Goal: Task Accomplishment & Management: Manage account settings

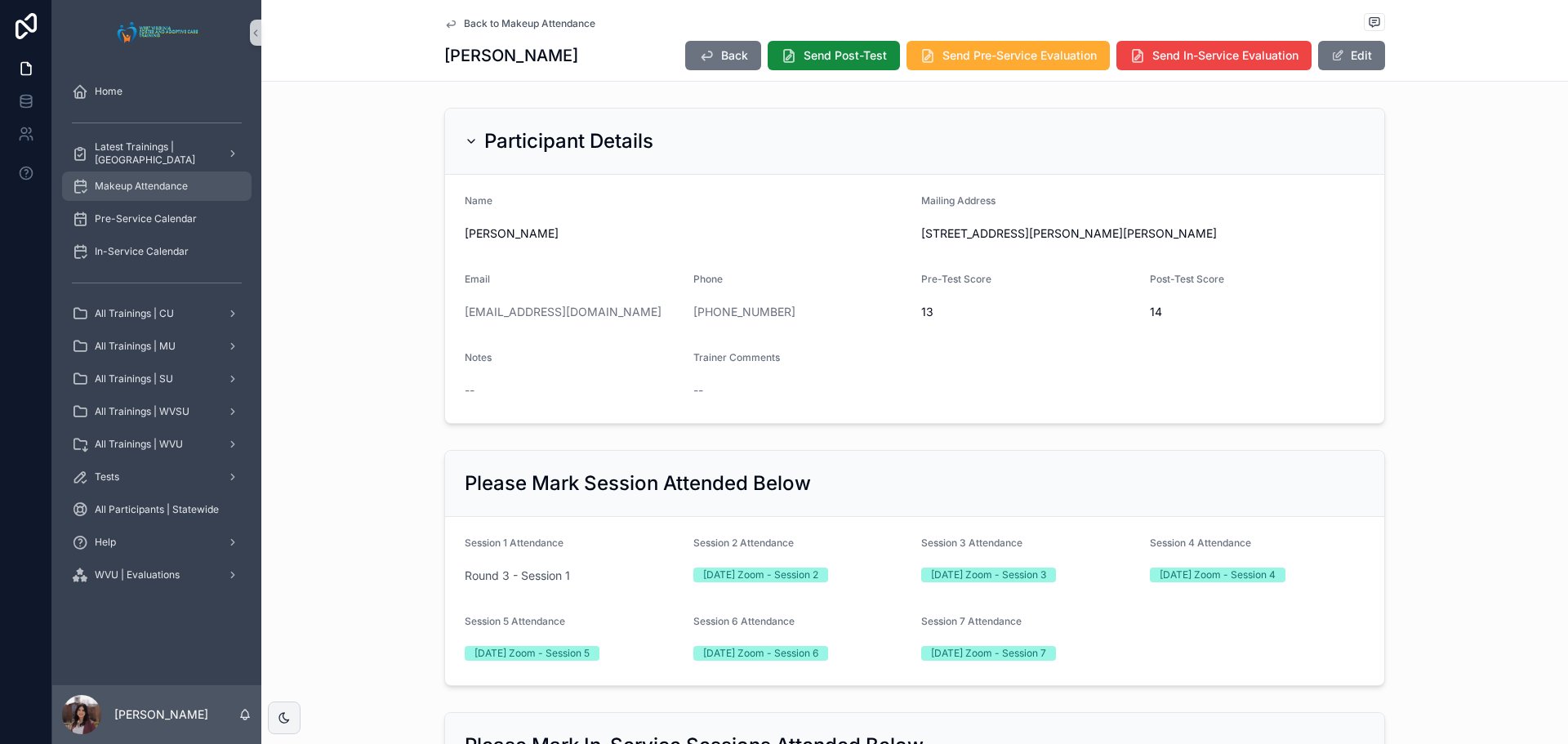
click at [148, 186] on span "Makeup Attendance" at bounding box center [141, 186] width 93 height 13
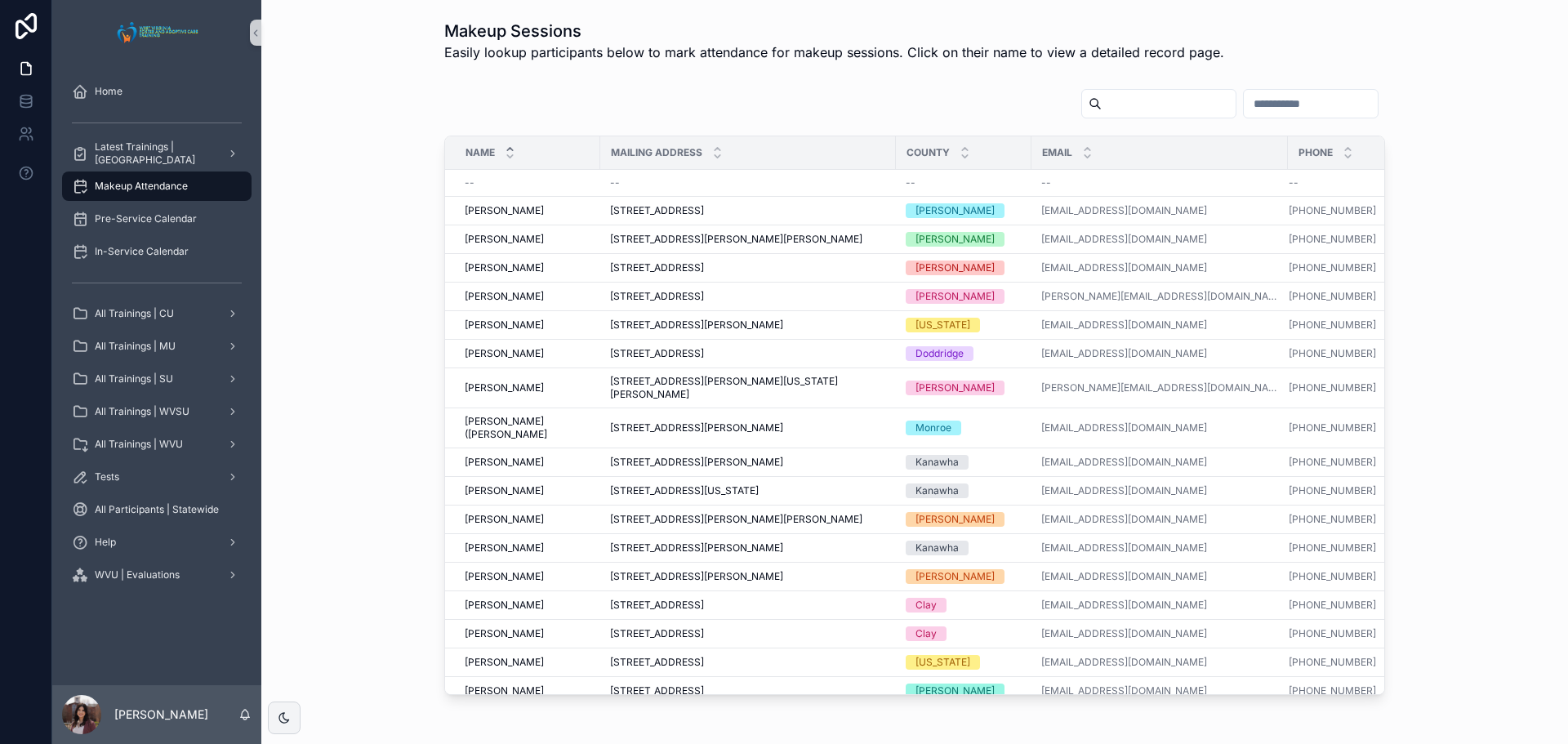
click at [1101, 107] on input "scrollable content" at bounding box center [1168, 103] width 134 height 23
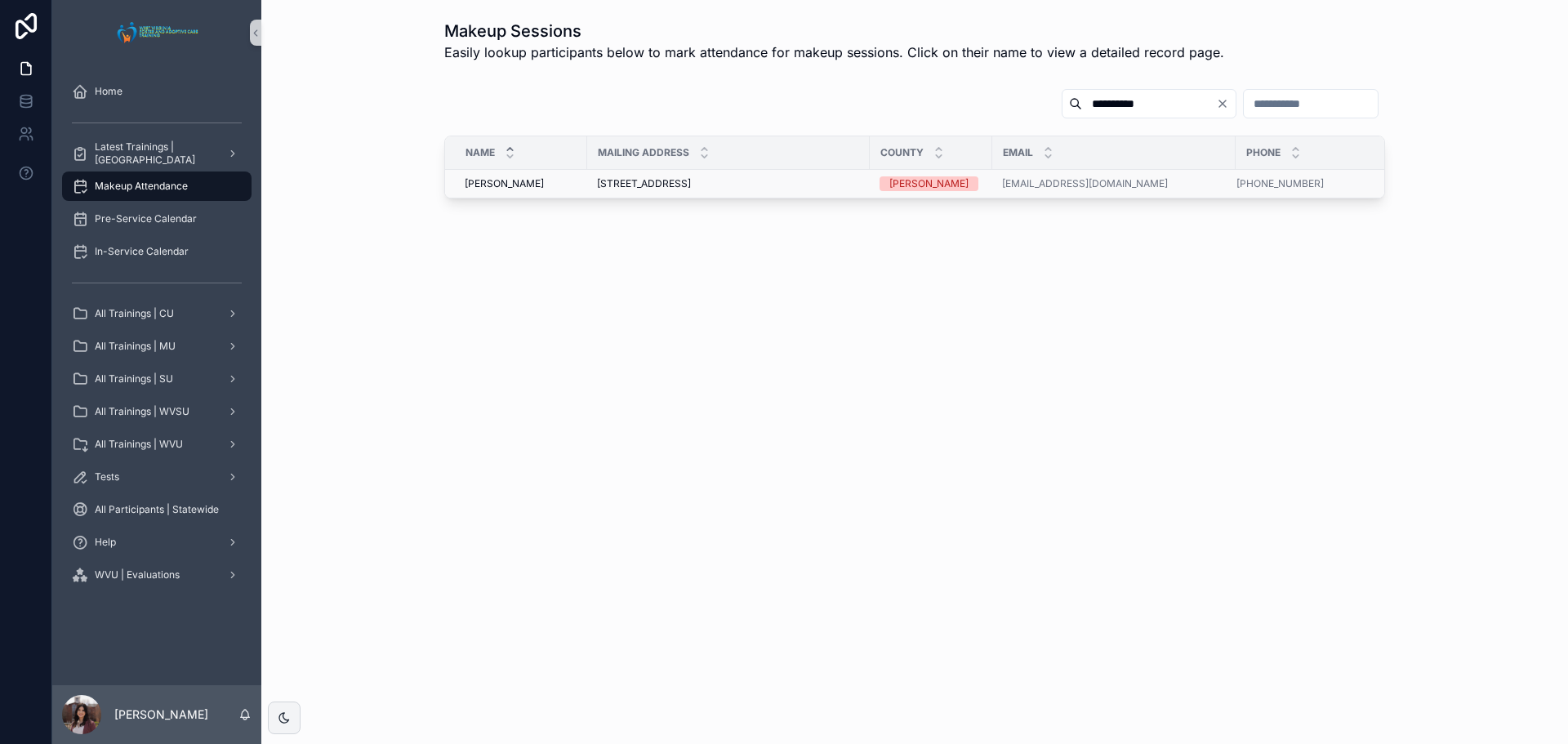
type input "**********"
click at [676, 178] on span "[STREET_ADDRESS]" at bounding box center [643, 184] width 94 height 13
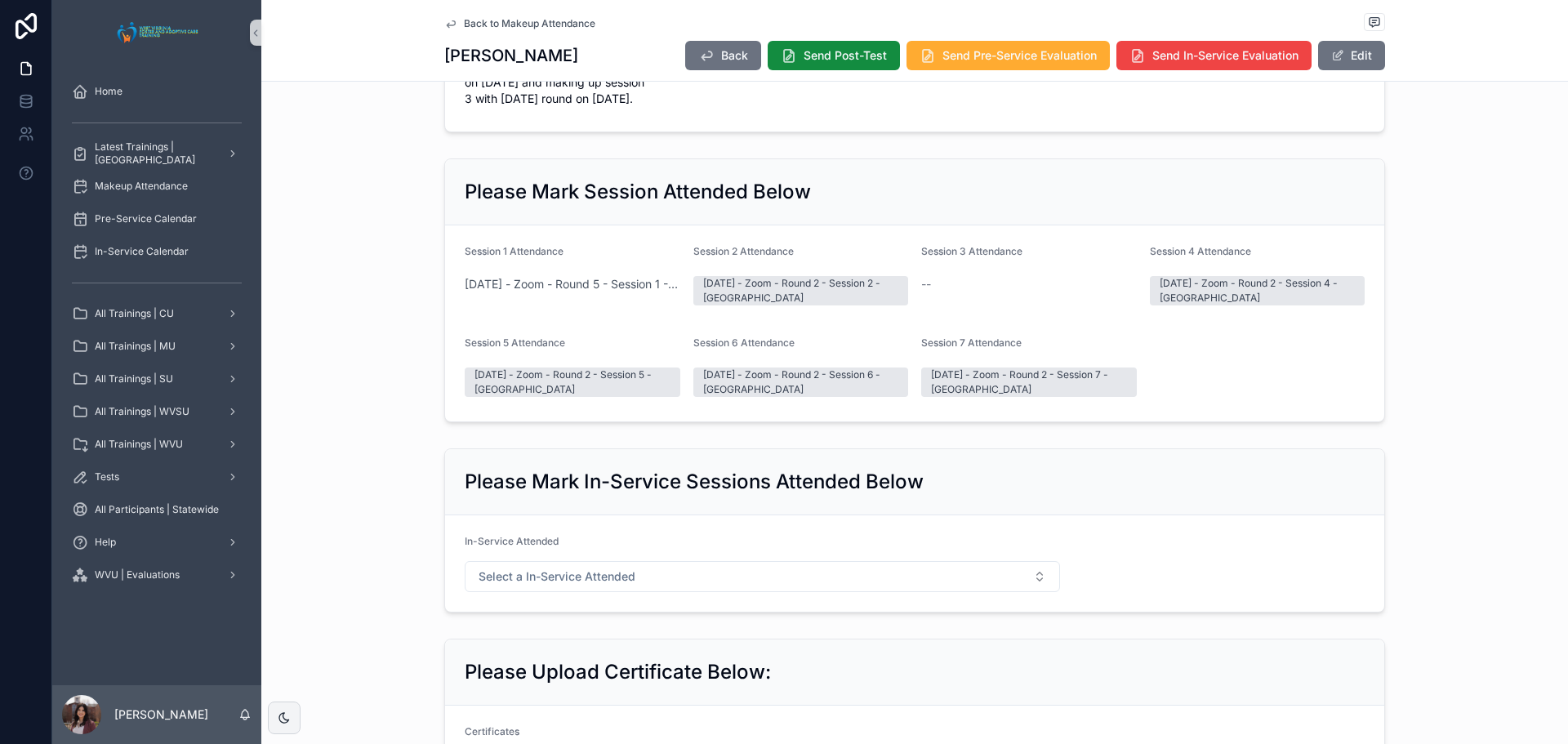
scroll to position [327, 0]
click at [1337, 63] on button "Edit" at bounding box center [1351, 55] width 67 height 30
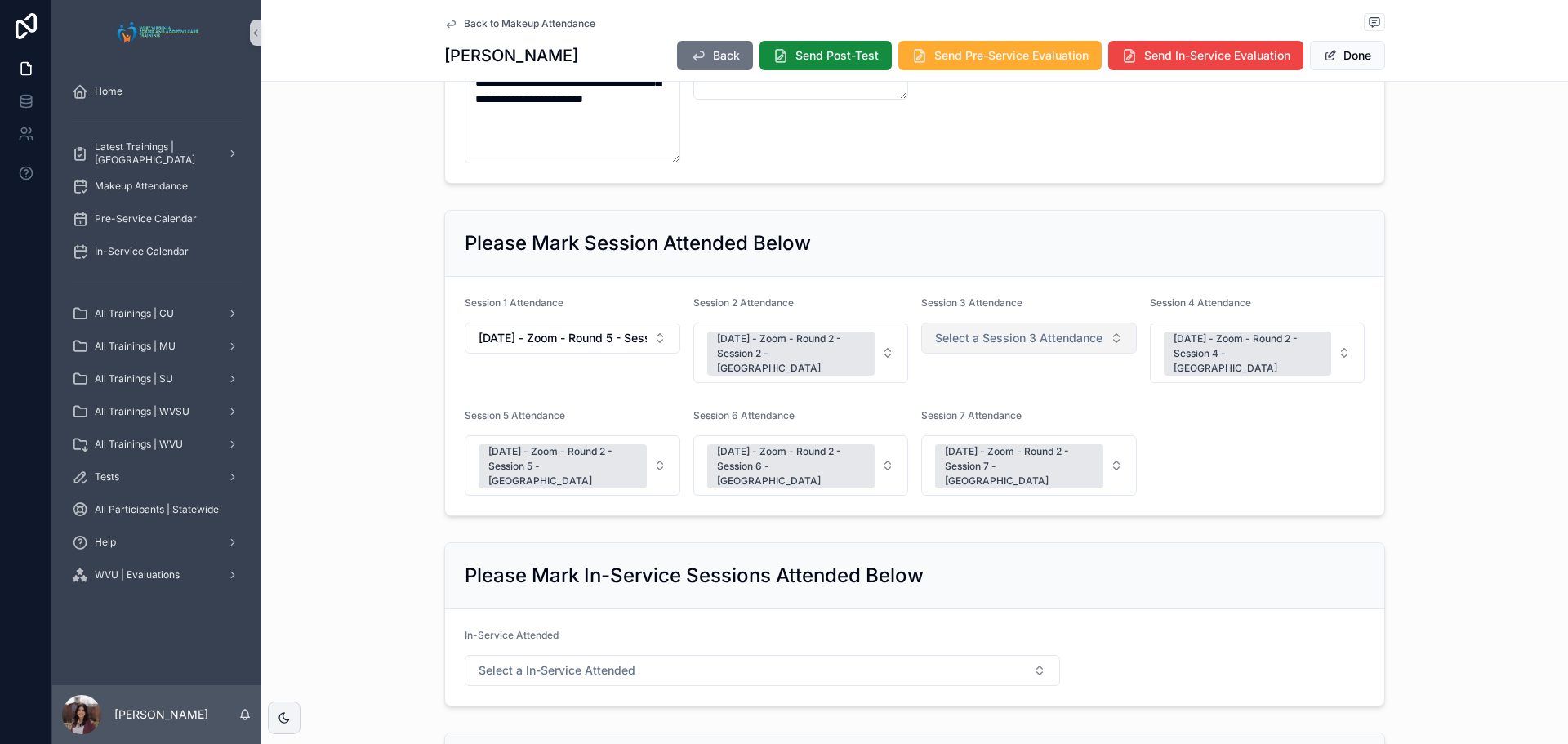
click at [1112, 333] on button "Select a Session 3 Attendance" at bounding box center [1028, 337] width 215 height 31
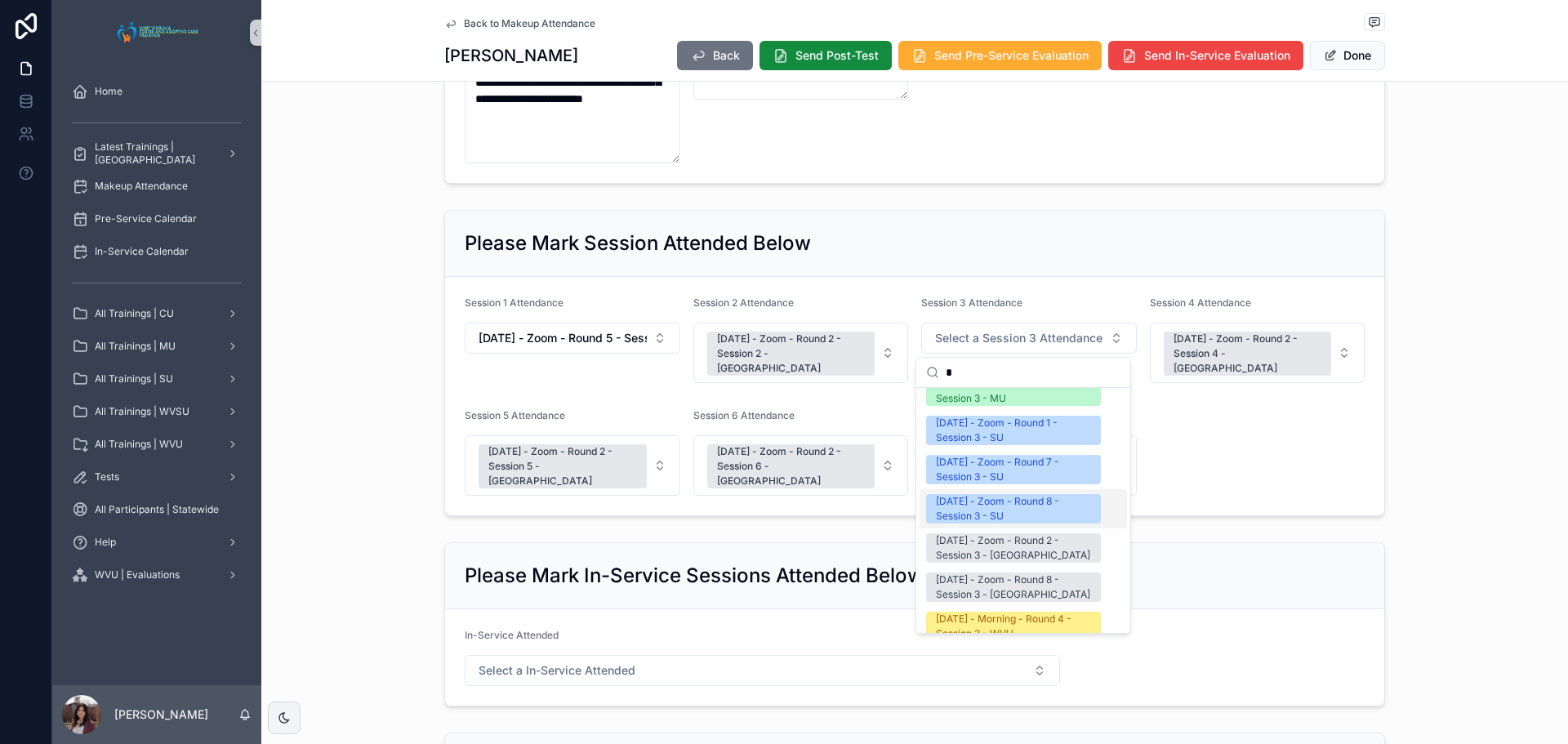
scroll to position [327, 0]
type input "*"
click at [1037, 433] on div "[DATE] - Zoom - Round 1 - Session 3 - SU" at bounding box center [1012, 432] width 155 height 30
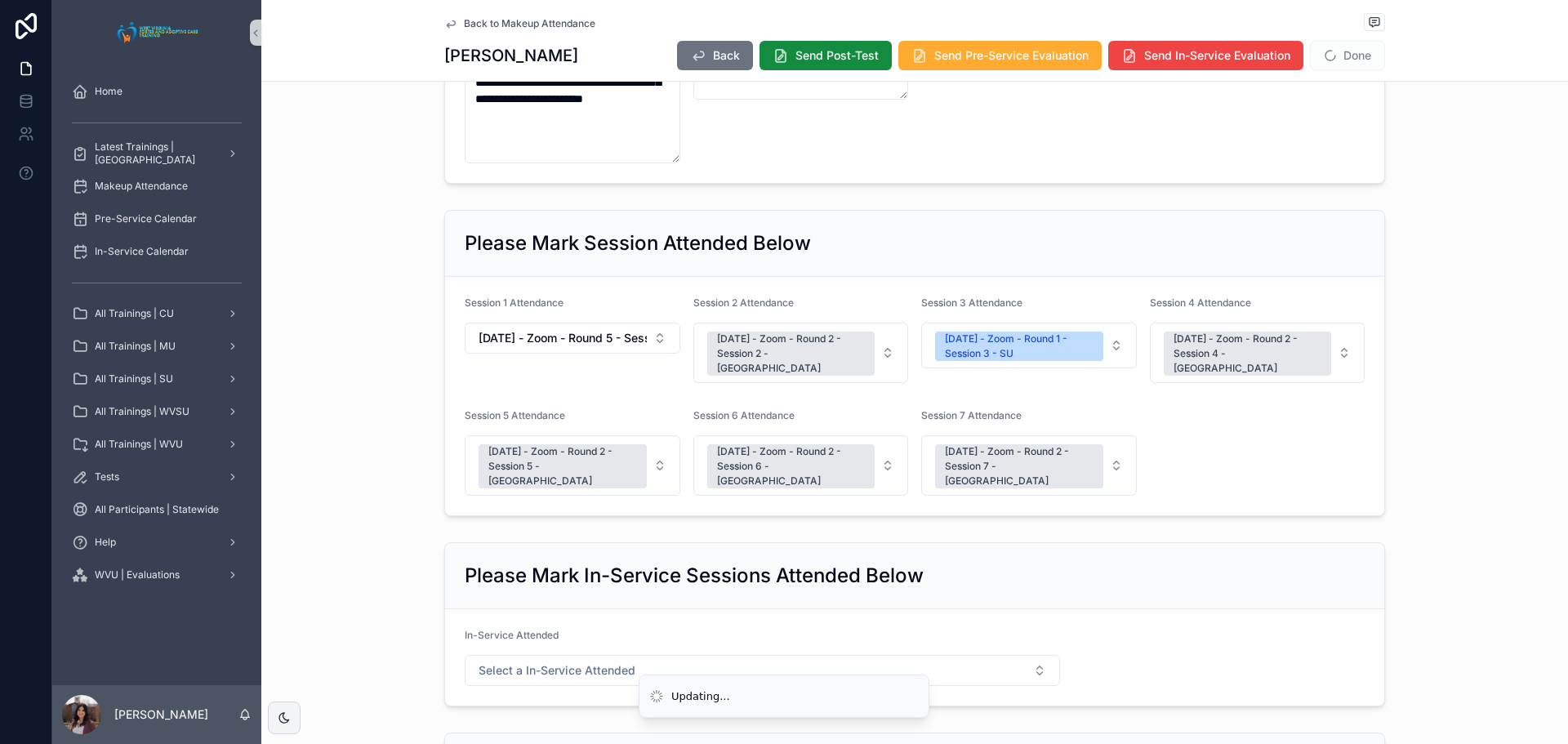
click at [1184, 428] on form "Session 1 Attendance [DATE] - Zoom - Round 5 - Session 1 - CU Session 2 Attenda…" at bounding box center [914, 396] width 938 height 239
click at [1348, 60] on button "Done" at bounding box center [1347, 55] width 75 height 30
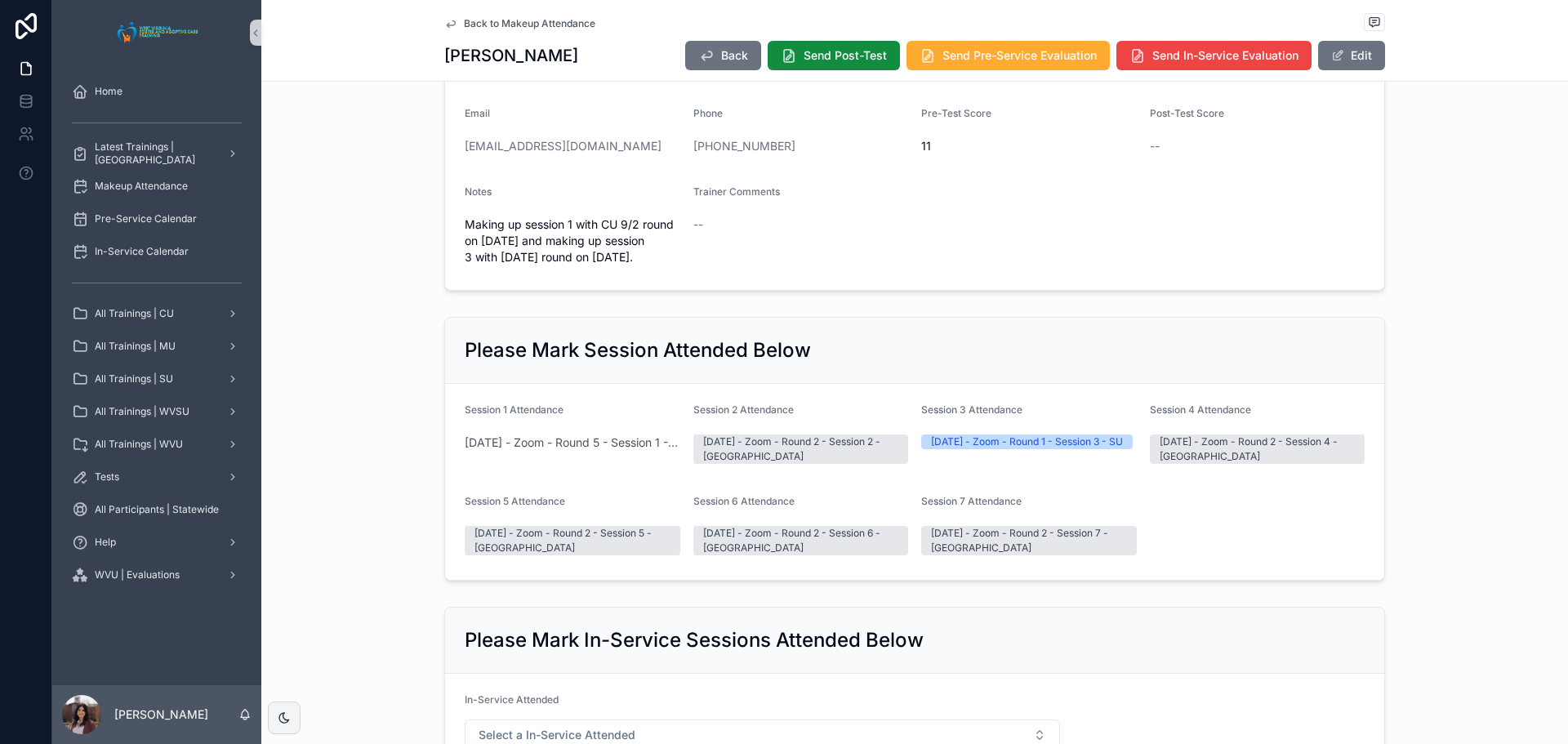
scroll to position [0, 0]
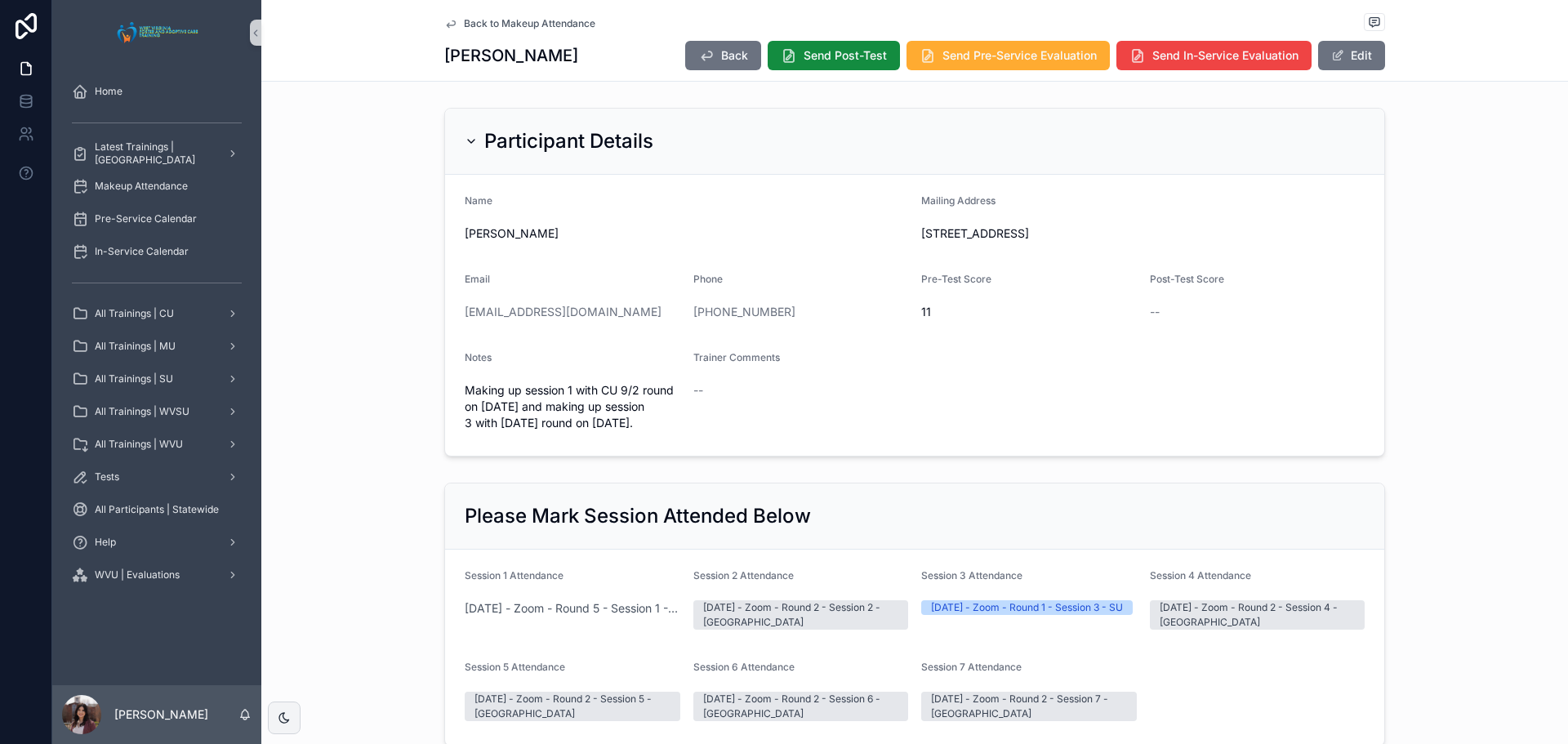
click at [539, 22] on span "Back to Makeup Attendance" at bounding box center [529, 23] width 131 height 13
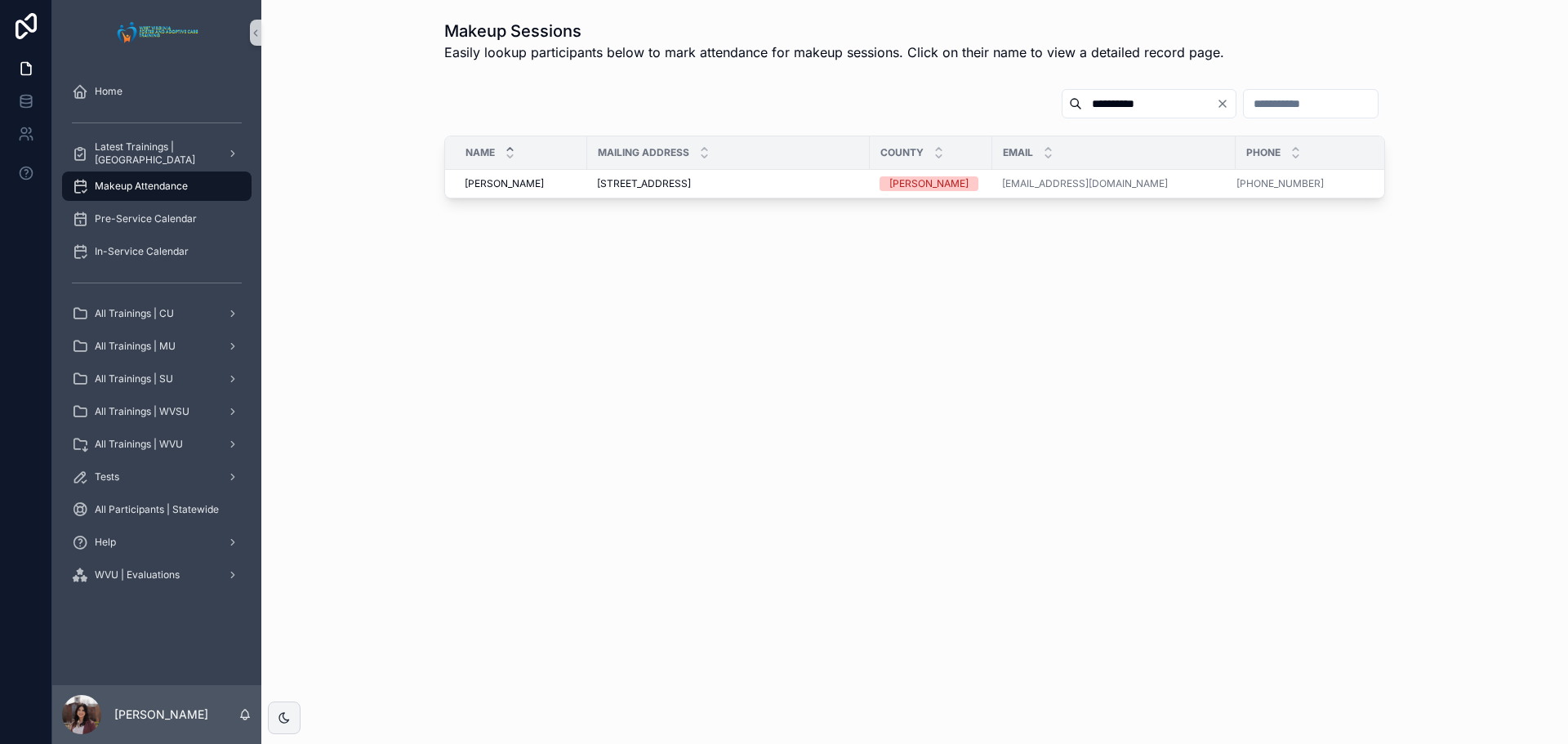
click at [1109, 108] on input "**********" at bounding box center [1149, 103] width 134 height 23
type input "*******"
click at [645, 185] on span "[STREET_ADDRESS]" at bounding box center [643, 184] width 94 height 13
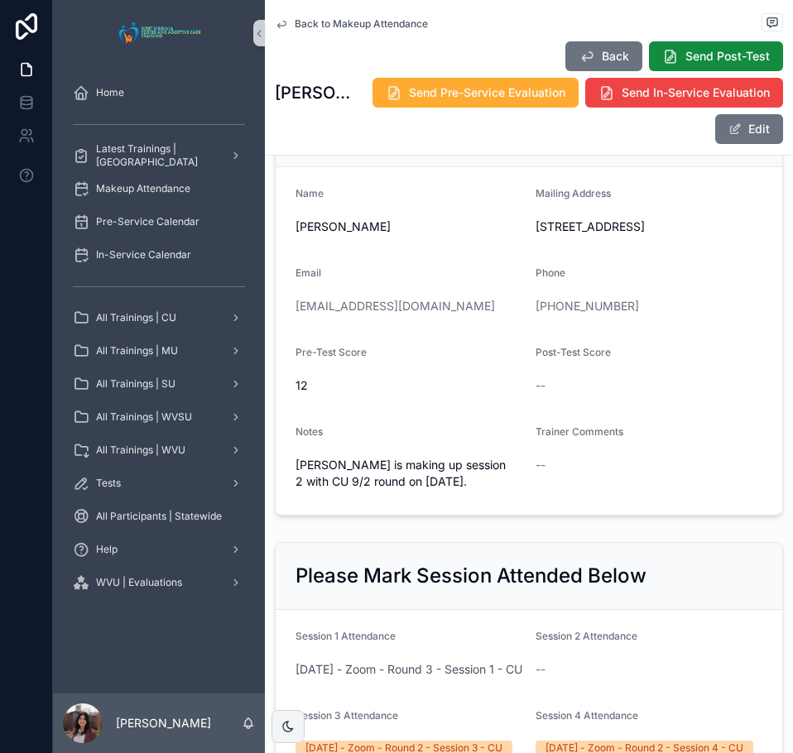
scroll to position [156, 0]
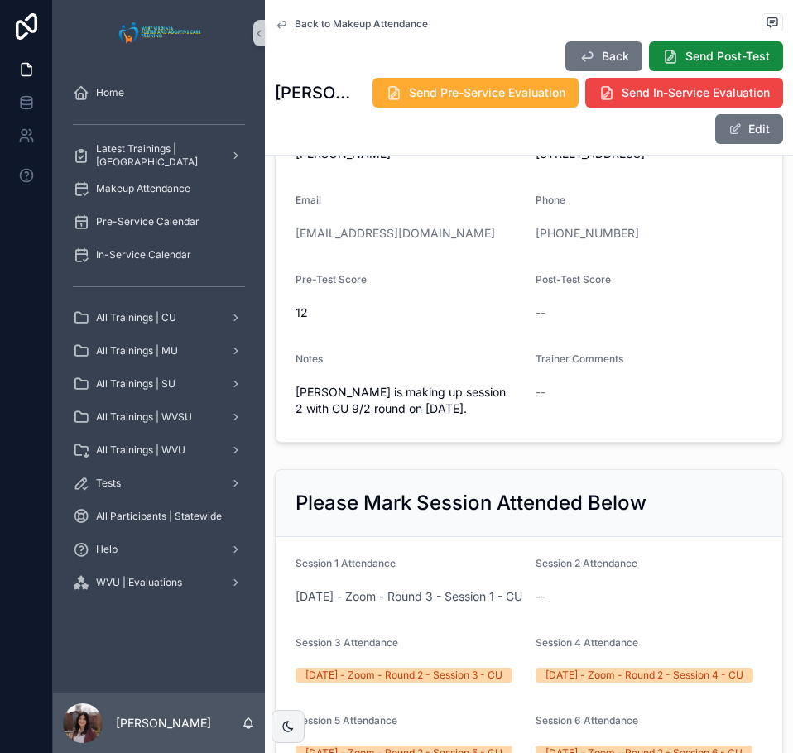
click at [333, 21] on span "Back to Makeup Attendance" at bounding box center [361, 23] width 133 height 13
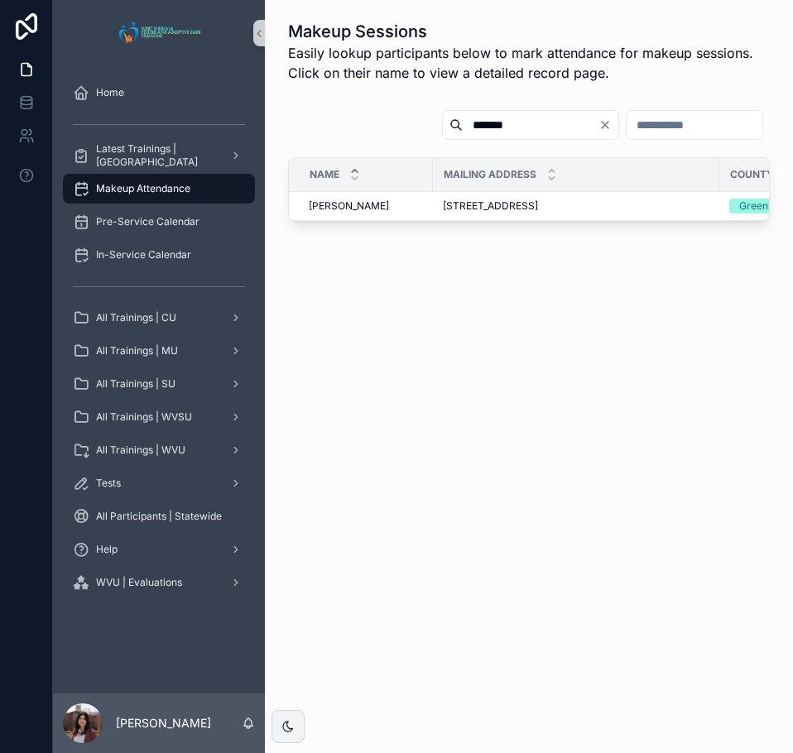
click at [463, 130] on input "*******" at bounding box center [531, 124] width 136 height 23
click at [463, 129] on input "*******" at bounding box center [531, 124] width 136 height 23
type input "****"
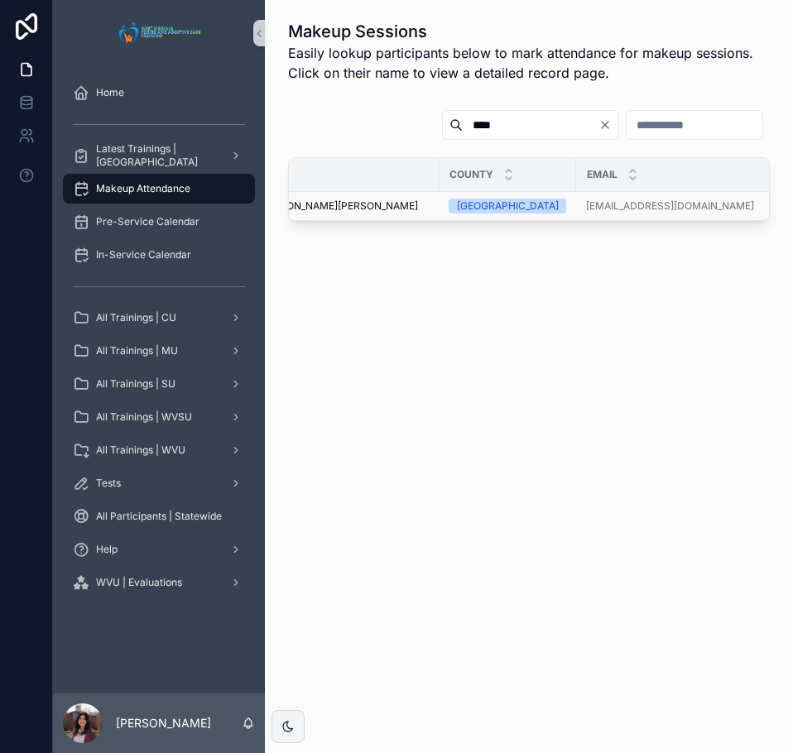
scroll to position [0, 282]
click at [527, 206] on div "[GEOGRAPHIC_DATA]" at bounding box center [505, 206] width 117 height 15
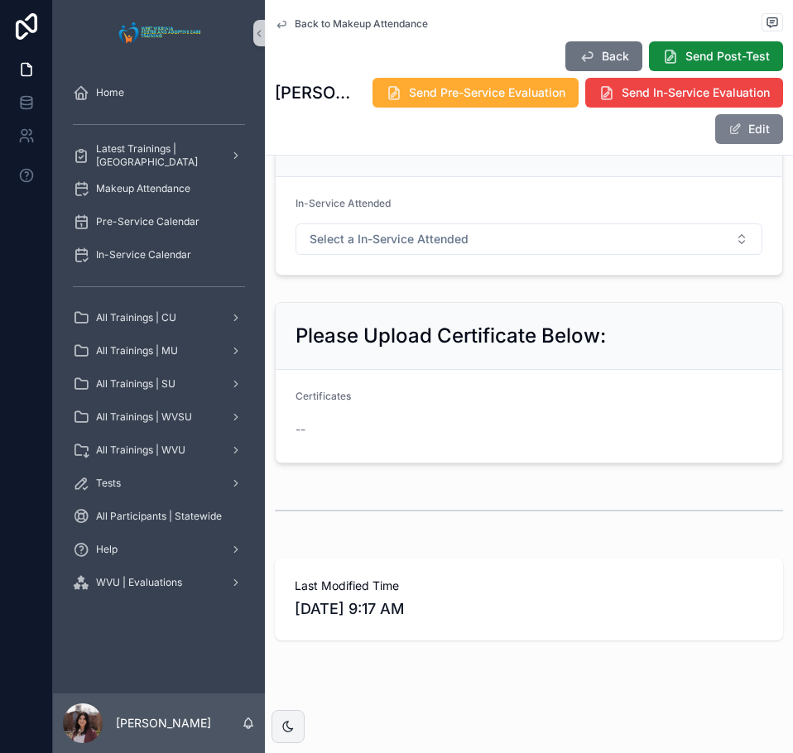
click at [731, 132] on button "Edit" at bounding box center [749, 129] width 68 height 30
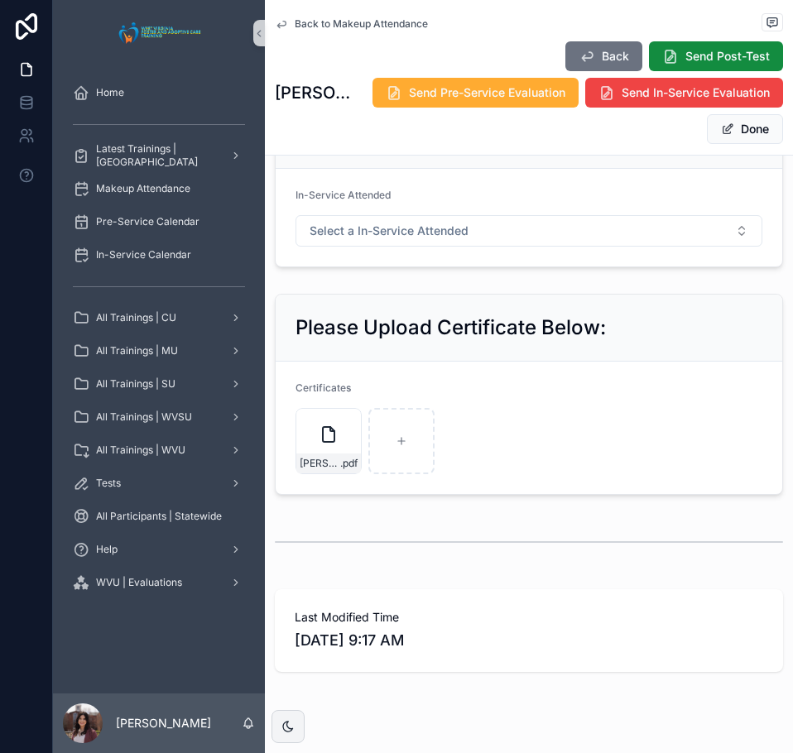
click at [729, 132] on button "Done" at bounding box center [745, 129] width 76 height 30
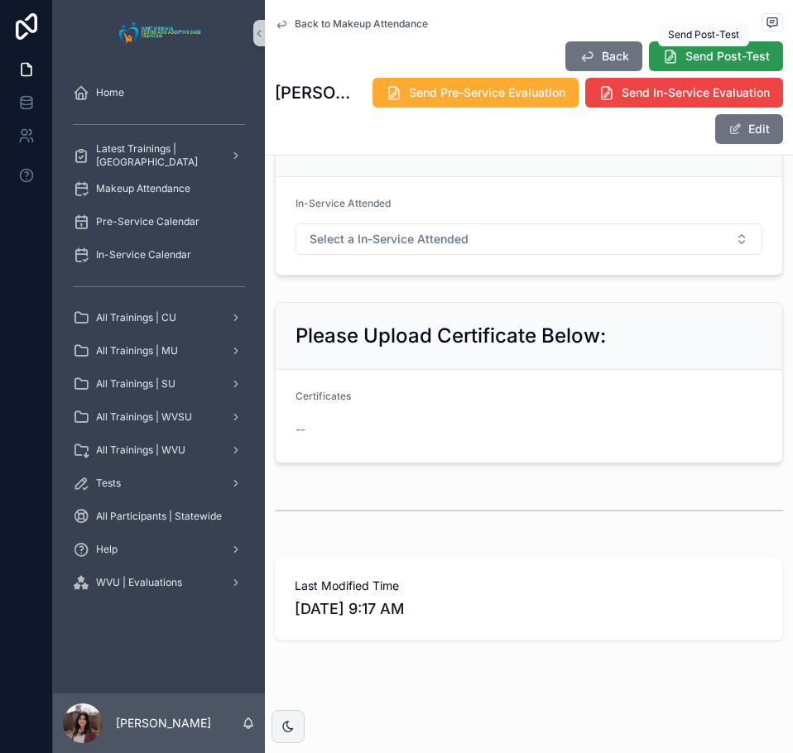
click at [685, 55] on span "Send Post-Test" at bounding box center [727, 56] width 84 height 17
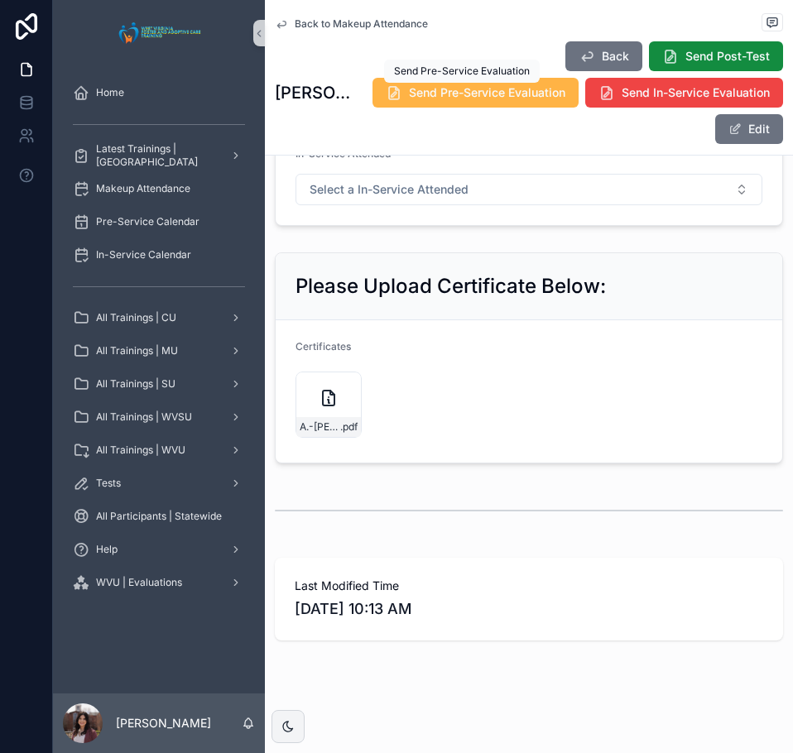
click at [487, 101] on button "Send Pre-Service Evaluation" at bounding box center [475, 93] width 206 height 30
click at [334, 25] on span "Back to Makeup Attendance" at bounding box center [361, 23] width 133 height 13
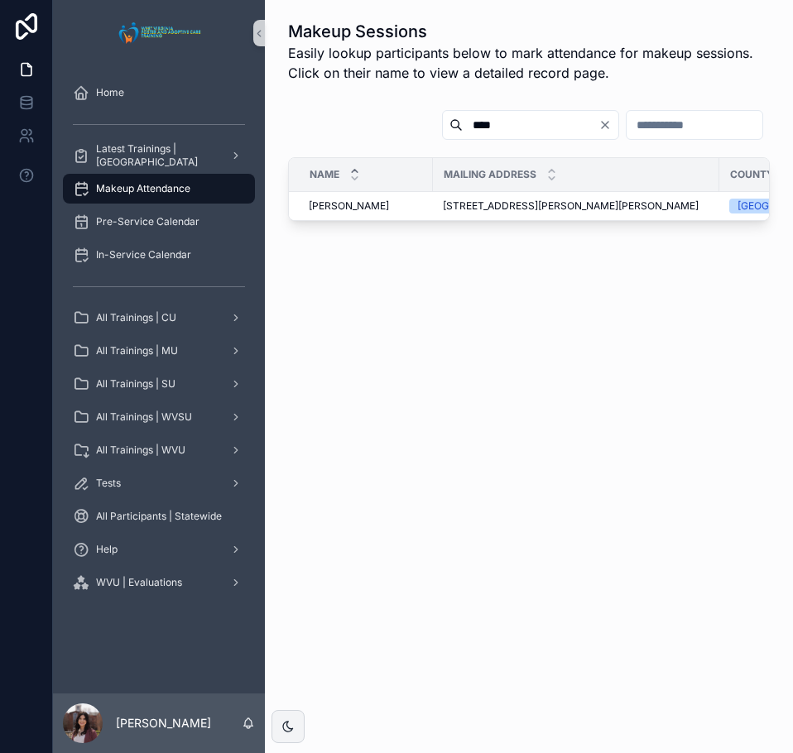
click at [598, 127] on icon "Clear" at bounding box center [604, 124] width 13 height 13
drag, startPoint x: 487, startPoint y: 128, endPoint x: 494, endPoint y: 119, distance: 11.8
click at [487, 128] on input "scrollable content" at bounding box center [550, 124] width 136 height 23
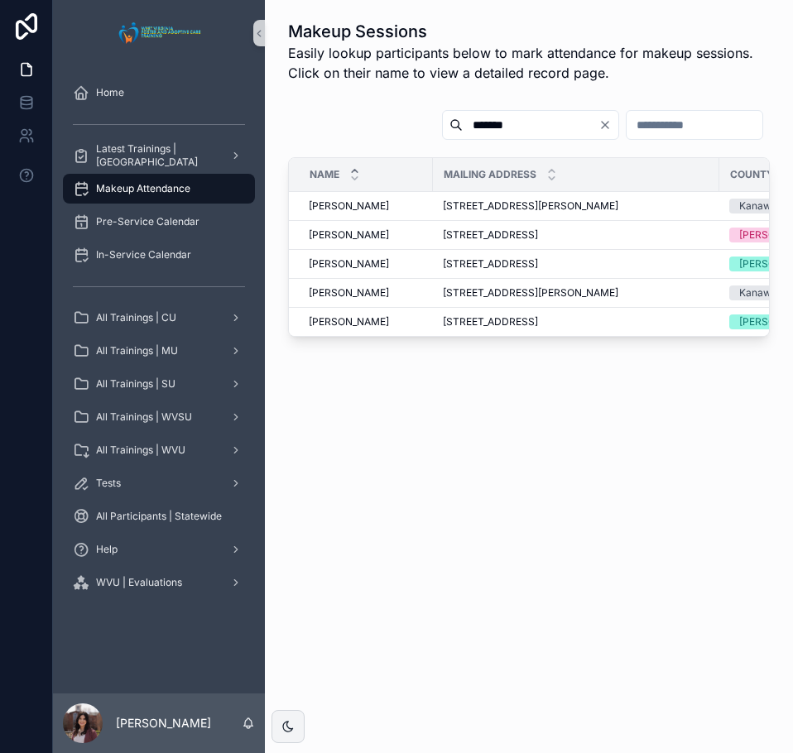
type input "*******"
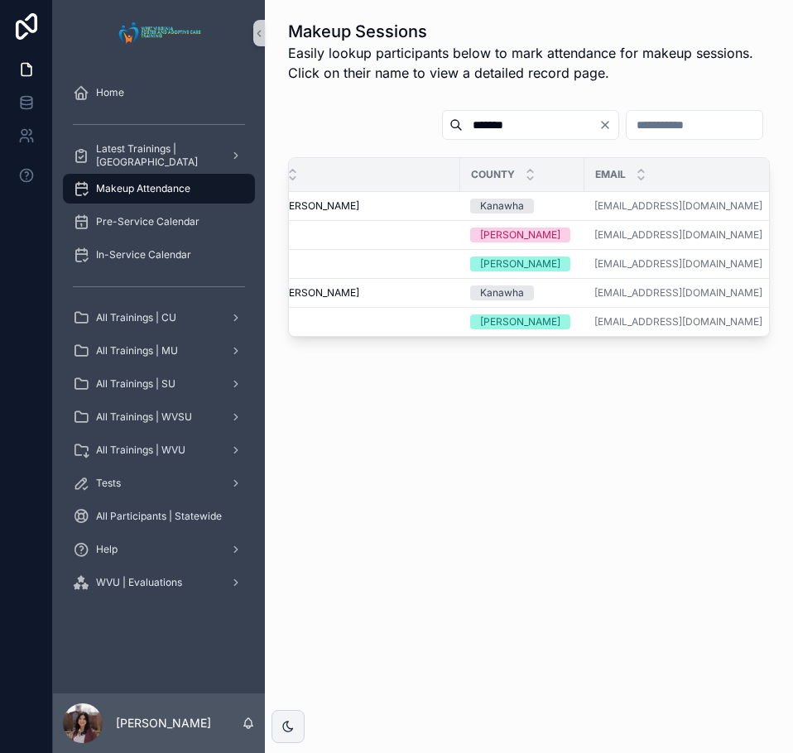
scroll to position [0, 270]
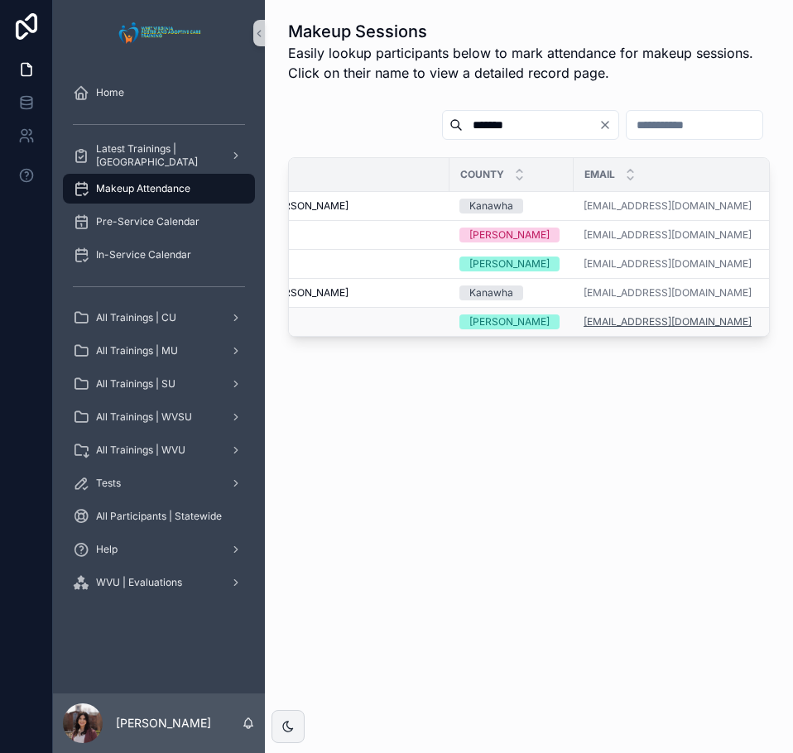
click at [597, 319] on link "[EMAIL_ADDRESS][DOMAIN_NAME]" at bounding box center [667, 321] width 168 height 13
click at [268, 320] on span "[STREET_ADDRESS]" at bounding box center [220, 321] width 95 height 13
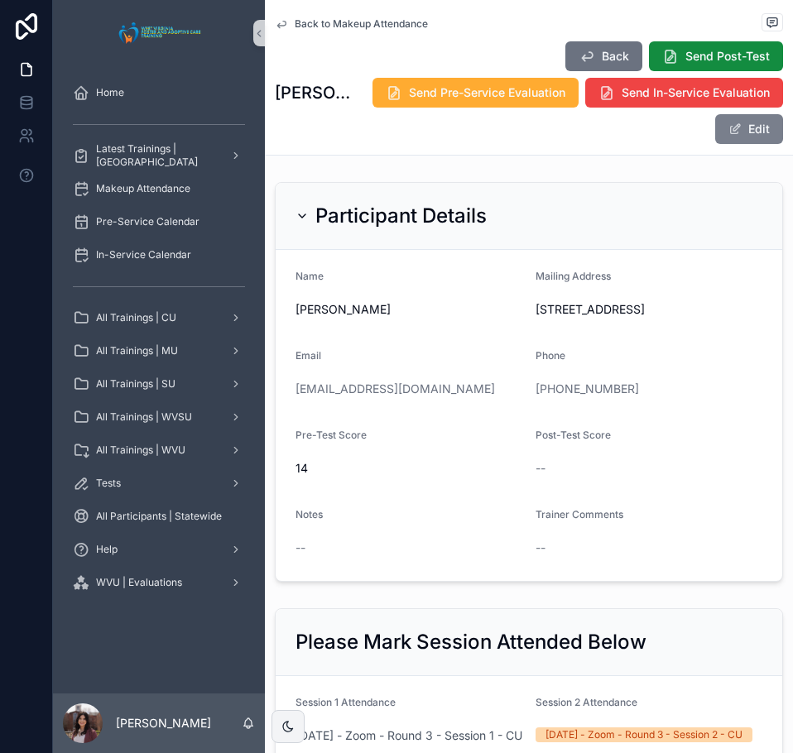
click at [735, 134] on button "Edit" at bounding box center [749, 129] width 68 height 30
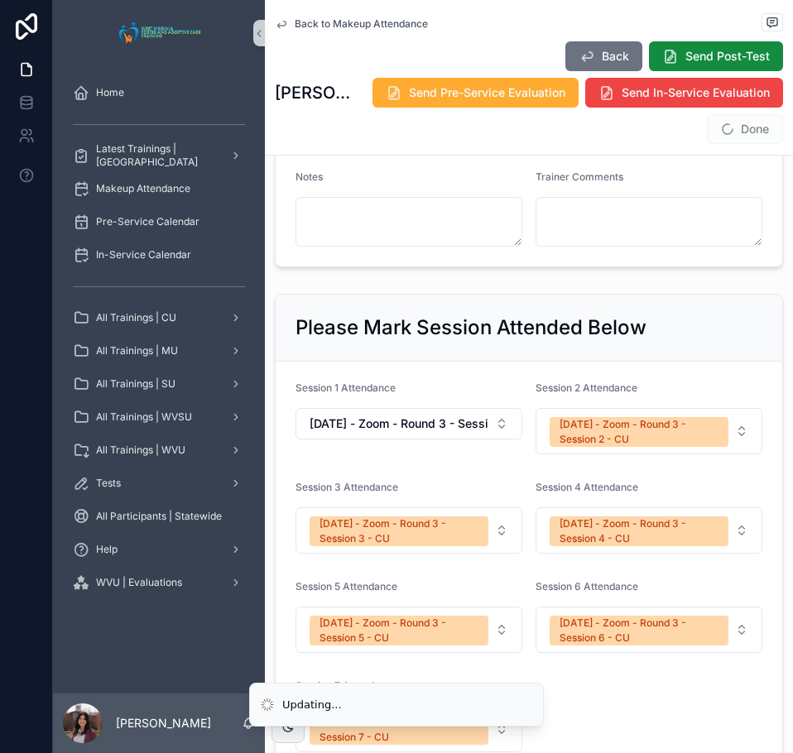
scroll to position [331, 0]
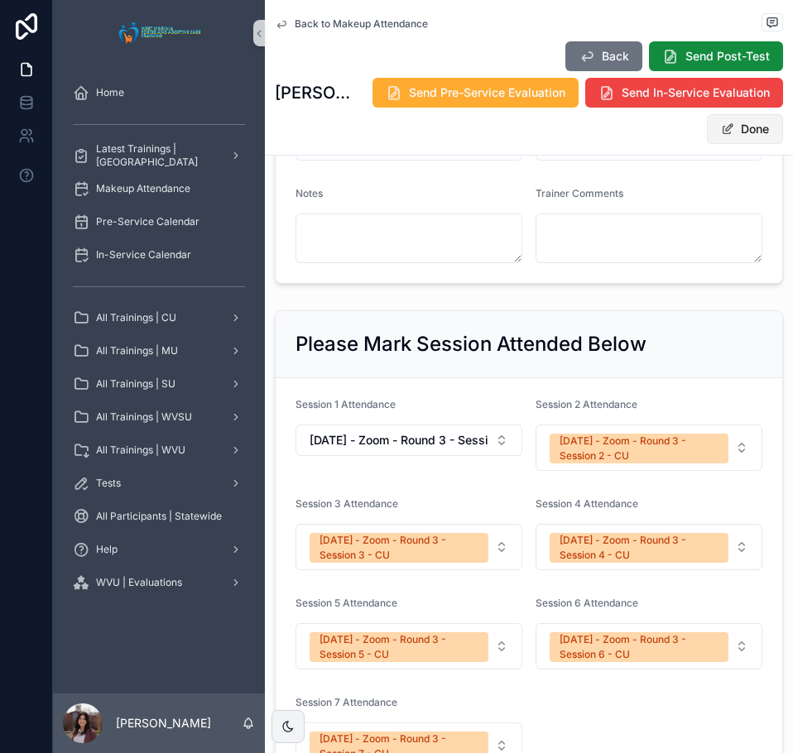
click at [735, 131] on button "Done" at bounding box center [745, 129] width 76 height 30
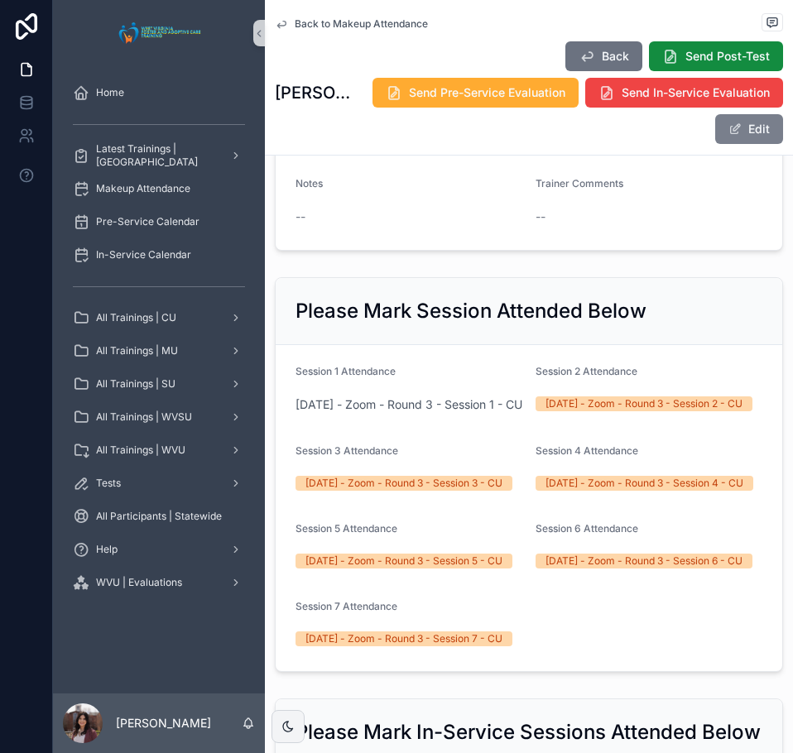
scroll to position [328, 0]
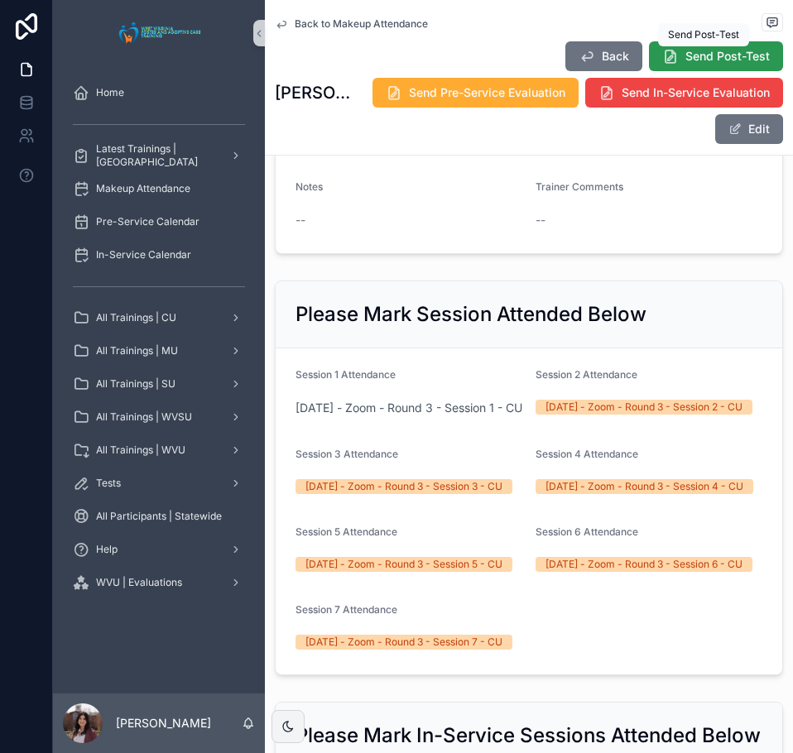
click at [697, 49] on span "Send Post-Test" at bounding box center [727, 56] width 84 height 17
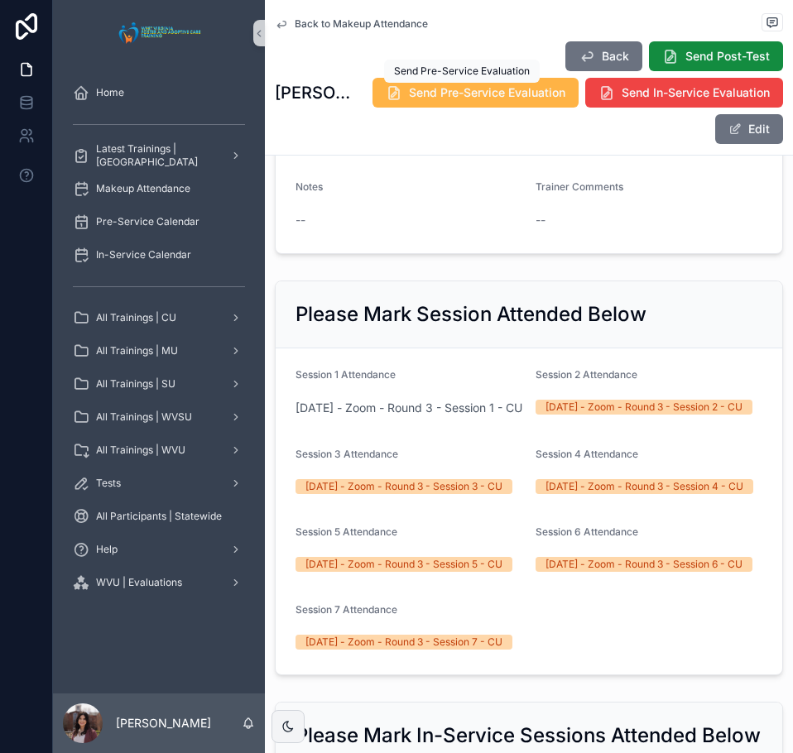
click at [435, 96] on span "Send Pre-Service Evaluation" at bounding box center [487, 92] width 156 height 17
click at [338, 22] on span "Back to Makeup Attendance" at bounding box center [361, 23] width 133 height 13
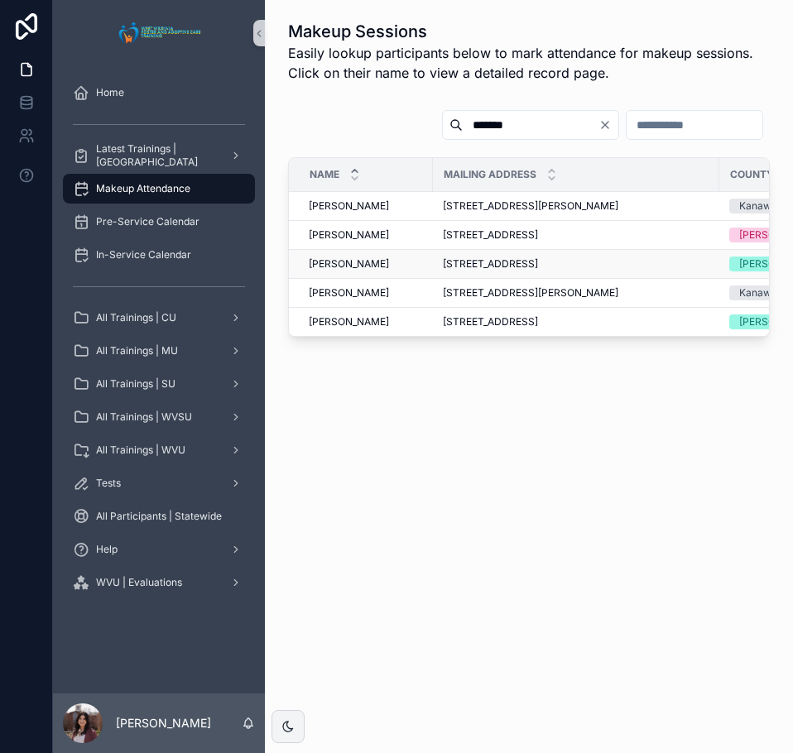
click at [348, 257] on span "[PERSON_NAME]" at bounding box center [349, 263] width 80 height 13
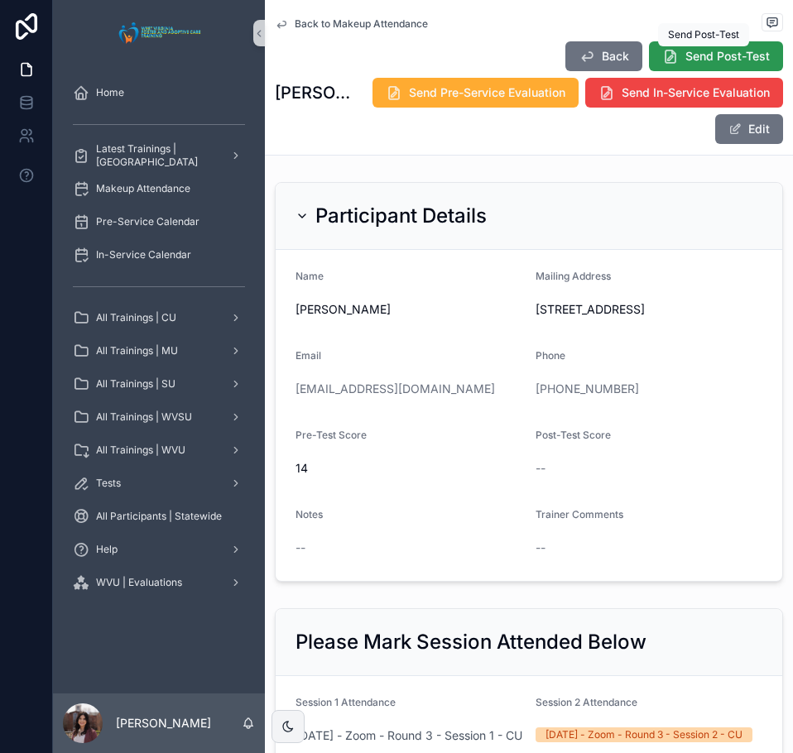
click at [707, 48] on span "Send Post-Test" at bounding box center [727, 56] width 84 height 17
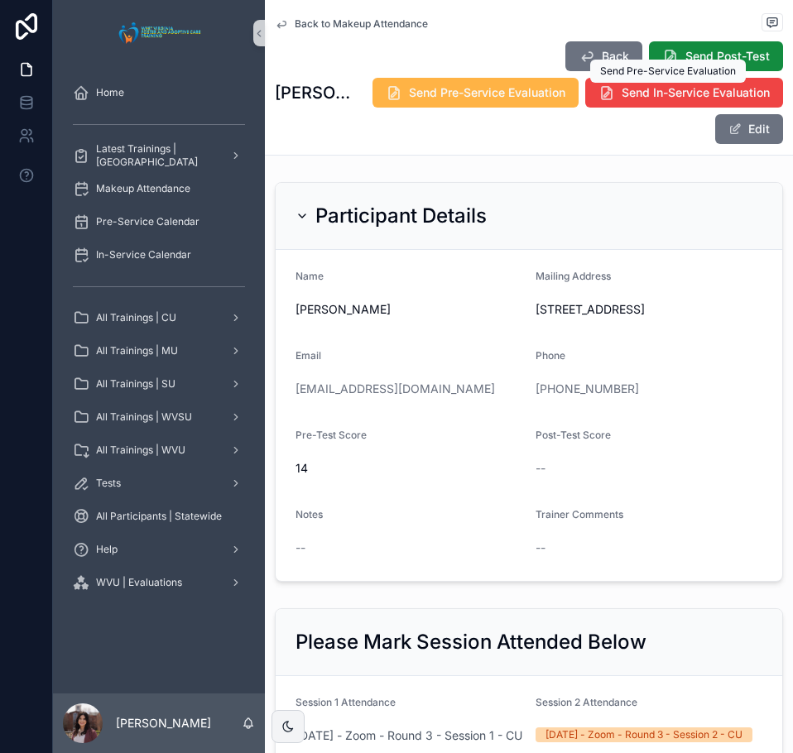
click at [565, 96] on span "Send Pre-Service Evaluation" at bounding box center [487, 92] width 156 height 17
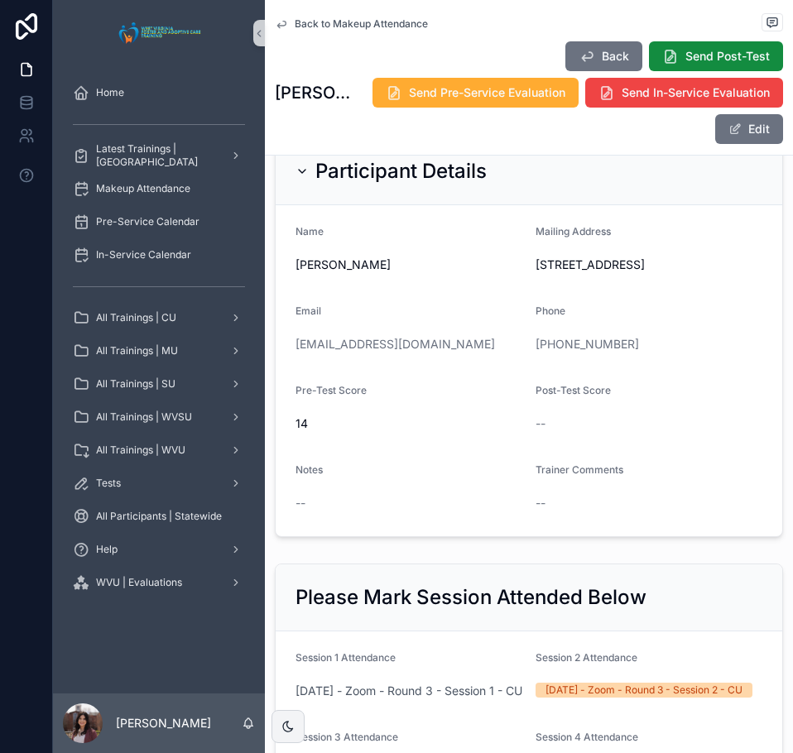
scroll to position [83, 0]
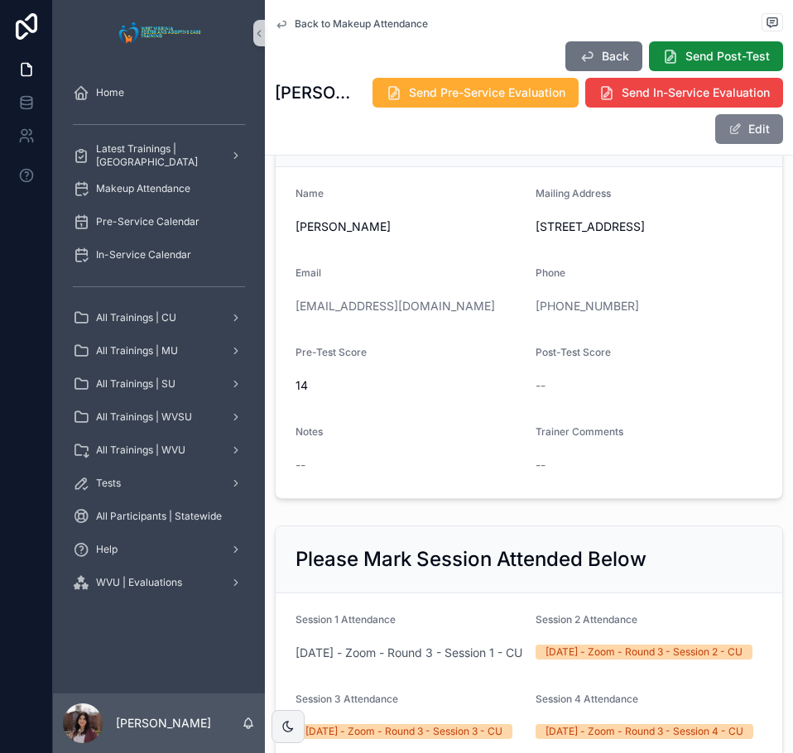
click at [717, 138] on button "Edit" at bounding box center [749, 129] width 68 height 30
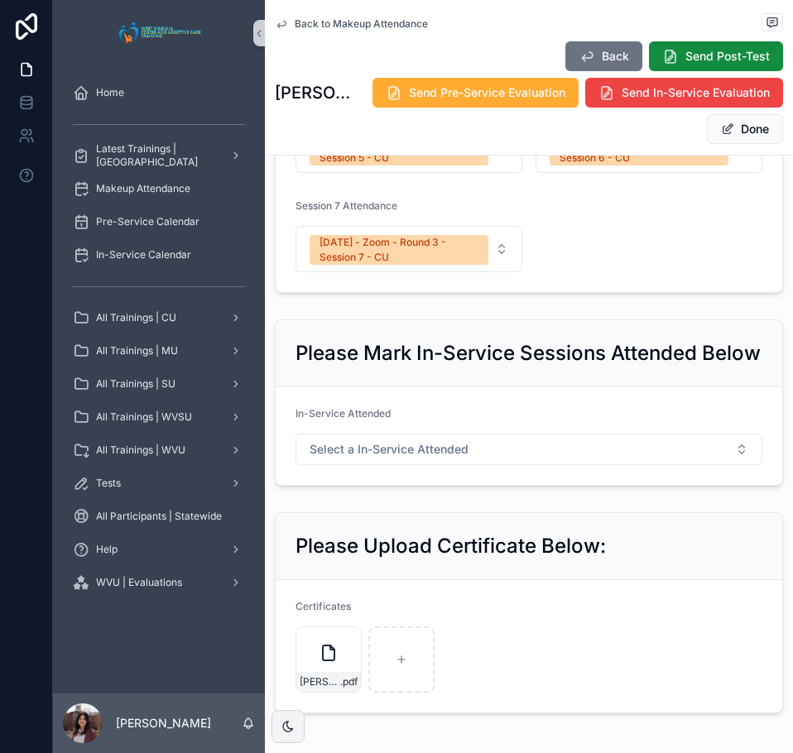
scroll to position [0, 0]
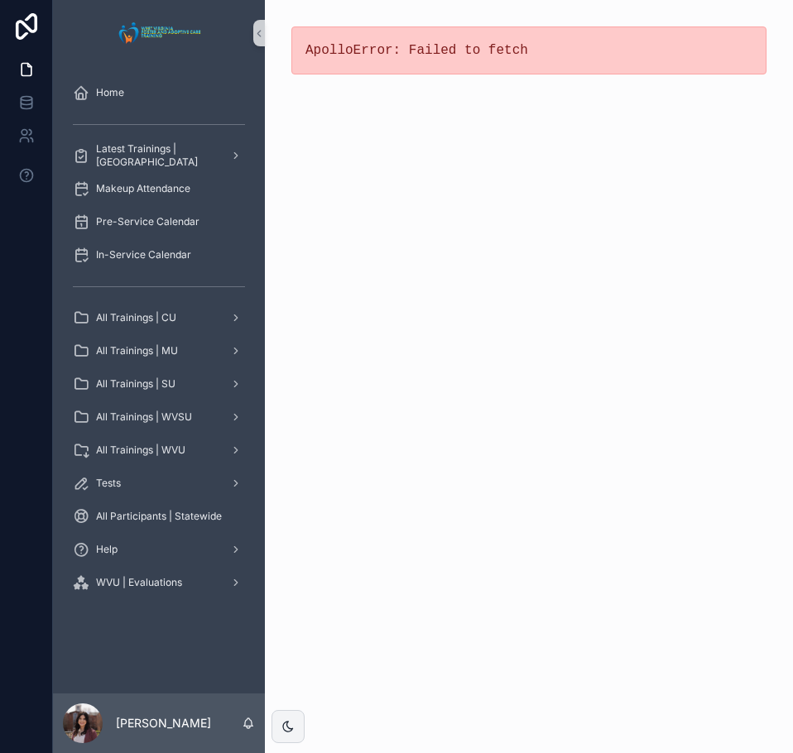
click at [723, 129] on div "ApolloError: Failed to fetch" at bounding box center [529, 376] width 528 height 753
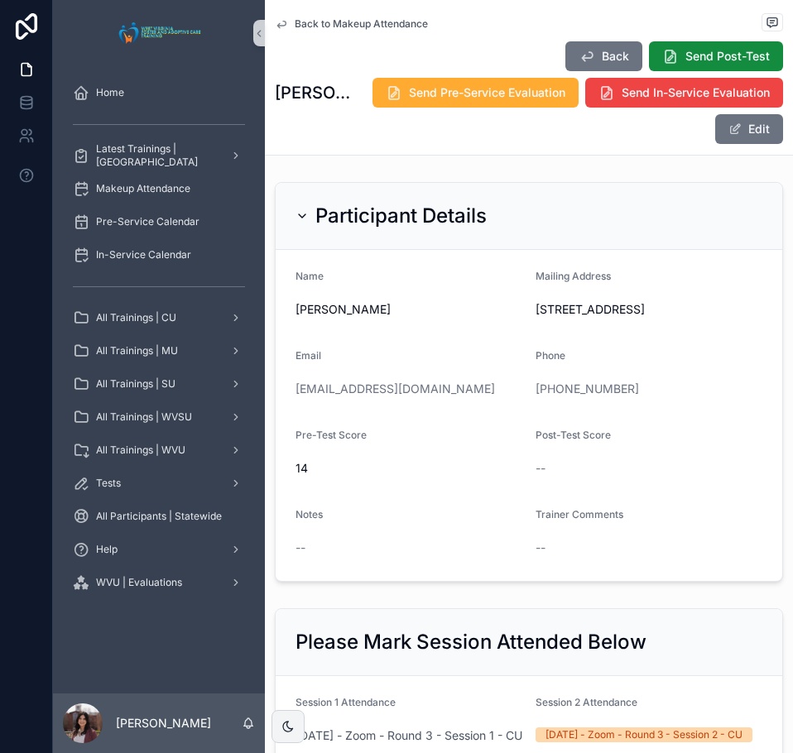
click at [377, 26] on span "Back to Makeup Attendance" at bounding box center [361, 23] width 133 height 13
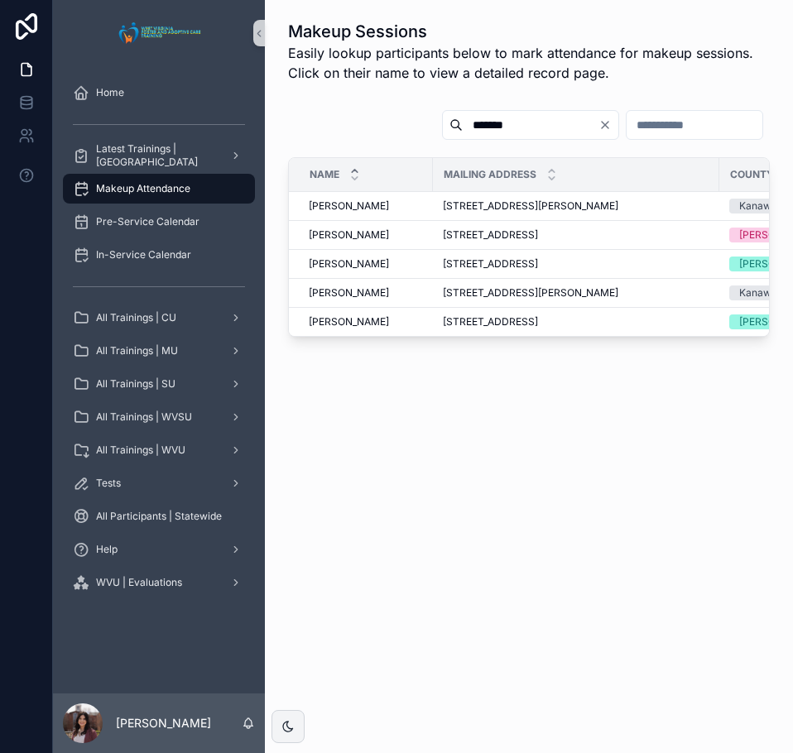
click at [598, 124] on icon "Clear" at bounding box center [604, 124] width 13 height 13
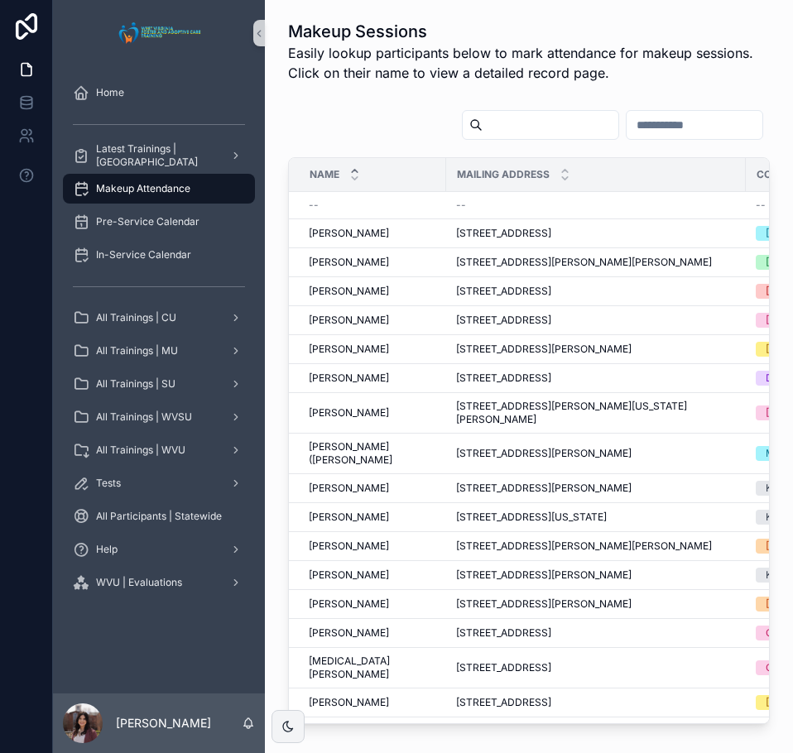
click at [482, 123] on input "text" at bounding box center [550, 124] width 136 height 23
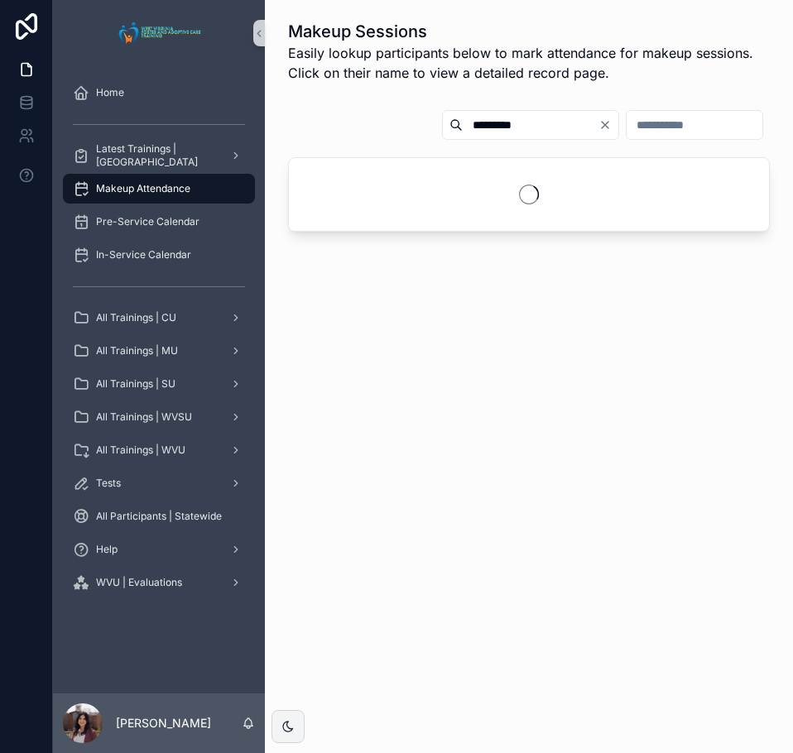
type input "*********"
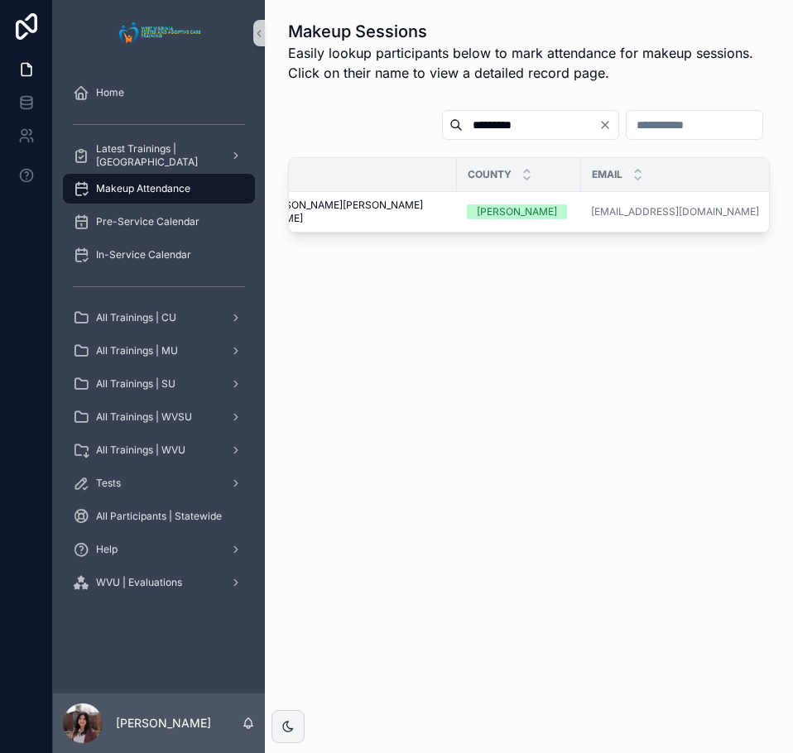
scroll to position [0, 319]
click at [319, 209] on span "4810 Ward Road, Nettie, West Virginia, 26681" at bounding box center [264, 212] width 280 height 26
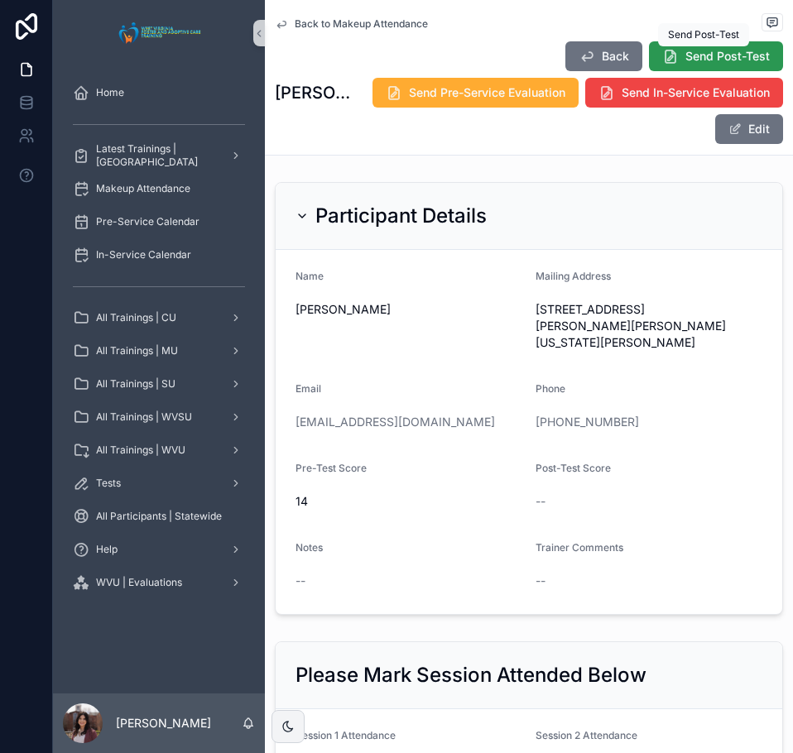
click at [691, 52] on span "Send Post-Test" at bounding box center [727, 56] width 84 height 17
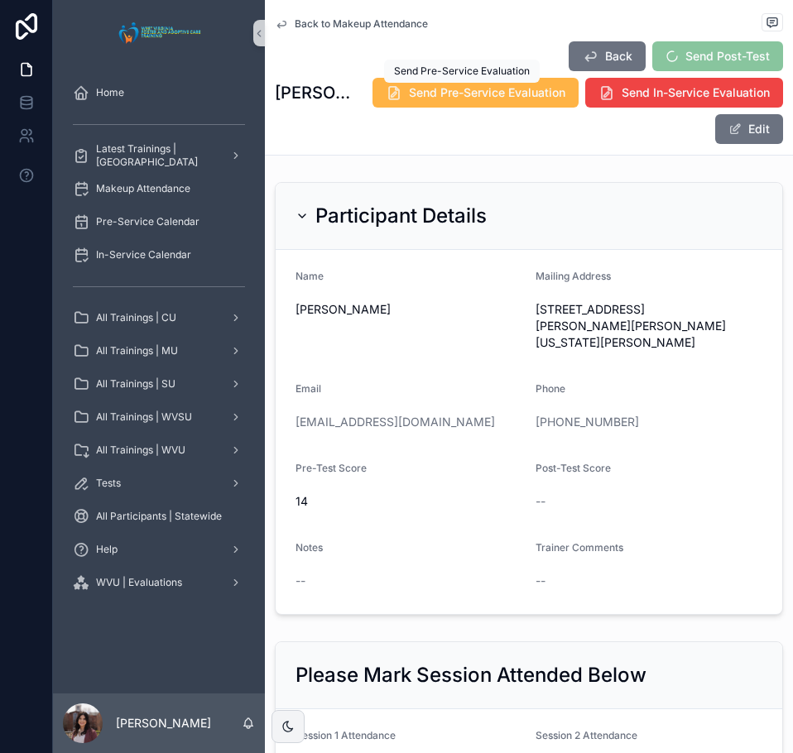
click at [425, 97] on span "Send Pre-Service Evaluation" at bounding box center [487, 92] width 156 height 17
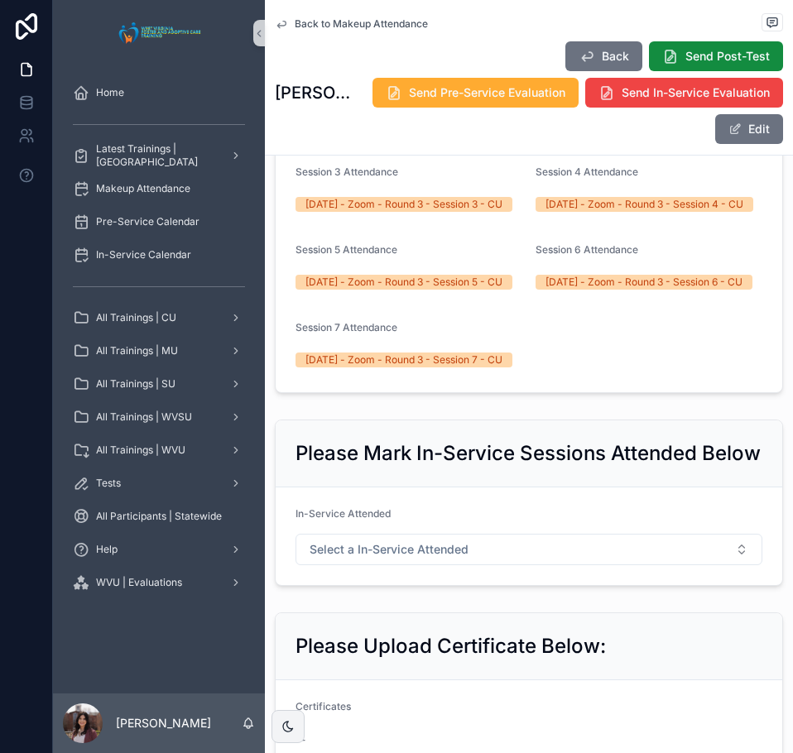
scroll to position [662, 0]
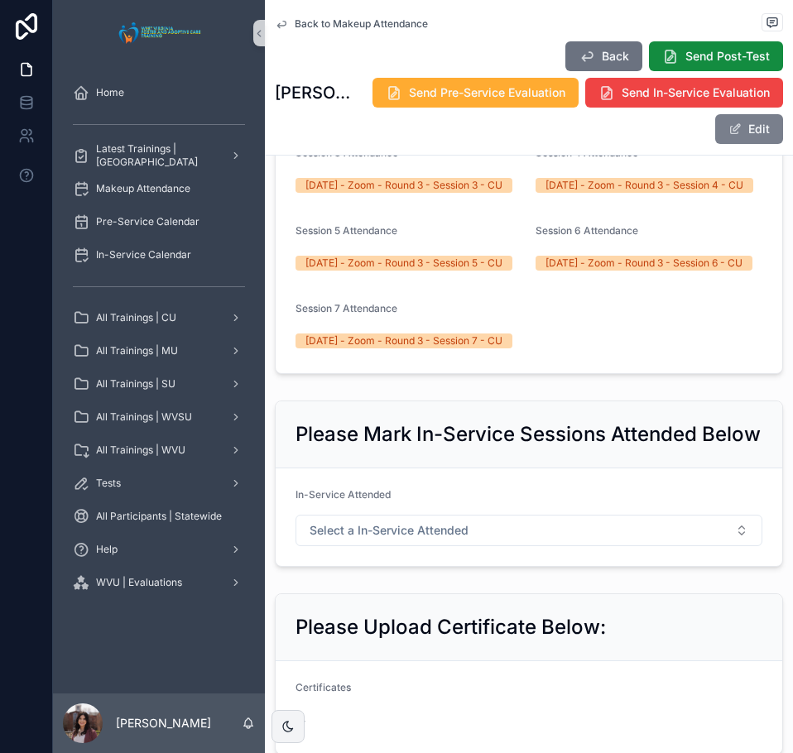
click at [741, 135] on button "Edit" at bounding box center [749, 129] width 68 height 30
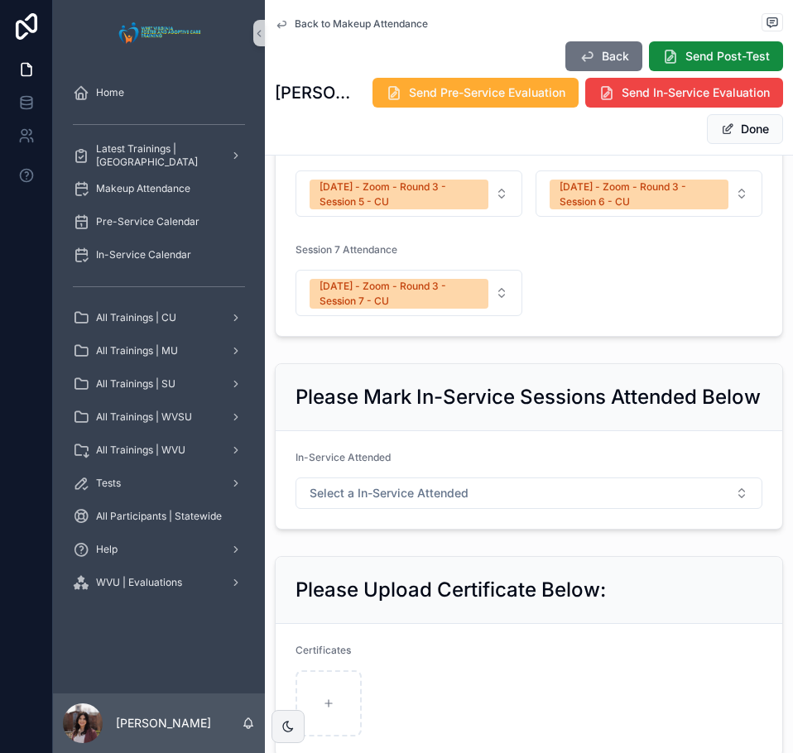
scroll to position [1009, 0]
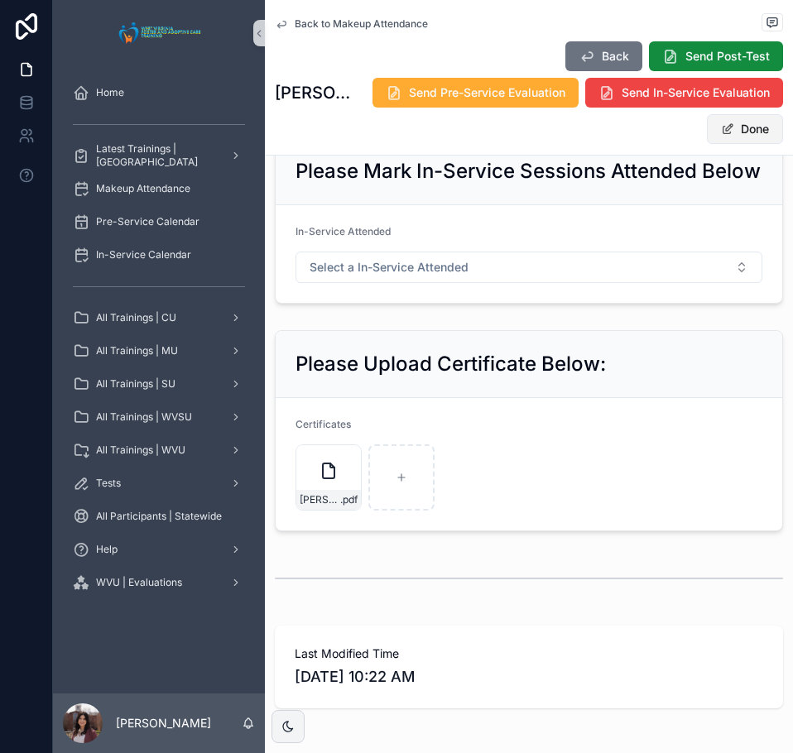
click at [744, 131] on button "Done" at bounding box center [745, 129] width 76 height 30
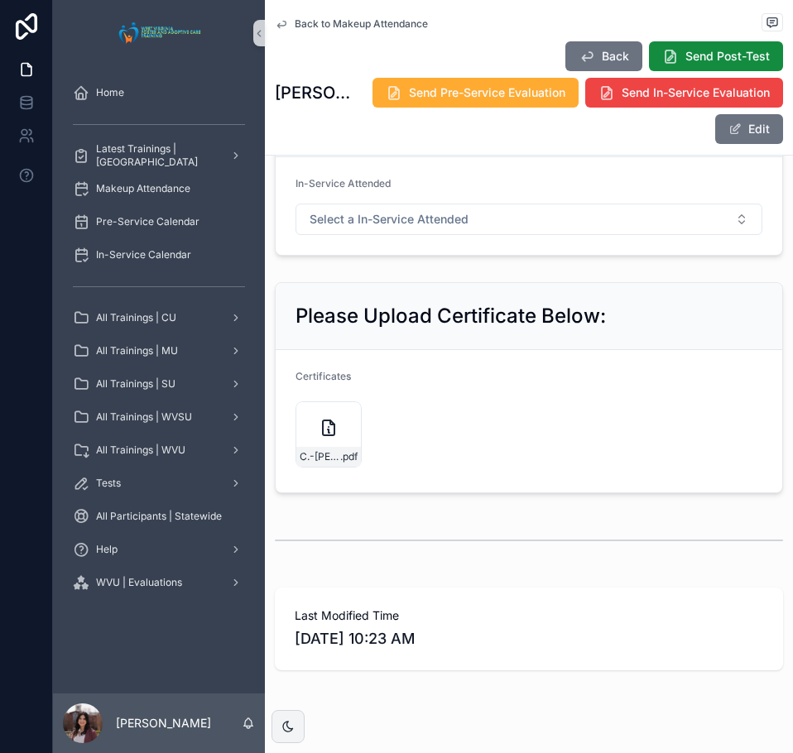
click at [388, 25] on span "Back to Makeup Attendance" at bounding box center [361, 23] width 133 height 13
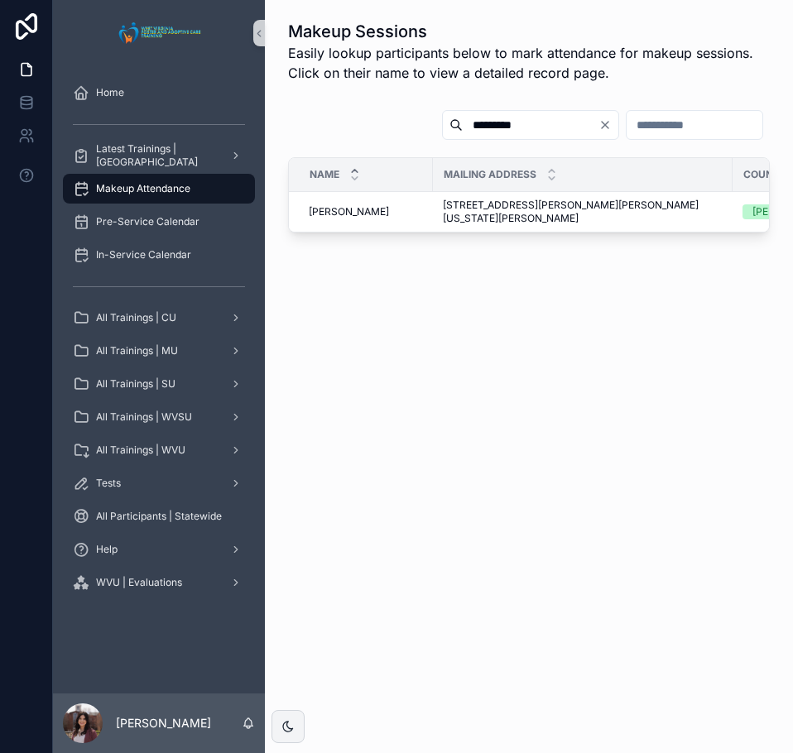
click at [598, 130] on icon "Clear" at bounding box center [604, 124] width 13 height 13
click at [520, 127] on input "text" at bounding box center [550, 124] width 136 height 23
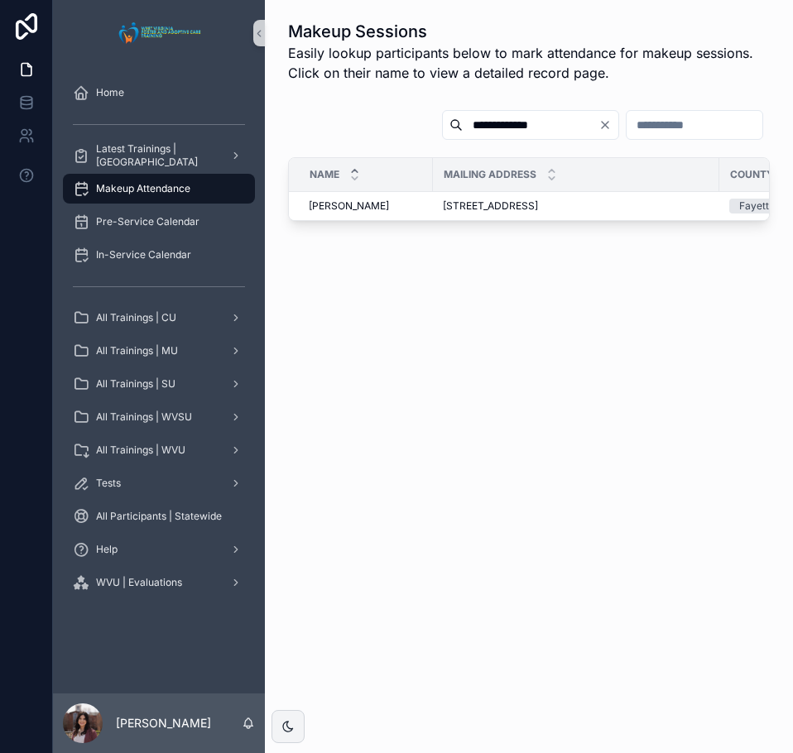
type input "**********"
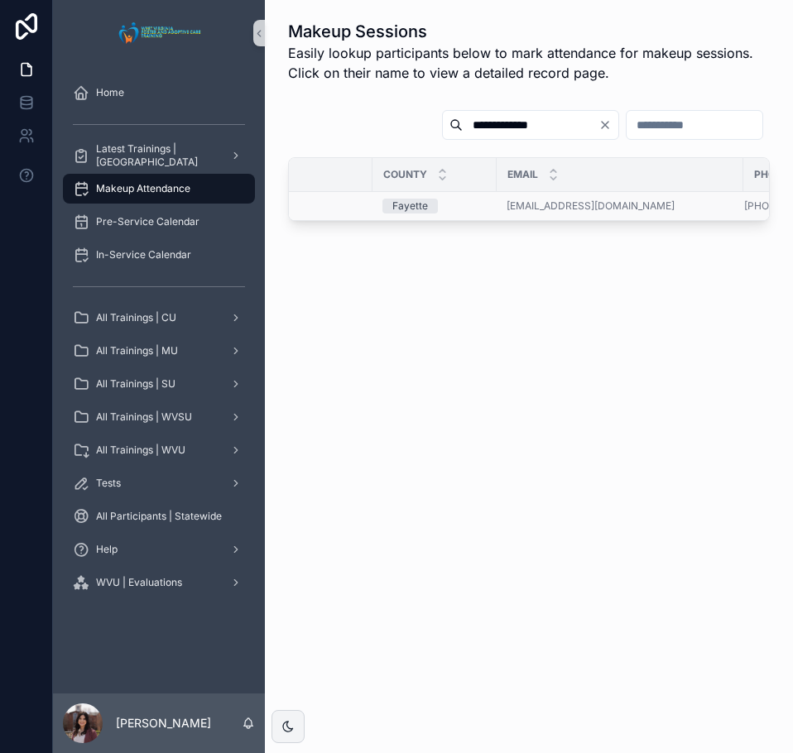
click at [409, 203] on div "Fayette" at bounding box center [410, 206] width 36 height 15
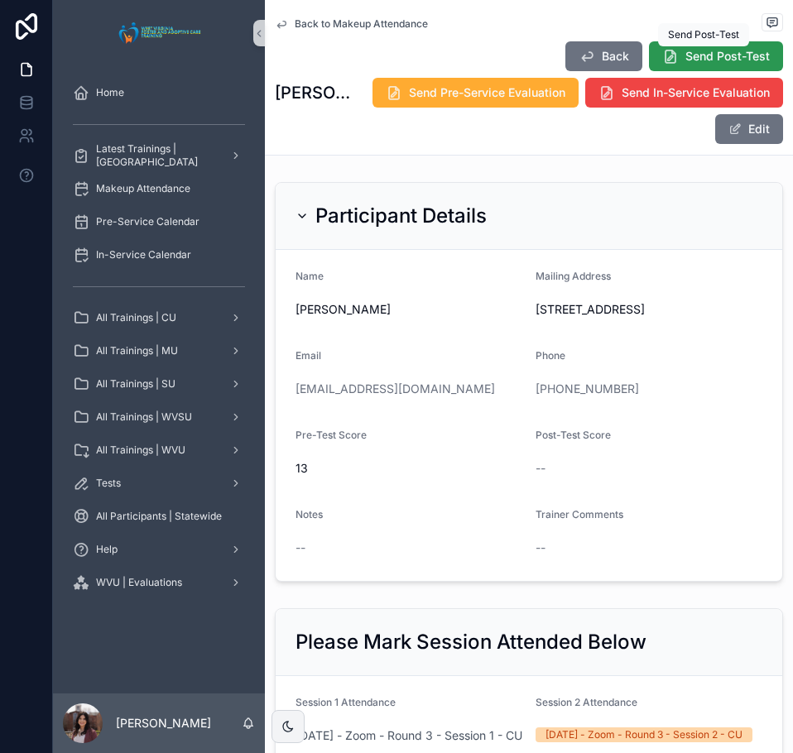
click at [686, 60] on span "Send Post-Test" at bounding box center [727, 56] width 84 height 17
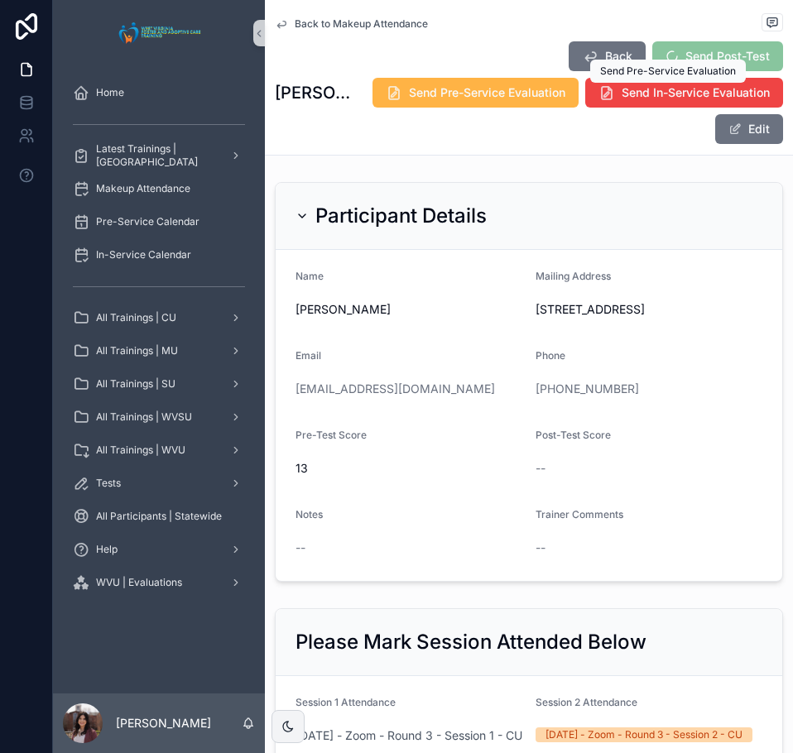
click at [565, 98] on span "Send Pre-Service Evaluation" at bounding box center [487, 92] width 156 height 17
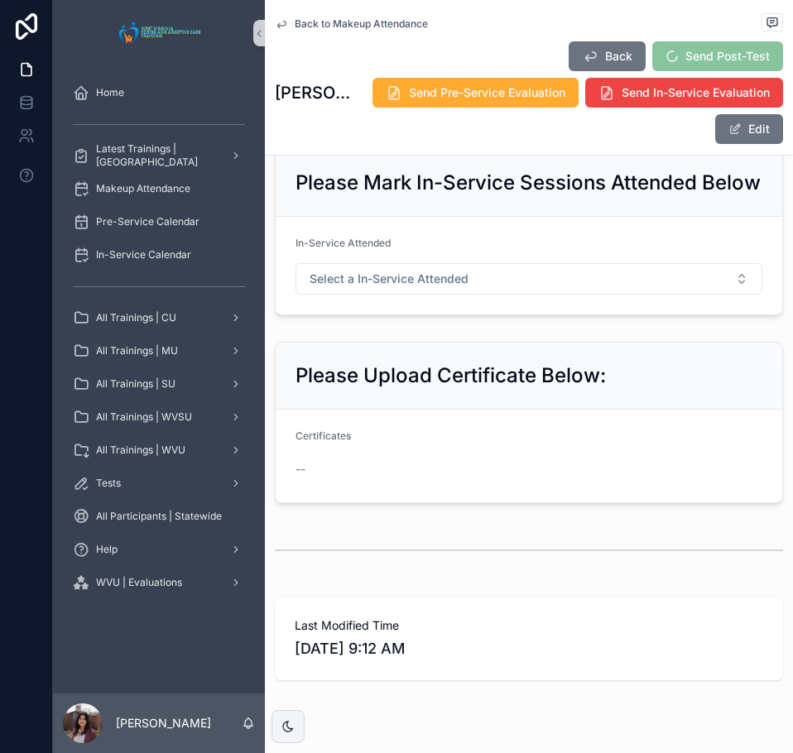
scroll to position [910, 0]
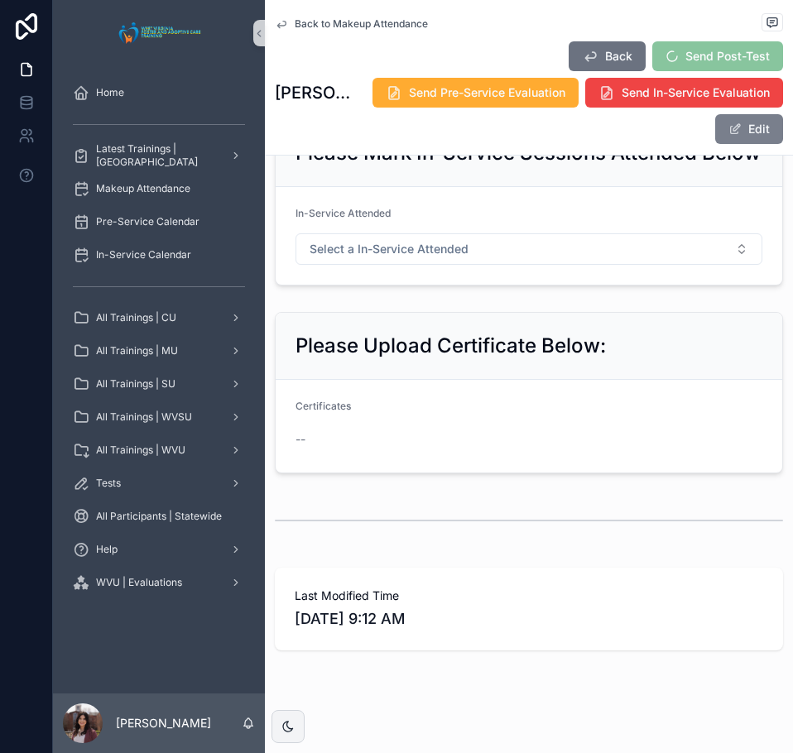
click at [746, 135] on button "Edit" at bounding box center [749, 129] width 68 height 30
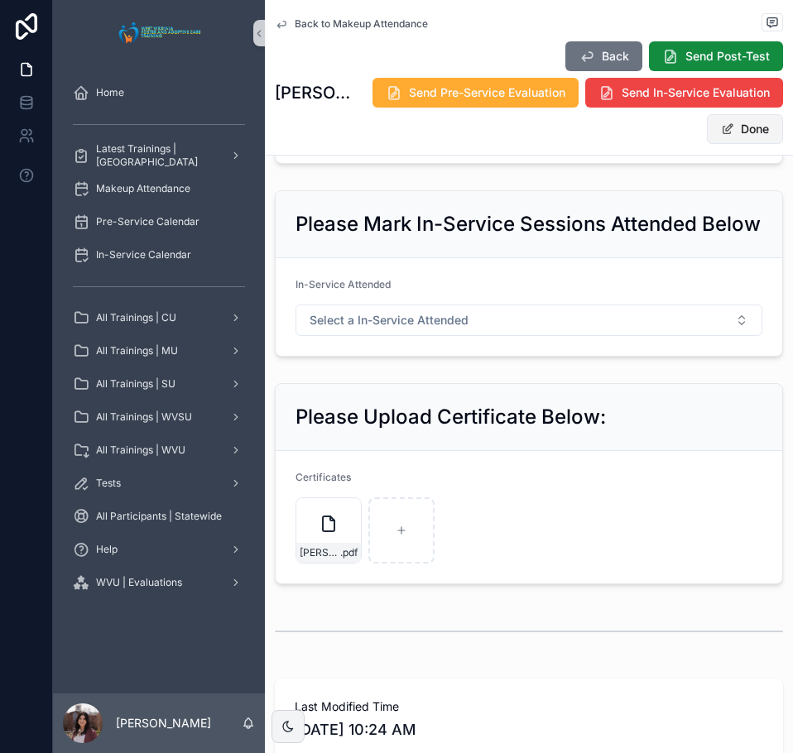
click at [750, 123] on button "Done" at bounding box center [745, 129] width 76 height 30
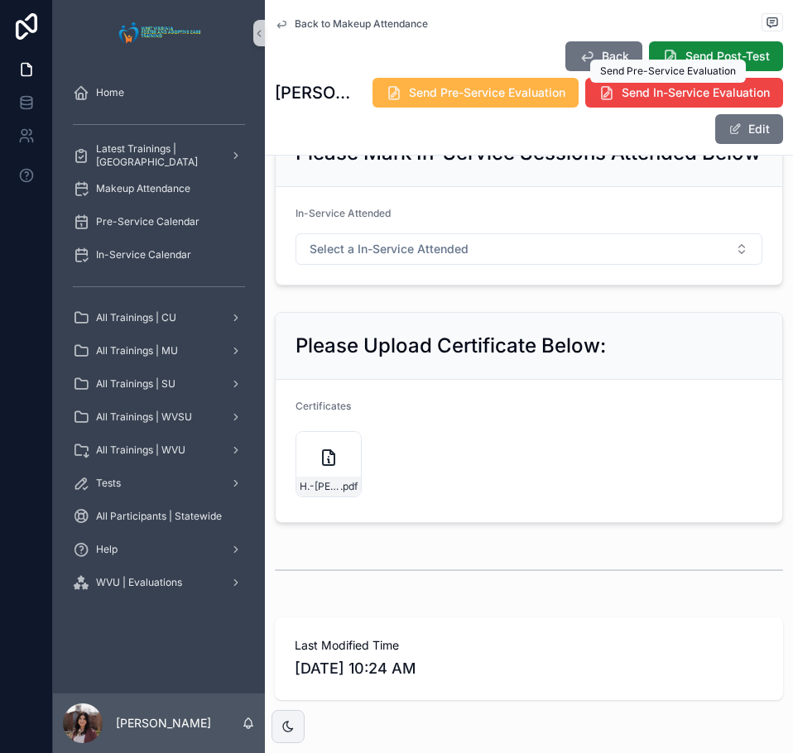
click at [565, 94] on span "Send Pre-Service Evaluation" at bounding box center [487, 92] width 156 height 17
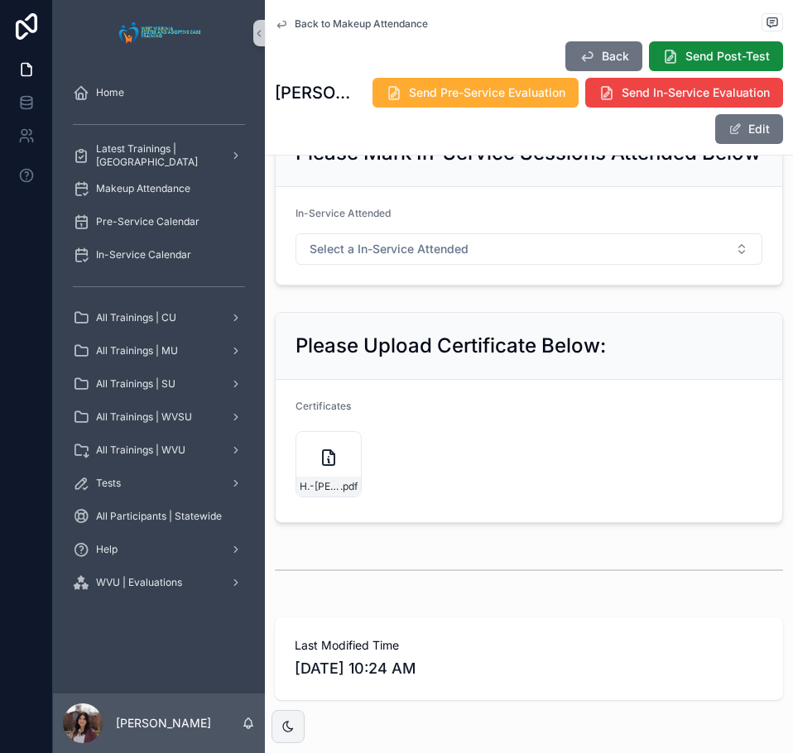
click at [372, 29] on span "Back to Makeup Attendance" at bounding box center [361, 23] width 133 height 13
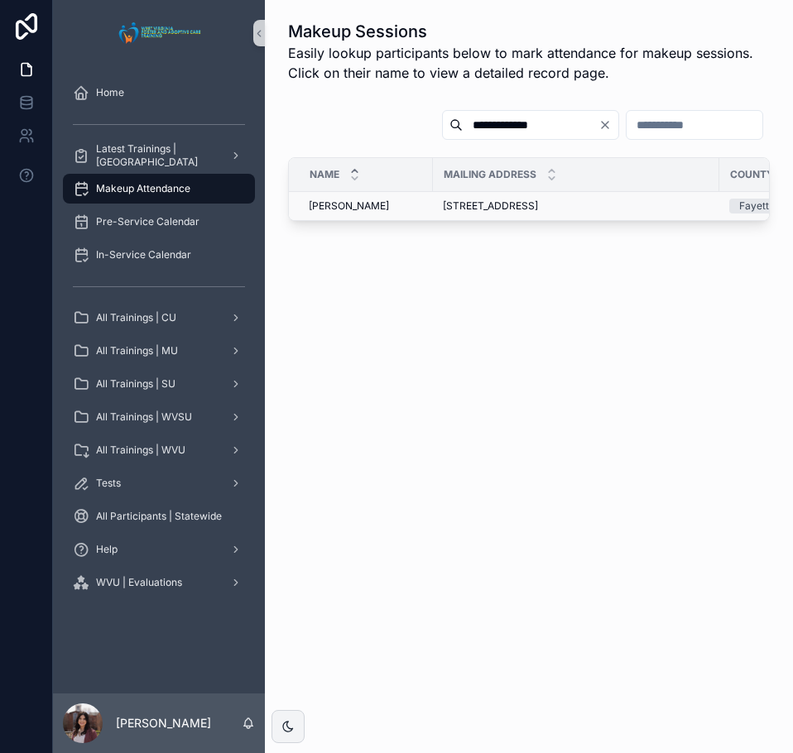
click at [389, 208] on span "Heather Manley-Duncan" at bounding box center [349, 205] width 80 height 13
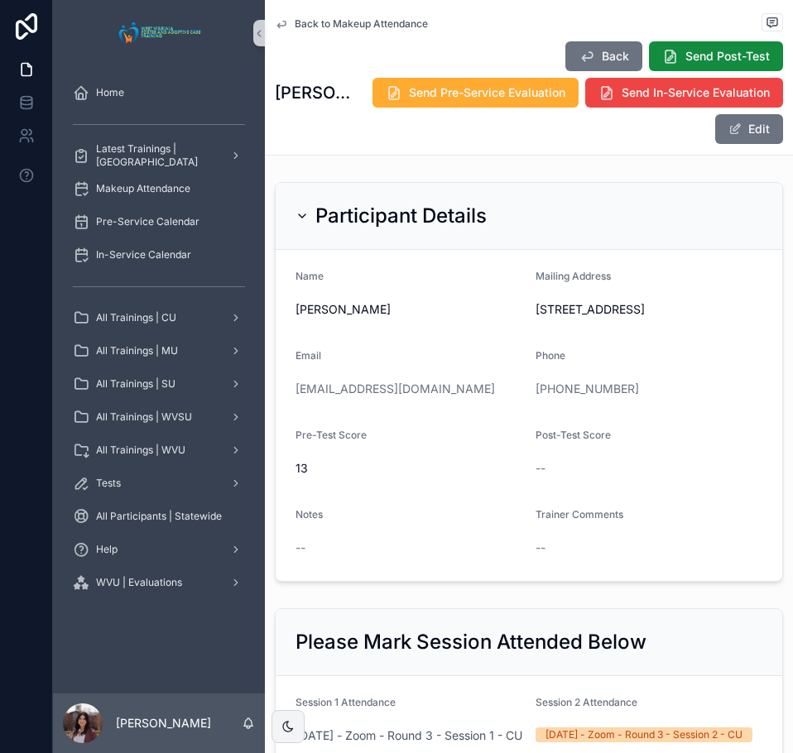
click at [350, 23] on span "Back to Makeup Attendance" at bounding box center [361, 23] width 133 height 13
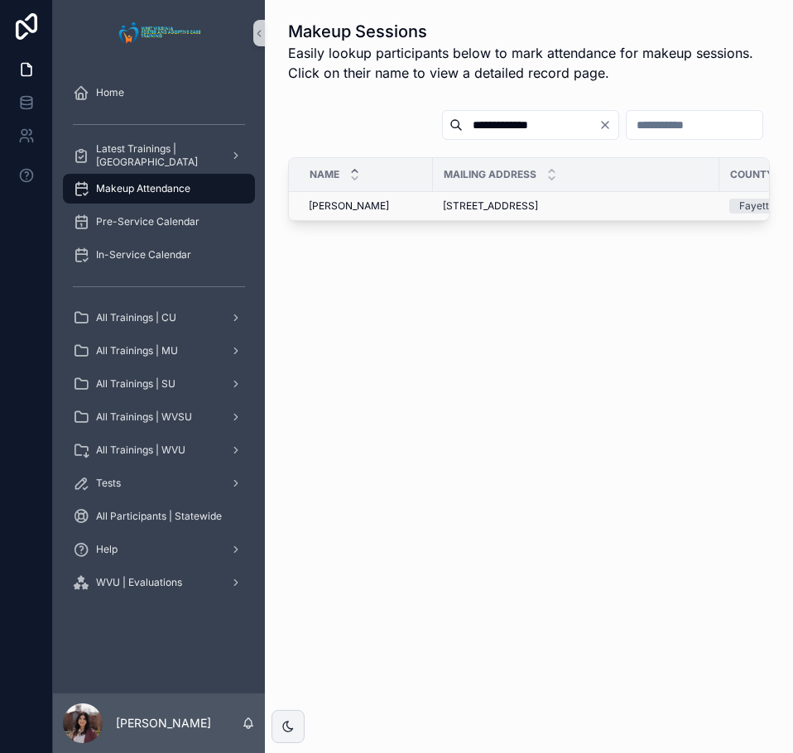
click at [518, 206] on span "157 Hover Road, Powellton, WV, 25161" at bounding box center [490, 205] width 95 height 13
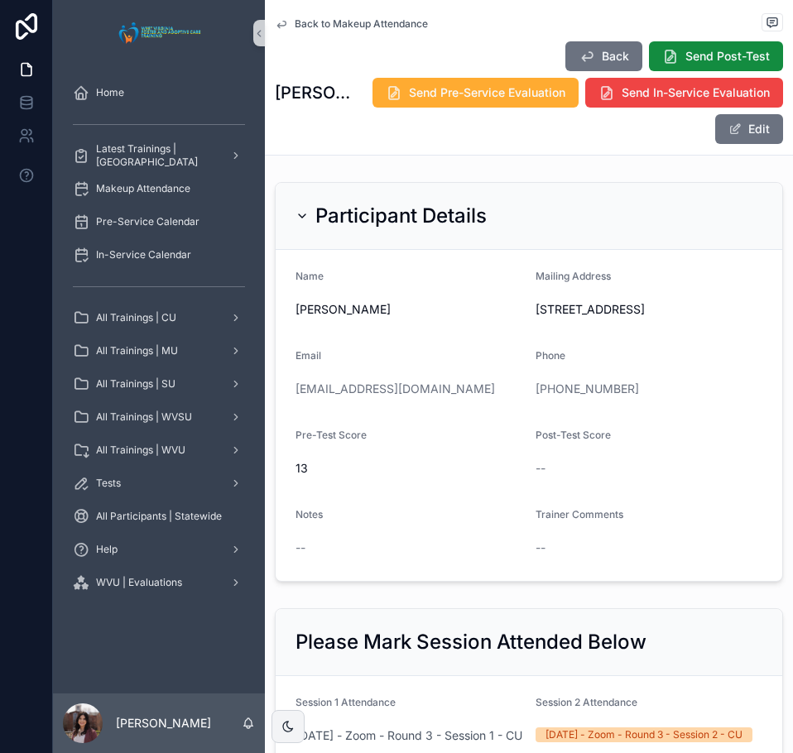
click at [334, 20] on span "Back to Makeup Attendance" at bounding box center [361, 23] width 133 height 13
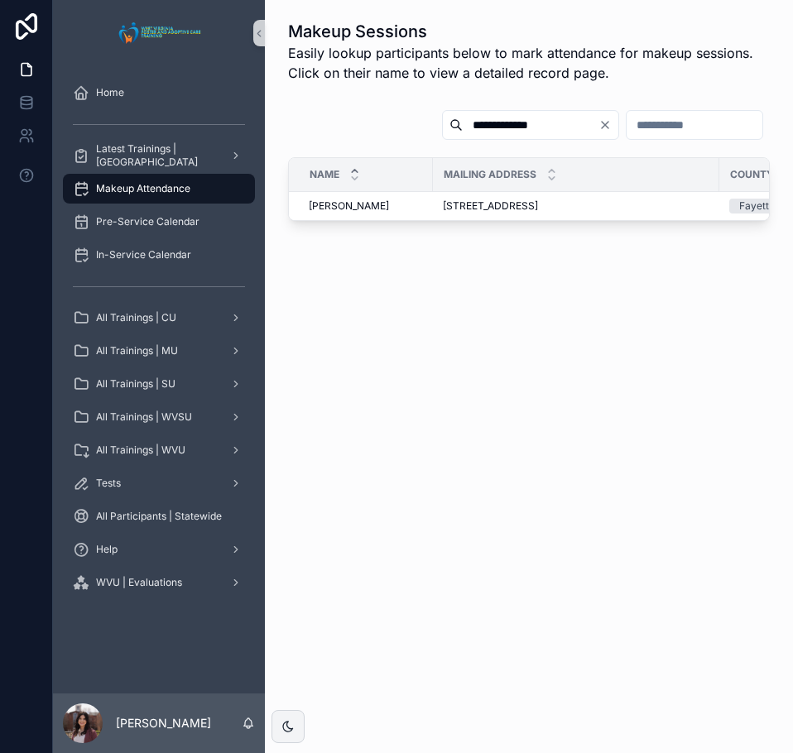
click at [482, 117] on input "**********" at bounding box center [531, 124] width 136 height 23
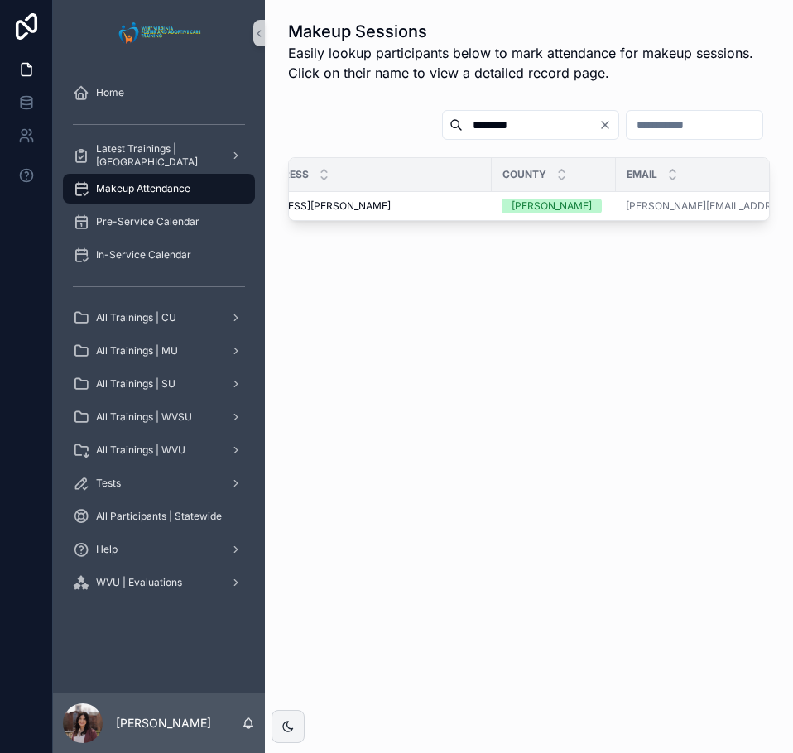
scroll to position [0, 249]
type input "********"
click at [362, 204] on span "1713 Lillie Street, Fairmont, WV, 26554" at bounding box center [281, 205] width 175 height 13
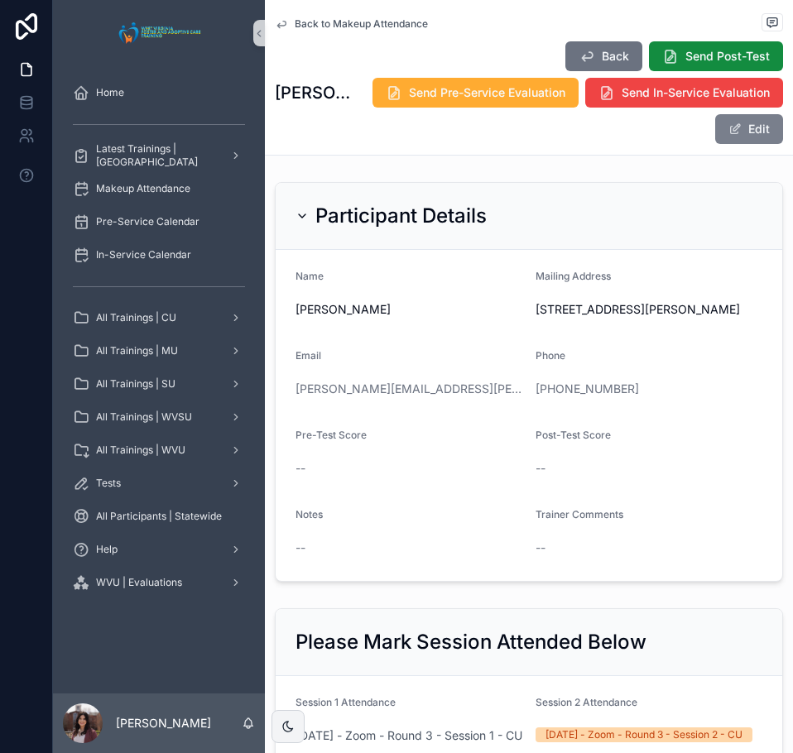
click at [745, 121] on button "Edit" at bounding box center [749, 129] width 68 height 30
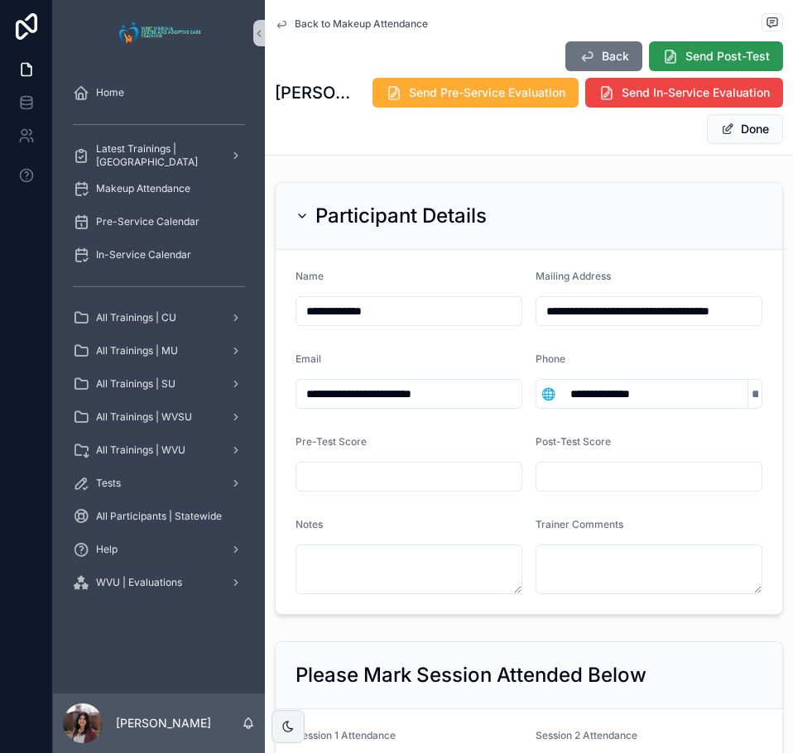
click at [720, 56] on span "Send Post-Test" at bounding box center [727, 56] width 84 height 17
click at [741, 127] on button "Done" at bounding box center [745, 129] width 76 height 30
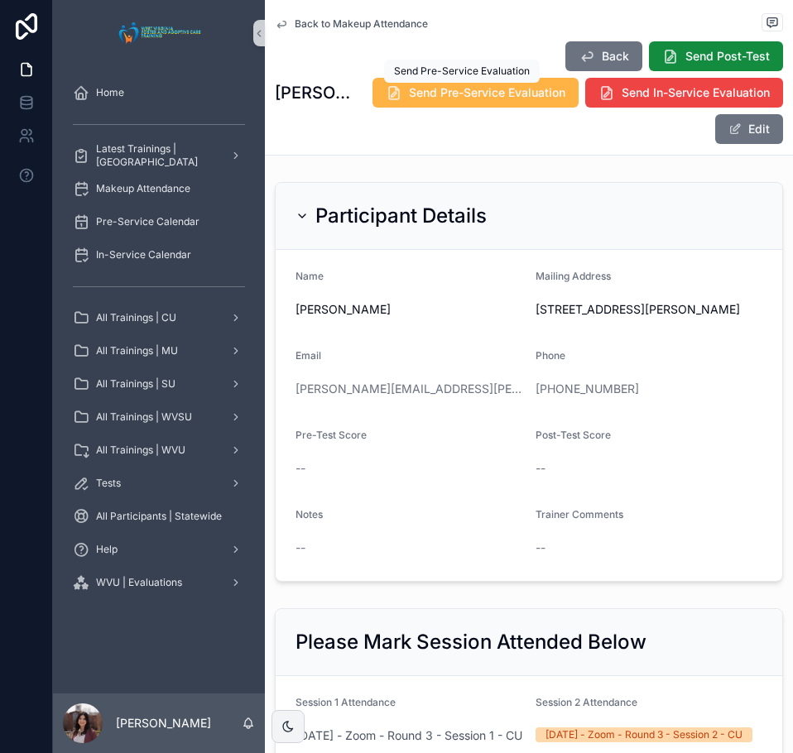
click at [432, 103] on button "Send Pre-Service Evaluation" at bounding box center [475, 93] width 206 height 30
click at [348, 28] on span "Back to Makeup Attendance" at bounding box center [361, 23] width 133 height 13
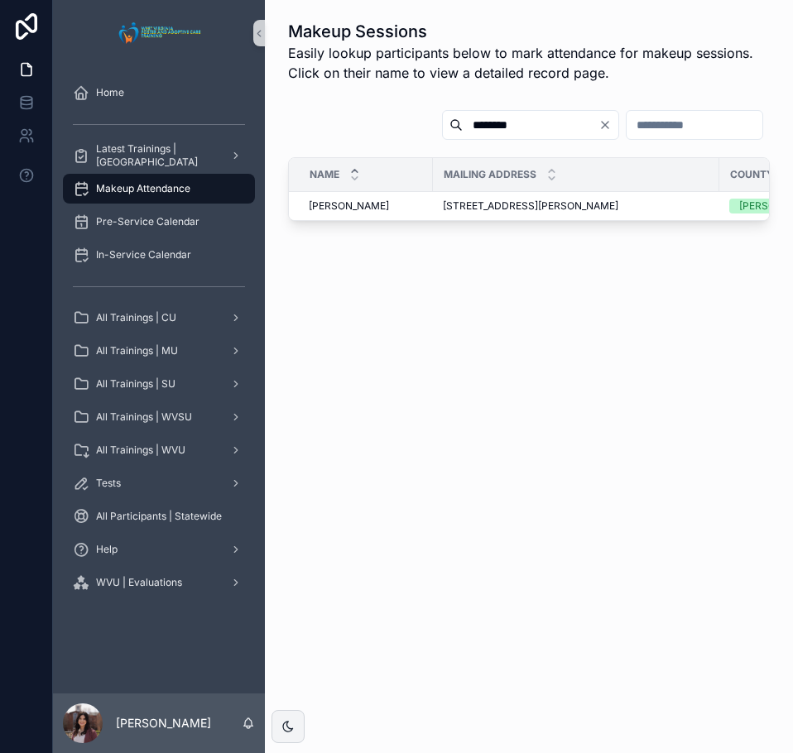
click at [598, 127] on icon "Clear" at bounding box center [604, 124] width 13 height 13
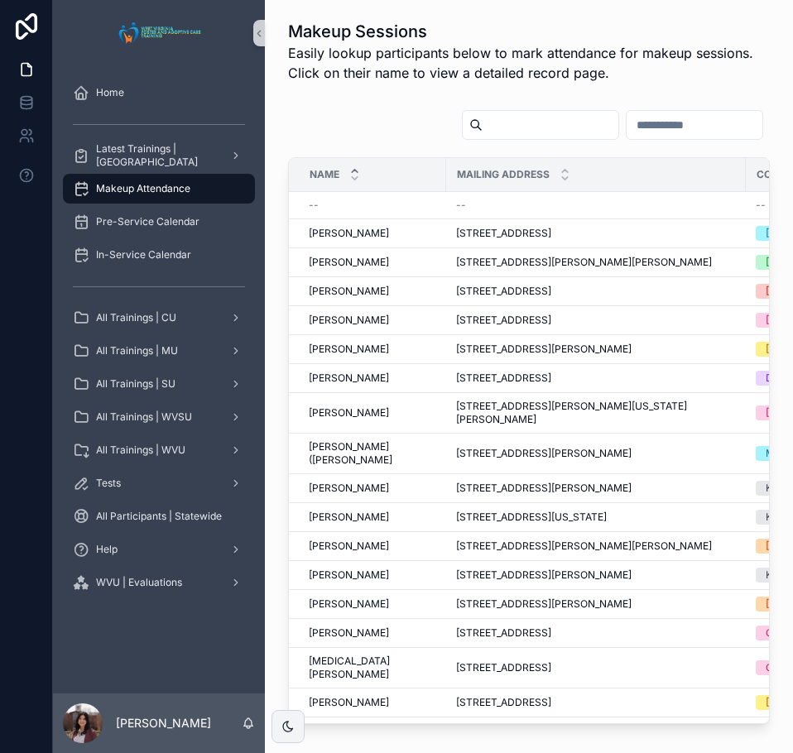
click at [482, 122] on input "text" at bounding box center [550, 124] width 136 height 23
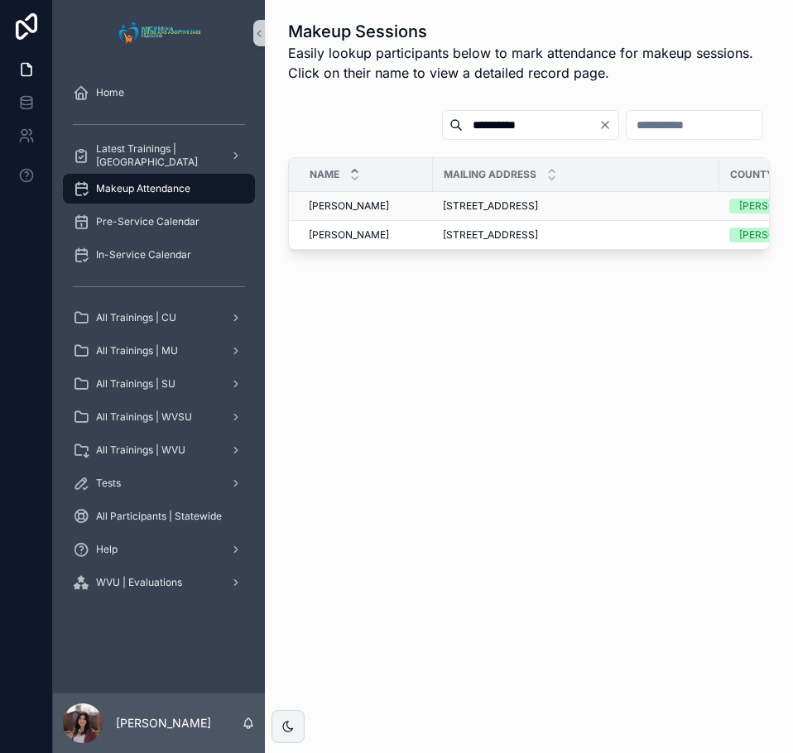
type input "**********"
click at [367, 206] on span "Jerod Greathouse" at bounding box center [349, 205] width 80 height 13
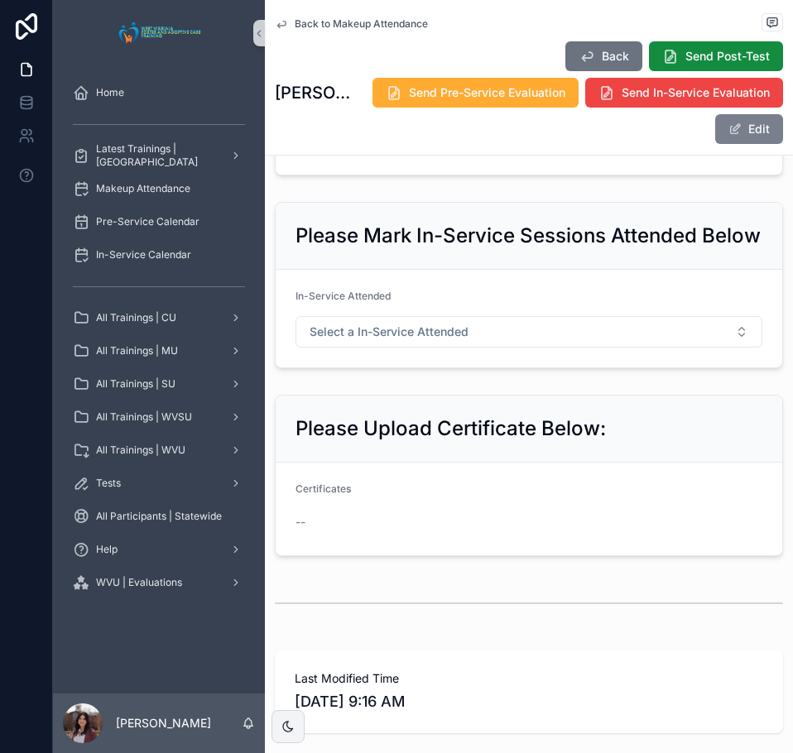
click at [747, 127] on button "Edit" at bounding box center [749, 129] width 68 height 30
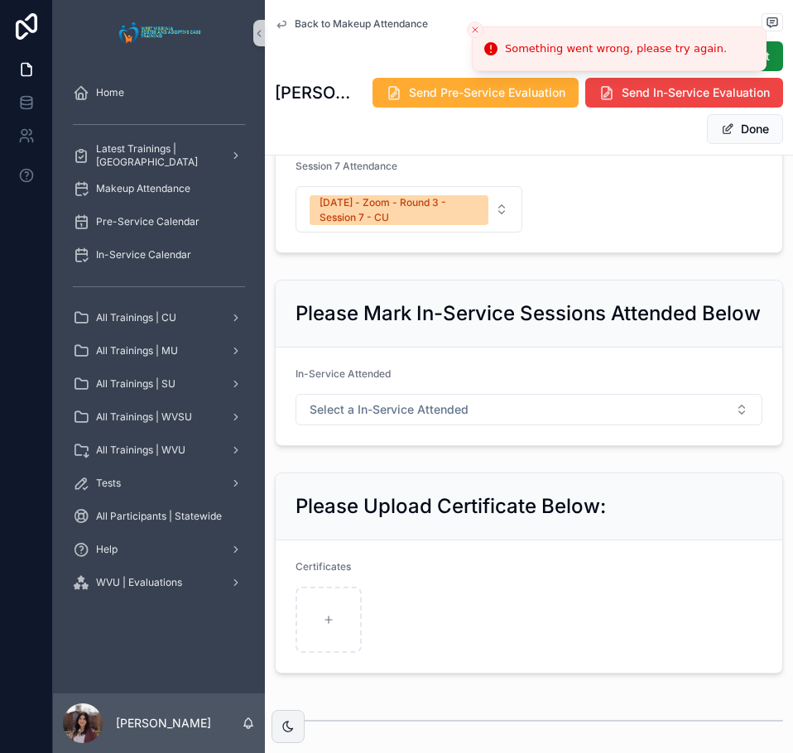
click at [472, 30] on icon "Close toast" at bounding box center [475, 30] width 10 height 10
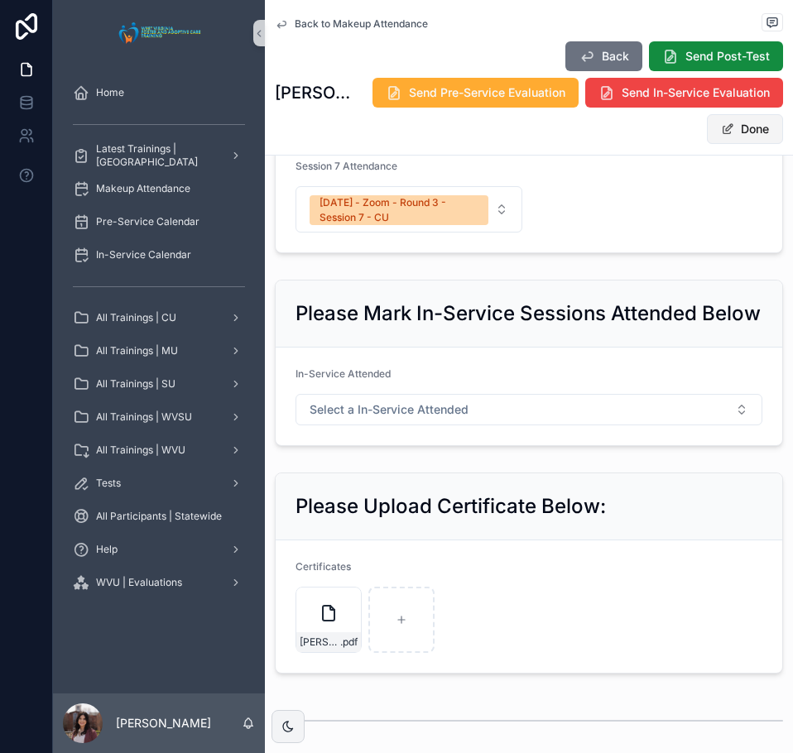
click at [741, 132] on button "Done" at bounding box center [745, 129] width 76 height 30
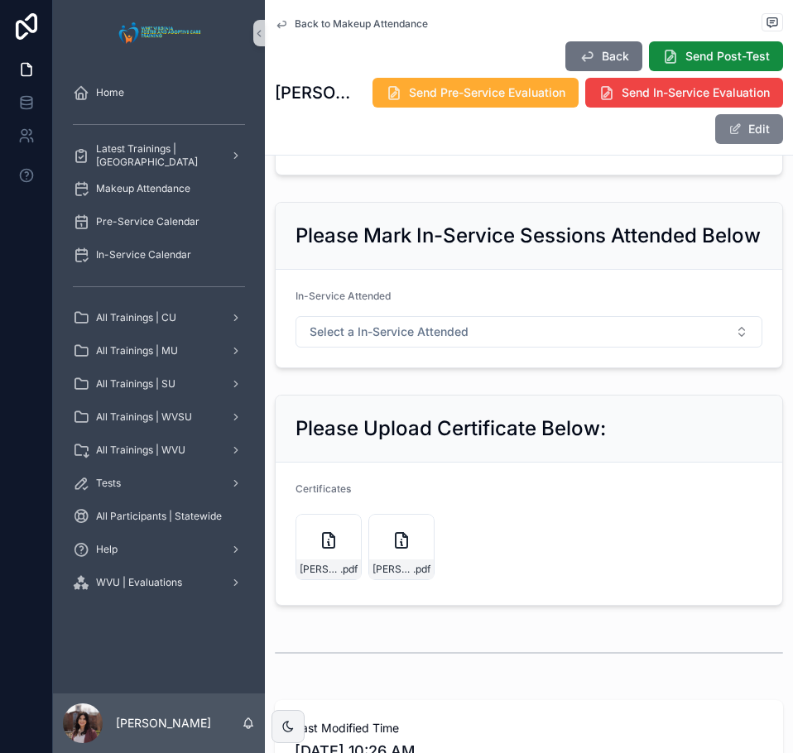
click at [755, 139] on button "Edit" at bounding box center [749, 129] width 68 height 30
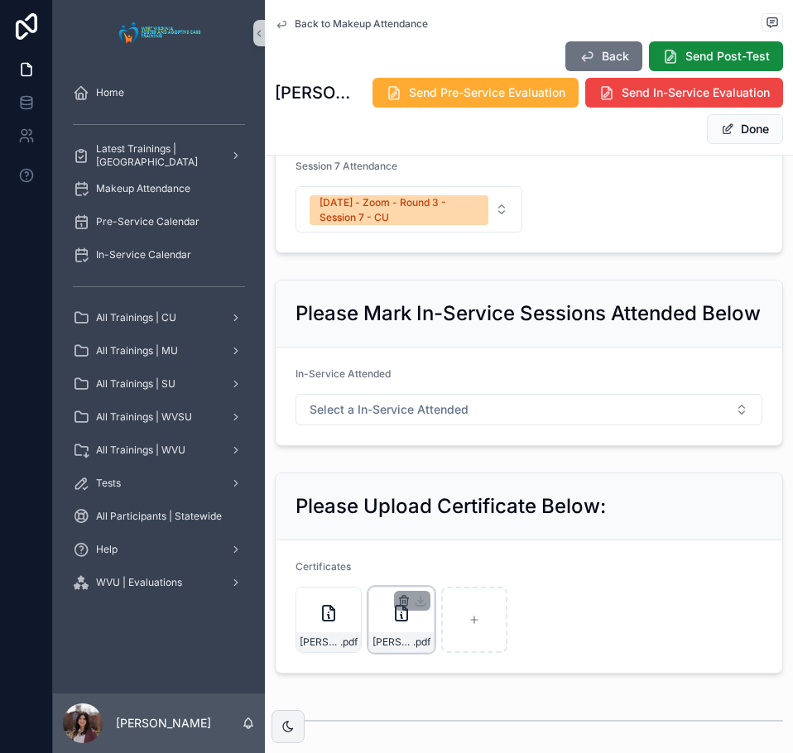
click at [401, 607] on icon "button" at bounding box center [403, 600] width 13 height 13
click at [439, 600] on icon "button" at bounding box center [438, 597] width 13 height 13
click at [743, 134] on button "Done" at bounding box center [745, 129] width 76 height 30
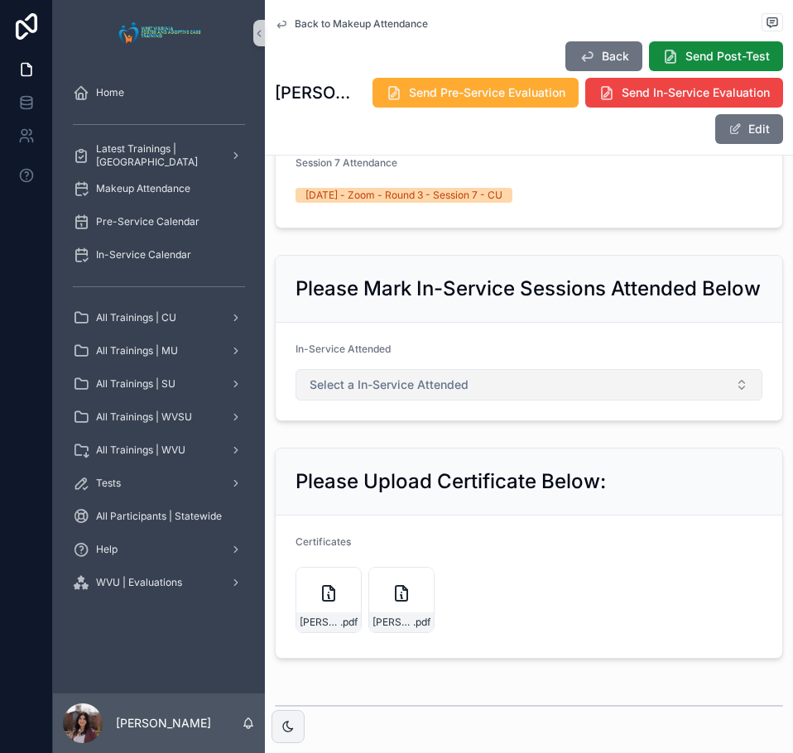
scroll to position [745, 0]
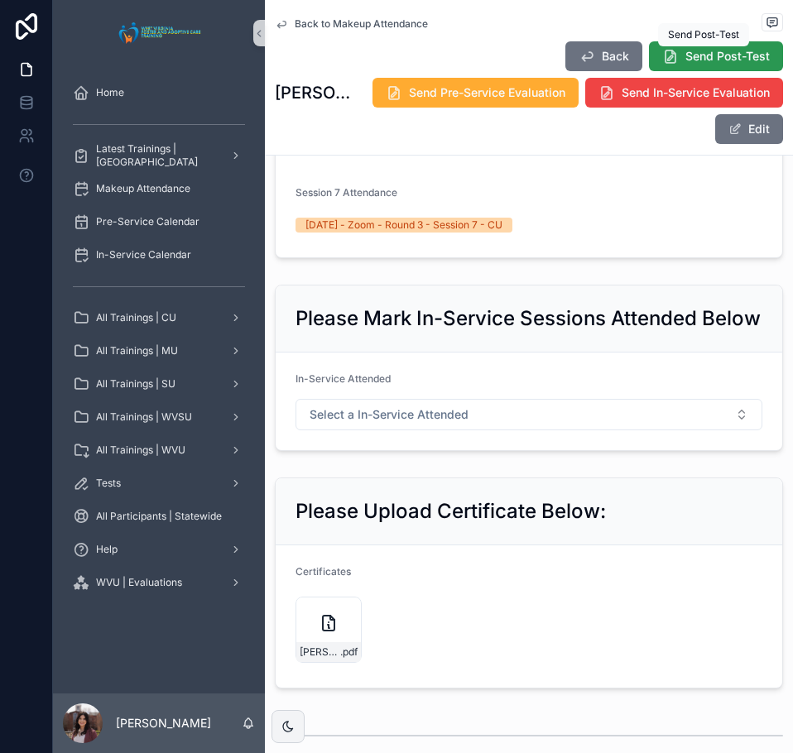
click at [709, 48] on span "Send Post-Test" at bounding box center [727, 56] width 84 height 17
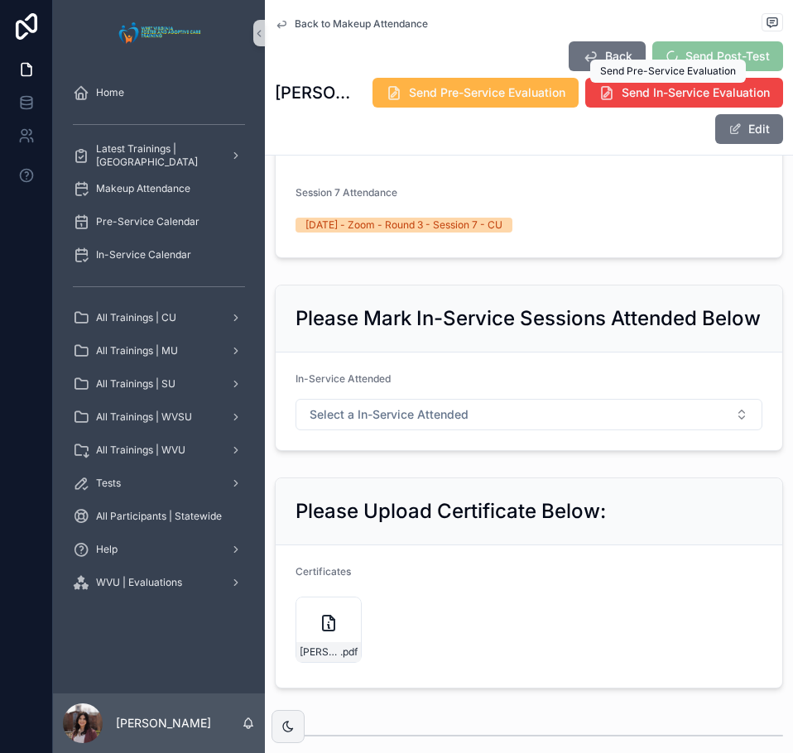
click at [565, 96] on span "Send Pre-Service Evaluation" at bounding box center [487, 92] width 156 height 17
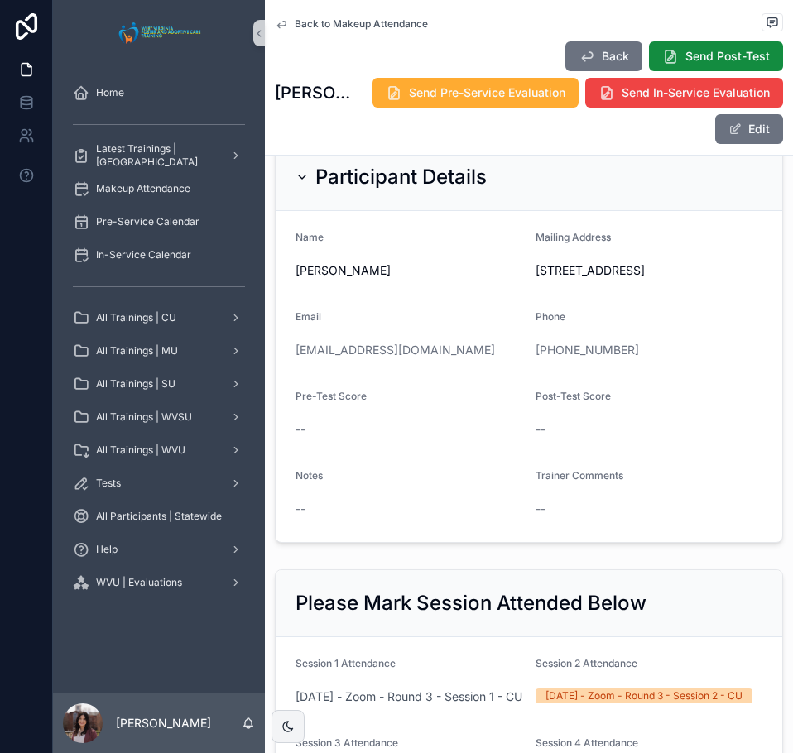
scroll to position [0, 0]
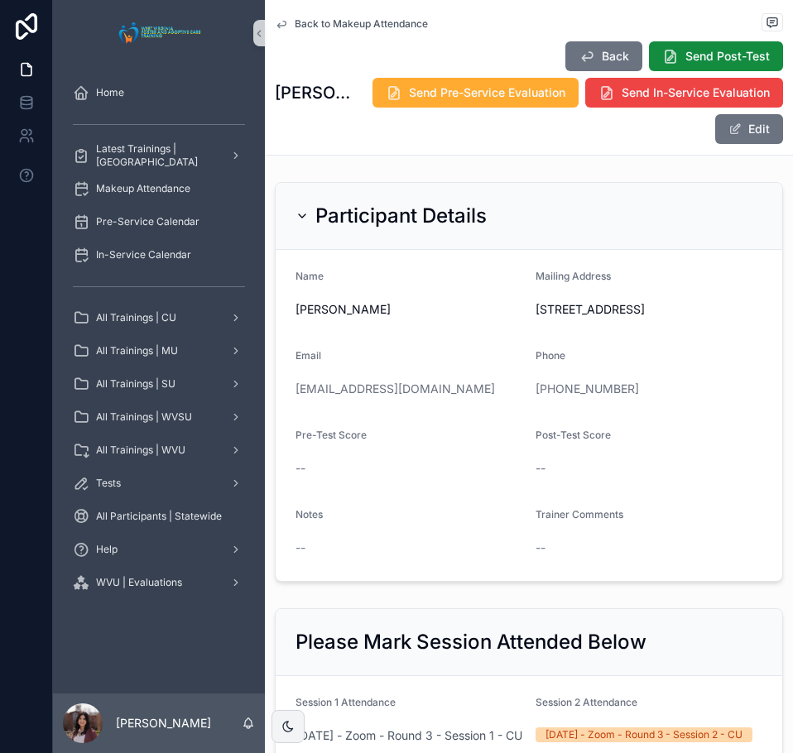
click at [366, 22] on span "Back to Makeup Attendance" at bounding box center [361, 23] width 133 height 13
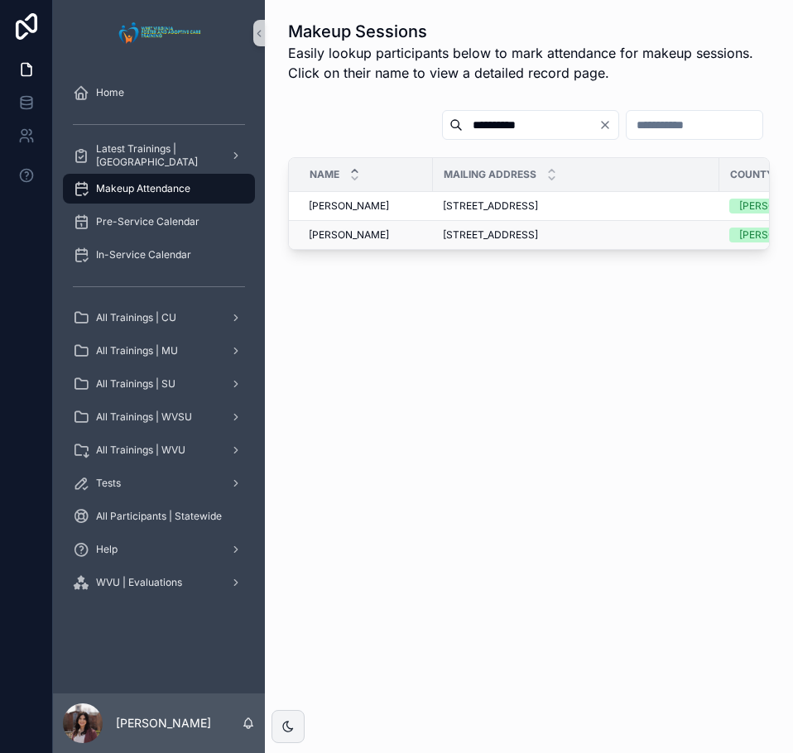
click at [351, 237] on span "Priscilla Greathouse" at bounding box center [349, 234] width 80 height 13
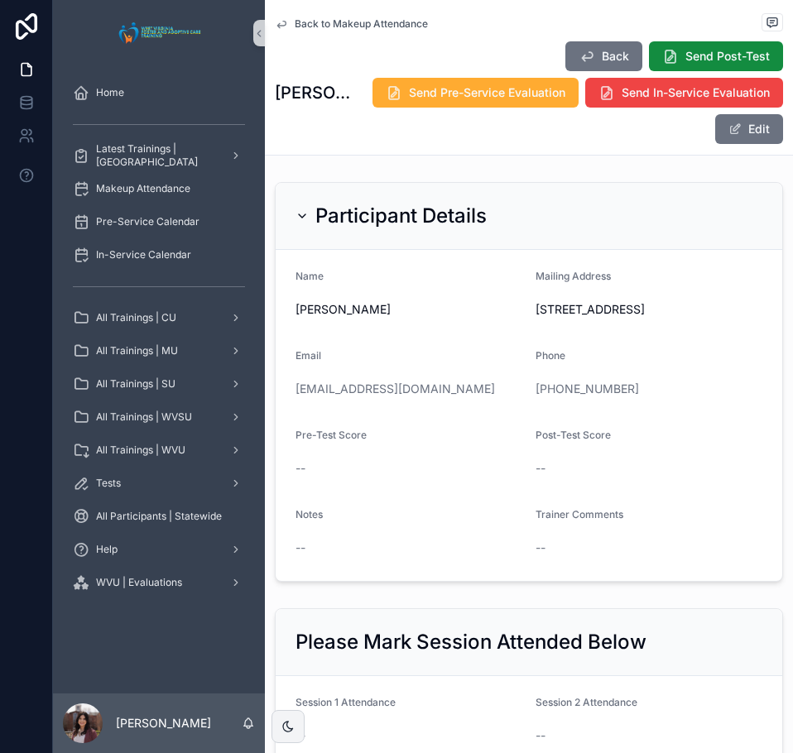
click at [416, 22] on span "Back to Makeup Attendance" at bounding box center [361, 23] width 133 height 13
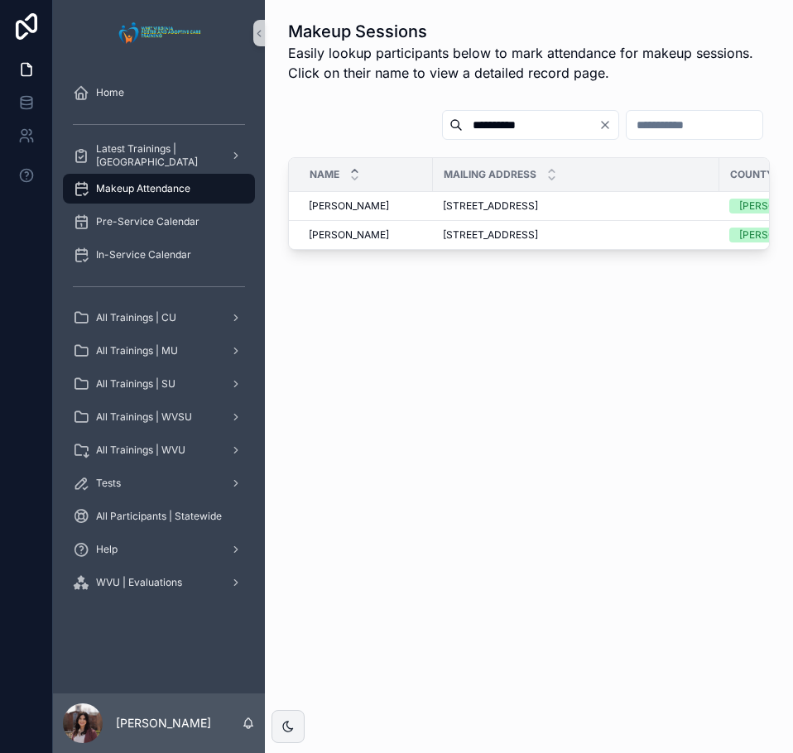
click at [598, 129] on icon "Clear" at bounding box center [604, 124] width 13 height 13
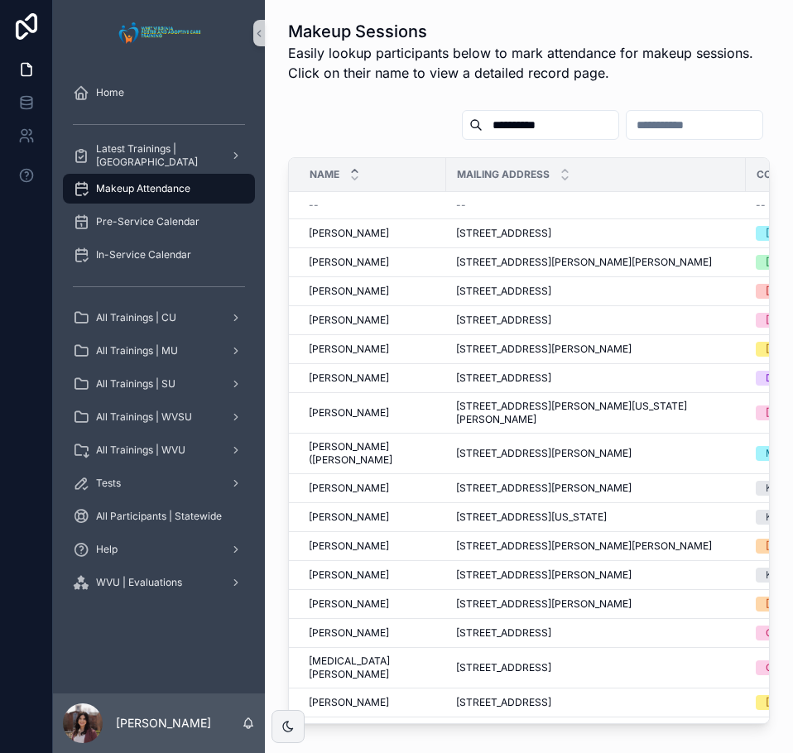
click at [482, 134] on input "**********" at bounding box center [550, 124] width 136 height 23
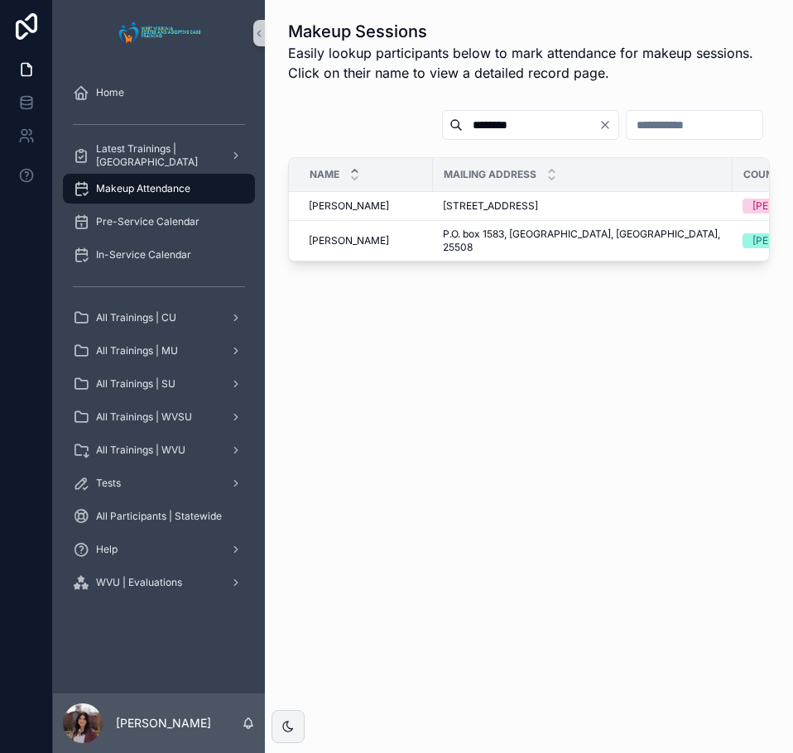
type input "********"
click at [346, 234] on span "Melissa Chandler" at bounding box center [349, 240] width 80 height 13
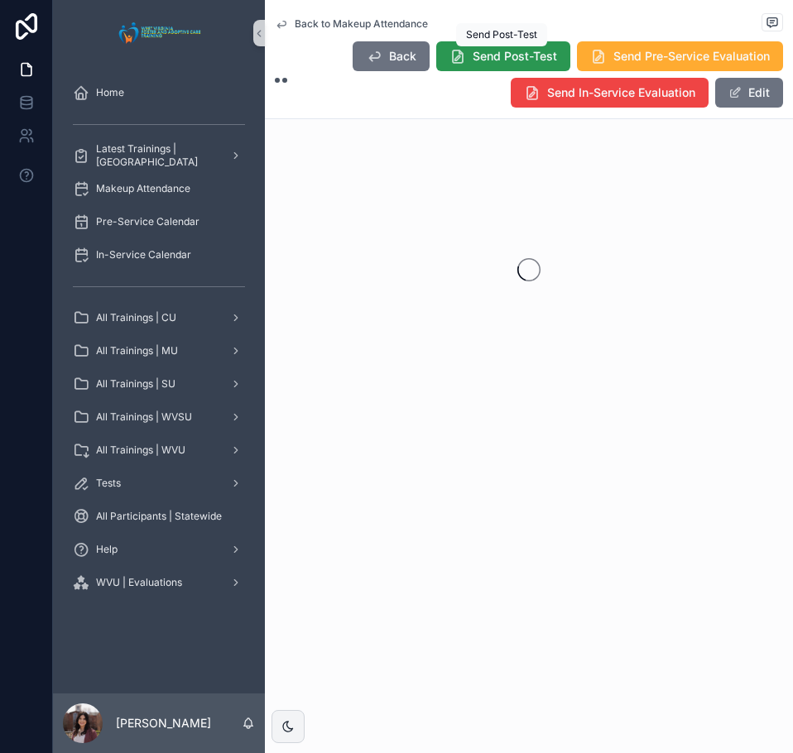
click at [507, 50] on span "Send Post-Test" at bounding box center [514, 56] width 84 height 17
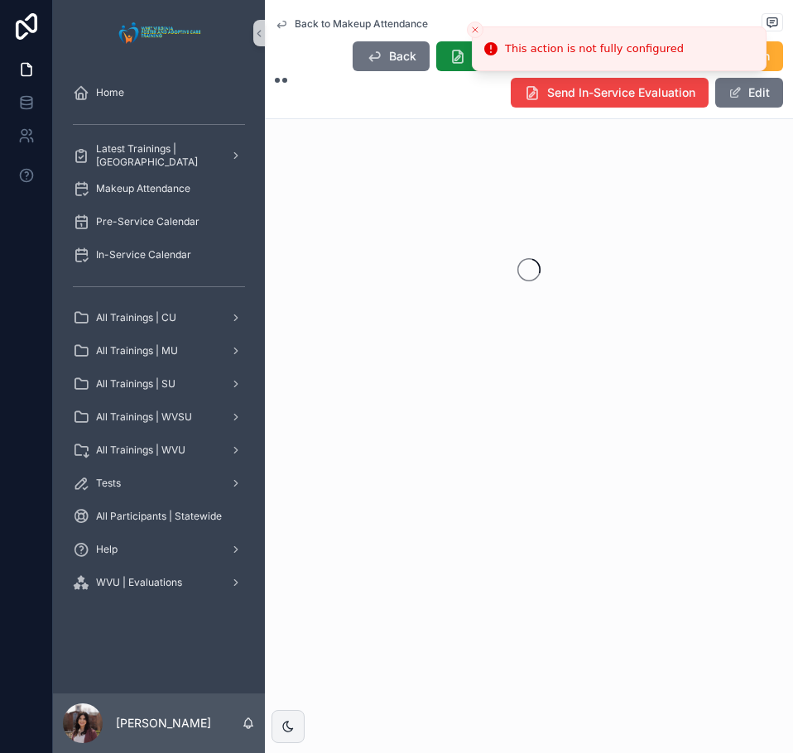
click at [474, 28] on icon "Close toast" at bounding box center [475, 30] width 10 height 10
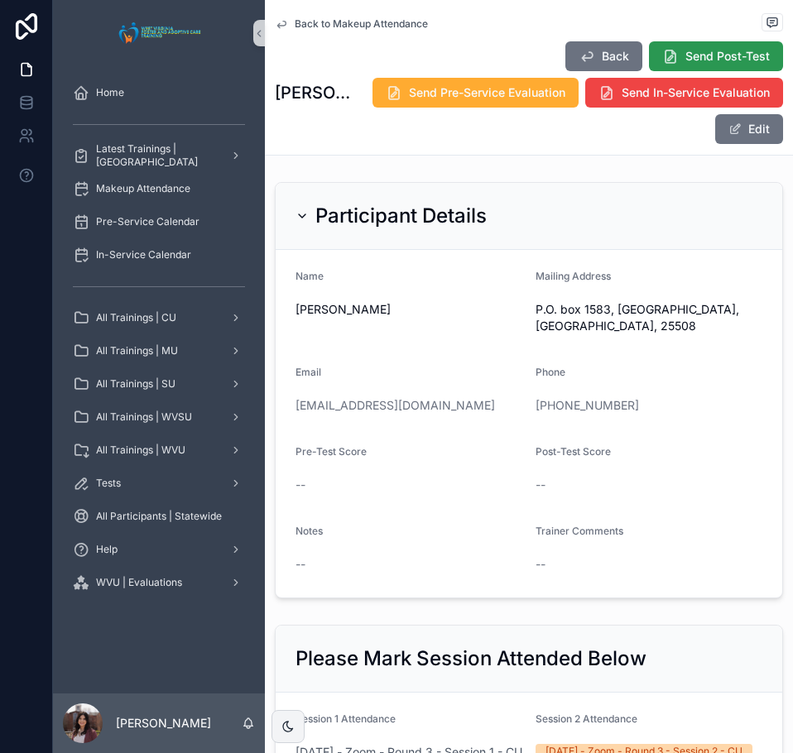
click at [696, 47] on div "Home Latest Trainings | Concord University Makeup Attendance Pre-Service Calend…" at bounding box center [423, 376] width 740 height 753
click at [718, 58] on span "Send Post-Test" at bounding box center [727, 56] width 84 height 17
click at [737, 127] on button "Edit" at bounding box center [749, 129] width 68 height 30
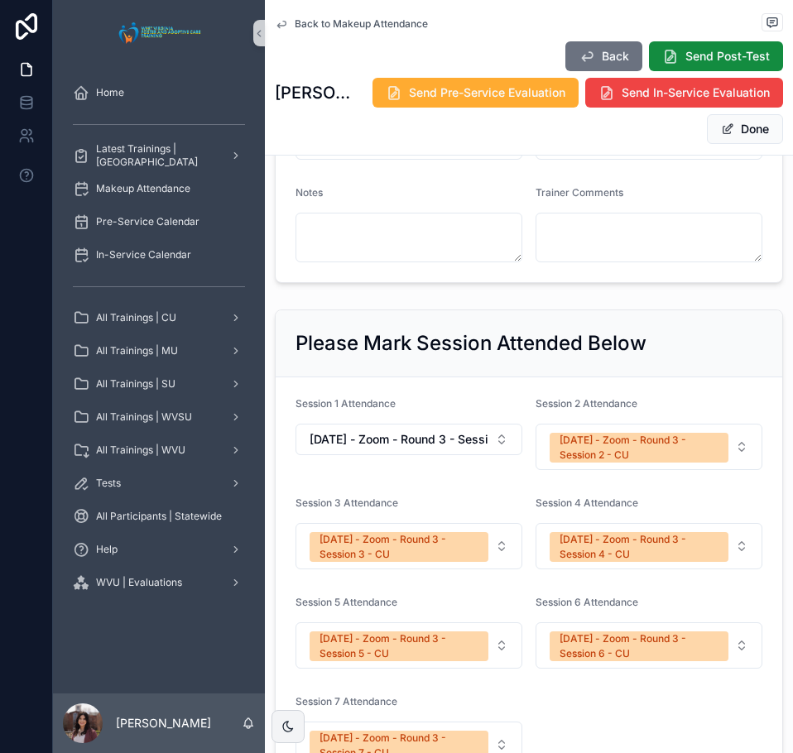
scroll to position [414, 0]
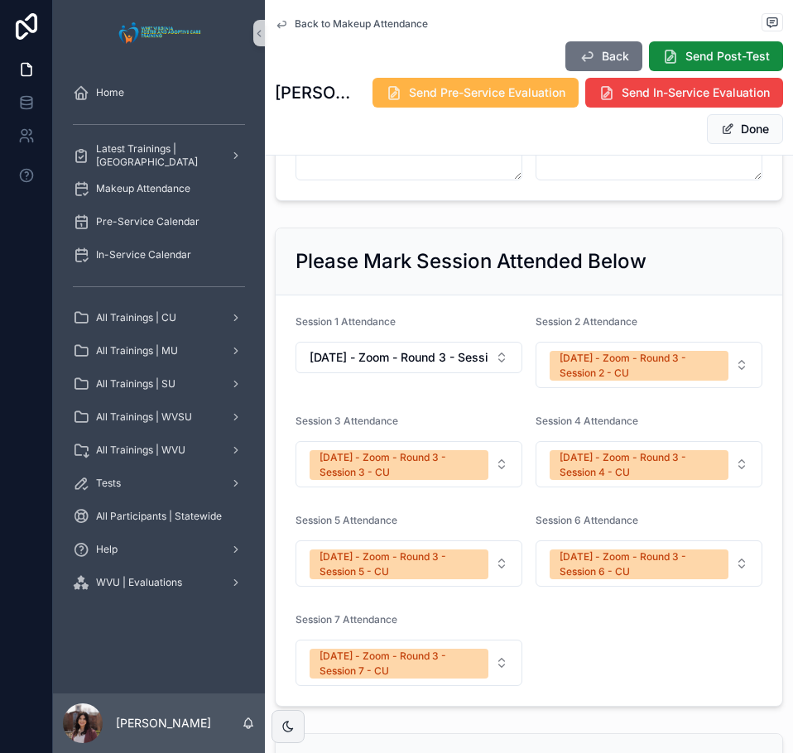
click at [565, 93] on span "Send Pre-Service Evaluation" at bounding box center [487, 92] width 156 height 17
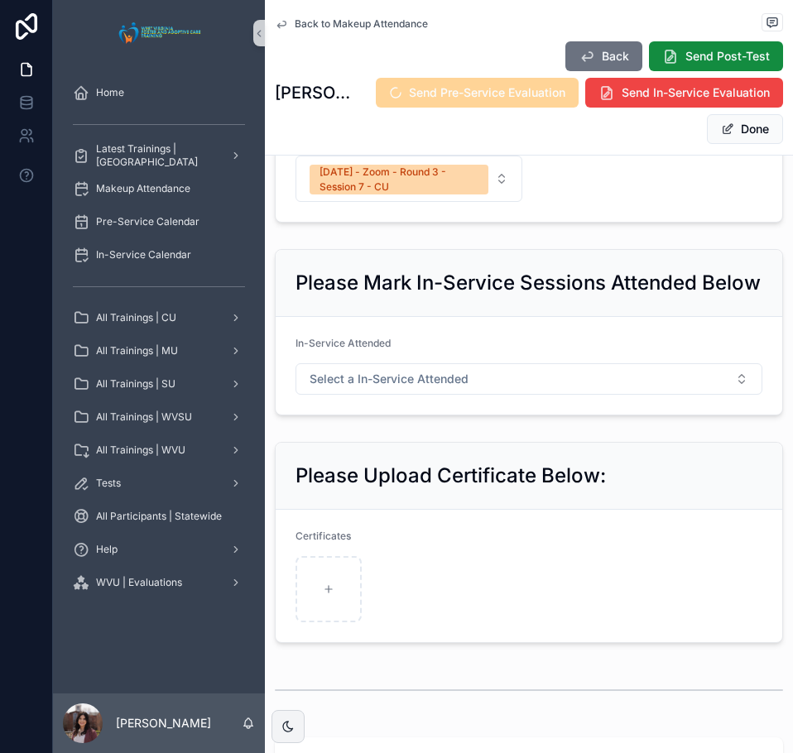
scroll to position [910, 0]
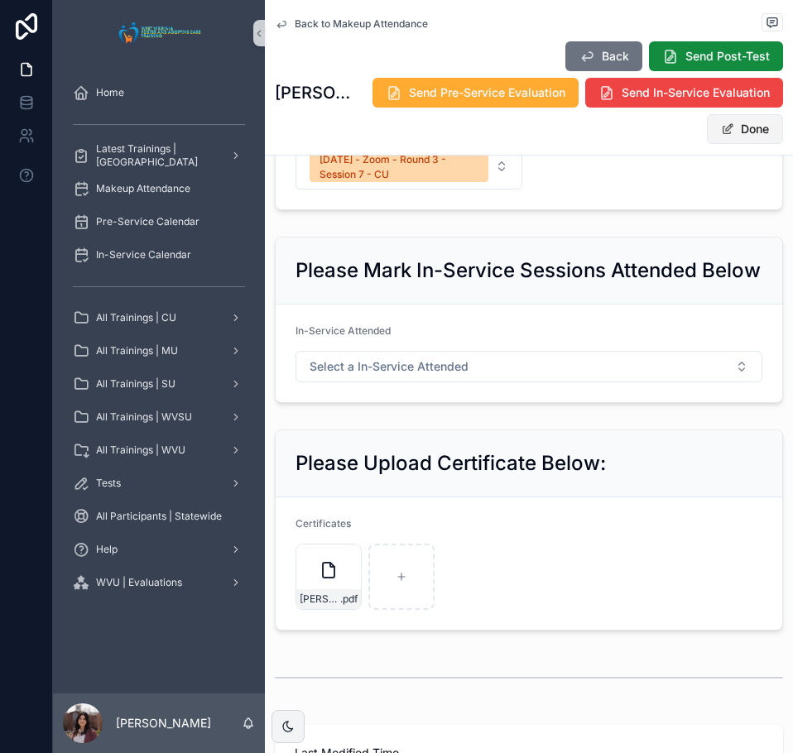
click at [728, 137] on button "Done" at bounding box center [745, 129] width 76 height 30
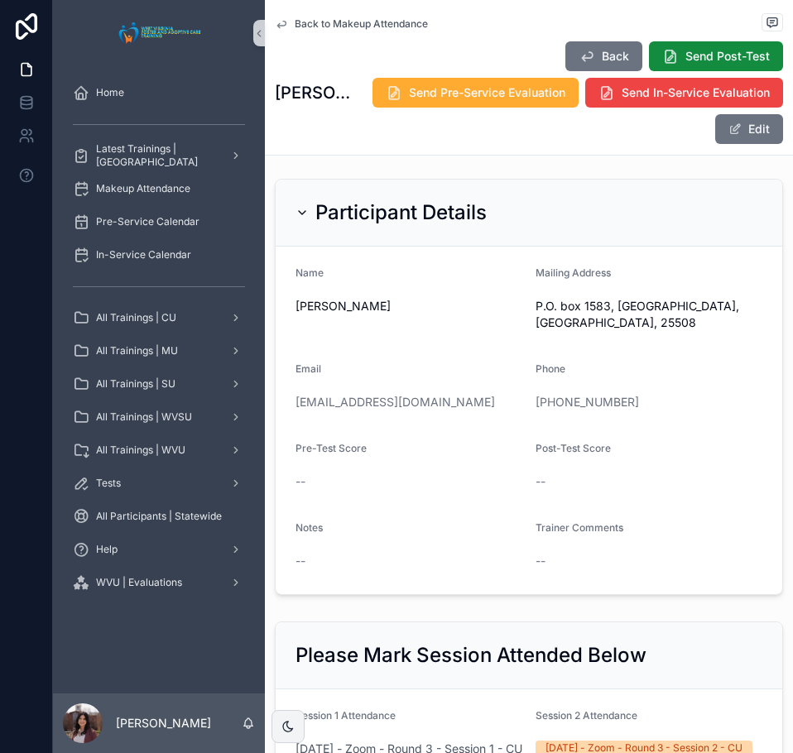
scroll to position [0, 0]
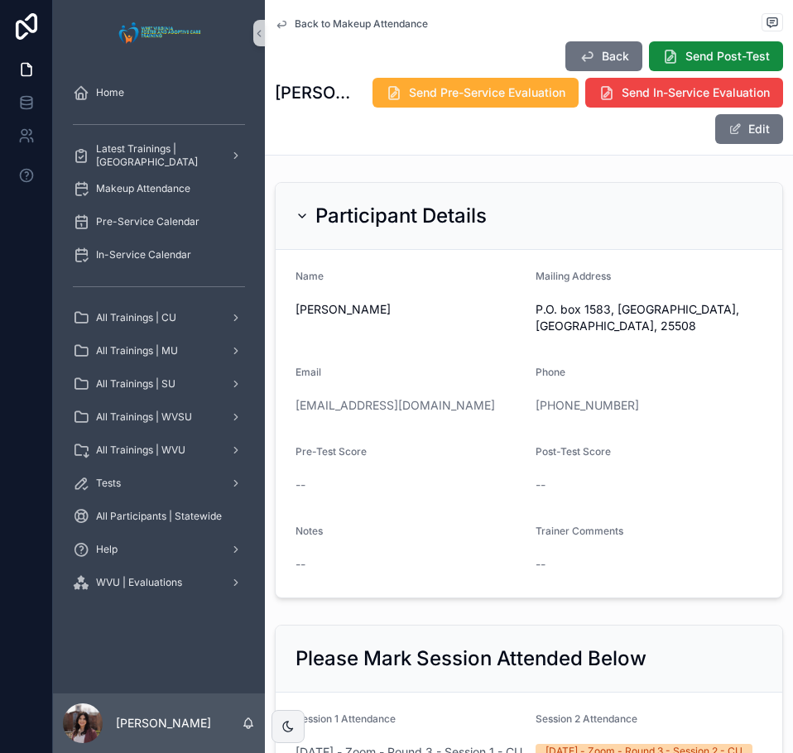
click at [344, 22] on span "Back to Makeup Attendance" at bounding box center [361, 23] width 133 height 13
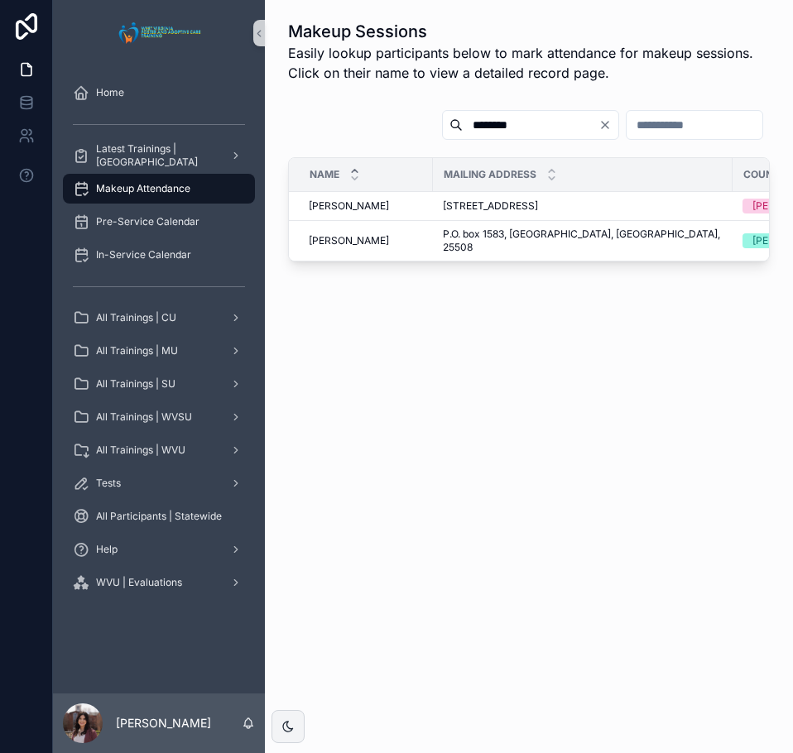
click at [495, 124] on input "********" at bounding box center [531, 124] width 136 height 23
click at [463, 122] on input "********" at bounding box center [531, 124] width 136 height 23
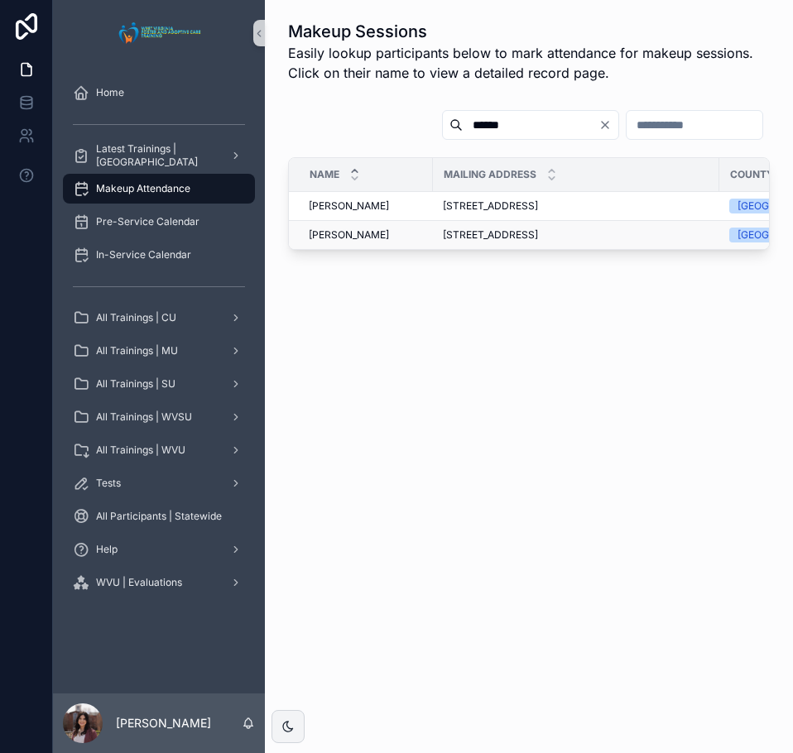
type input "******"
click at [331, 232] on span "Melissa Crouch" at bounding box center [349, 234] width 80 height 13
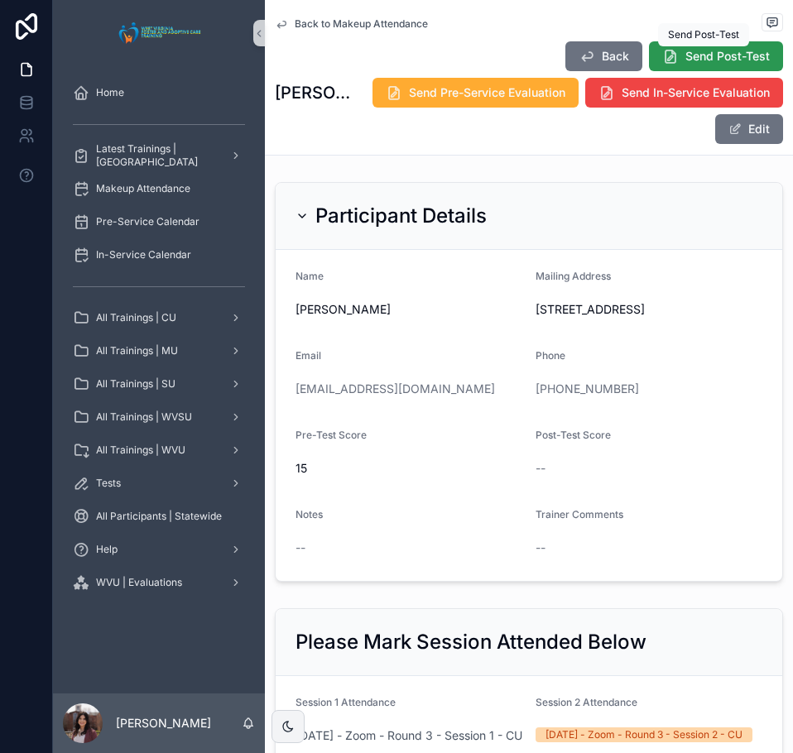
click at [685, 55] on span "Send Post-Test" at bounding box center [727, 56] width 84 height 17
click at [730, 127] on button "Edit" at bounding box center [749, 129] width 68 height 30
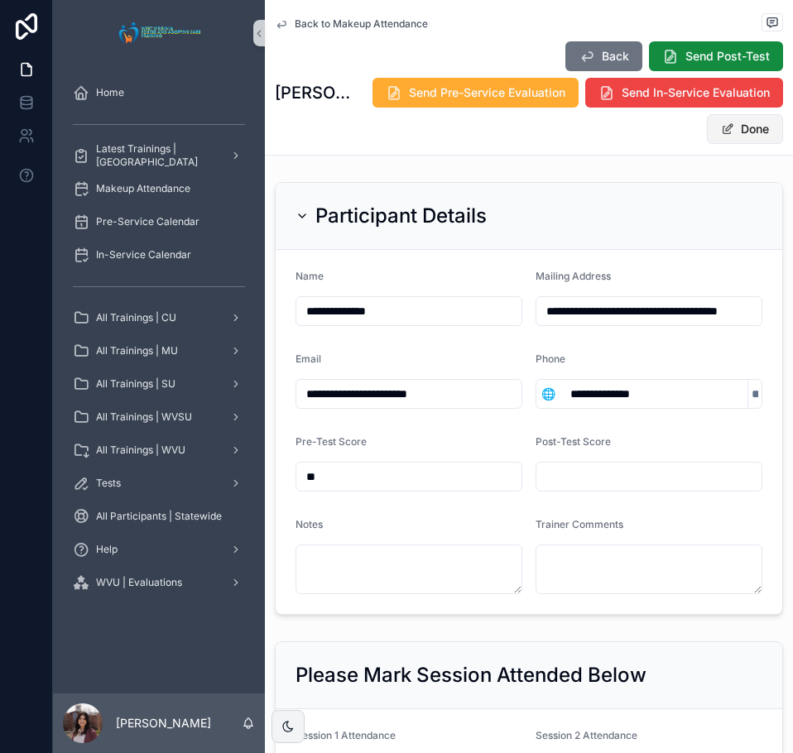
click at [721, 132] on span at bounding box center [727, 128] width 13 height 13
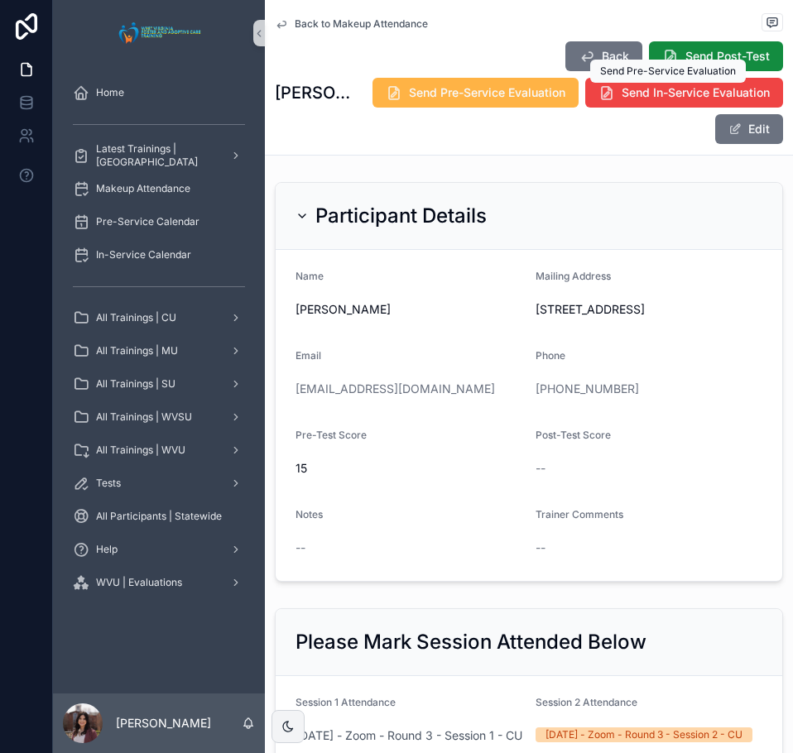
click at [565, 96] on span "Send Pre-Service Evaluation" at bounding box center [487, 92] width 156 height 17
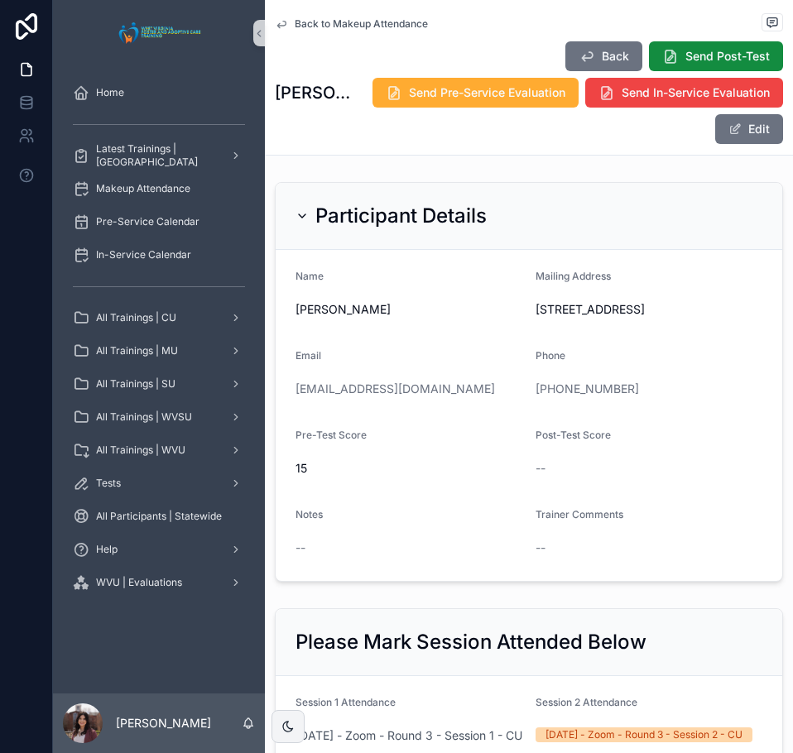
click at [382, 26] on span "Back to Makeup Attendance" at bounding box center [361, 23] width 133 height 13
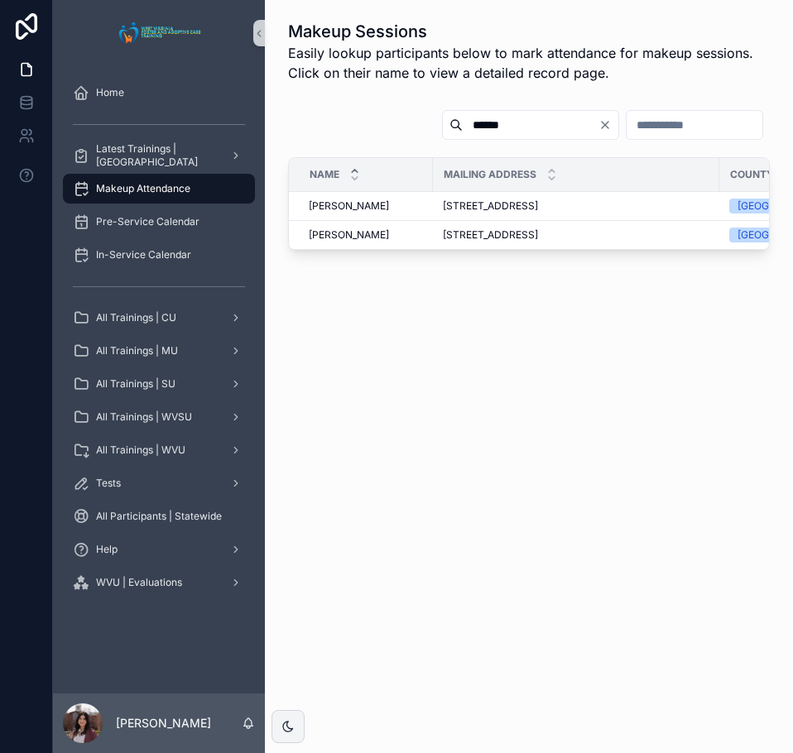
click at [463, 119] on input "******" at bounding box center [531, 124] width 136 height 23
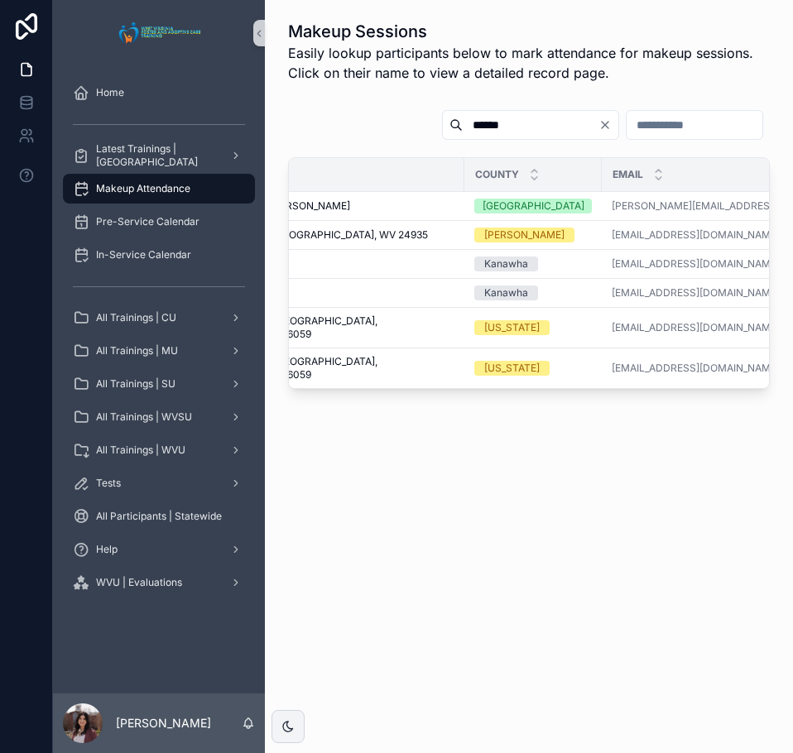
scroll to position [0, 284]
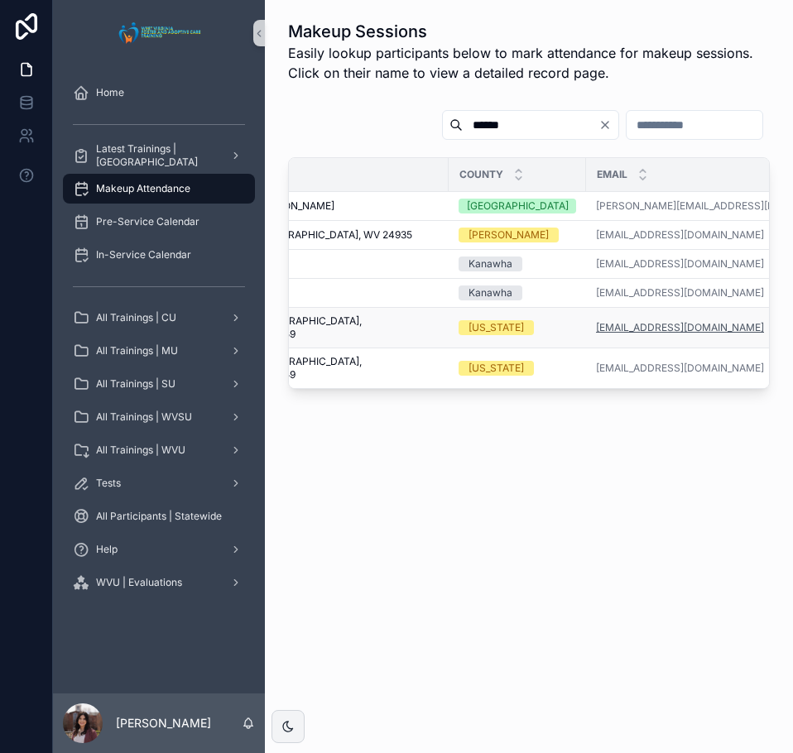
type input "******"
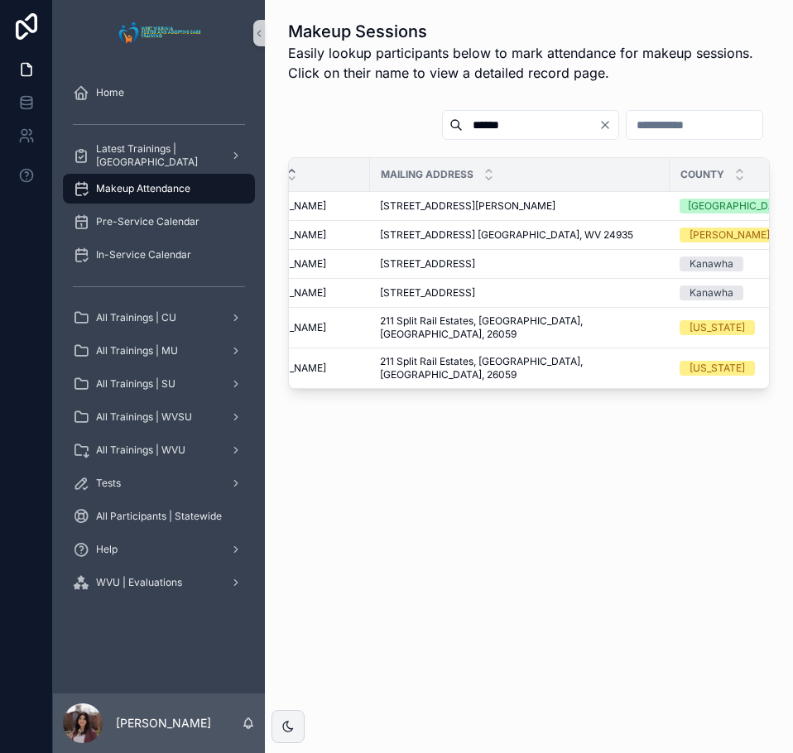
scroll to position [0, 0]
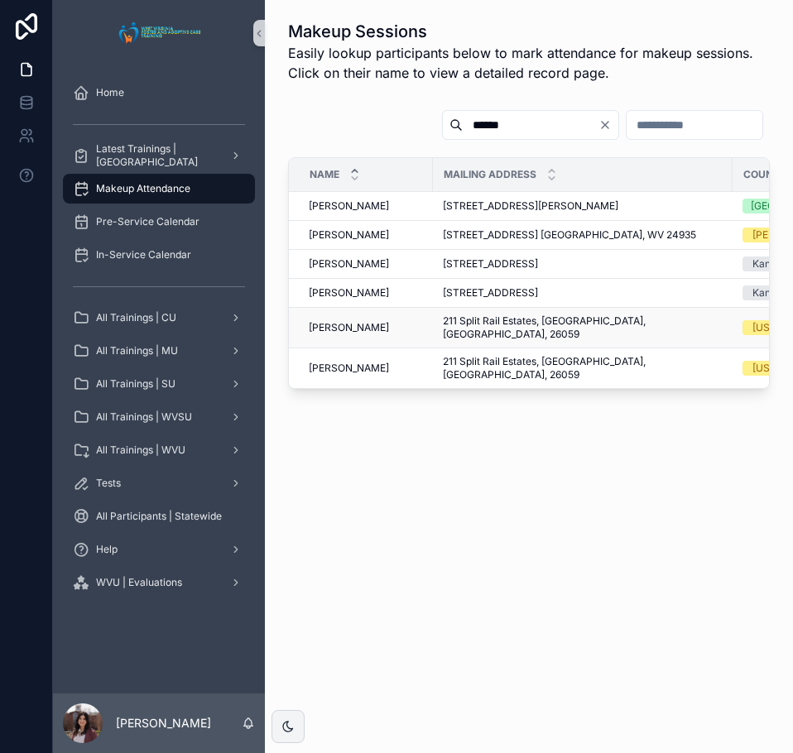
click at [338, 327] on span "Megan George" at bounding box center [349, 327] width 80 height 13
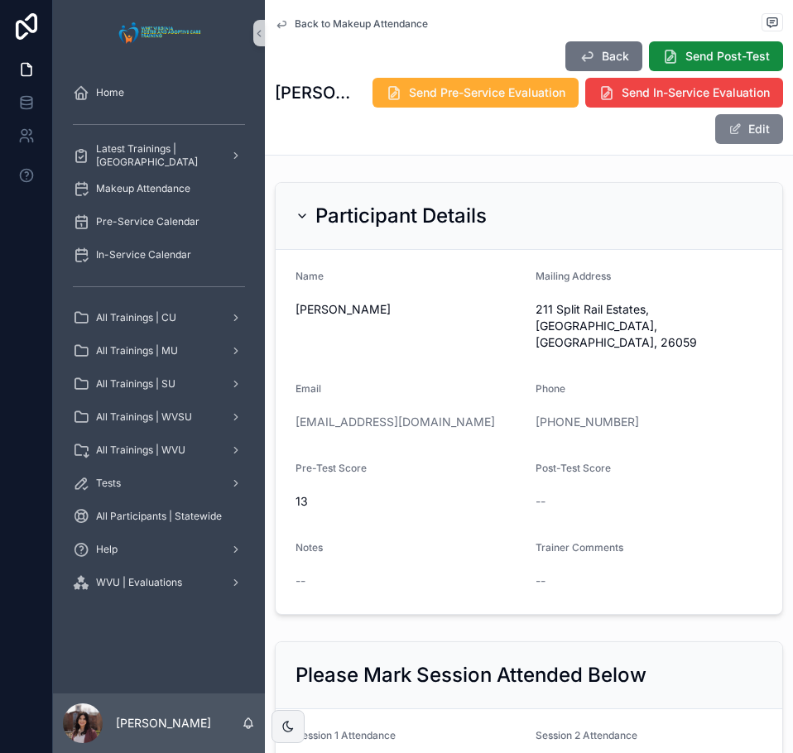
click at [752, 143] on button "Edit" at bounding box center [749, 129] width 68 height 30
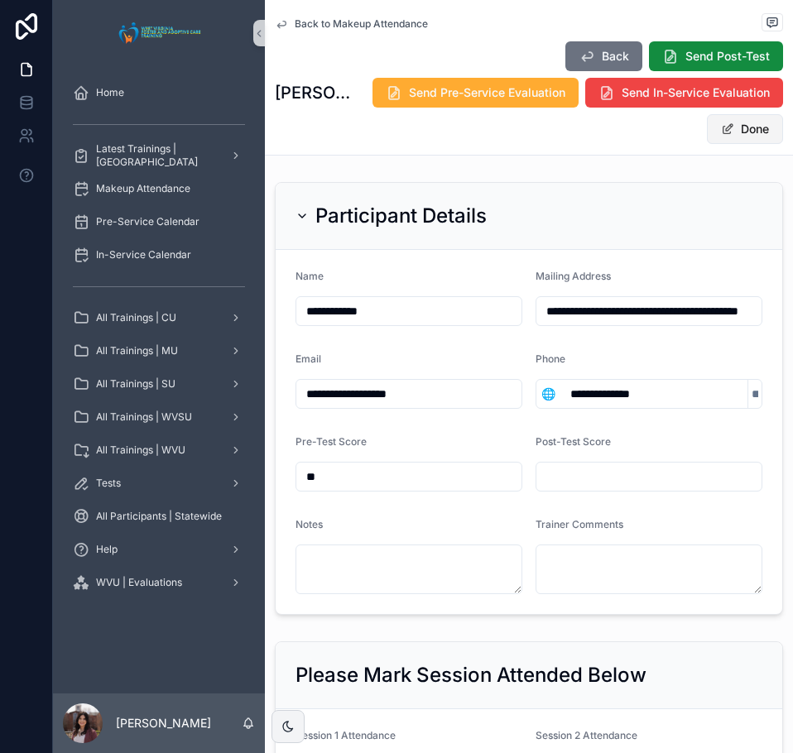
click at [742, 132] on button "Done" at bounding box center [745, 129] width 76 height 30
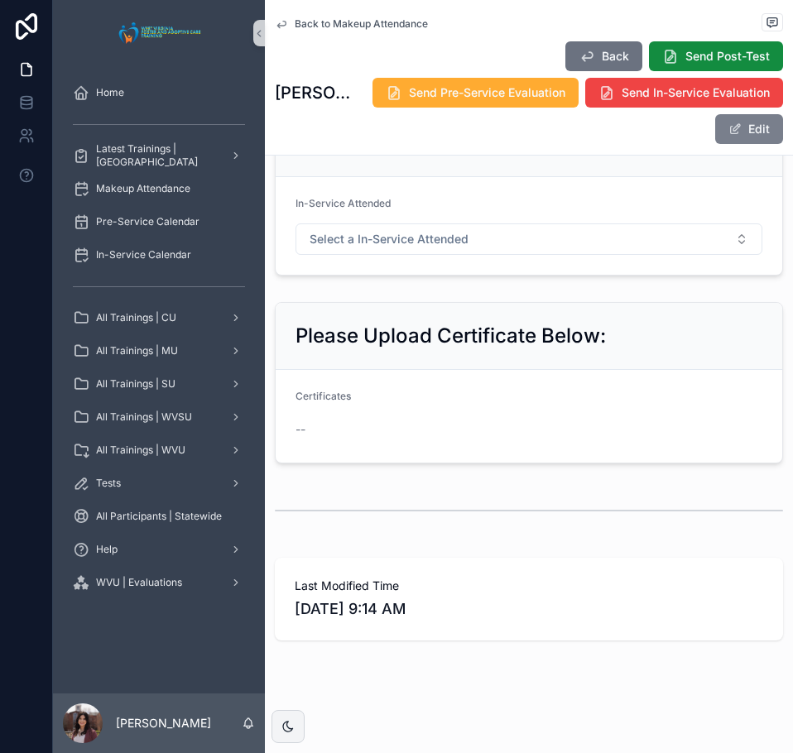
click at [755, 127] on button "Edit" at bounding box center [749, 129] width 68 height 30
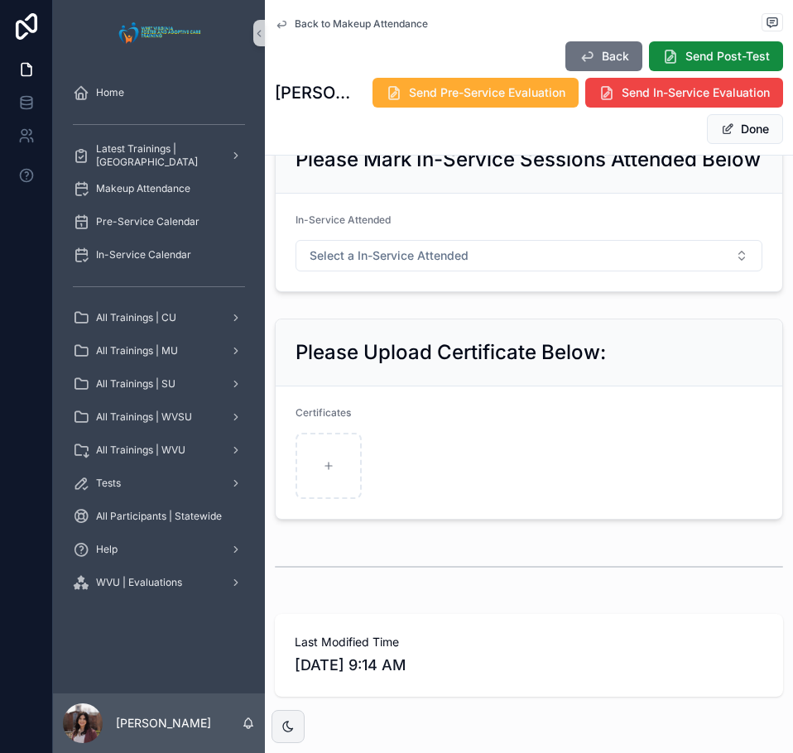
scroll to position [1057, 0]
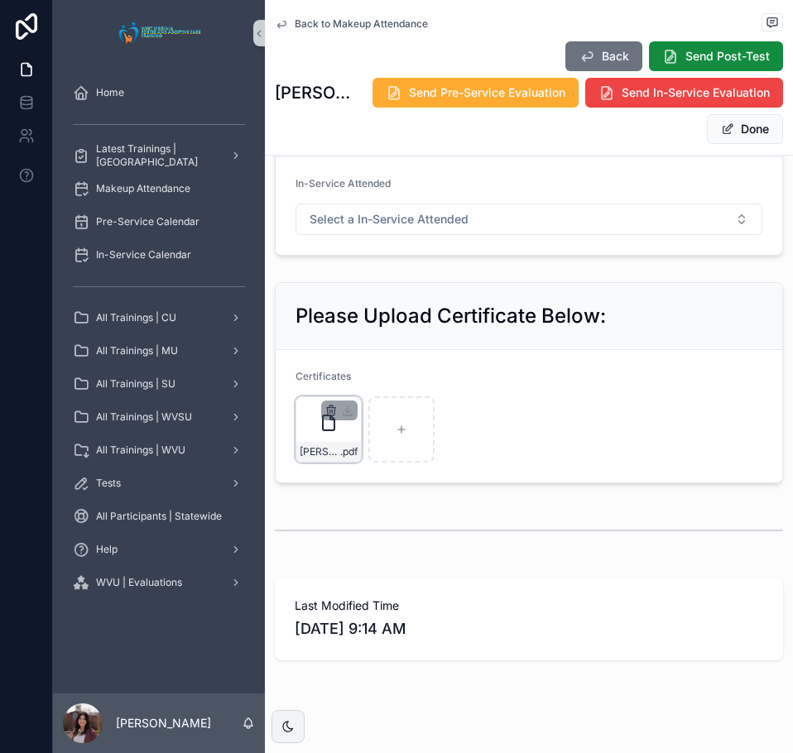
click at [328, 417] on icon "button" at bounding box center [330, 410] width 13 height 13
click at [365, 412] on icon "button" at bounding box center [365, 408] width 7 height 7
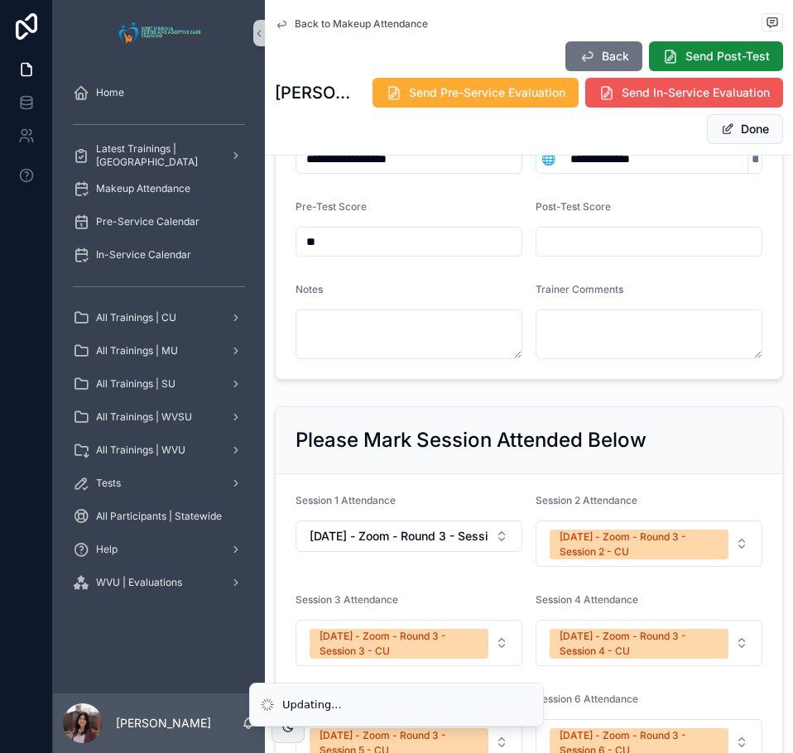
scroll to position [230, 0]
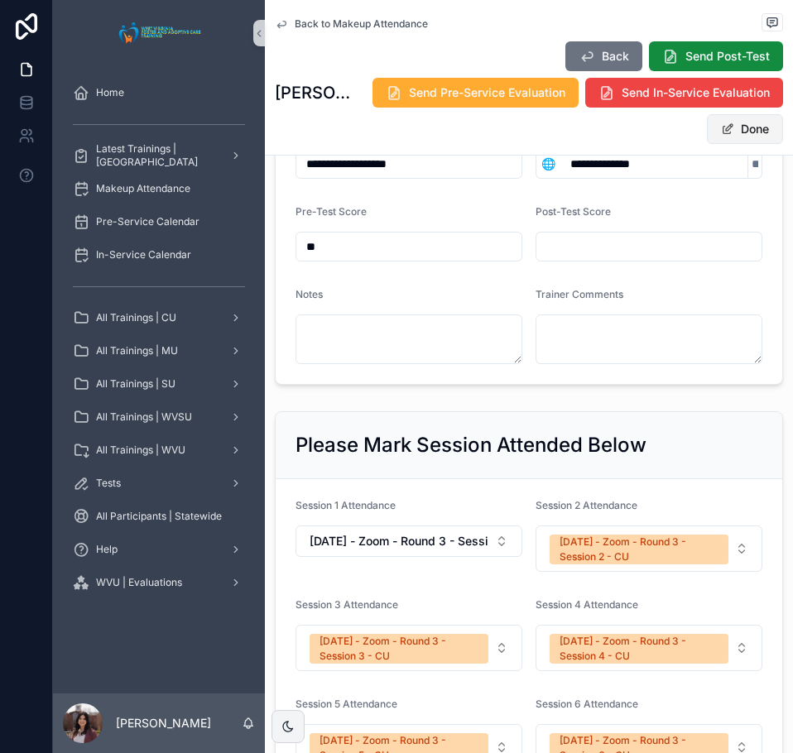
click at [721, 129] on span at bounding box center [727, 128] width 13 height 13
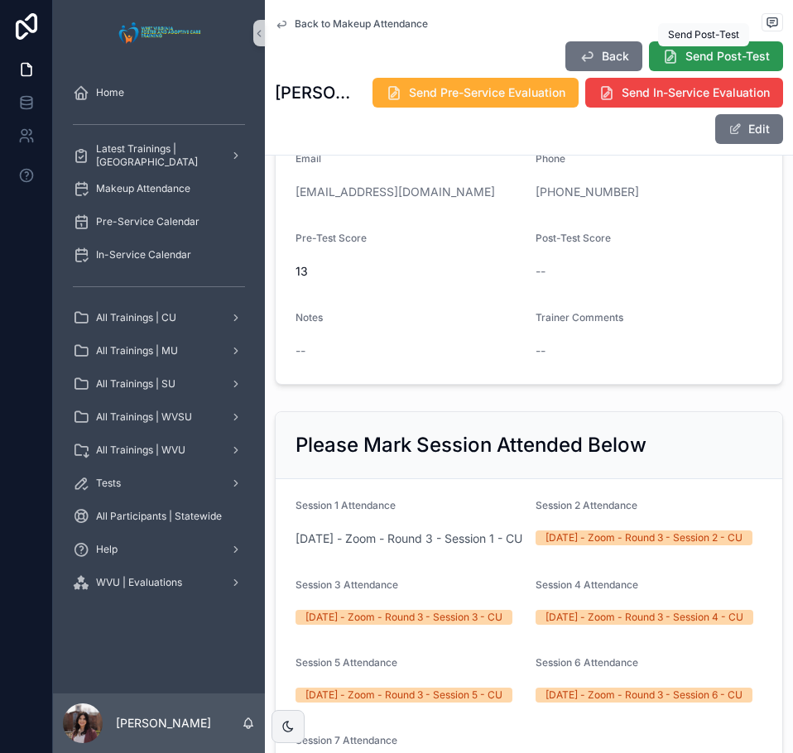
click at [698, 55] on span "Send Post-Test" at bounding box center [727, 56] width 84 height 17
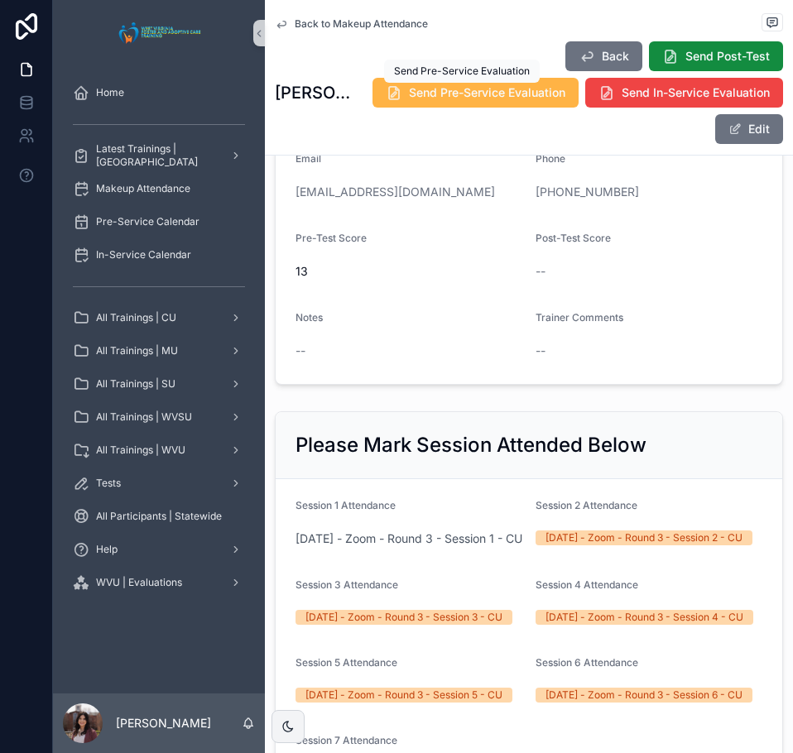
click at [477, 93] on span "Send Pre-Service Evaluation" at bounding box center [487, 92] width 156 height 17
click at [371, 22] on span "Back to Makeup Attendance" at bounding box center [361, 23] width 133 height 13
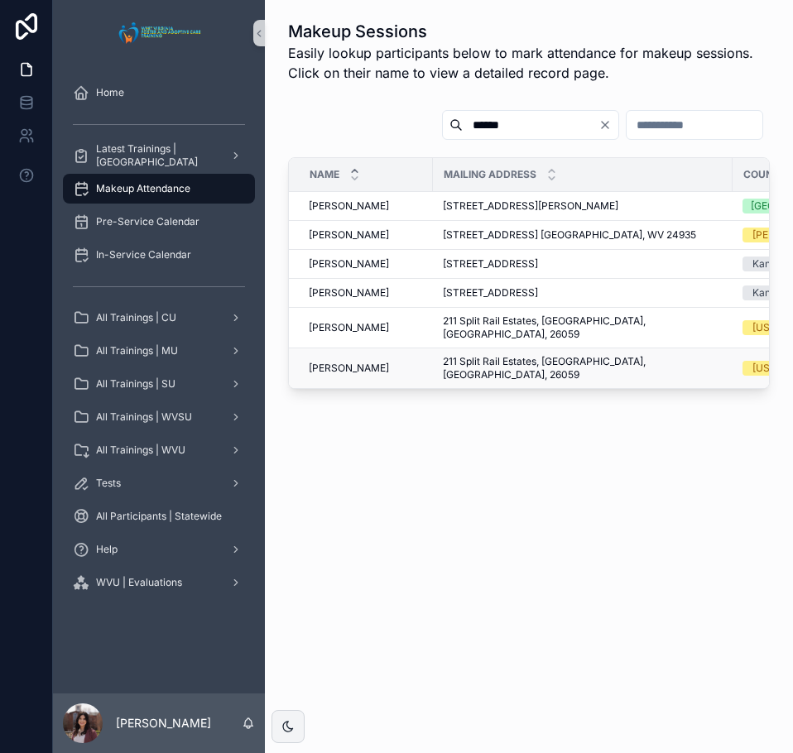
click at [349, 362] on span "Paul George" at bounding box center [349, 368] width 80 height 13
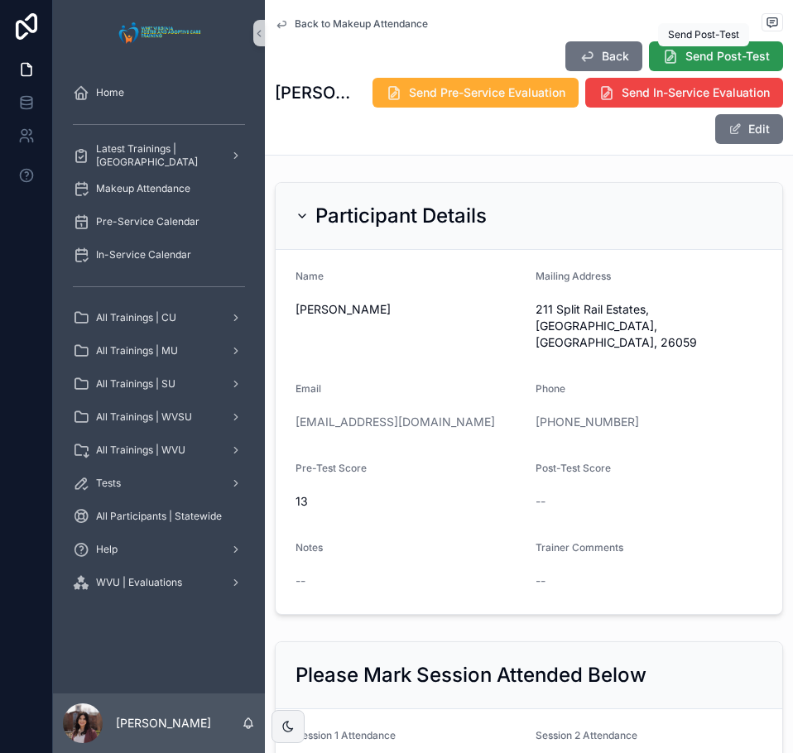
click at [689, 54] on span "Send Post-Test" at bounding box center [727, 56] width 84 height 17
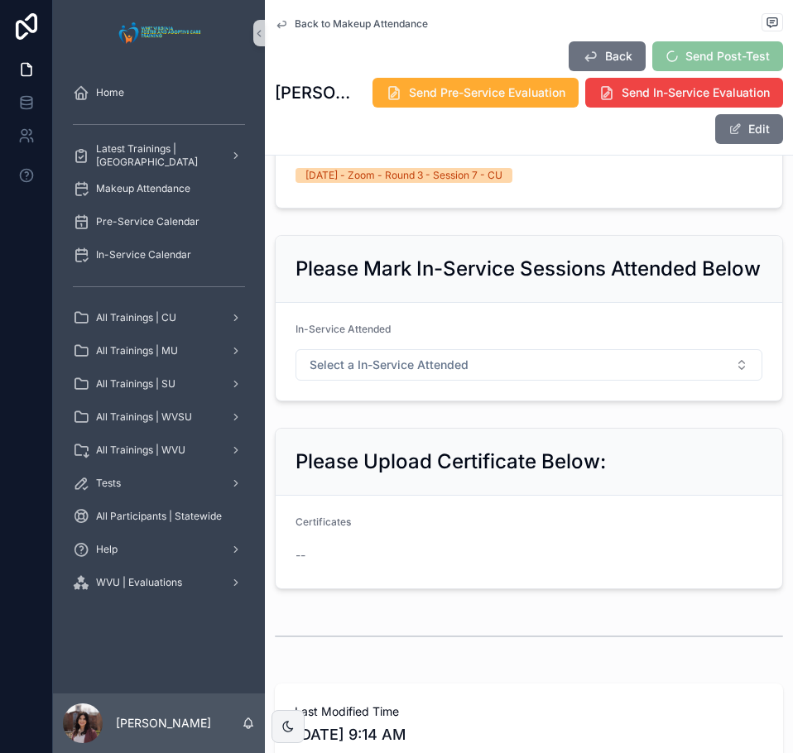
scroll to position [993, 0]
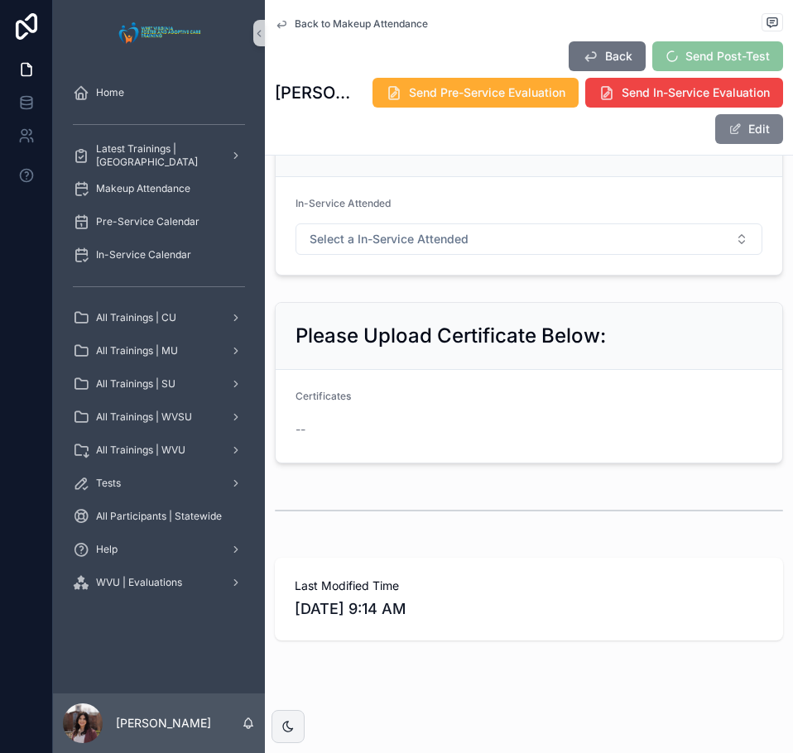
click at [737, 137] on button "Edit" at bounding box center [749, 129] width 68 height 30
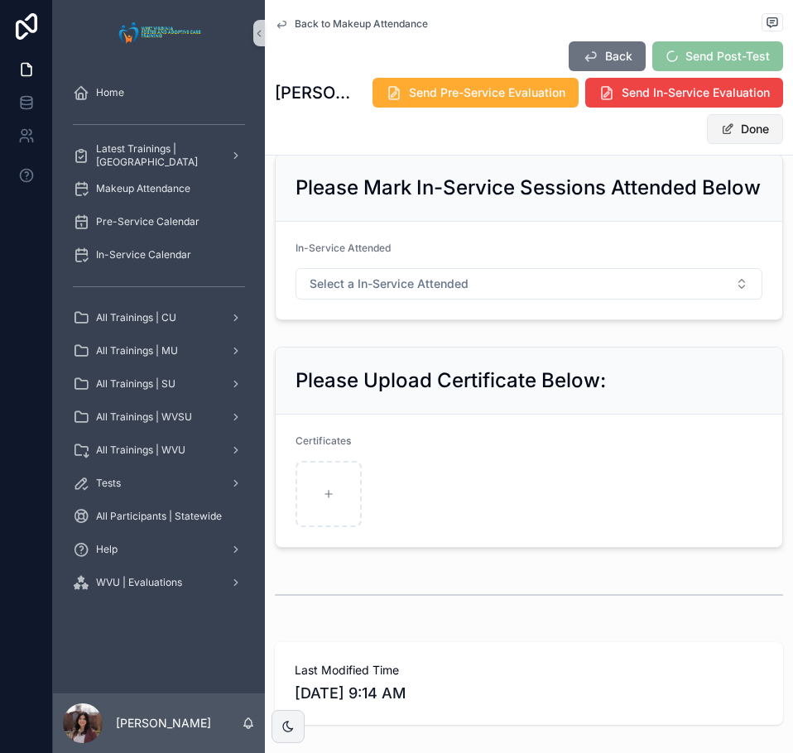
scroll to position [1029, 0]
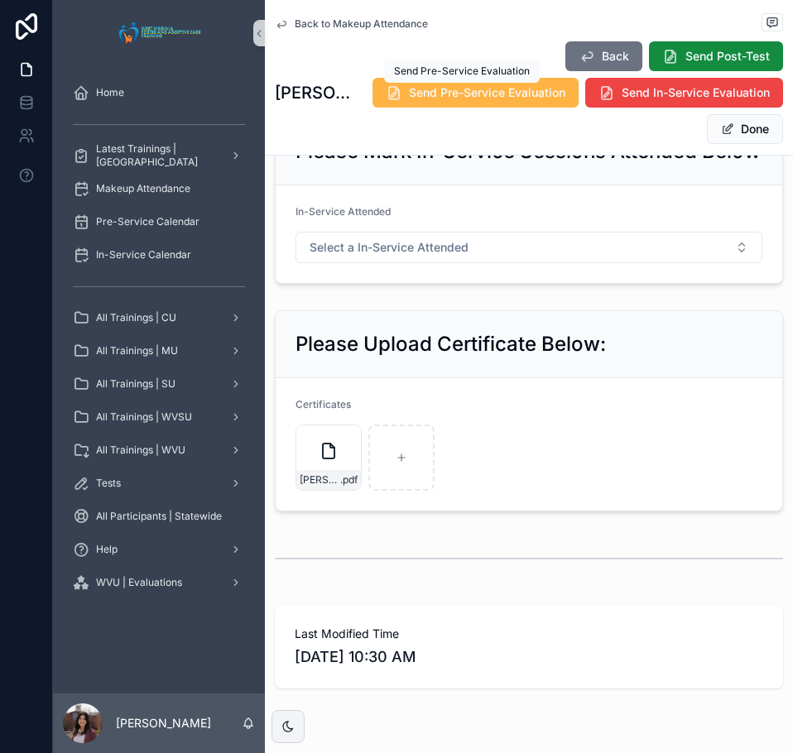
click at [448, 98] on span "Send Pre-Service Evaluation" at bounding box center [487, 92] width 156 height 17
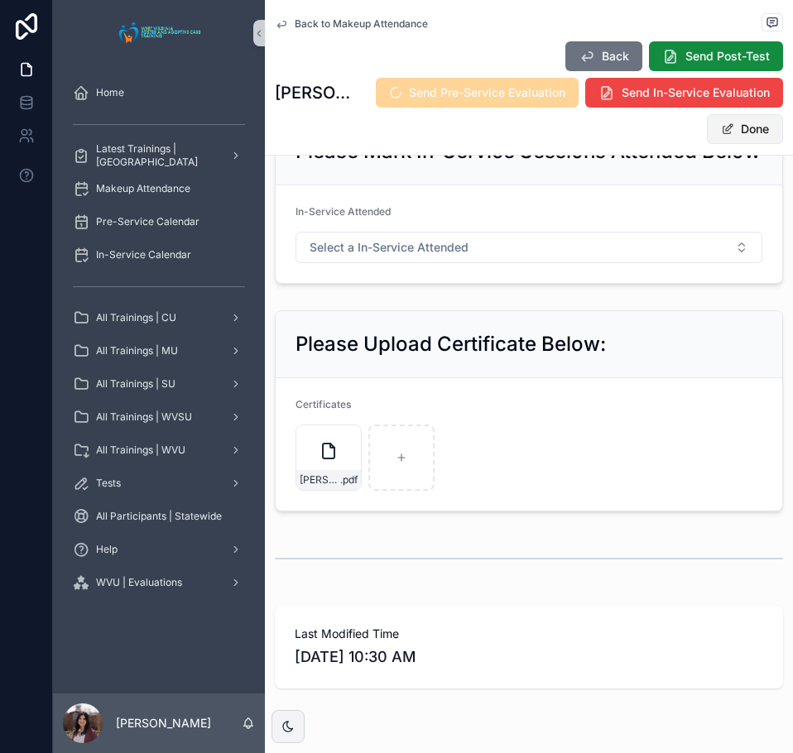
click at [707, 125] on button "Done" at bounding box center [745, 129] width 76 height 30
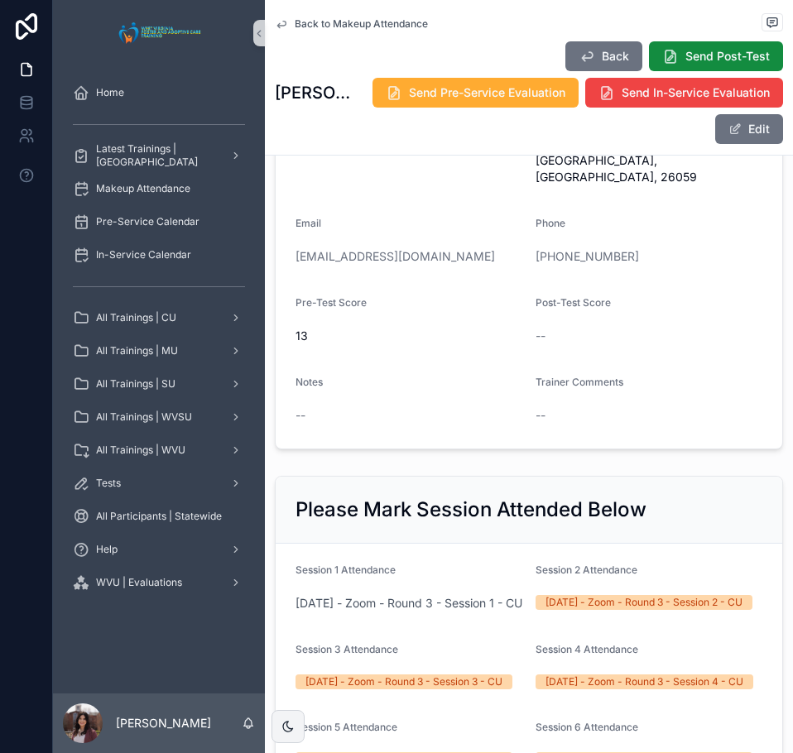
scroll to position [0, 0]
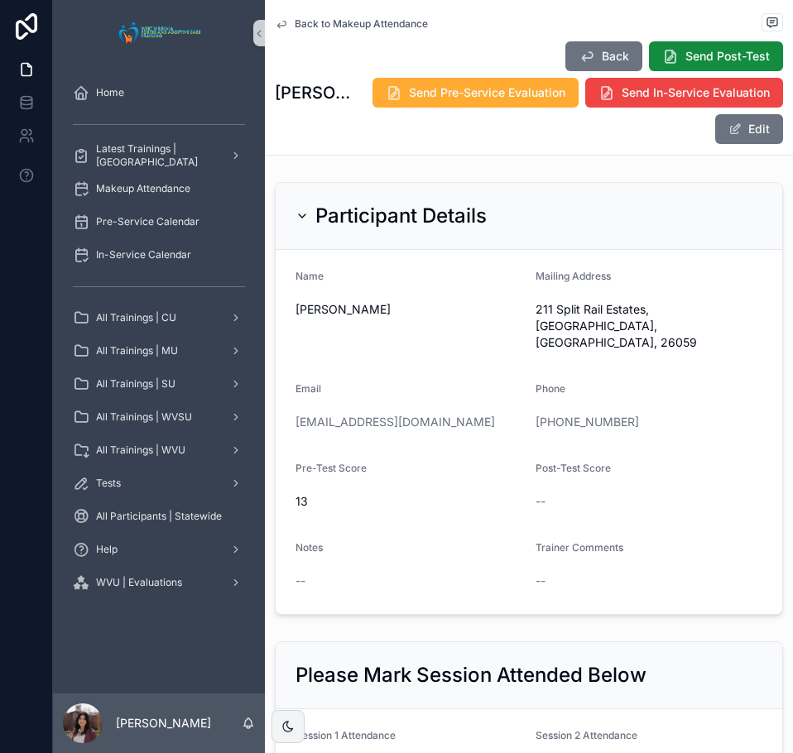
click at [346, 23] on span "Back to Makeup Attendance" at bounding box center [361, 23] width 133 height 13
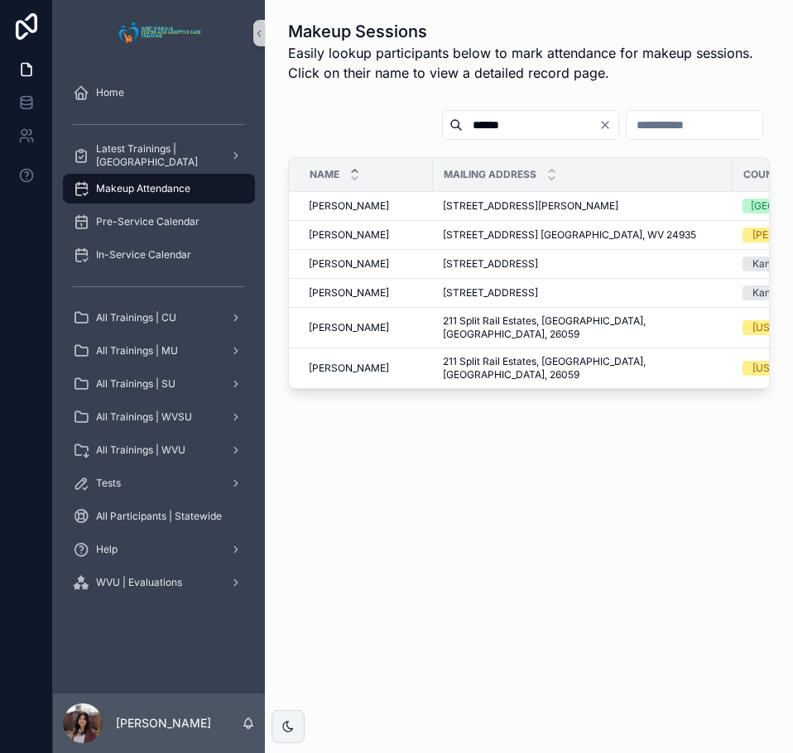
click at [598, 124] on icon "Clear" at bounding box center [604, 124] width 13 height 13
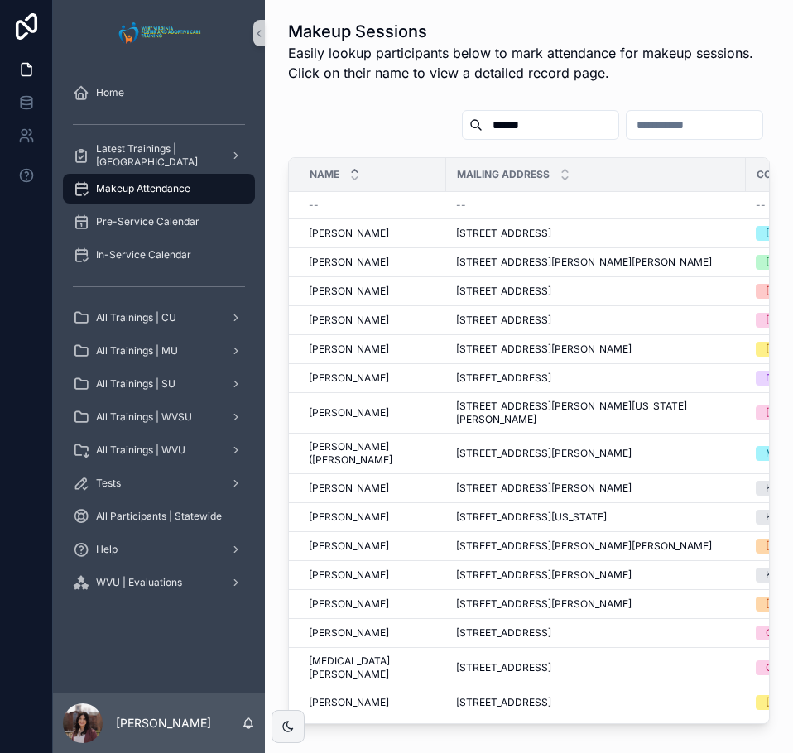
click at [482, 130] on input "******" at bounding box center [550, 124] width 136 height 23
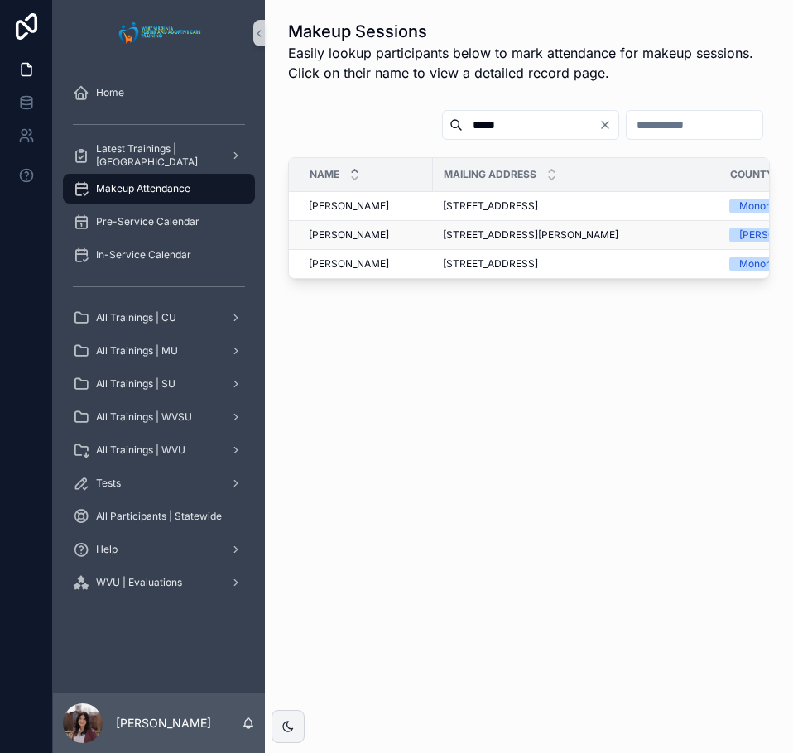
type input "*****"
click at [352, 231] on span "Dora Hamrick" at bounding box center [349, 234] width 80 height 13
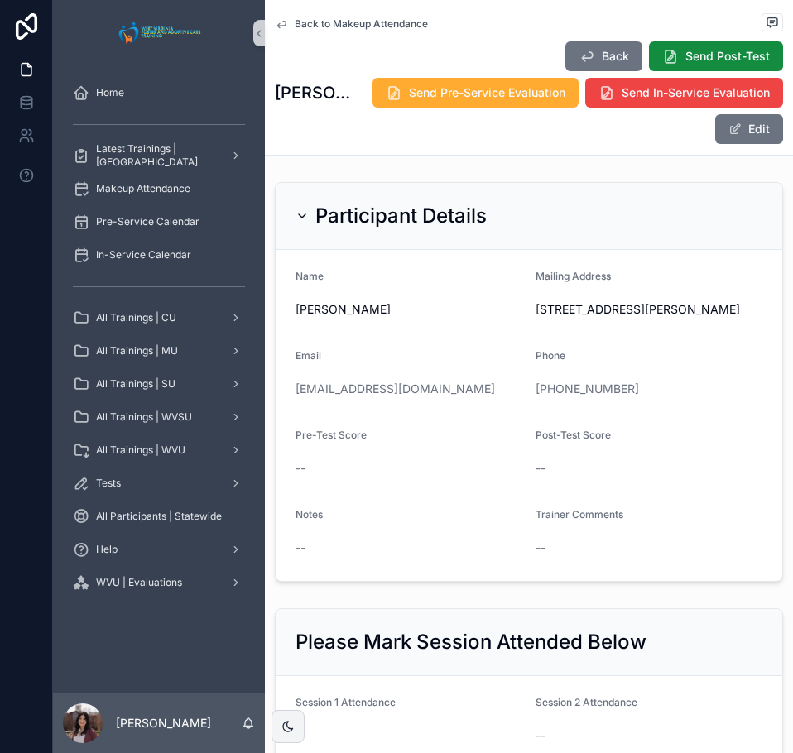
click at [395, 26] on span "Back to Makeup Attendance" at bounding box center [361, 23] width 133 height 13
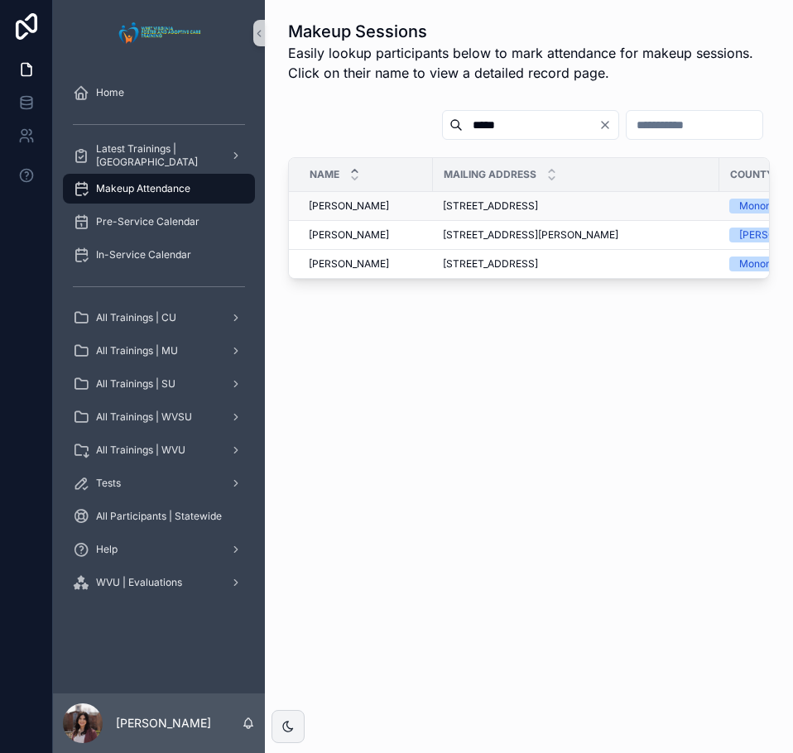
click at [342, 209] on span "Audra Hamrick" at bounding box center [349, 205] width 80 height 13
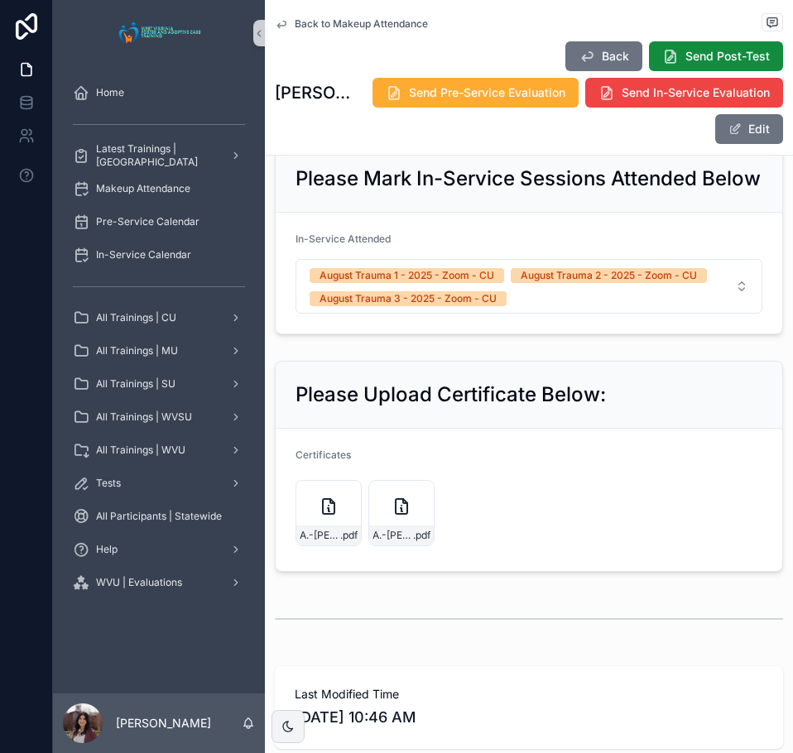
scroll to position [910, 0]
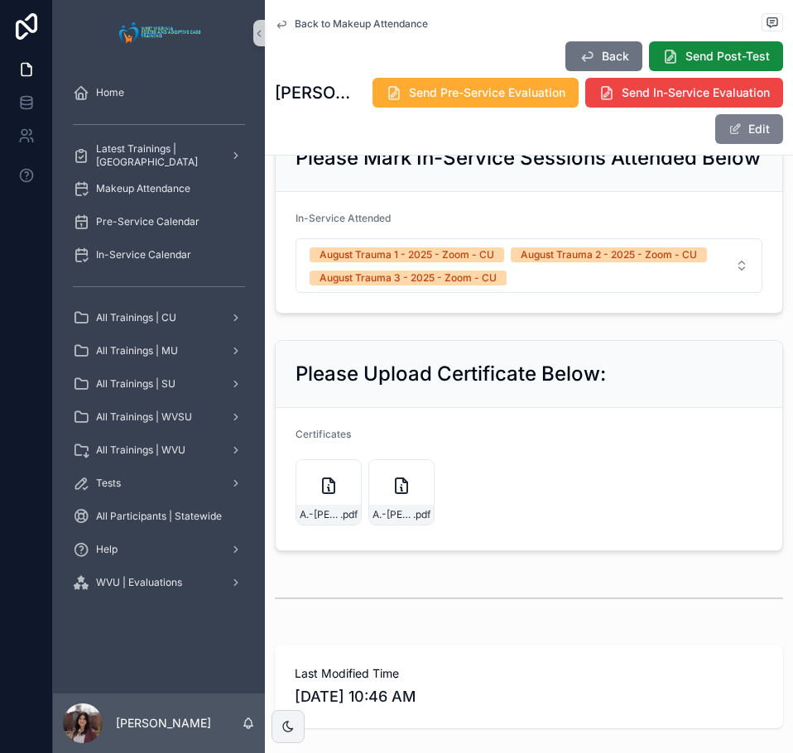
click at [737, 133] on button "Edit" at bounding box center [749, 129] width 68 height 30
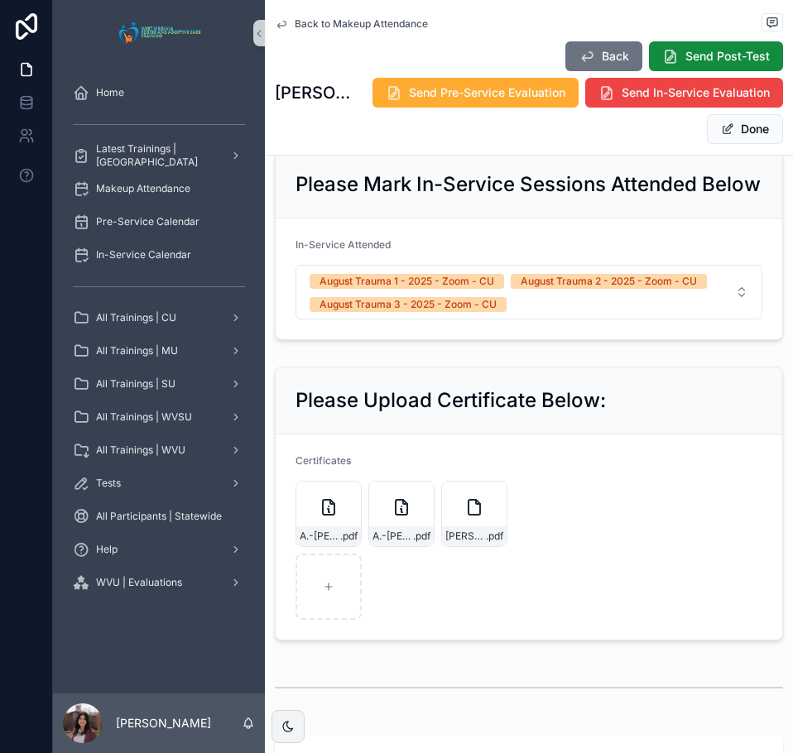
click at [726, 135] on button "Done" at bounding box center [745, 129] width 76 height 30
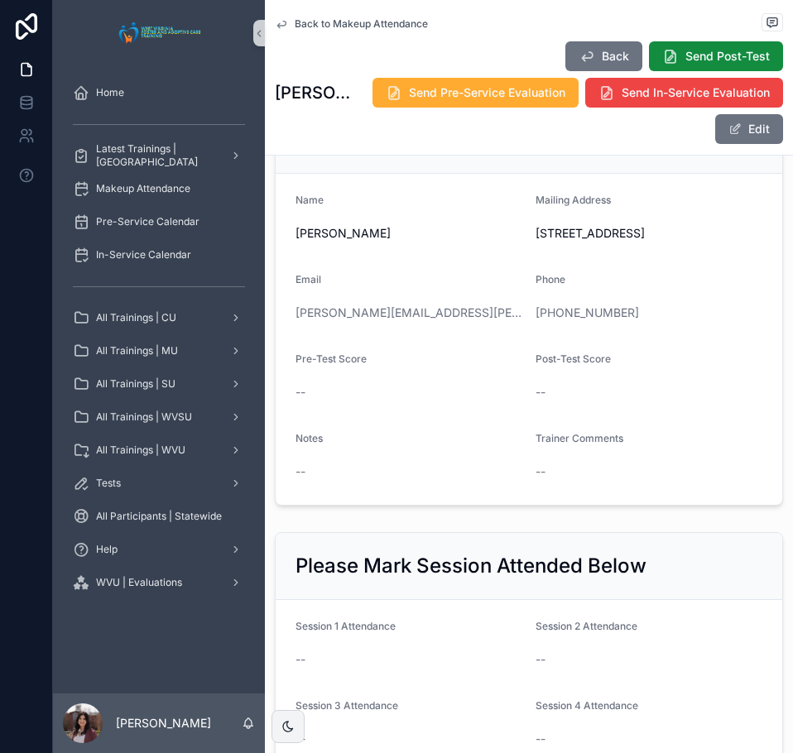
scroll to position [0, 0]
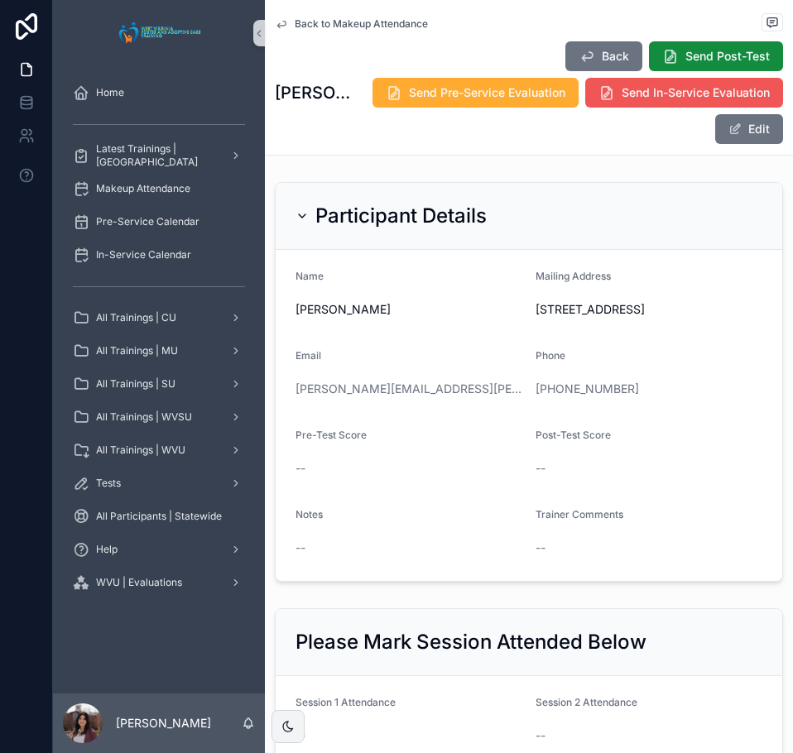
click at [620, 103] on button "Send In-Service Evaluation" at bounding box center [684, 93] width 198 height 30
click at [386, 28] on span "Back to Makeup Attendance" at bounding box center [361, 23] width 133 height 13
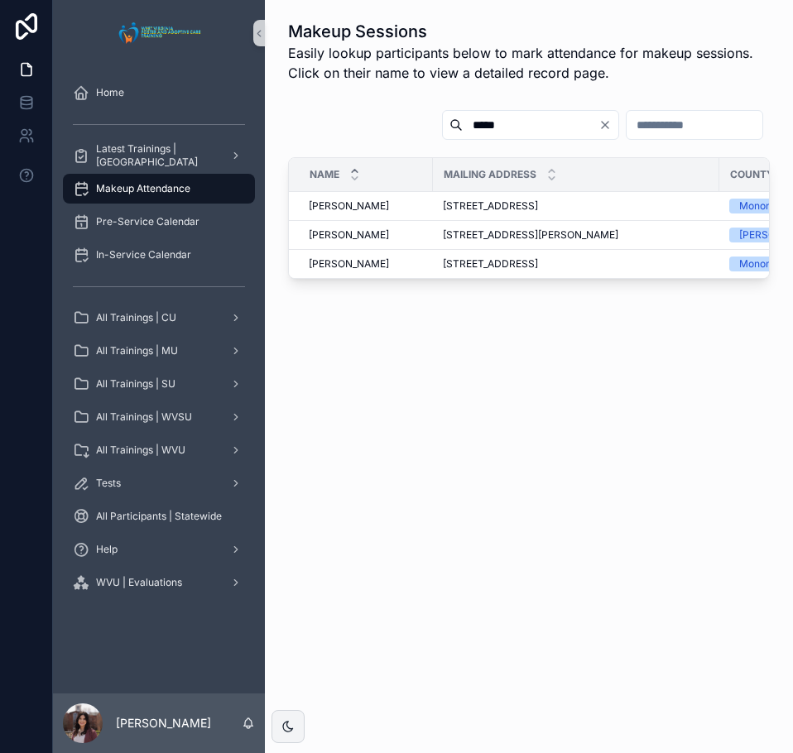
click at [465, 127] on input "*****" at bounding box center [531, 124] width 136 height 23
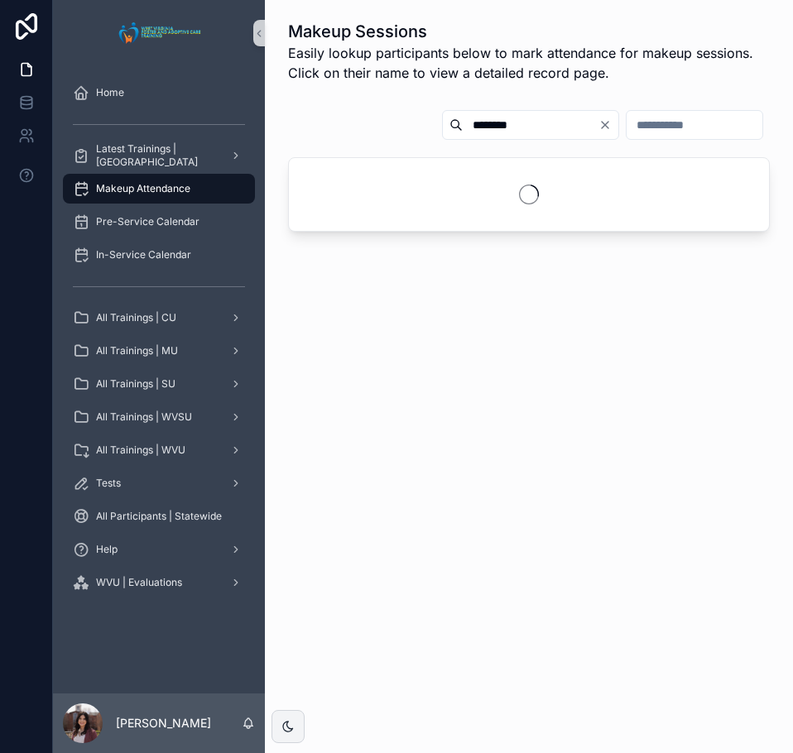
type input "********"
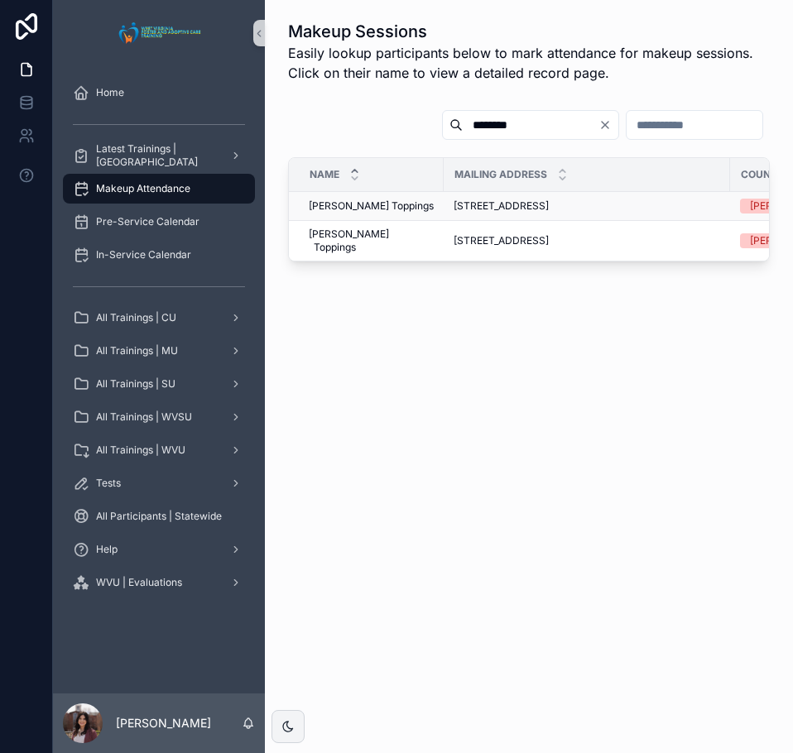
click at [379, 208] on span "Connie Toppings" at bounding box center [371, 205] width 125 height 13
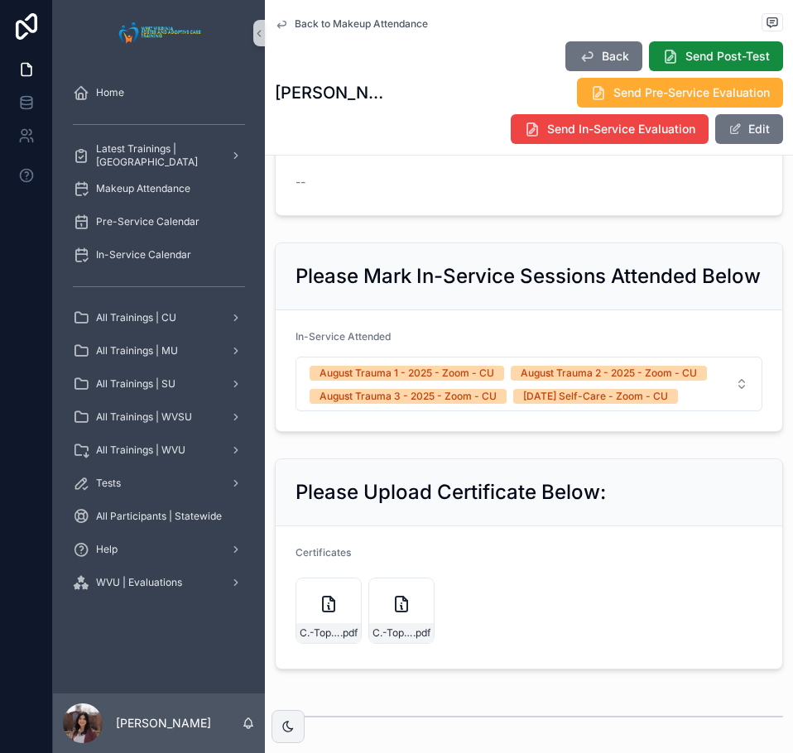
scroll to position [827, 0]
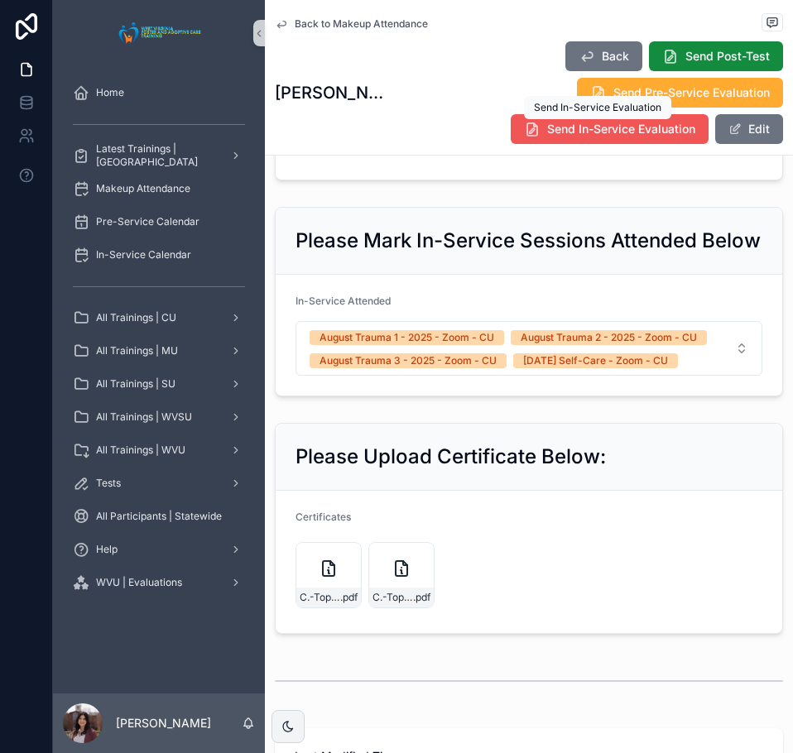
click at [578, 130] on span "Send In-Service Evaluation" at bounding box center [621, 129] width 148 height 17
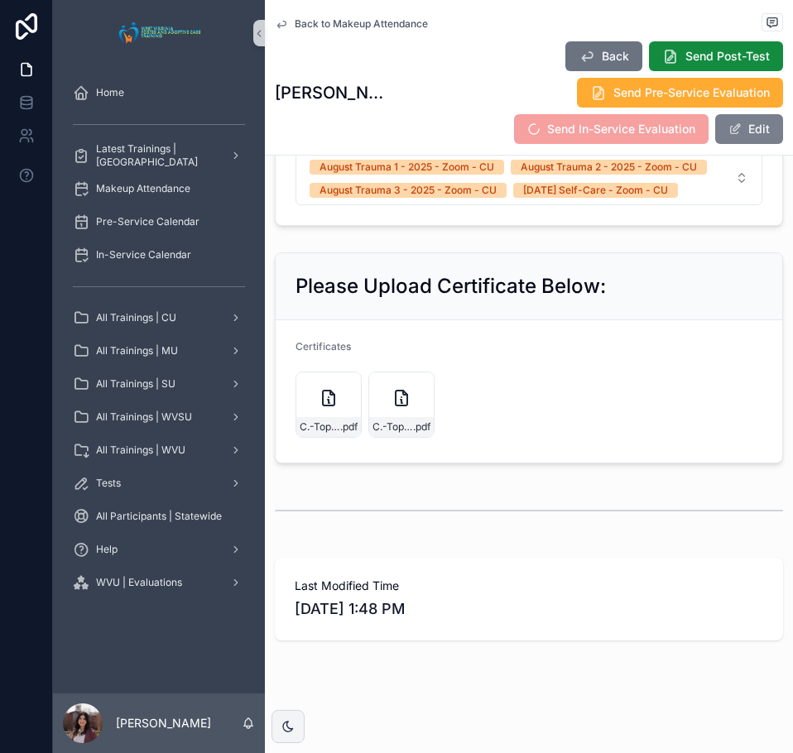
click at [744, 132] on button "Edit" at bounding box center [749, 129] width 68 height 30
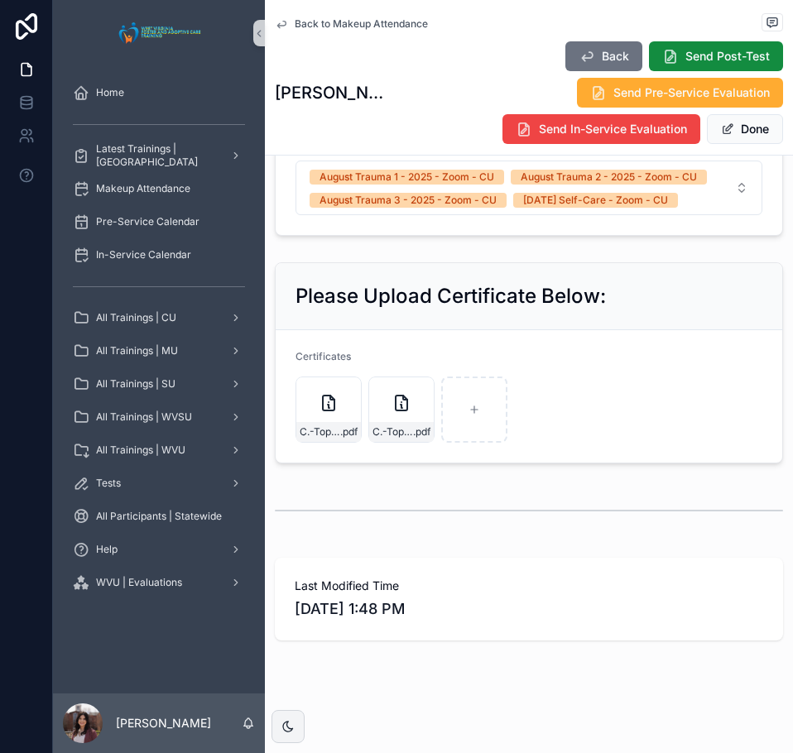
scroll to position [1077, 0]
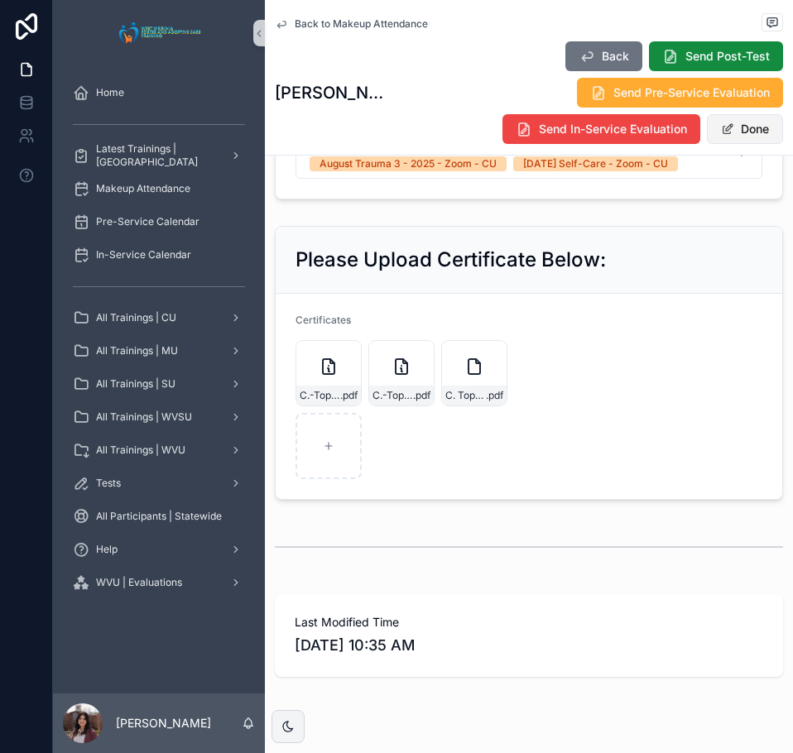
click at [729, 134] on button "Done" at bounding box center [745, 129] width 76 height 30
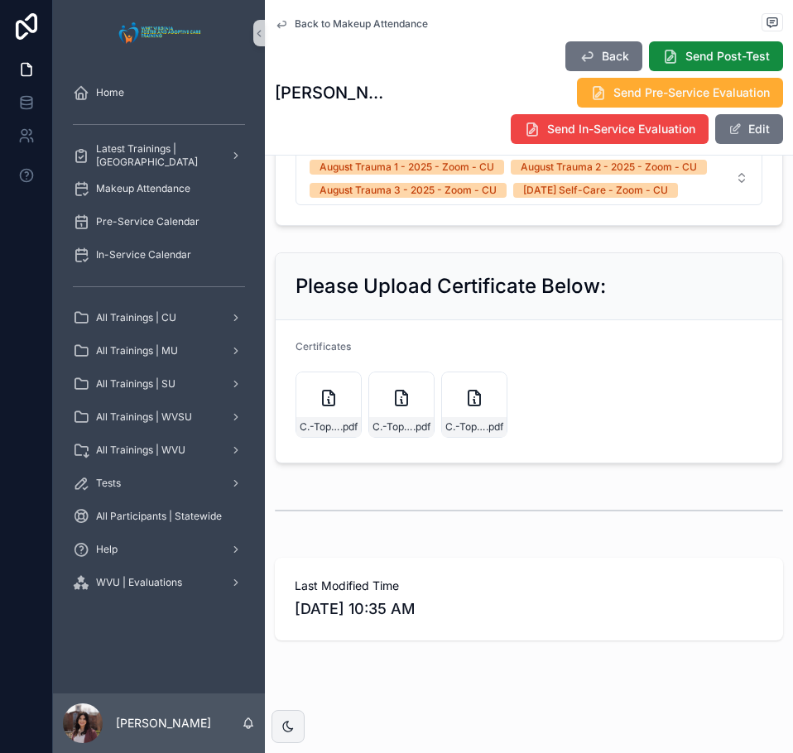
scroll to position [1041, 0]
click at [364, 26] on span "Back to Makeup Attendance" at bounding box center [361, 23] width 133 height 13
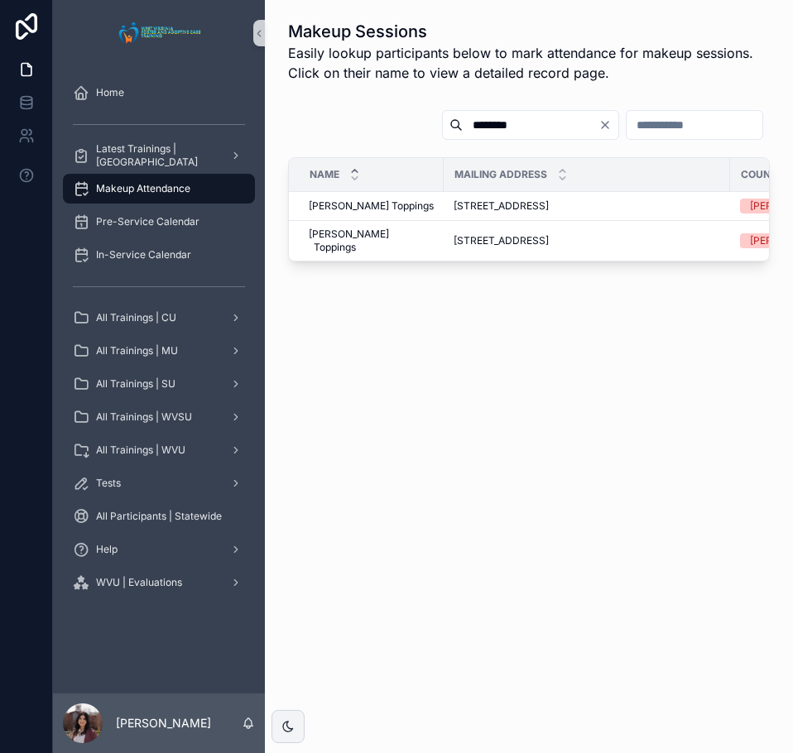
click at [598, 126] on icon "Clear" at bounding box center [604, 124] width 13 height 13
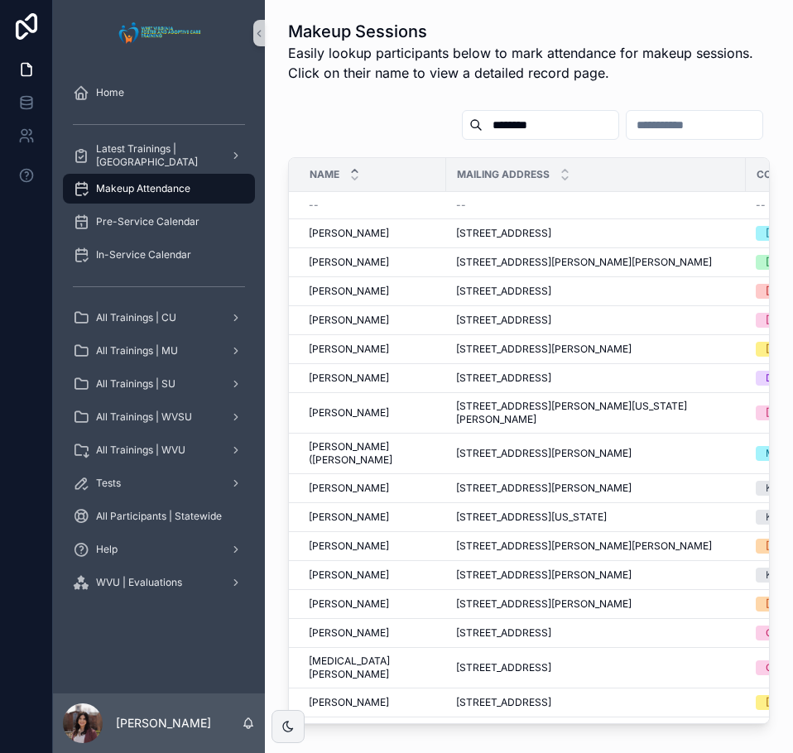
click at [495, 117] on input "********" at bounding box center [550, 124] width 136 height 23
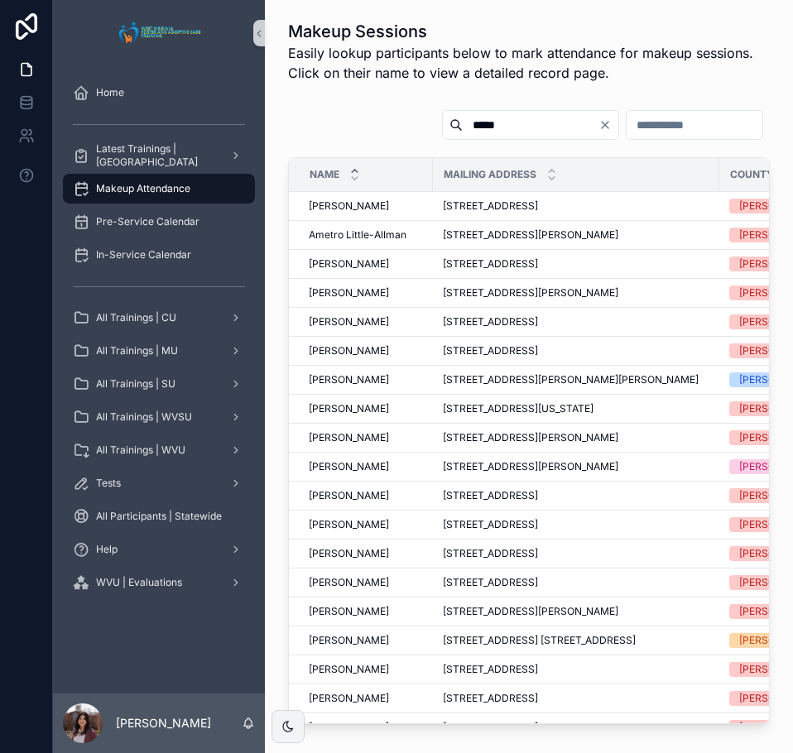
click at [463, 132] on input "*****" at bounding box center [531, 124] width 136 height 23
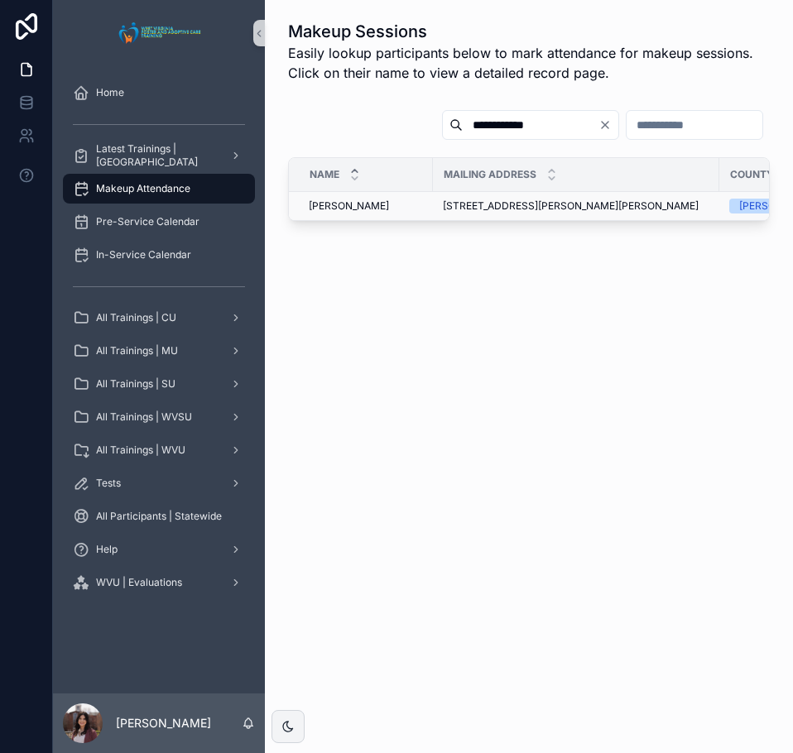
type input "**********"
click at [356, 207] on span "Stella Clark" at bounding box center [349, 205] width 80 height 13
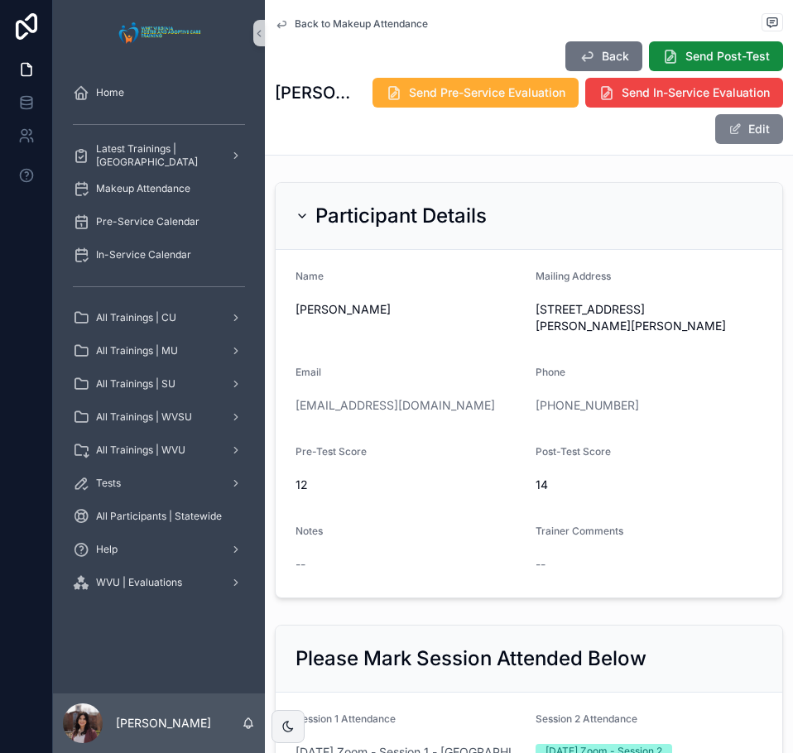
click at [730, 127] on button "Edit" at bounding box center [749, 129] width 68 height 30
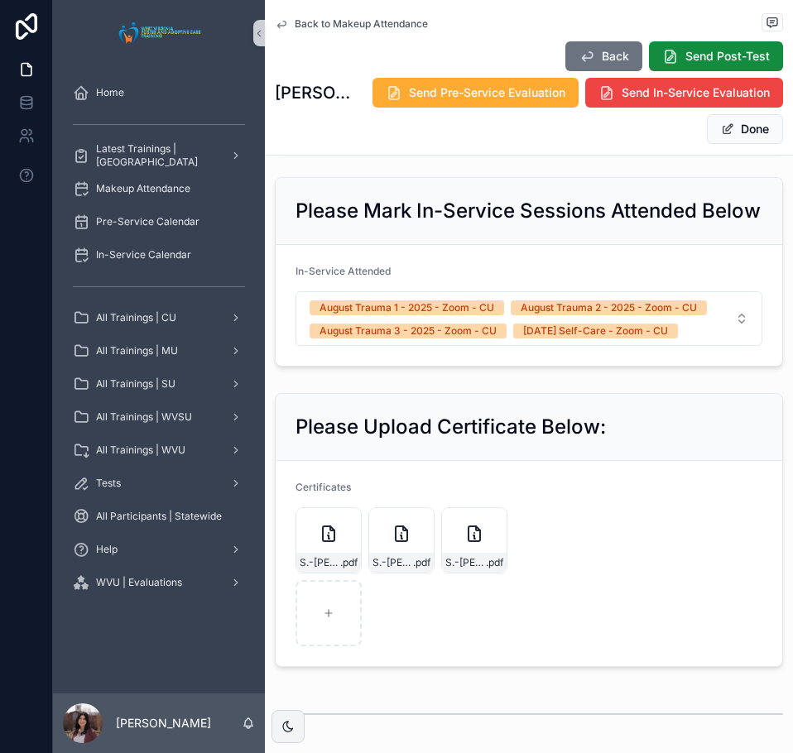
scroll to position [1140, 0]
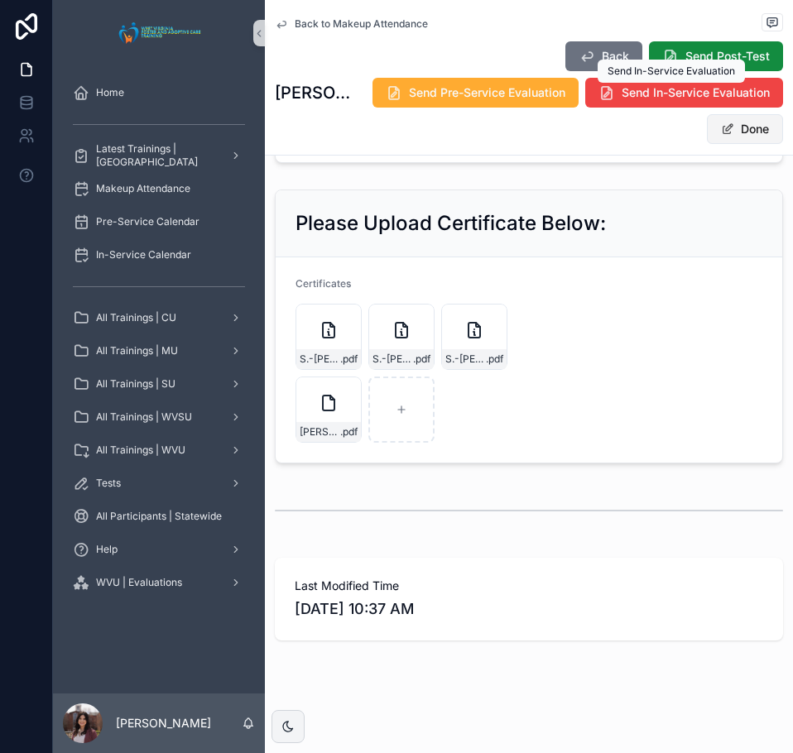
click at [731, 137] on button "Done" at bounding box center [745, 129] width 76 height 30
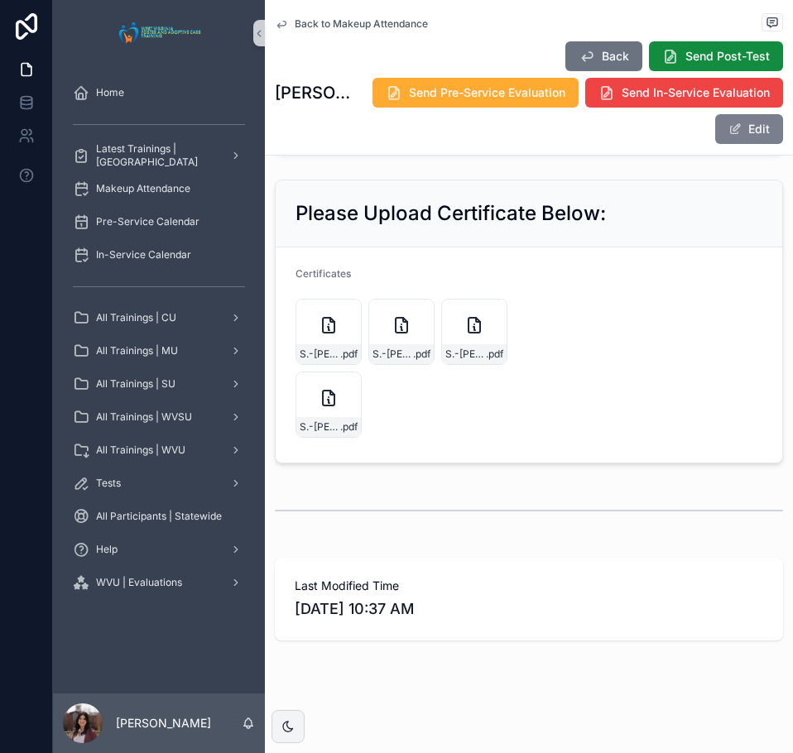
scroll to position [1082, 0]
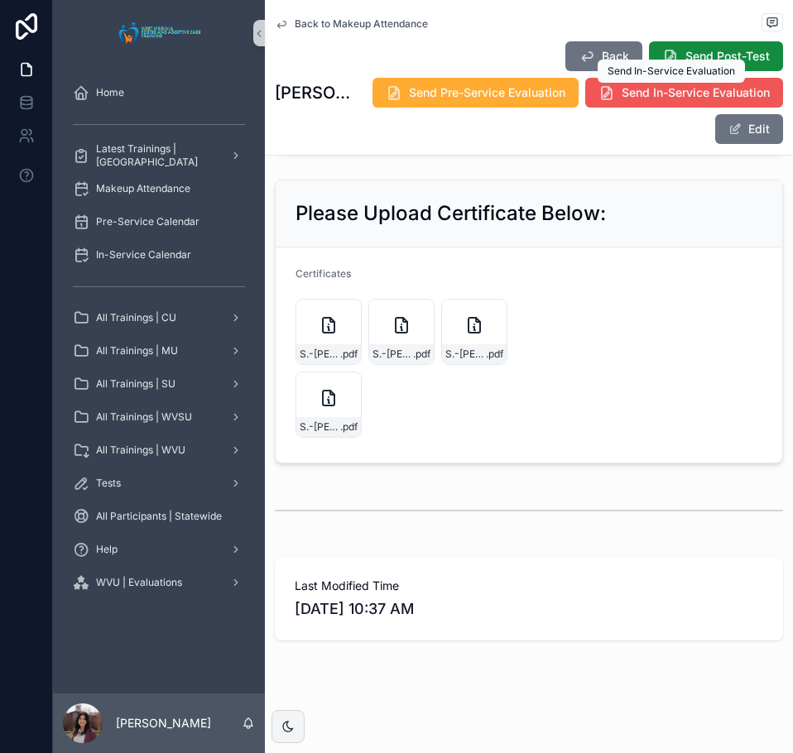
click at [668, 95] on span "Send In-Service Evaluation" at bounding box center [695, 92] width 148 height 17
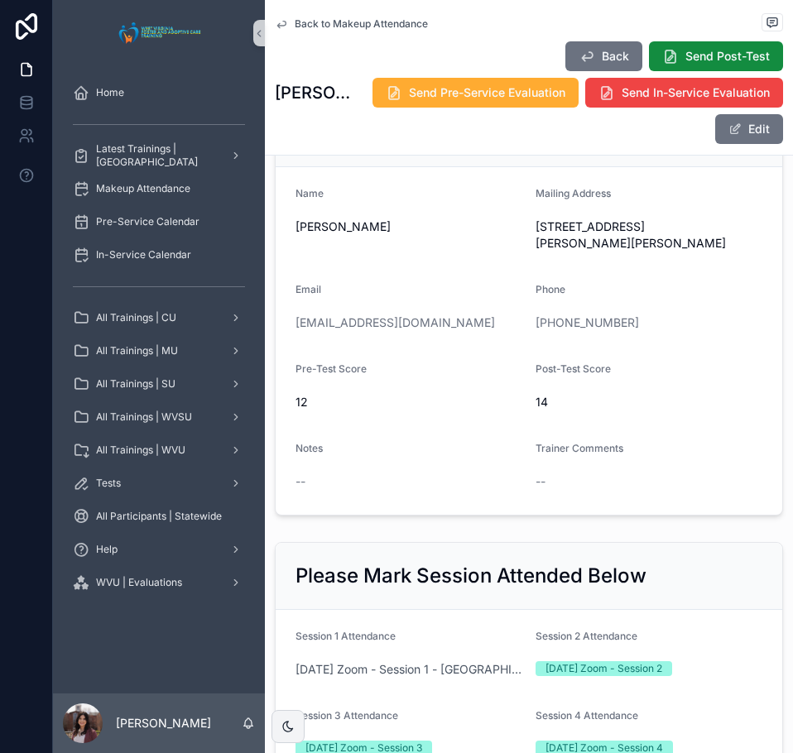
scroll to position [0, 0]
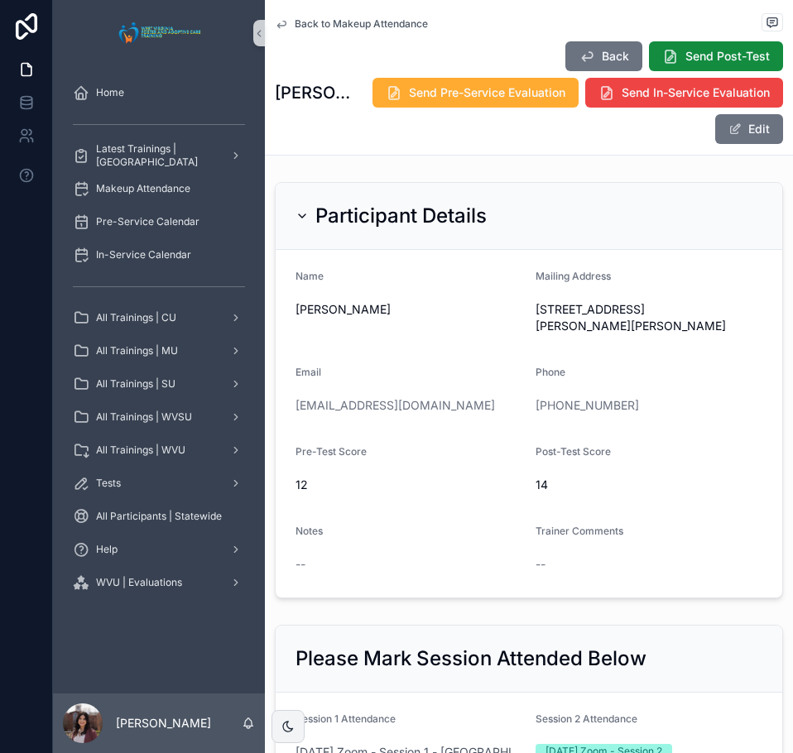
click at [336, 22] on span "Back to Makeup Attendance" at bounding box center [361, 23] width 133 height 13
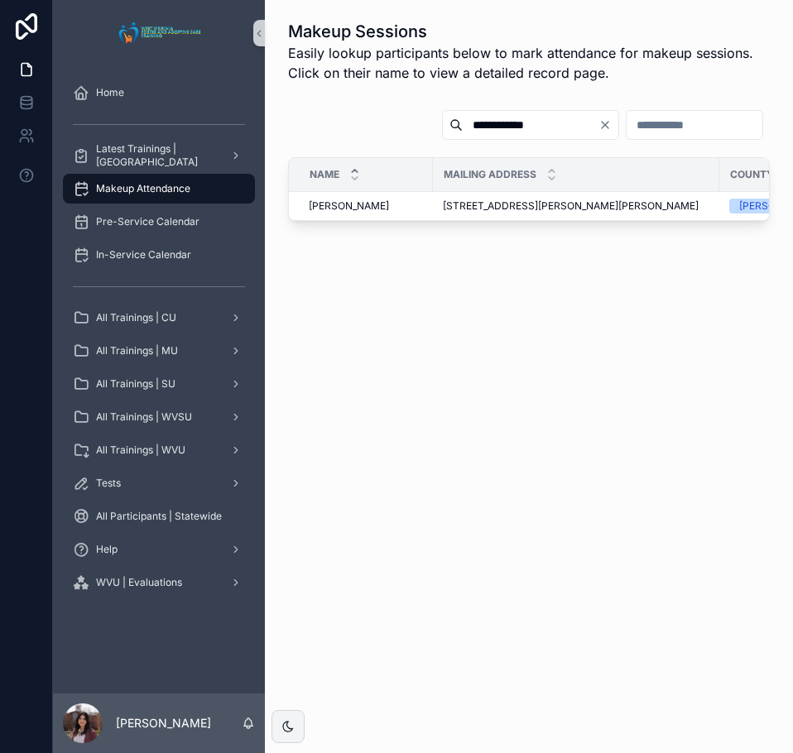
click at [463, 122] on input "**********" at bounding box center [531, 124] width 136 height 23
type input "**********"
click at [334, 203] on span "[PERSON_NAME]" at bounding box center [349, 205] width 80 height 13
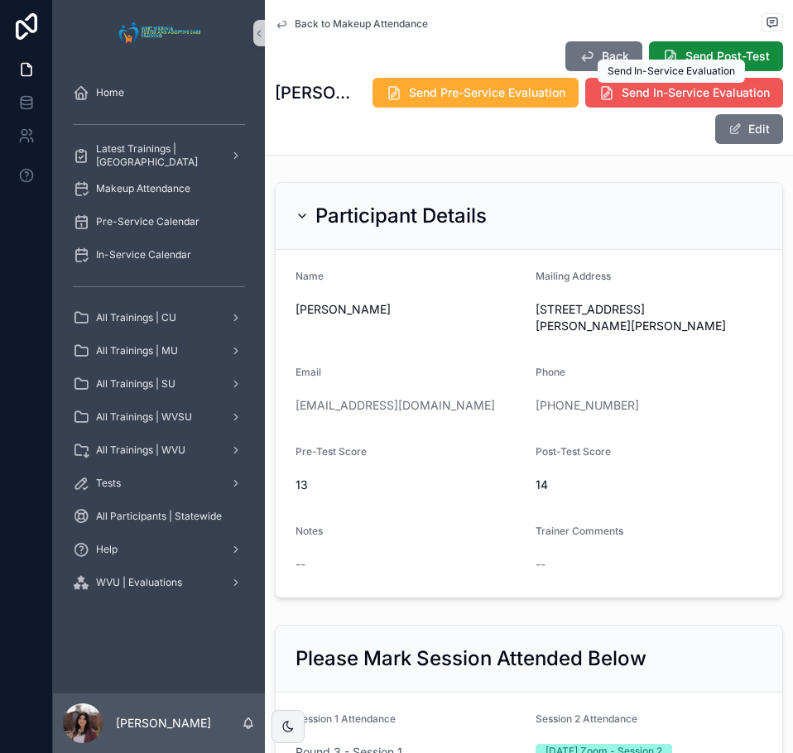
click at [640, 94] on span "Send In-Service Evaluation" at bounding box center [695, 92] width 148 height 17
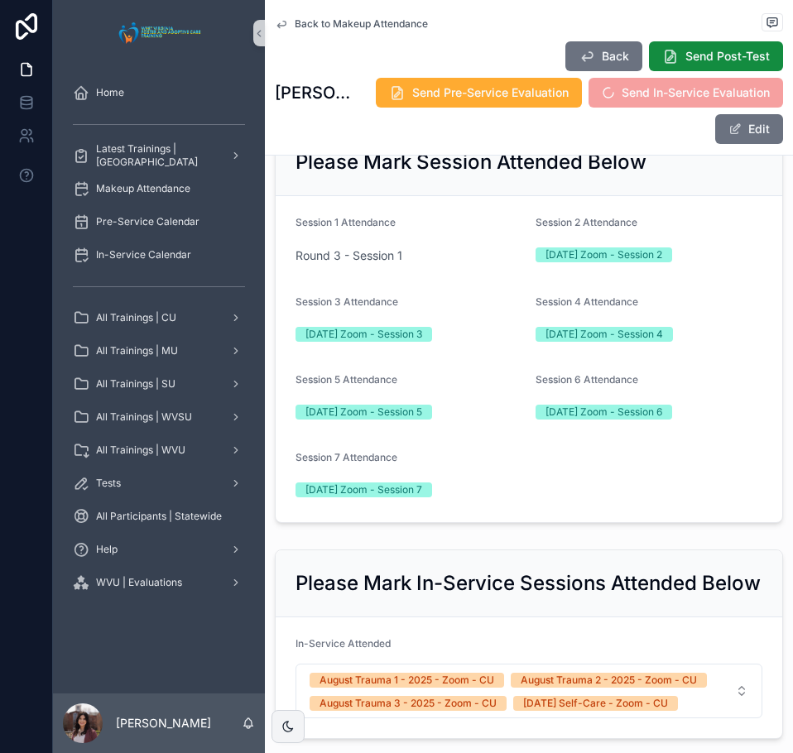
scroll to position [910, 0]
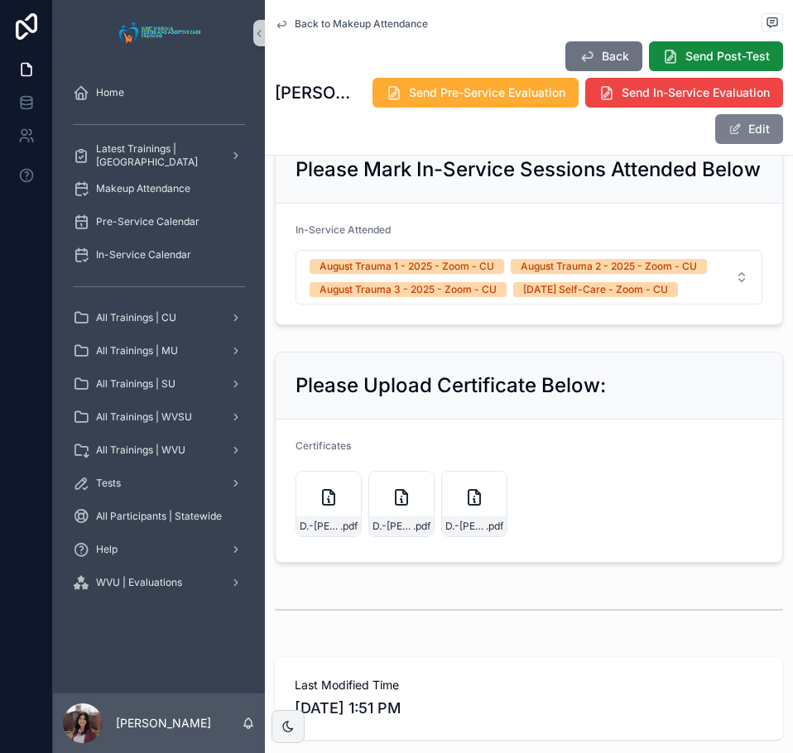
click at [742, 137] on button "Edit" at bounding box center [749, 129] width 68 height 30
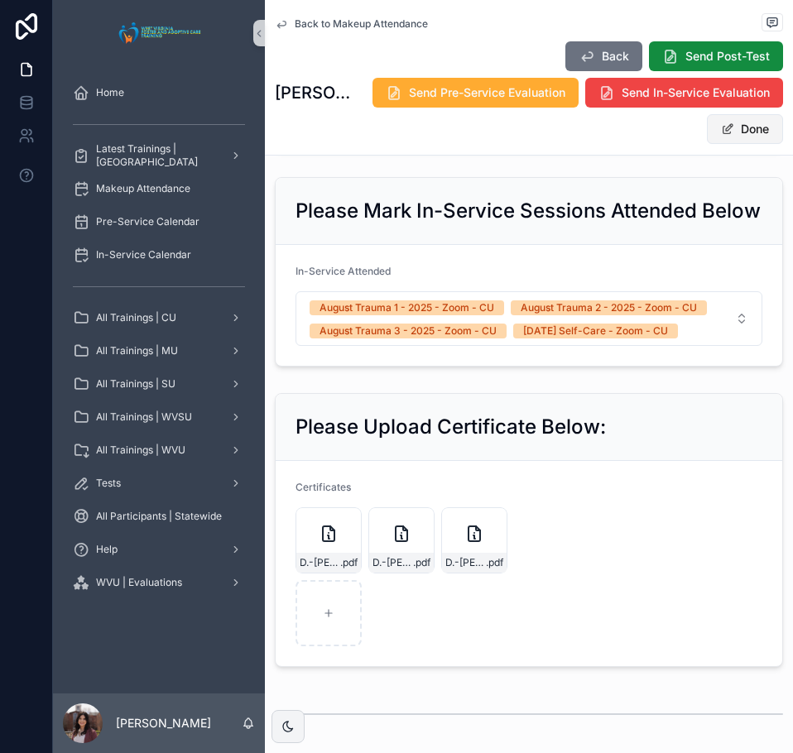
scroll to position [961, 0]
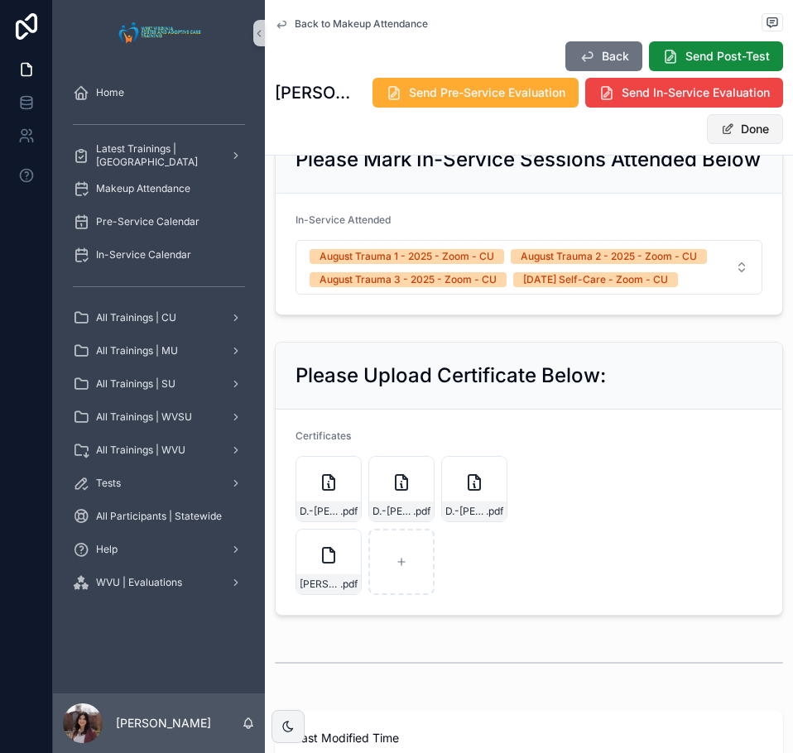
click at [733, 136] on button "Done" at bounding box center [745, 129] width 76 height 30
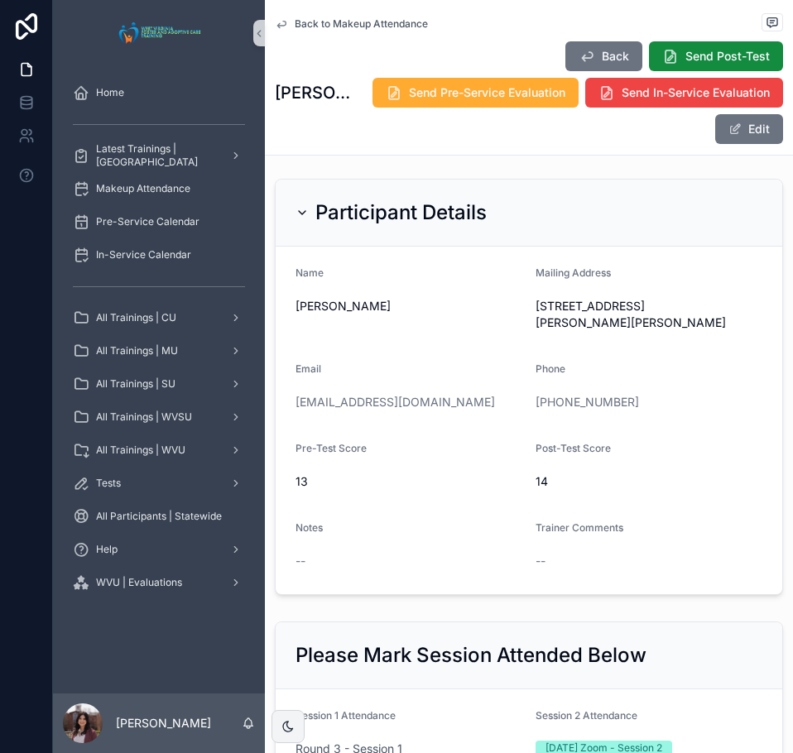
scroll to position [0, 0]
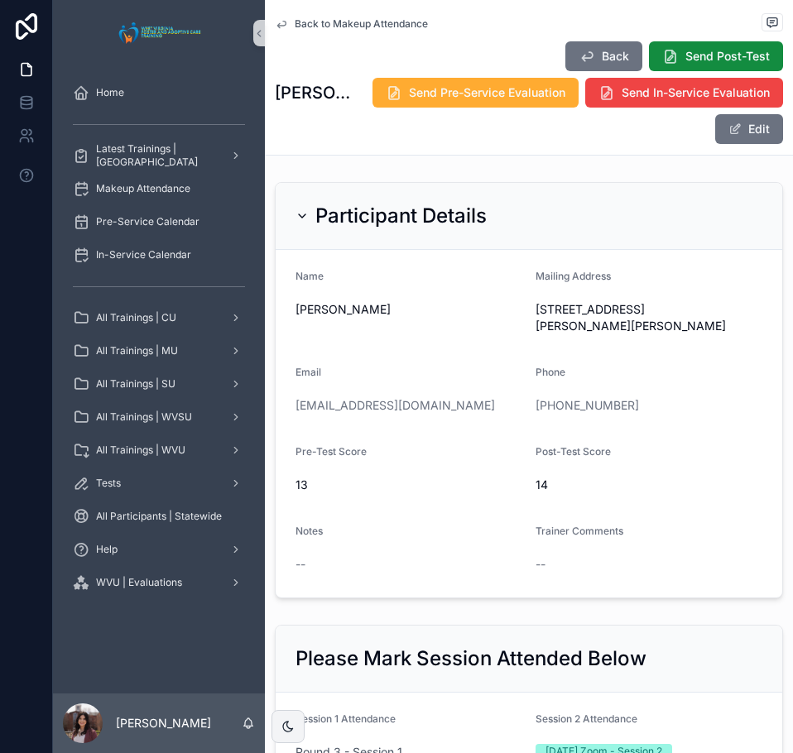
click at [343, 27] on span "Back to Makeup Attendance" at bounding box center [361, 23] width 133 height 13
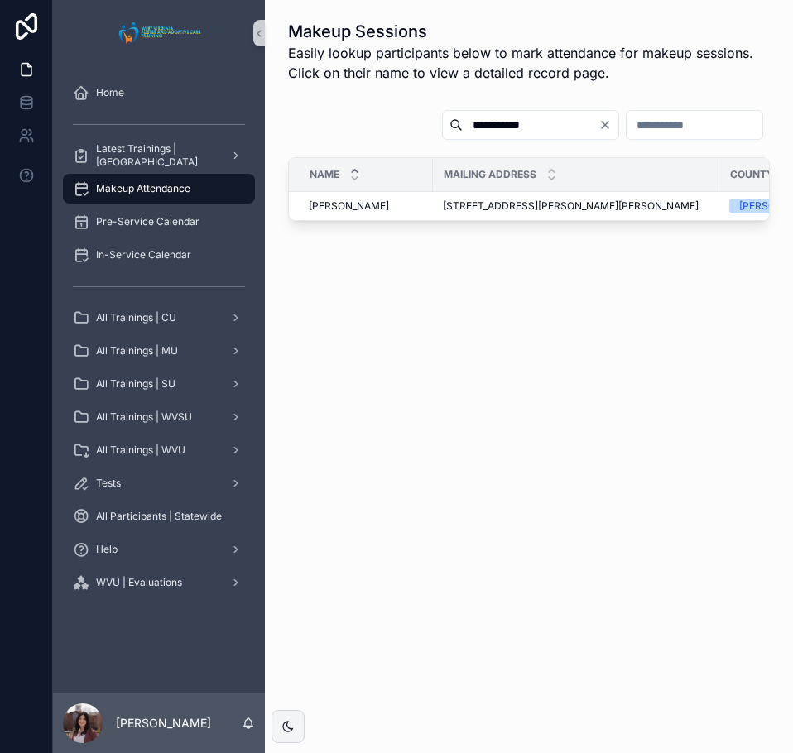
click at [463, 127] on input "**********" at bounding box center [531, 124] width 136 height 23
type input "**********"
click at [358, 210] on span "Howard Law" at bounding box center [349, 205] width 80 height 13
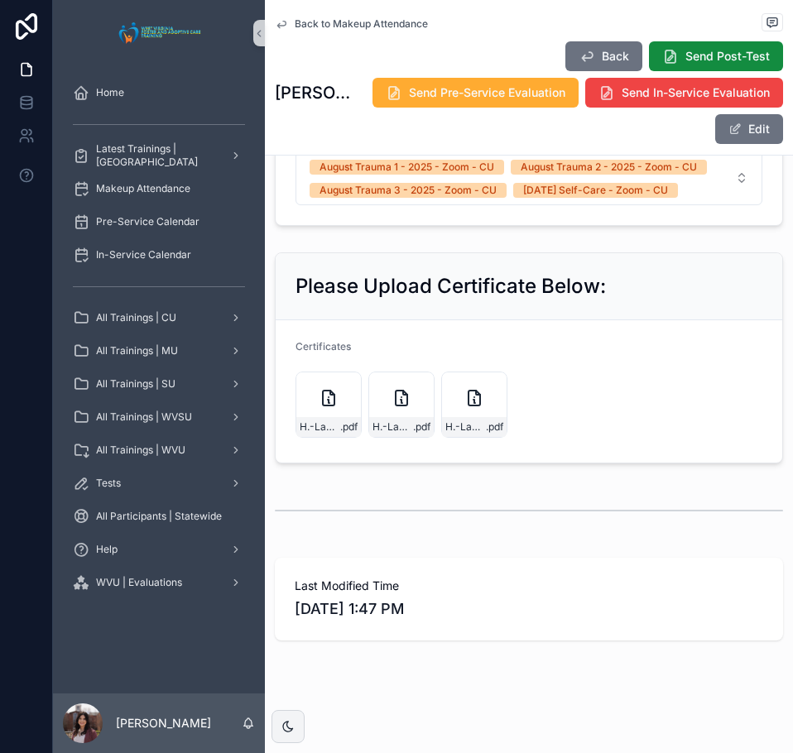
scroll to position [1034, 0]
click at [741, 127] on button "Edit" at bounding box center [749, 129] width 68 height 30
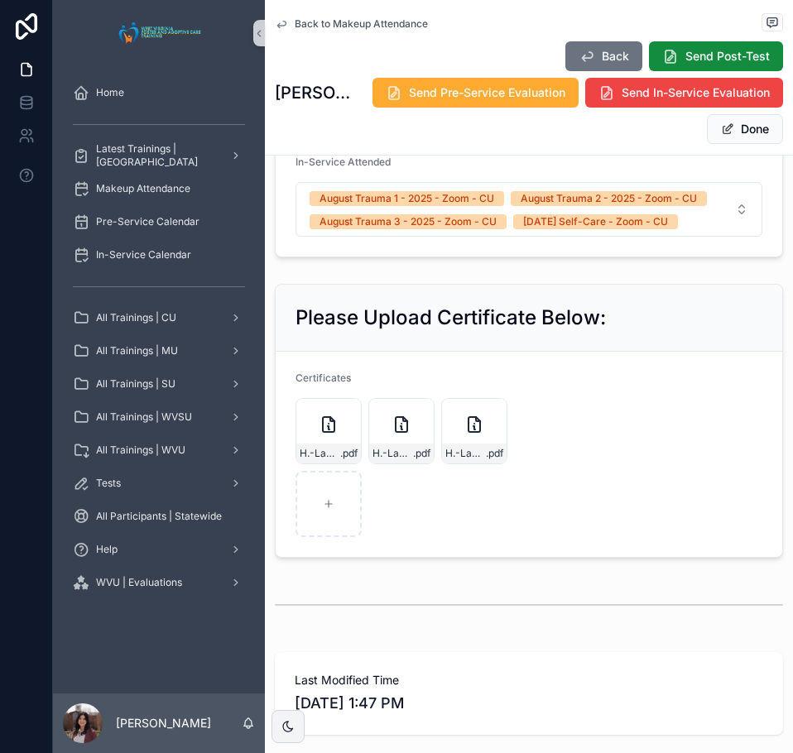
scroll to position [1092, 0]
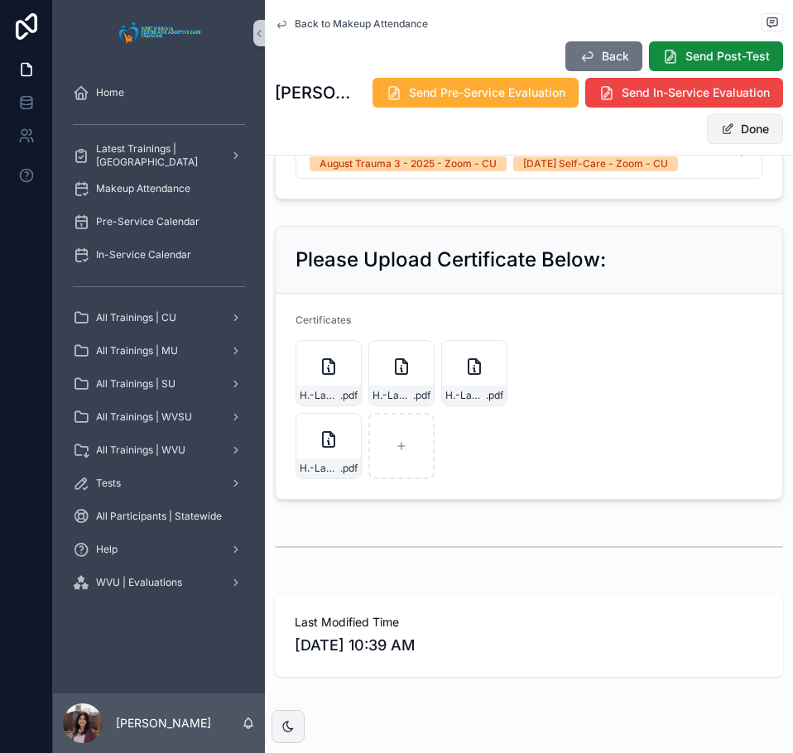
click at [752, 125] on button "Done" at bounding box center [745, 129] width 76 height 30
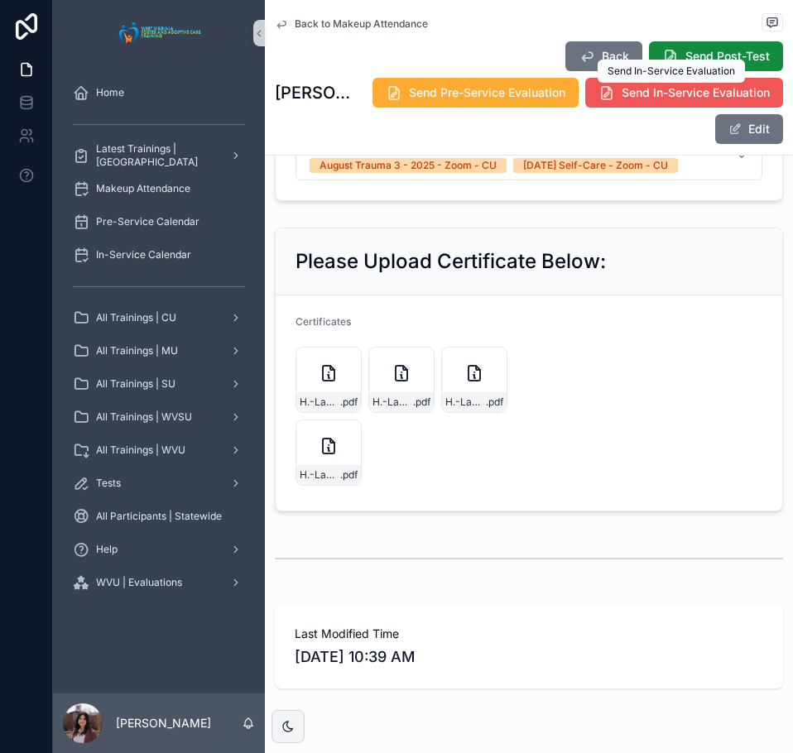
click at [656, 102] on button "Send In-Service Evaluation" at bounding box center [684, 93] width 198 height 30
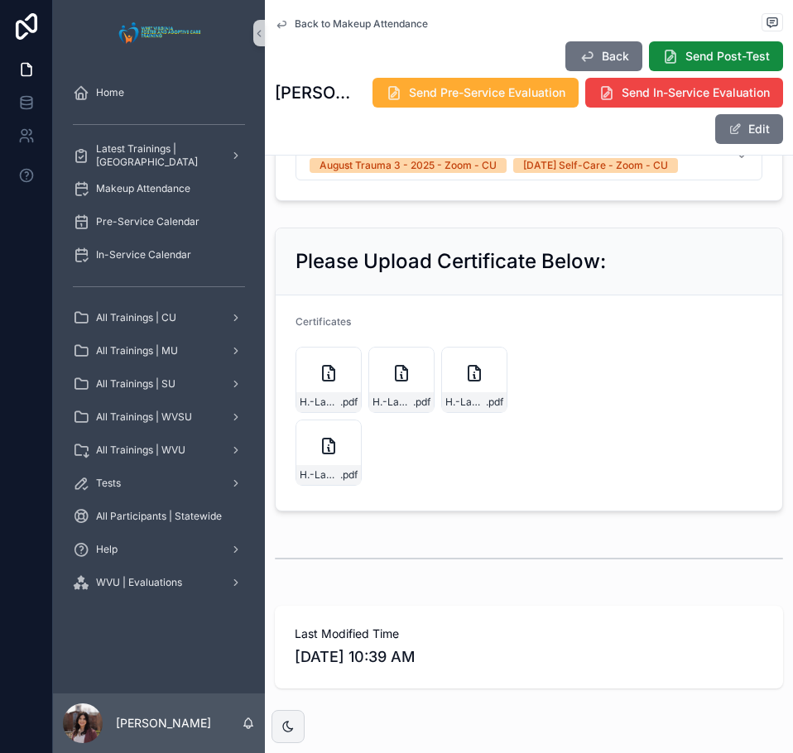
click at [333, 25] on span "Back to Makeup Attendance" at bounding box center [361, 23] width 133 height 13
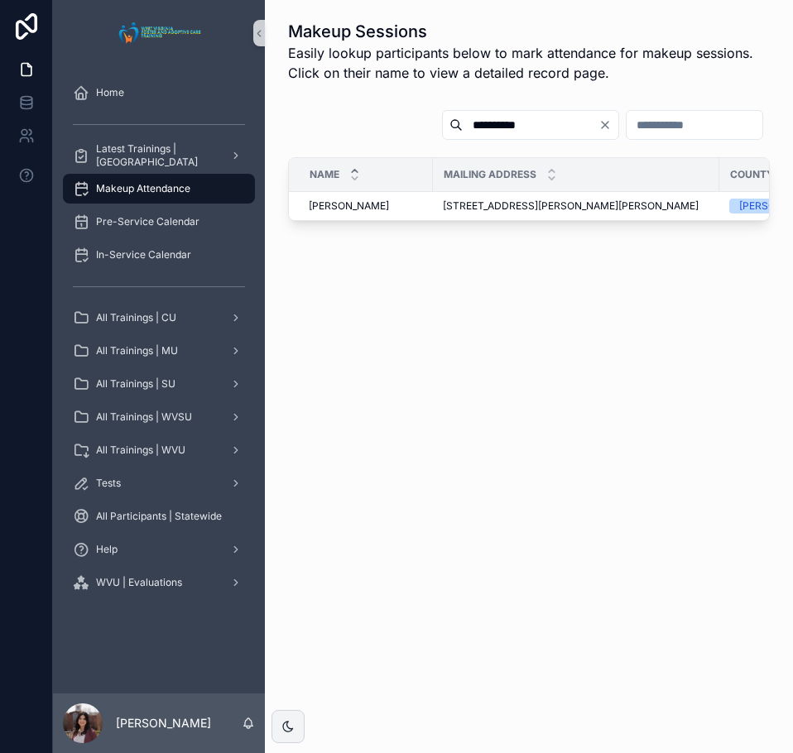
click at [463, 122] on input "**********" at bounding box center [531, 124] width 136 height 23
type input "**********"
click at [333, 203] on span "Victoria Foster" at bounding box center [349, 205] width 80 height 13
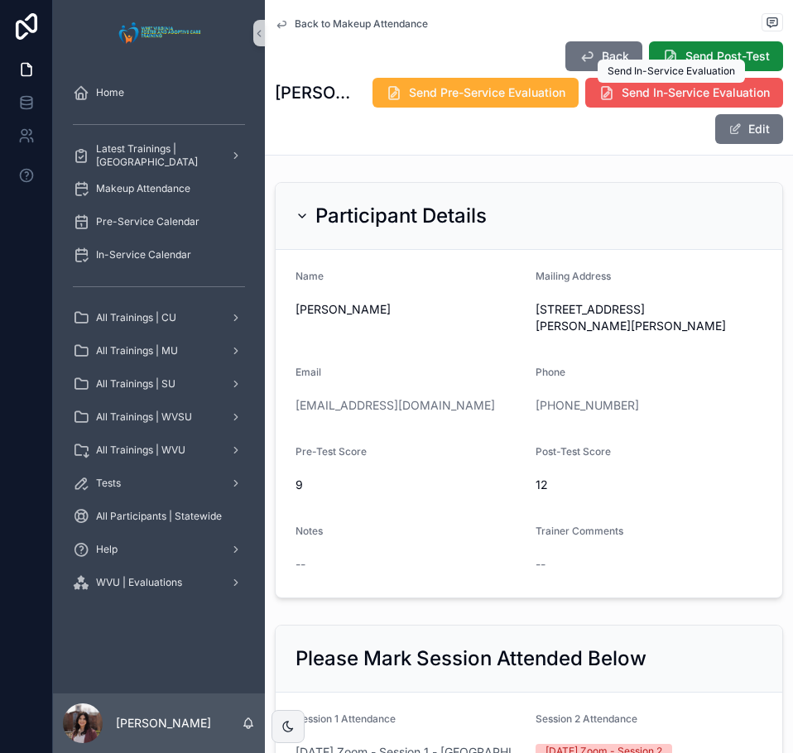
click at [703, 96] on span "Send In-Service Evaluation" at bounding box center [695, 92] width 148 height 17
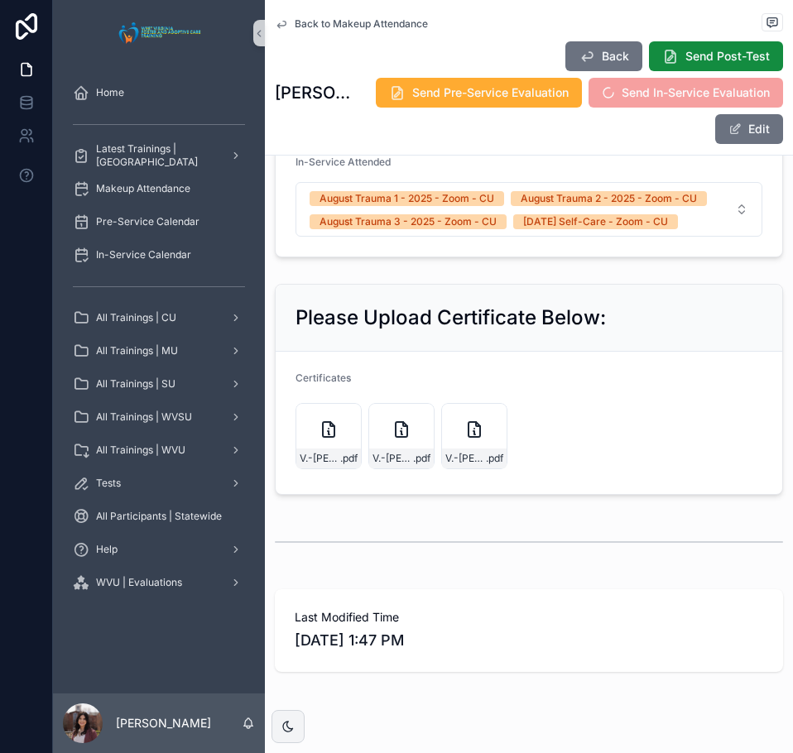
scroll to position [1034, 0]
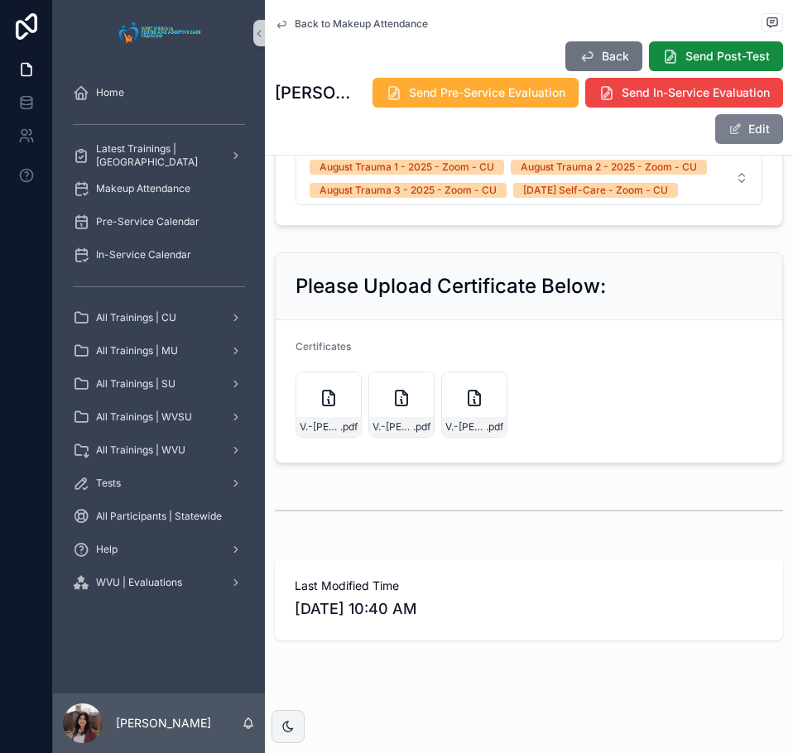
click at [753, 132] on button "Edit" at bounding box center [749, 129] width 68 height 30
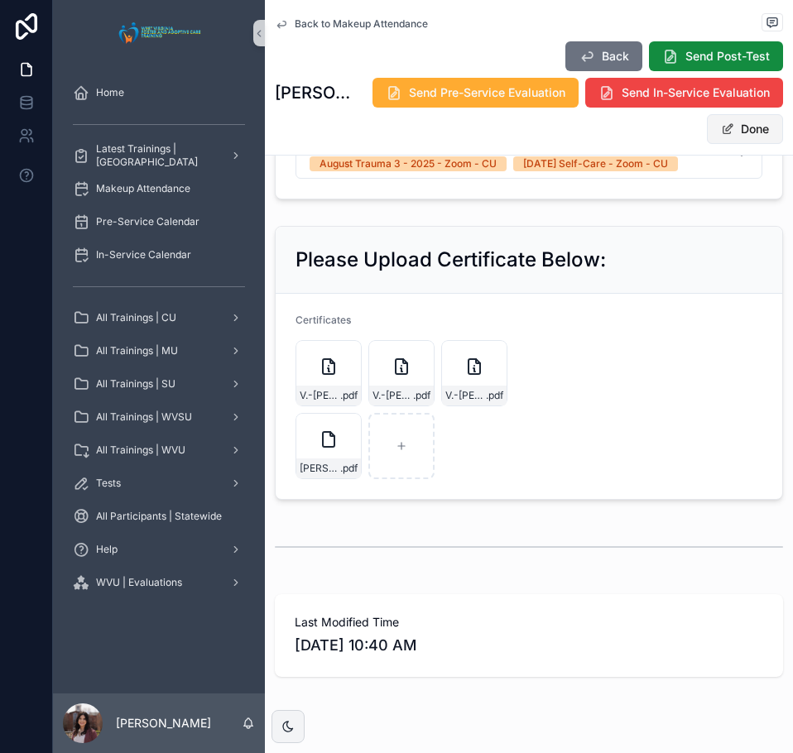
click at [750, 135] on button "Done" at bounding box center [745, 129] width 76 height 30
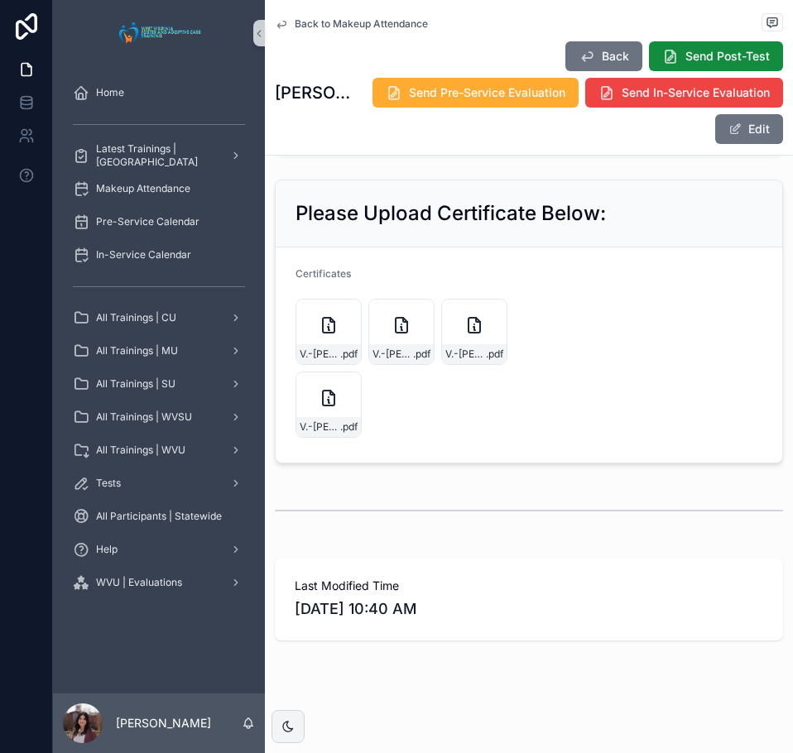
scroll to position [1107, 0]
click at [364, 26] on span "Back to Makeup Attendance" at bounding box center [361, 23] width 133 height 13
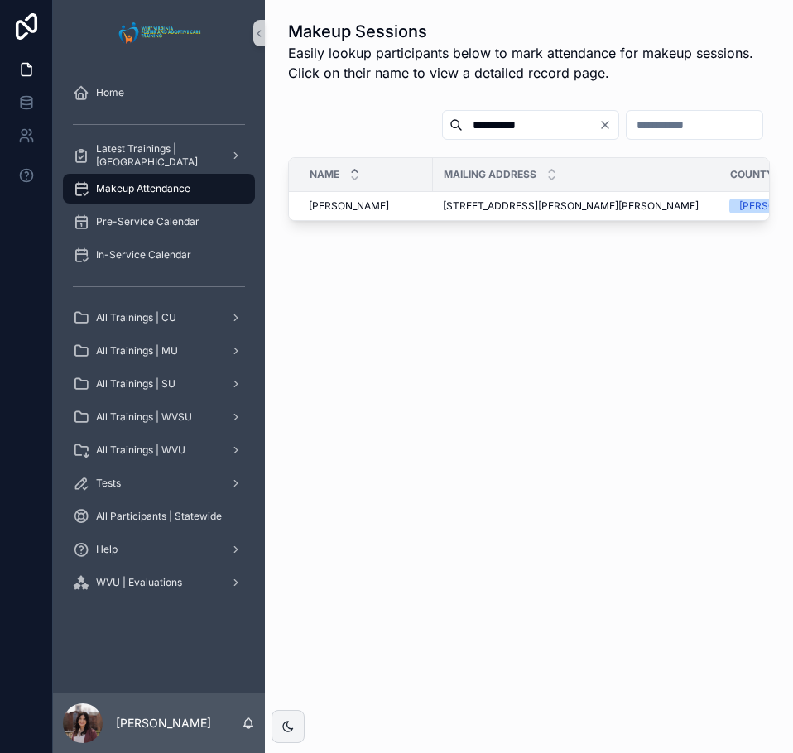
click at [457, 113] on div "**********" at bounding box center [530, 125] width 177 height 30
drag, startPoint x: 457, startPoint y: 113, endPoint x: 457, endPoint y: 127, distance: 14.1
click at [457, 116] on div "**********" at bounding box center [530, 125] width 177 height 30
click at [463, 127] on input "**********" at bounding box center [531, 124] width 136 height 23
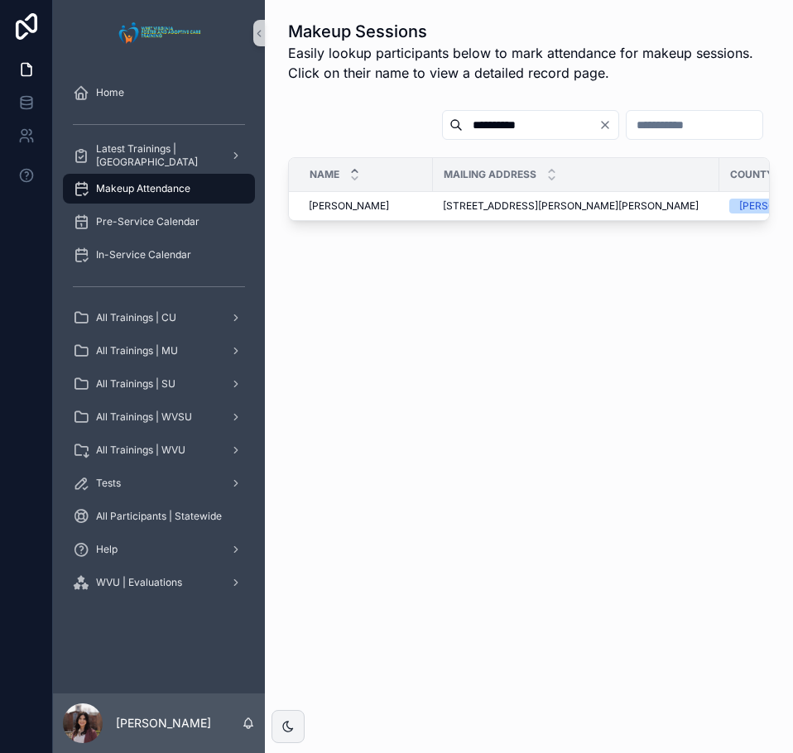
click at [463, 127] on input "**********" at bounding box center [531, 124] width 136 height 23
type input "******"
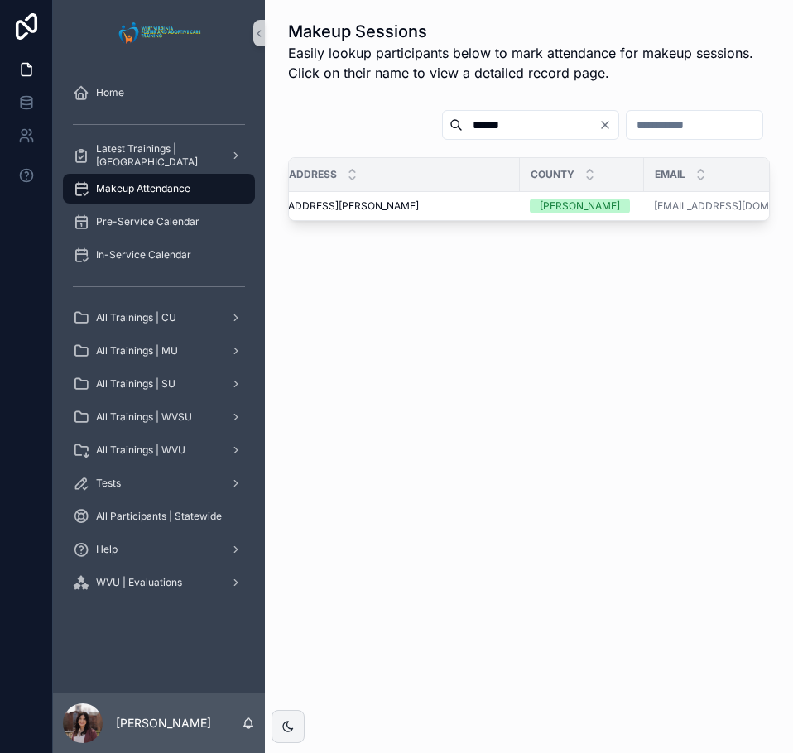
scroll to position [0, 277]
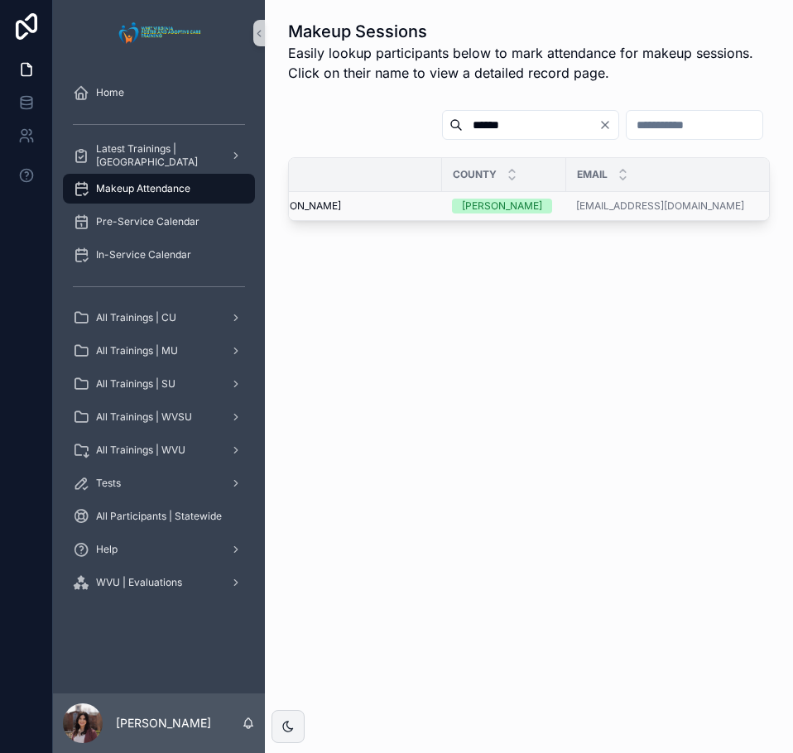
click at [341, 204] on span "32 Robinson Street, Summersville, WV 26651" at bounding box center [252, 205] width 175 height 13
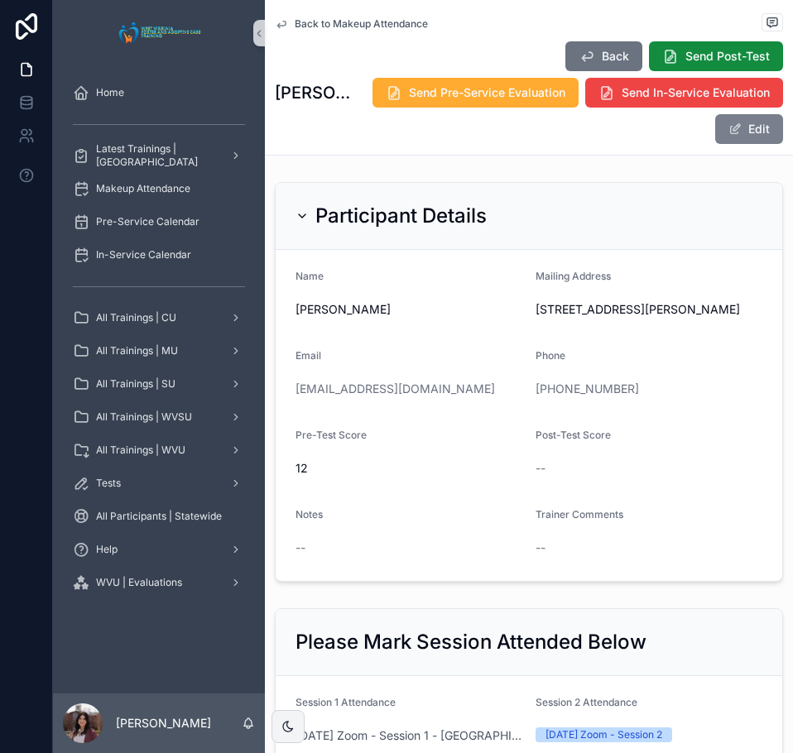
click at [752, 92] on span "Send In-Service Evaluation" at bounding box center [695, 92] width 148 height 17
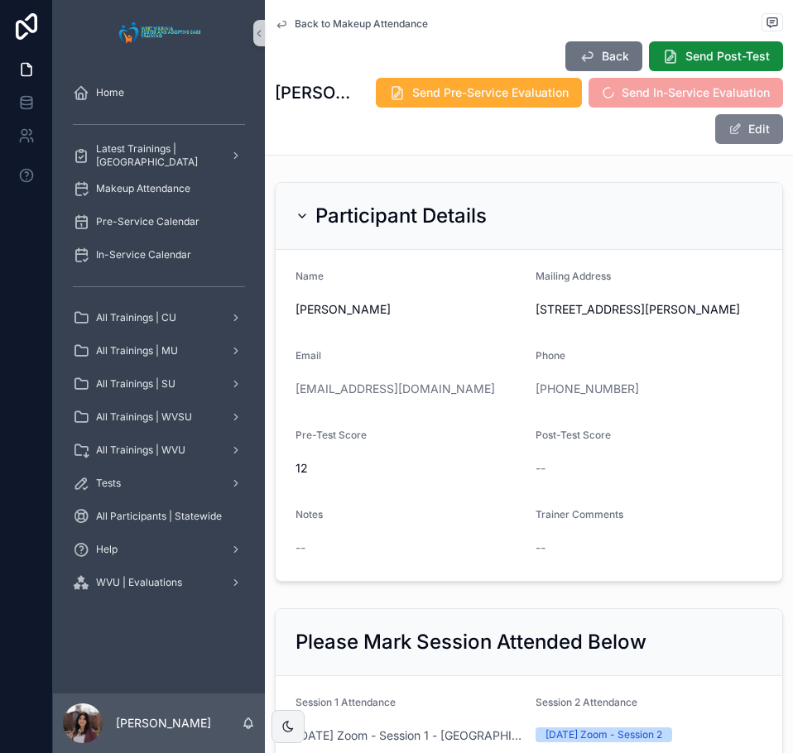
click at [750, 137] on button "Edit" at bounding box center [749, 129] width 68 height 30
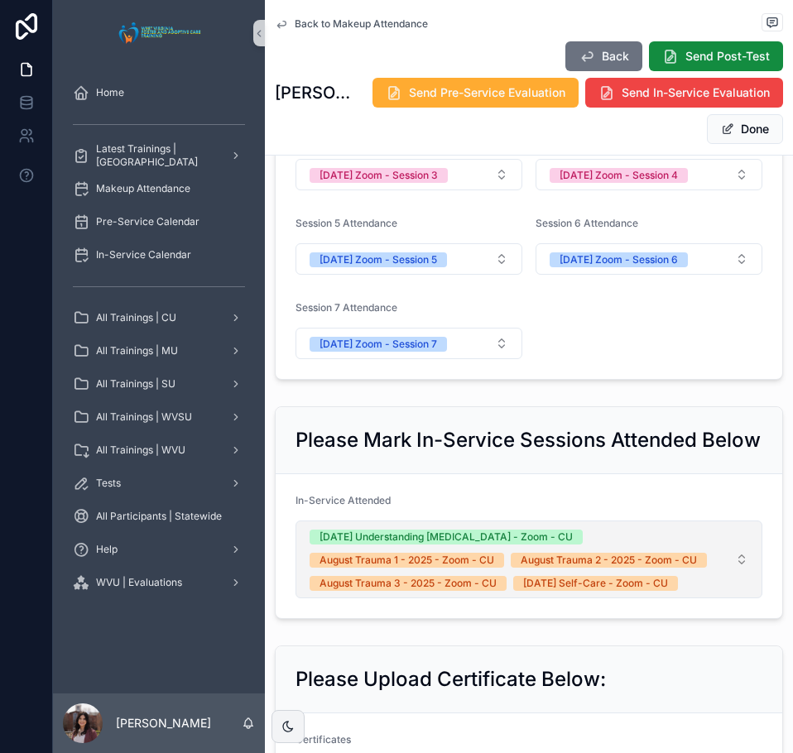
scroll to position [910, 0]
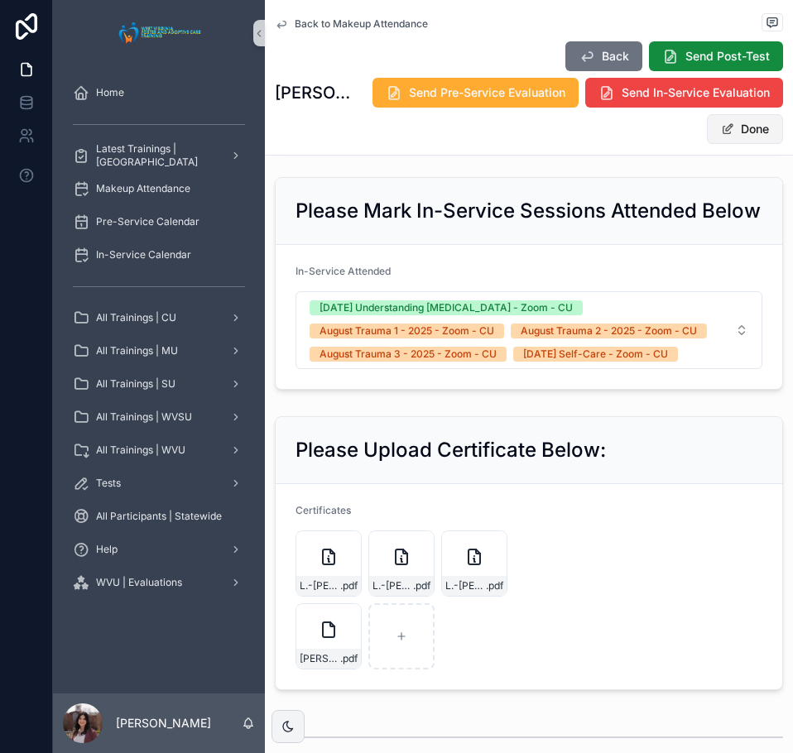
click at [739, 132] on button "Done" at bounding box center [745, 129] width 76 height 30
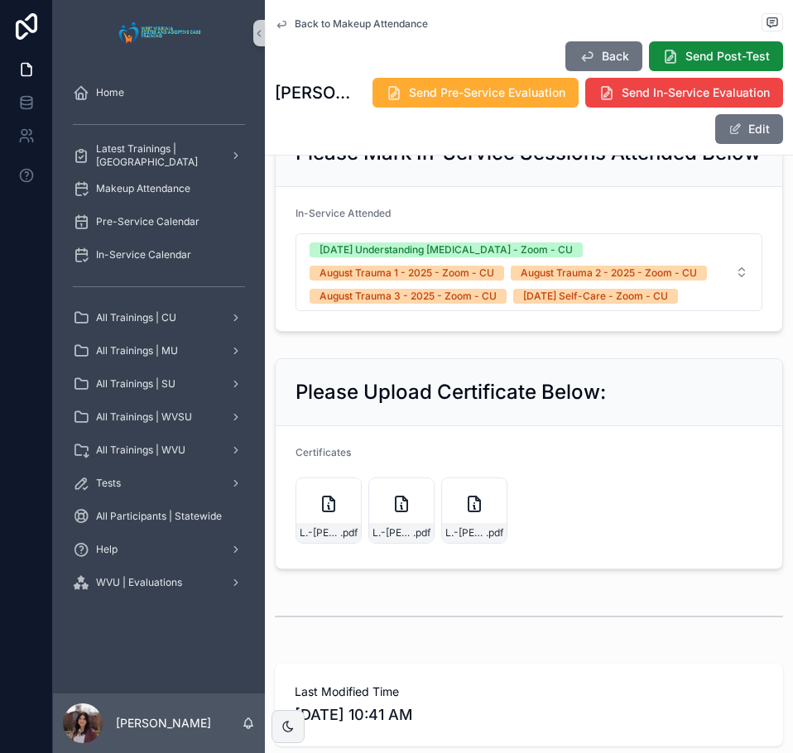
scroll to position [882, 0]
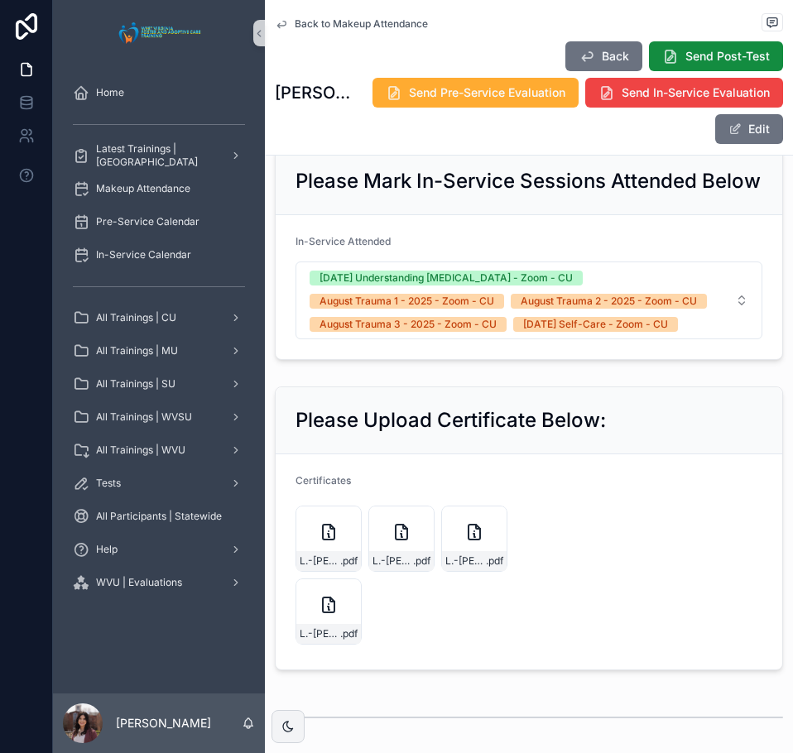
click at [380, 26] on span "Back to Makeup Attendance" at bounding box center [361, 23] width 133 height 13
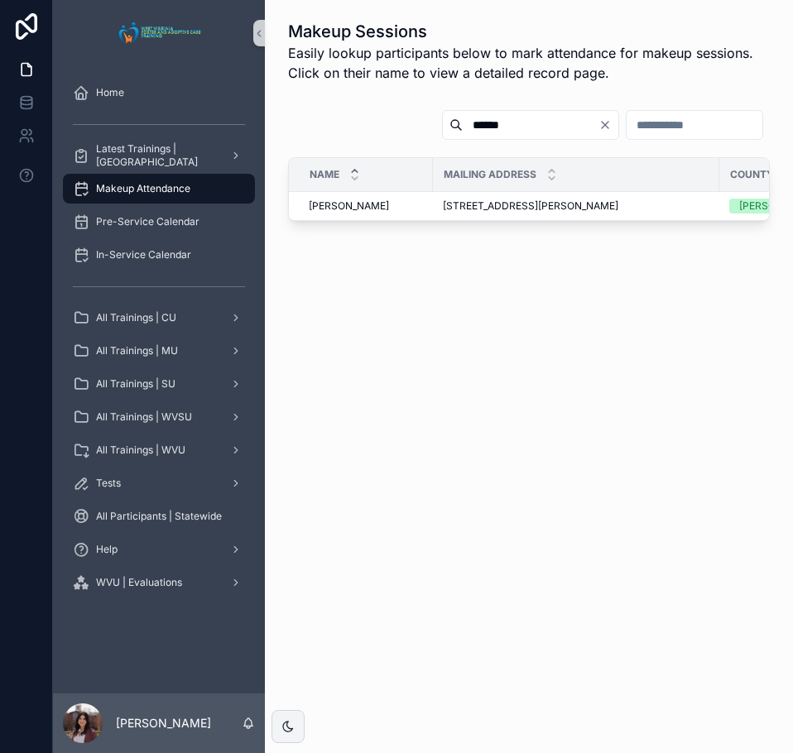
click at [442, 138] on div "******" at bounding box center [530, 125] width 177 height 30
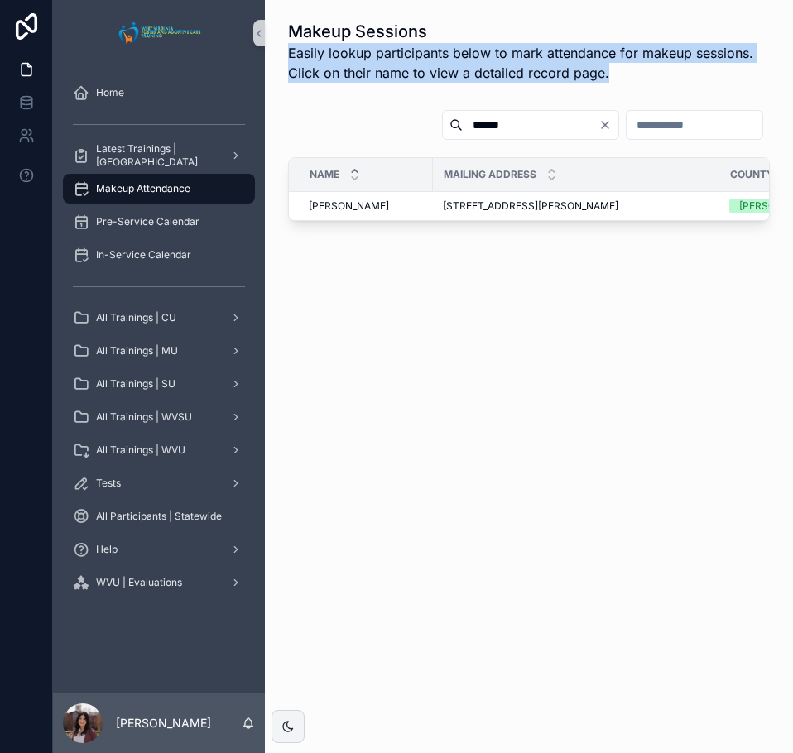
click at [442, 138] on div "******" at bounding box center [530, 125] width 177 height 30
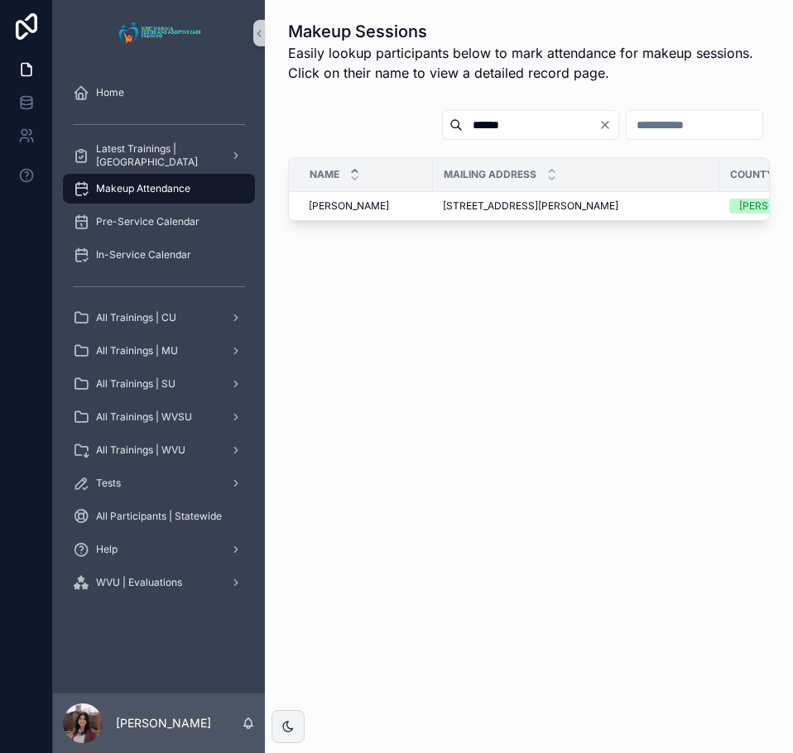
click at [463, 122] on input "******" at bounding box center [531, 124] width 136 height 23
type input "*********"
click at [349, 206] on div "Troy Ball Troy Ball" at bounding box center [366, 205] width 114 height 13
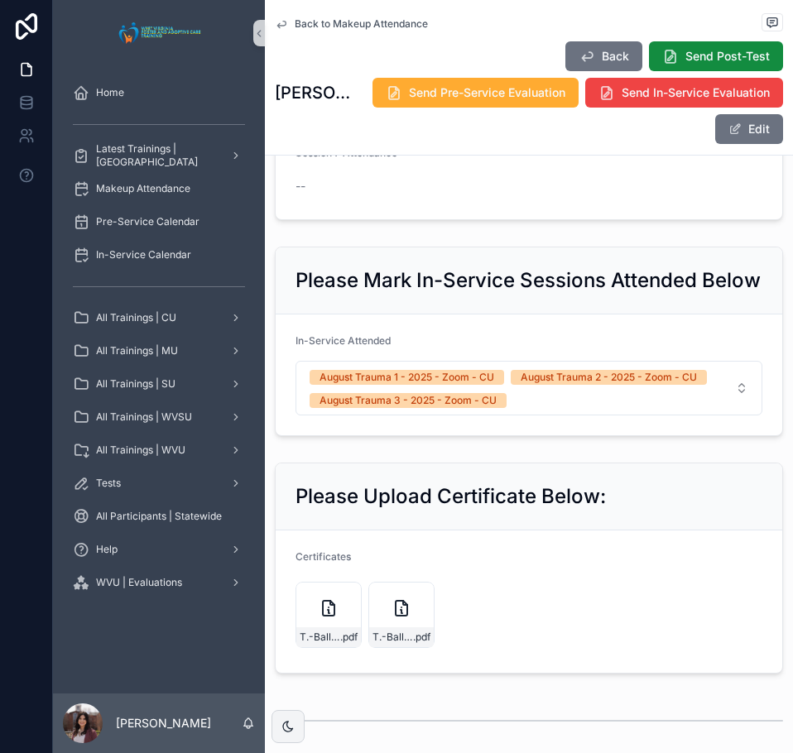
scroll to position [827, 0]
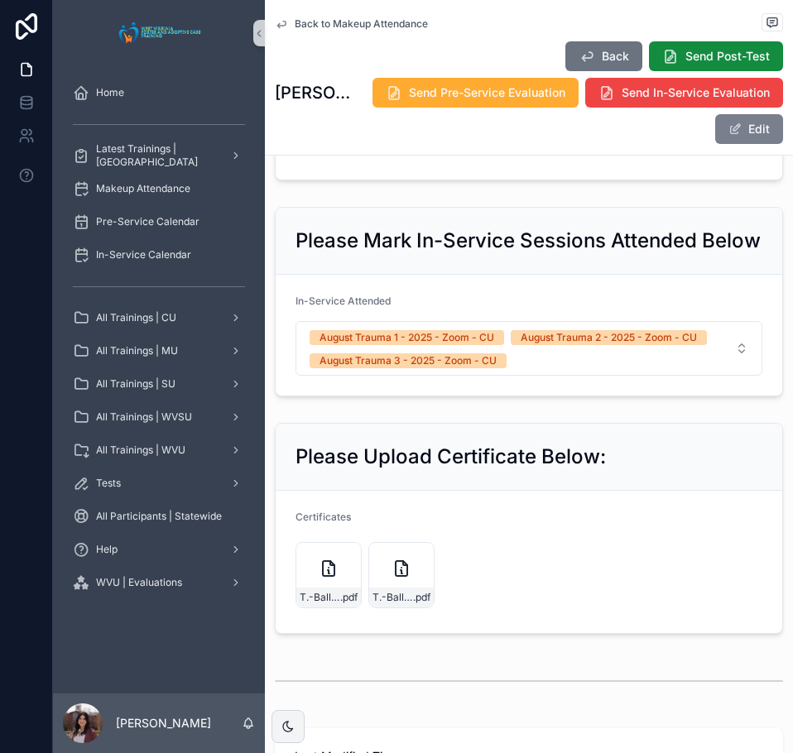
click at [750, 114] on button "Edit" at bounding box center [749, 129] width 68 height 30
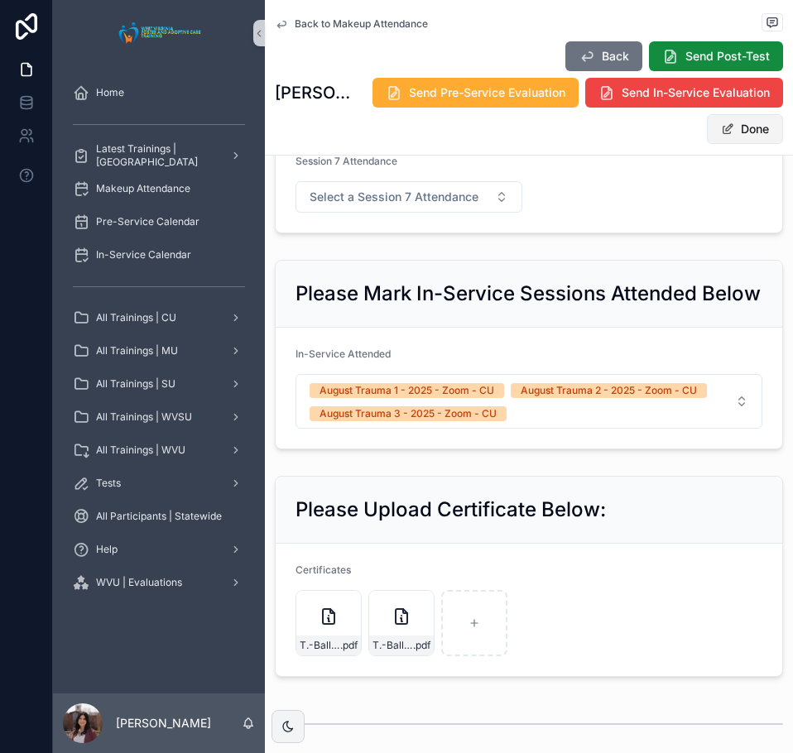
scroll to position [854, 0]
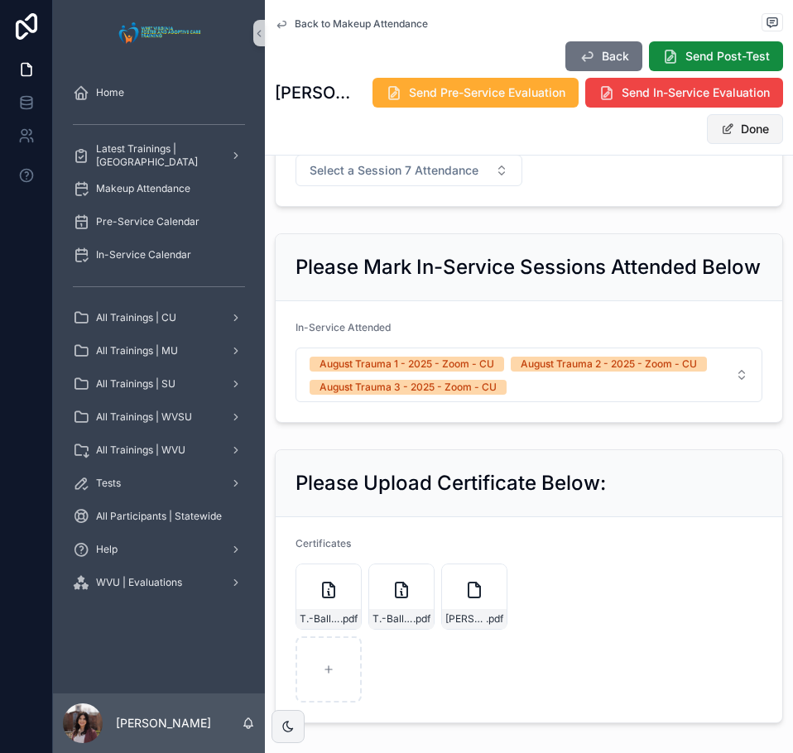
click at [726, 114] on button "Done" at bounding box center [745, 129] width 76 height 30
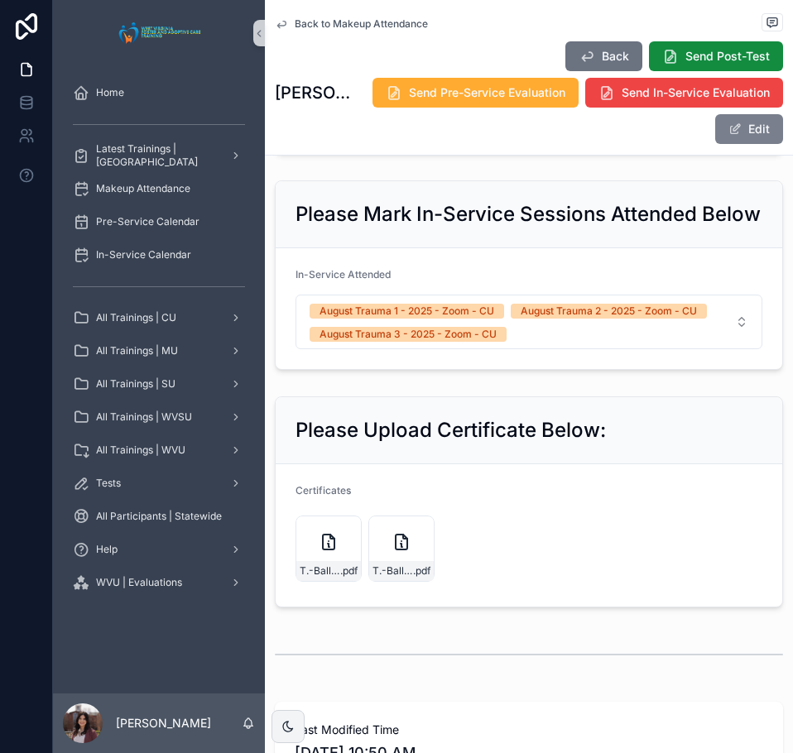
scroll to position [827, 0]
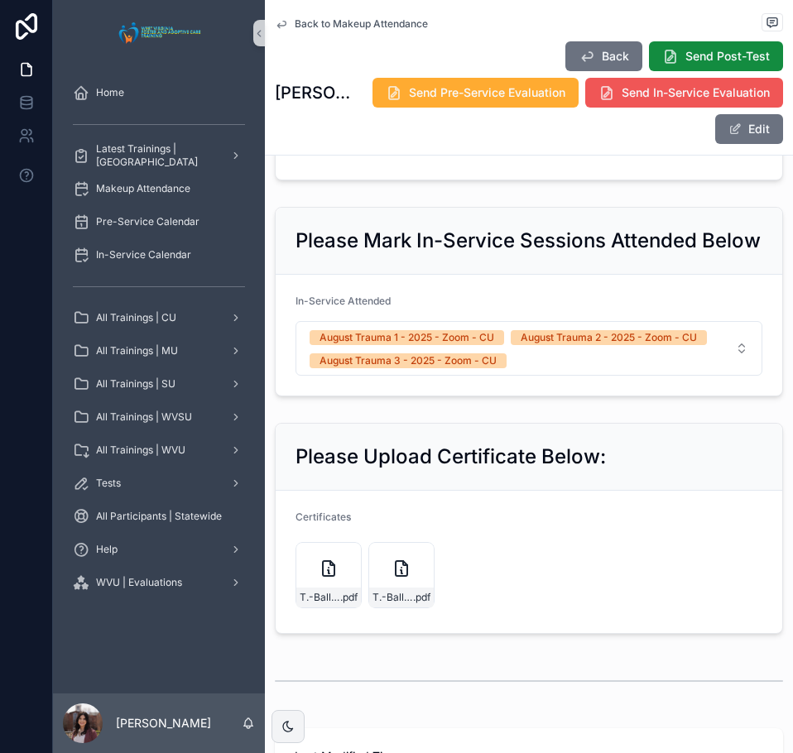
click at [653, 93] on span "Send In-Service Evaluation" at bounding box center [695, 92] width 148 height 17
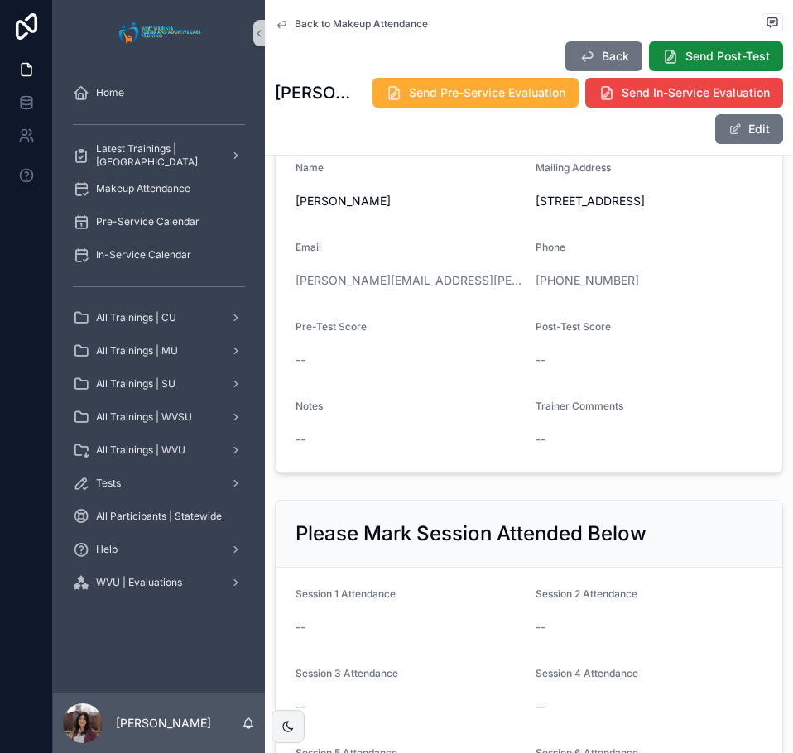
scroll to position [0, 0]
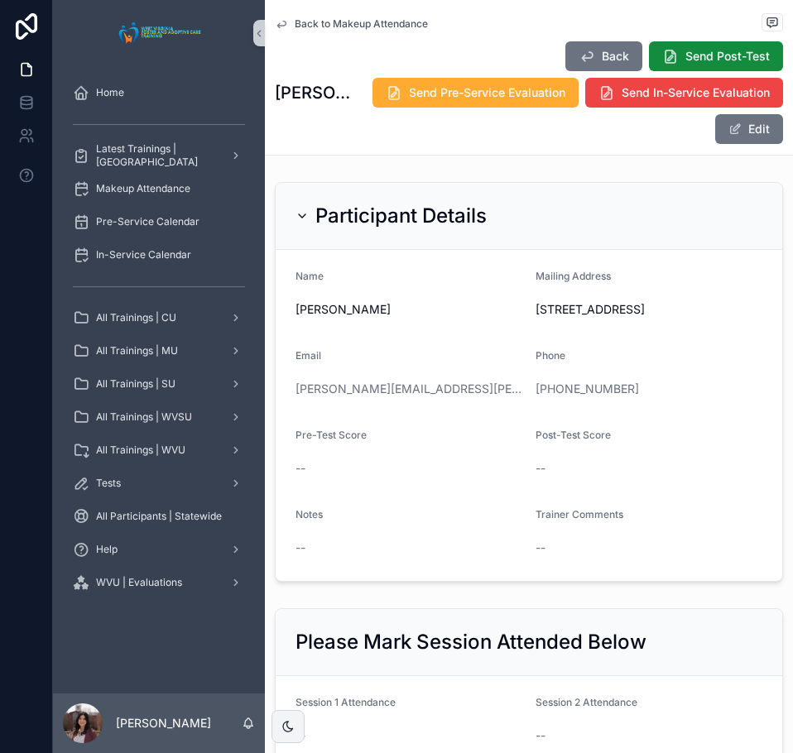
drag, startPoint x: 403, startPoint y: 376, endPoint x: 324, endPoint y: 20, distance: 364.4
click at [324, 20] on span "Back to Makeup Attendance" at bounding box center [361, 23] width 133 height 13
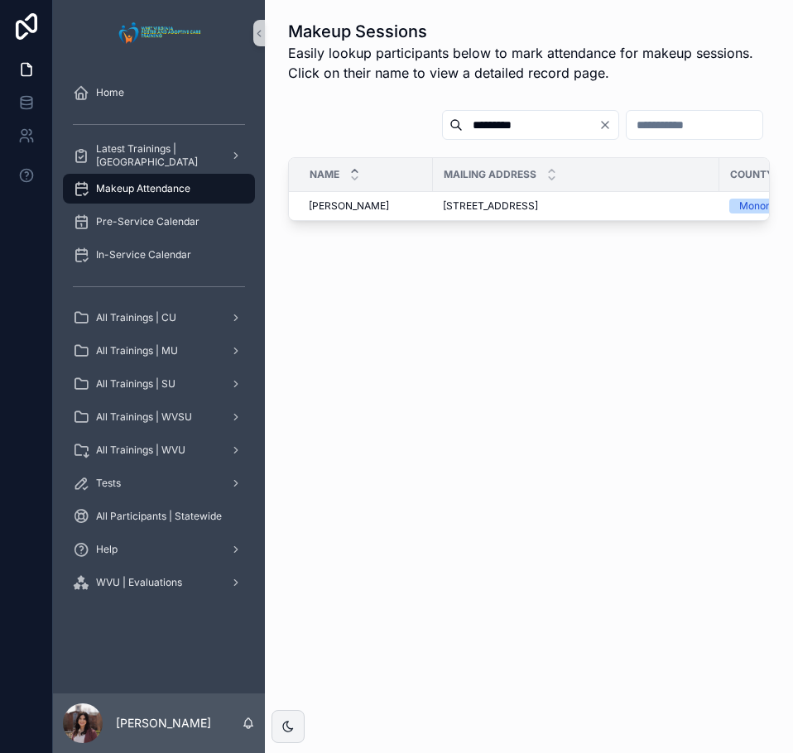
click at [468, 125] on input "*********" at bounding box center [531, 124] width 136 height 23
click at [463, 128] on input "*********" at bounding box center [531, 124] width 136 height 23
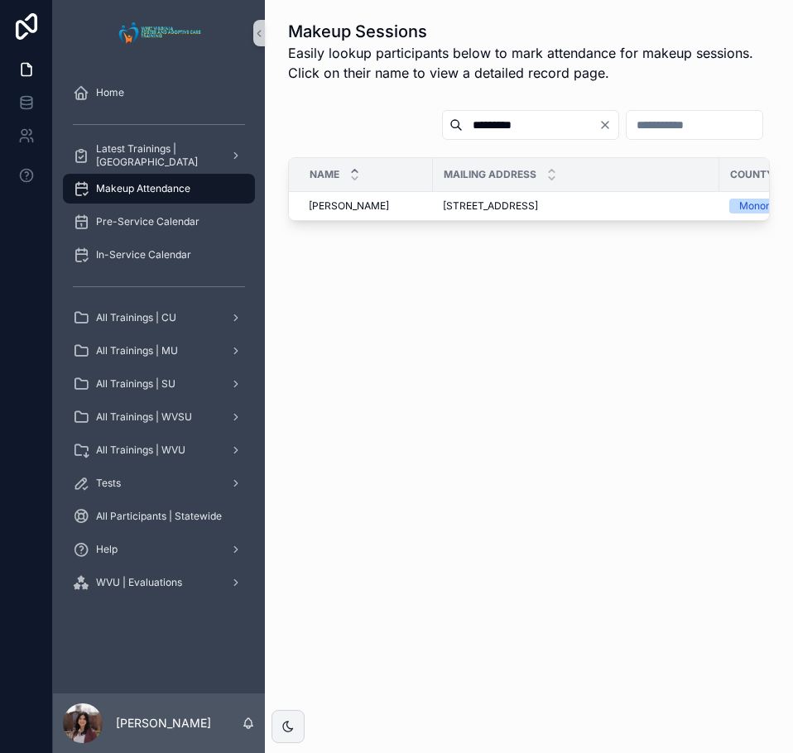
click at [463, 128] on input "*********" at bounding box center [531, 124] width 136 height 23
type input "****"
click at [456, 209] on span "123 young street, Oak hill, Wv, 25901" at bounding box center [490, 205] width 95 height 13
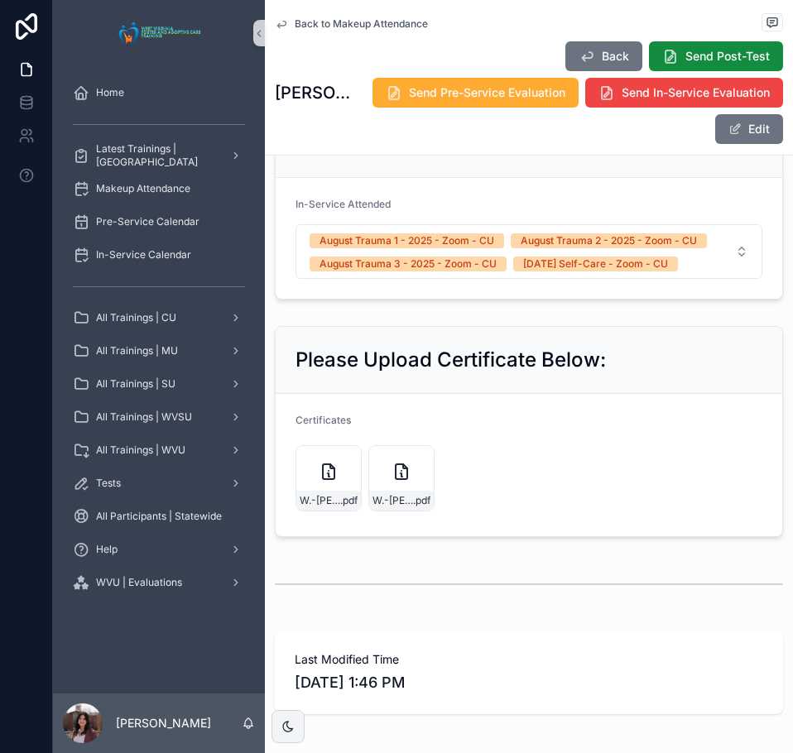
scroll to position [937, 0]
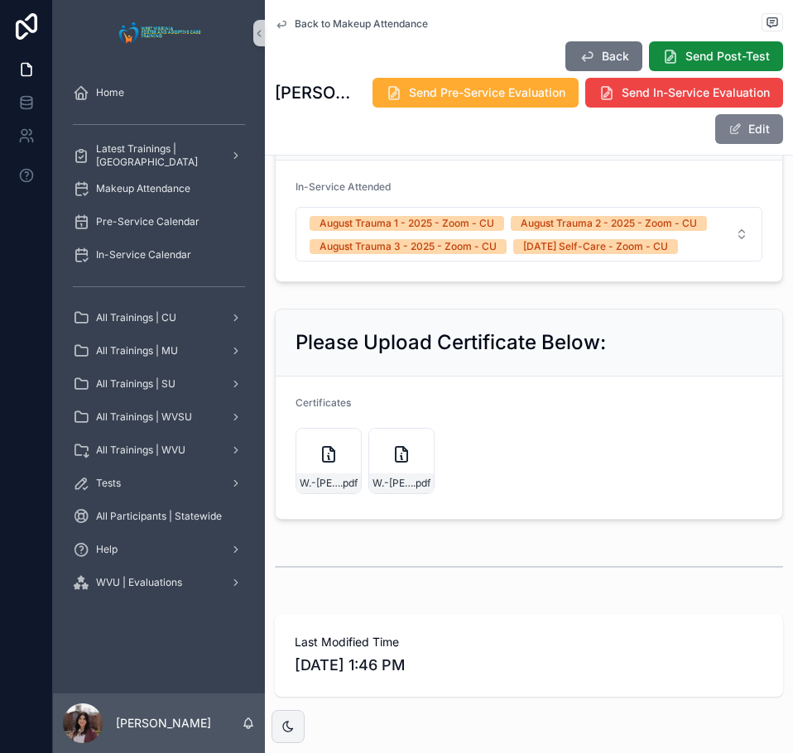
click at [728, 135] on span at bounding box center [734, 128] width 13 height 13
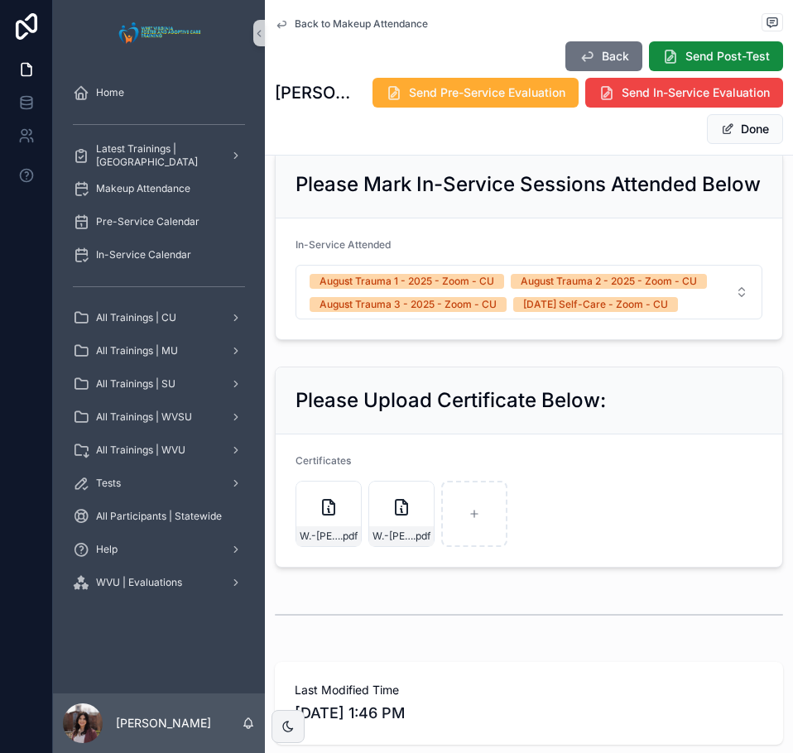
scroll to position [988, 0]
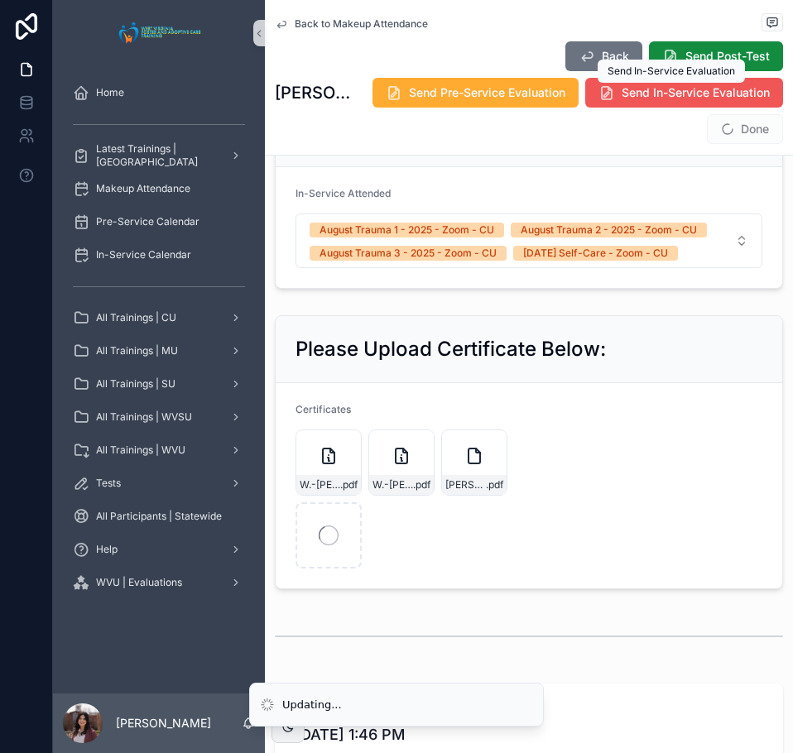
click at [673, 94] on span "Send In-Service Evaluation" at bounding box center [695, 92] width 148 height 17
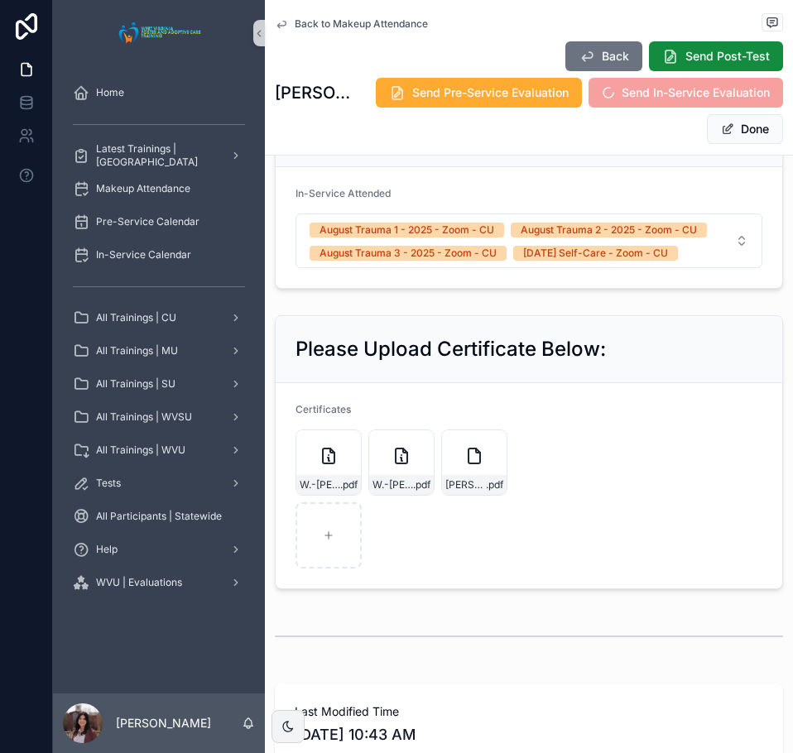
click at [731, 134] on button "Done" at bounding box center [745, 129] width 76 height 30
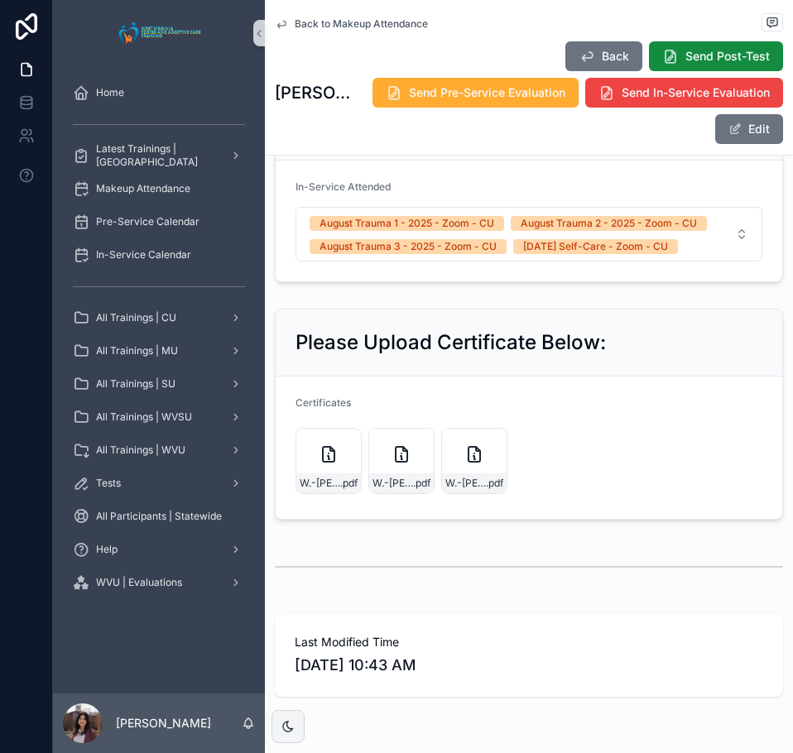
click at [375, 29] on span "Back to Makeup Attendance" at bounding box center [361, 23] width 133 height 13
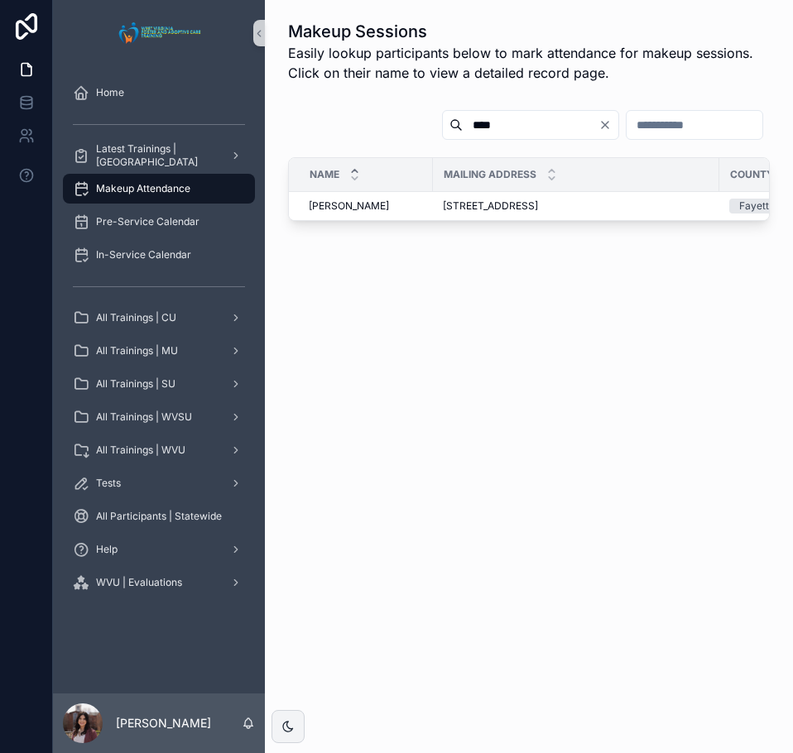
click at [598, 125] on icon "Clear" at bounding box center [604, 124] width 13 height 13
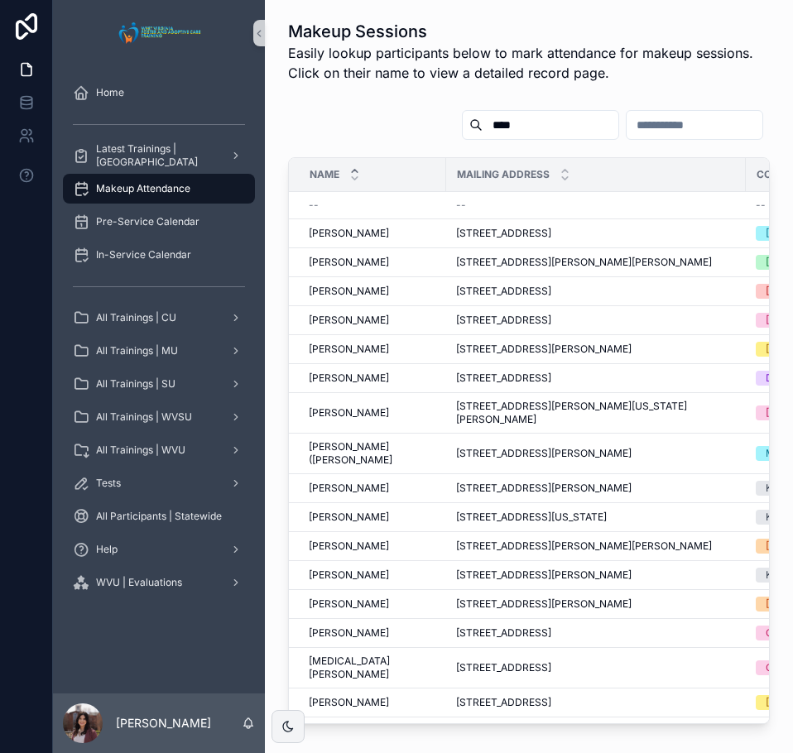
click at [482, 121] on input "****" at bounding box center [550, 124] width 136 height 23
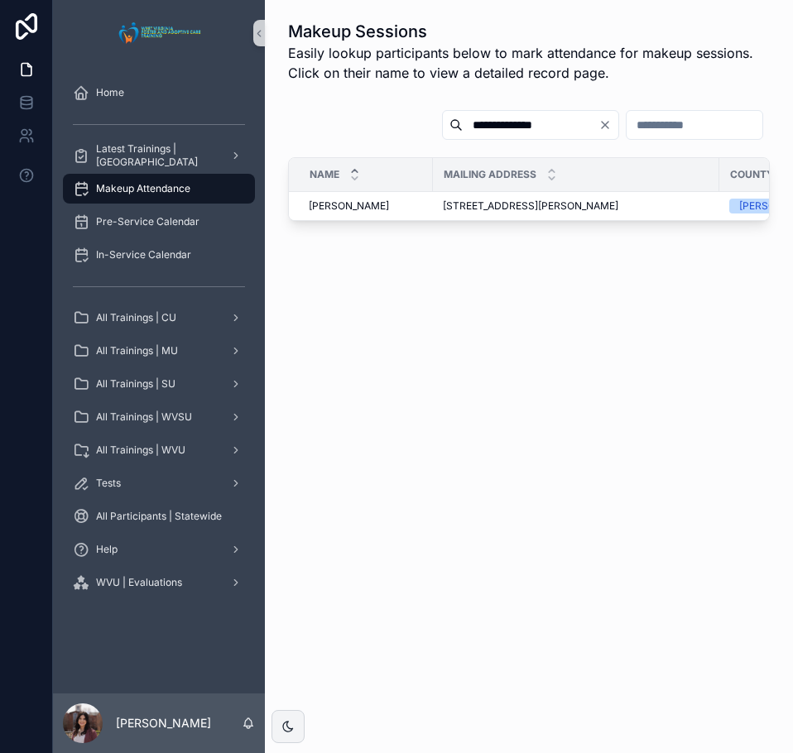
type input "**********"
click at [600, 201] on span "335 Coon Creek Rd, Camden on Gauley, WV, 26208" at bounding box center [530, 205] width 175 height 13
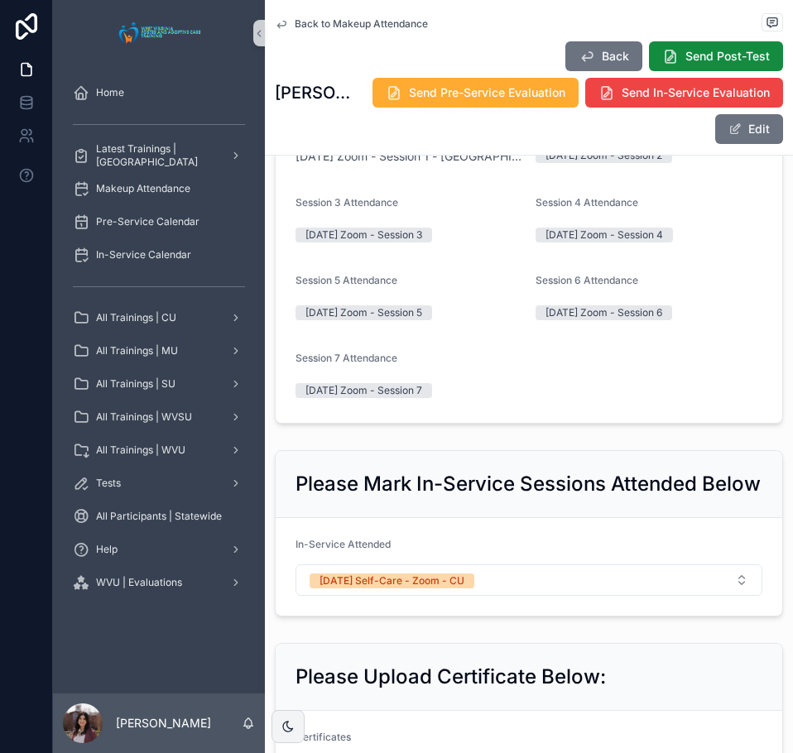
scroll to position [963, 0]
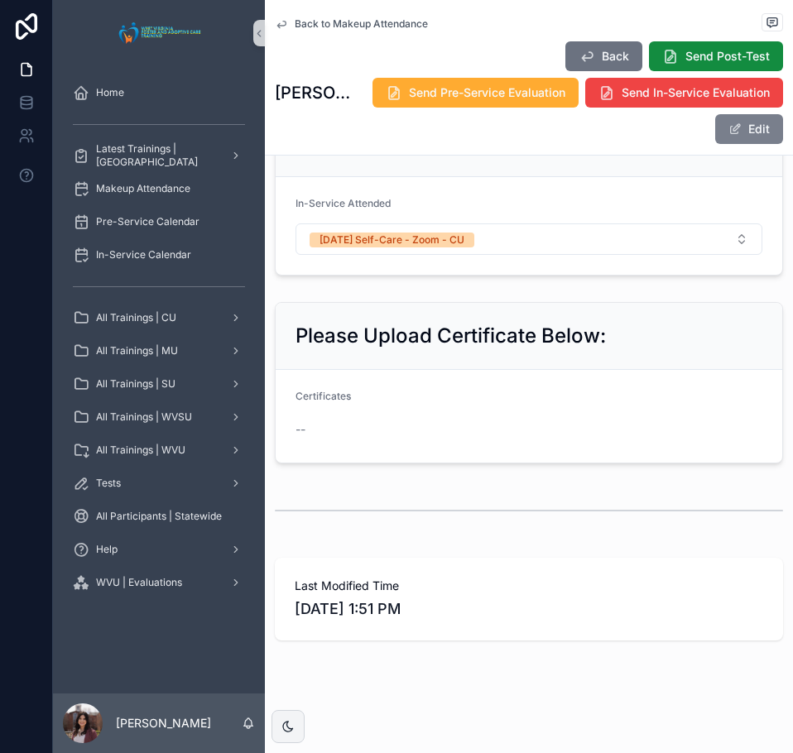
click at [734, 123] on button "Edit" at bounding box center [749, 129] width 68 height 30
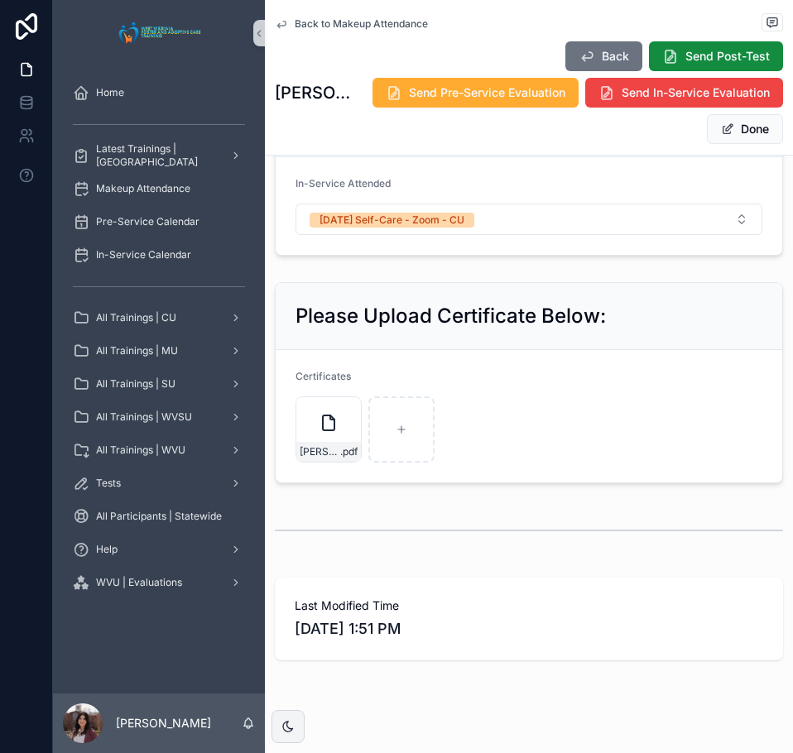
click at [725, 135] on button "Done" at bounding box center [745, 129] width 76 height 30
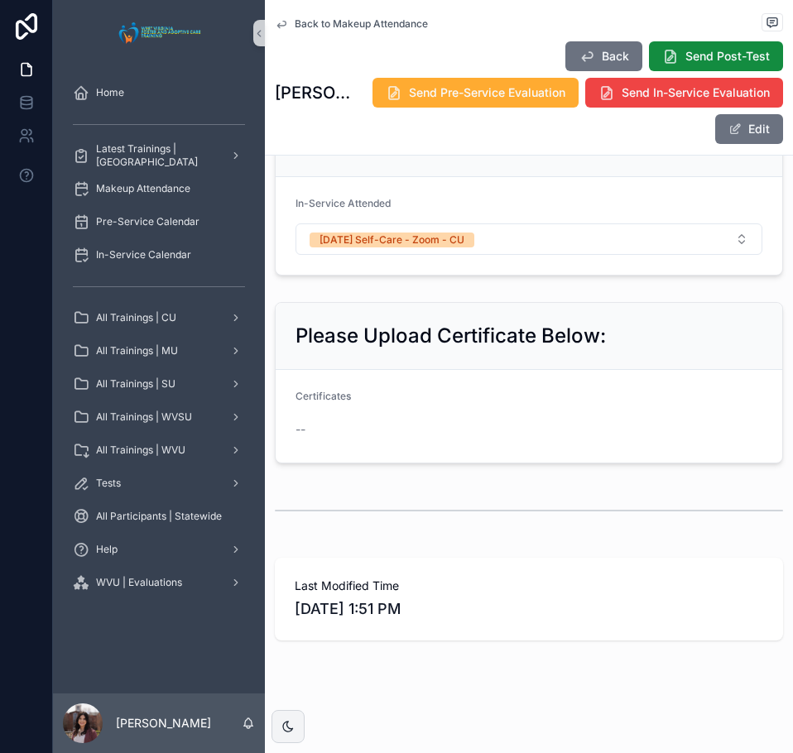
scroll to position [963, 0]
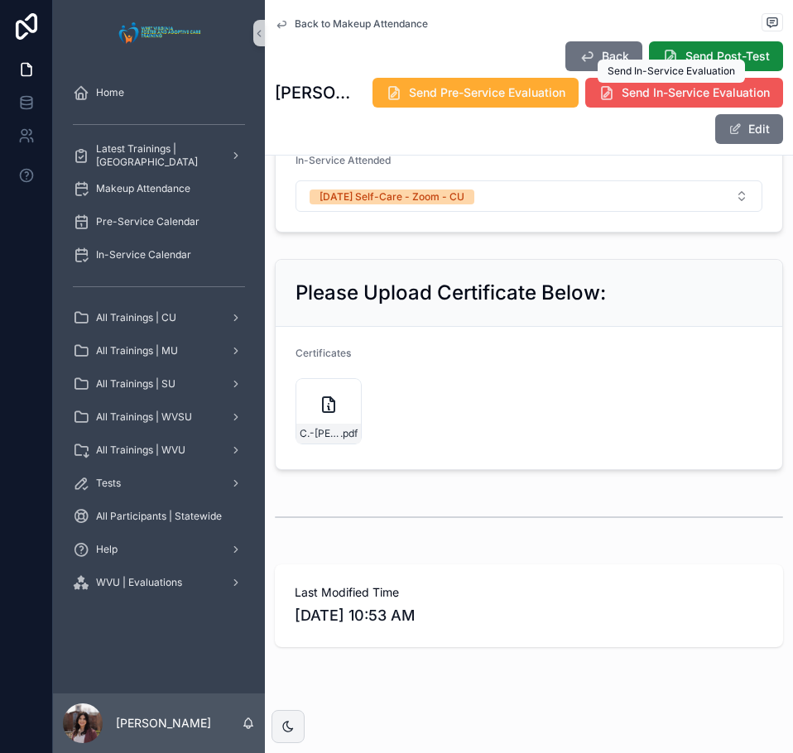
click at [654, 89] on span "Send In-Service Evaluation" at bounding box center [695, 92] width 148 height 17
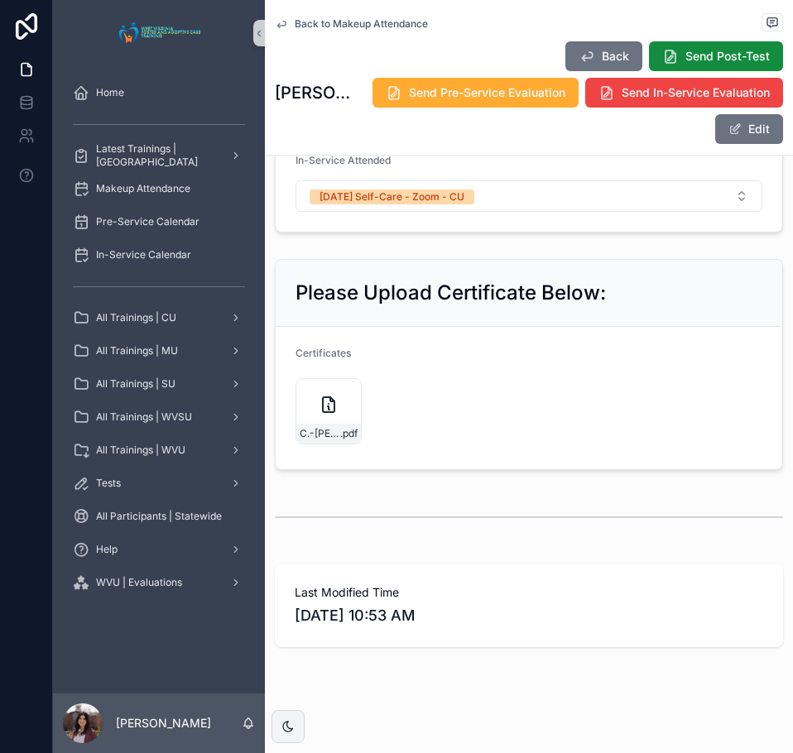
click at [400, 21] on span "Back to Makeup Attendance" at bounding box center [361, 23] width 133 height 13
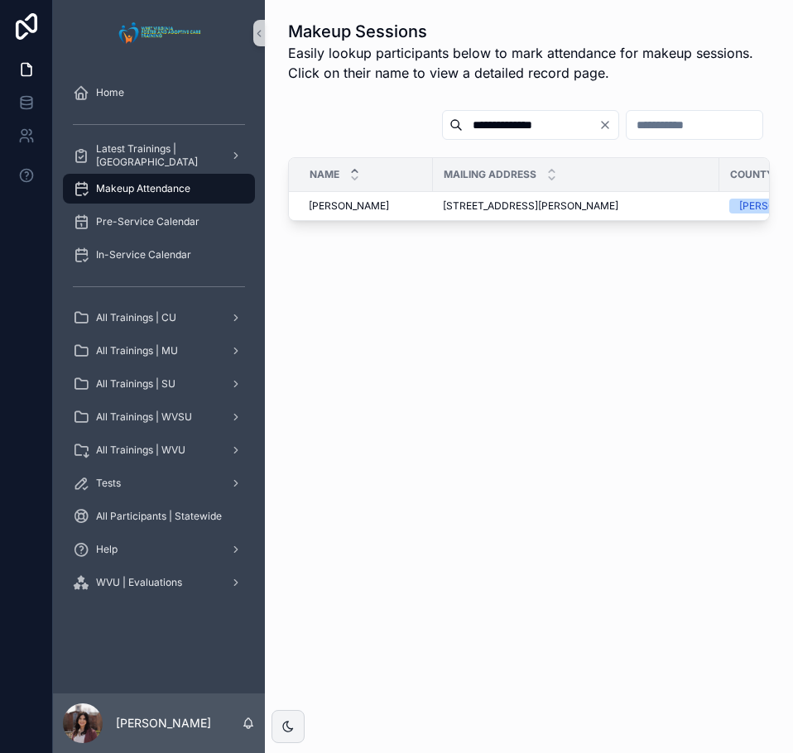
click at [598, 128] on icon "Clear" at bounding box center [604, 124] width 13 height 13
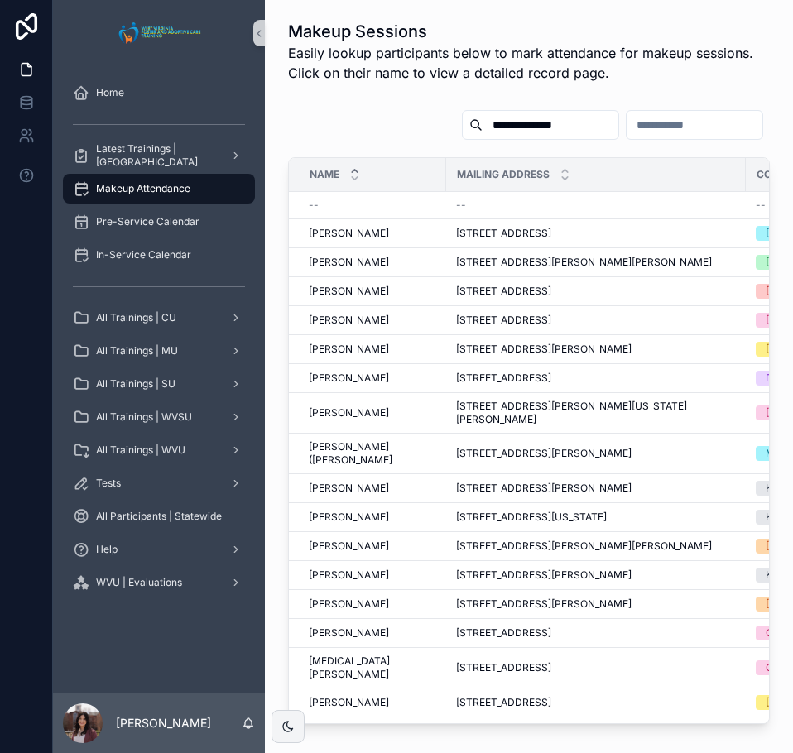
click at [491, 120] on input "**********" at bounding box center [550, 124] width 136 height 23
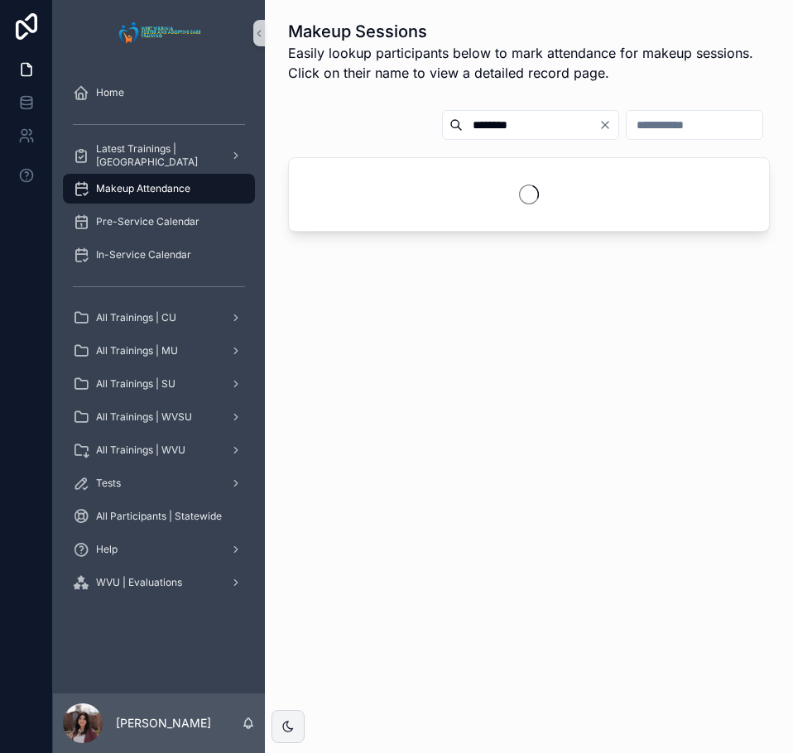
type input "********"
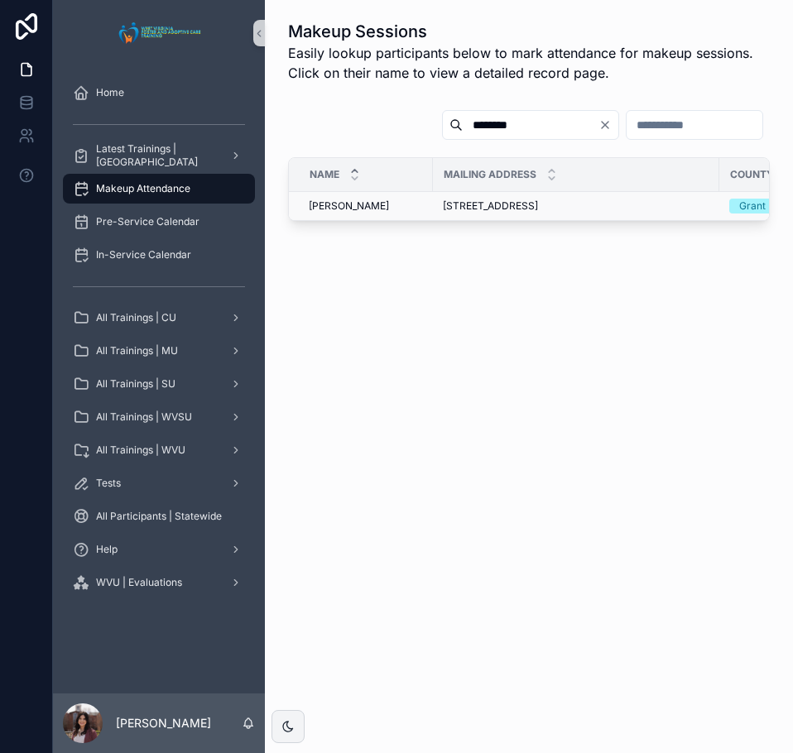
click at [380, 213] on td "Cheryl Heavener Cheryl Heavener" at bounding box center [361, 206] width 144 height 29
click at [371, 204] on span "Cheryl Heavener" at bounding box center [349, 205] width 80 height 13
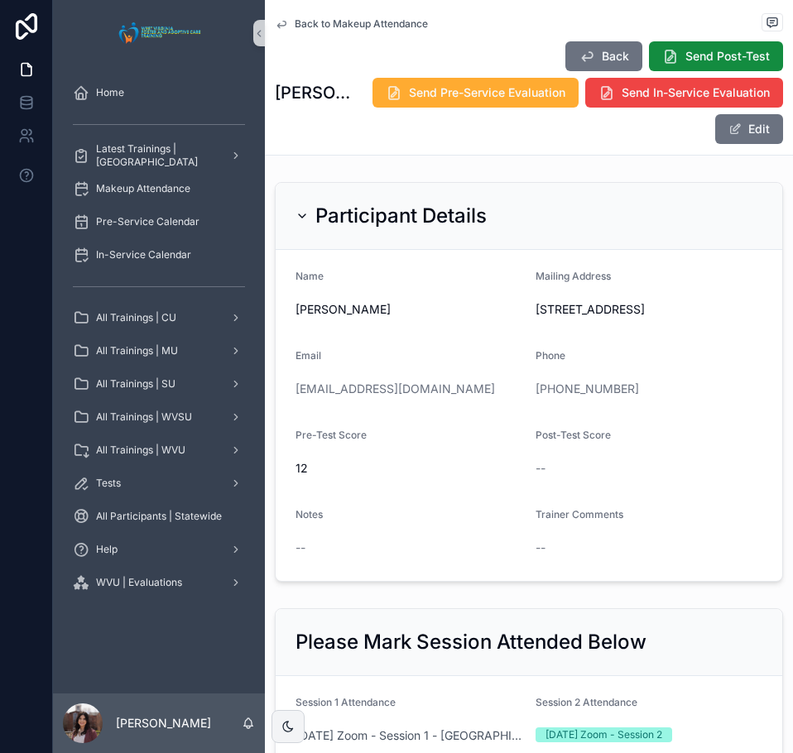
drag, startPoint x: 736, startPoint y: 140, endPoint x: 726, endPoint y: 166, distance: 28.3
click at [736, 140] on button "Edit" at bounding box center [749, 129] width 68 height 30
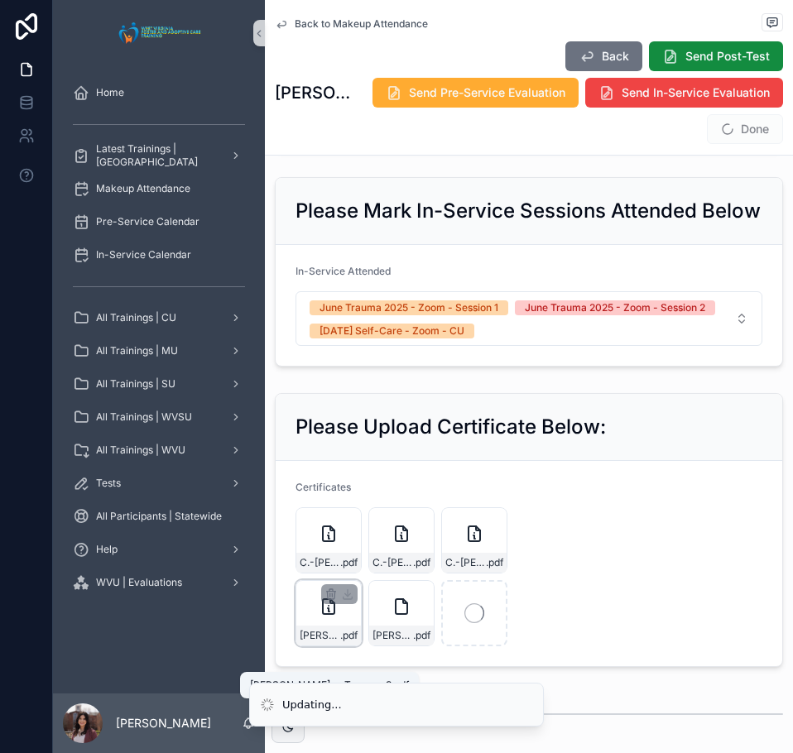
scroll to position [993, 0]
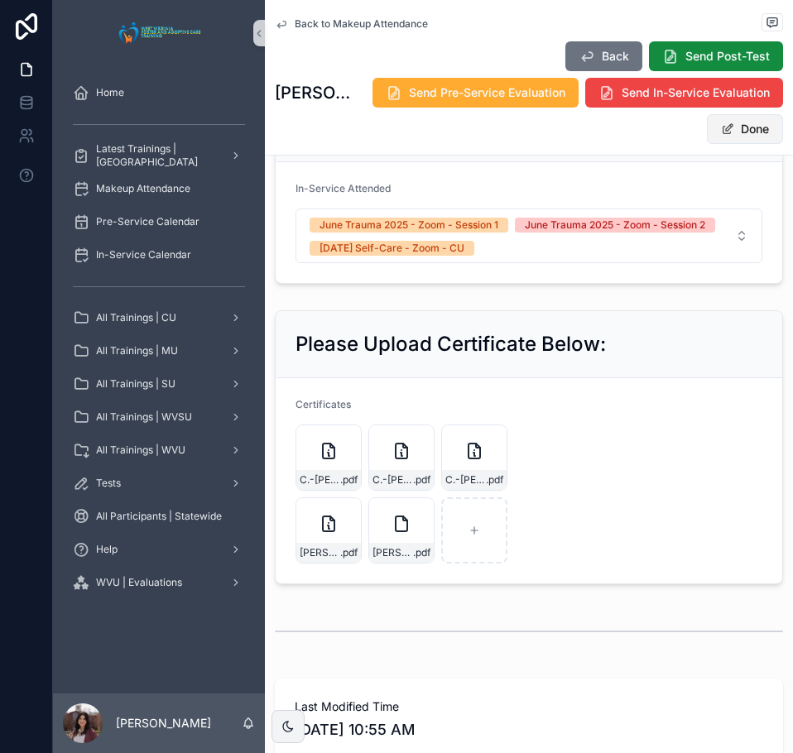
click at [755, 122] on button "Done" at bounding box center [745, 129] width 76 height 30
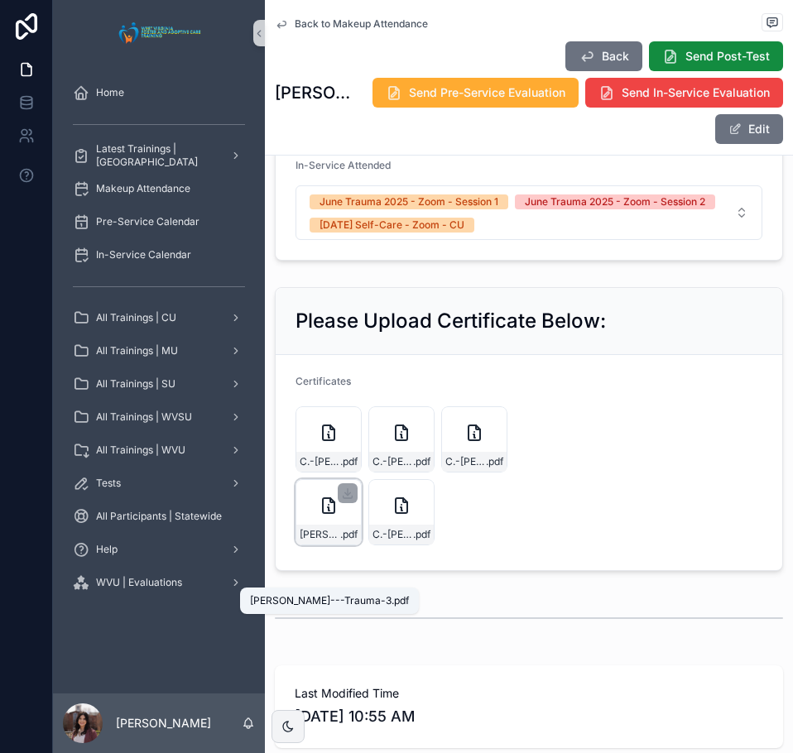
click at [332, 541] on span "Cheryl-Heavener---Trauma-3" at bounding box center [320, 534] width 41 height 13
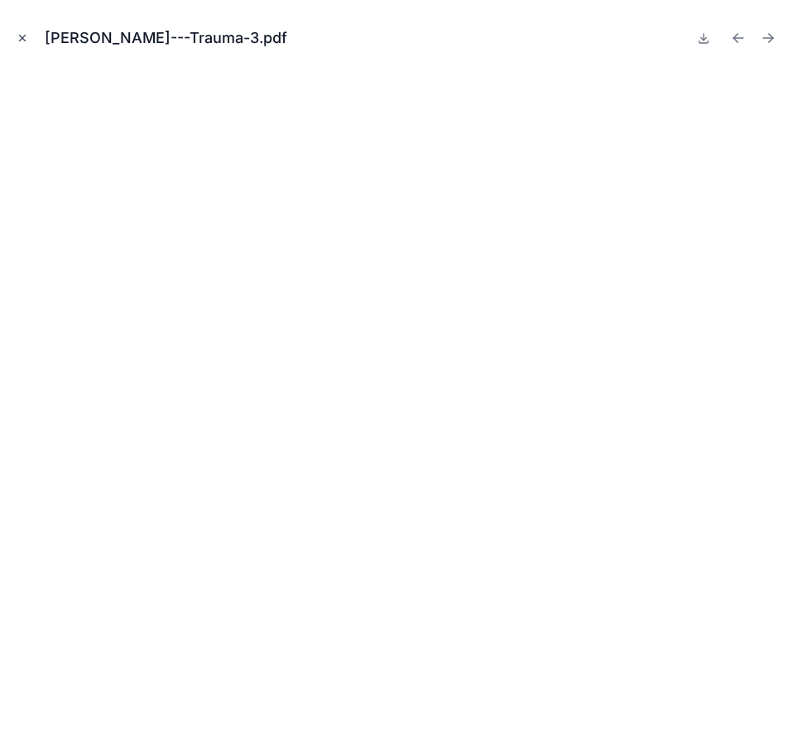
click at [21, 39] on icon "Close modal" at bounding box center [23, 38] width 12 height 12
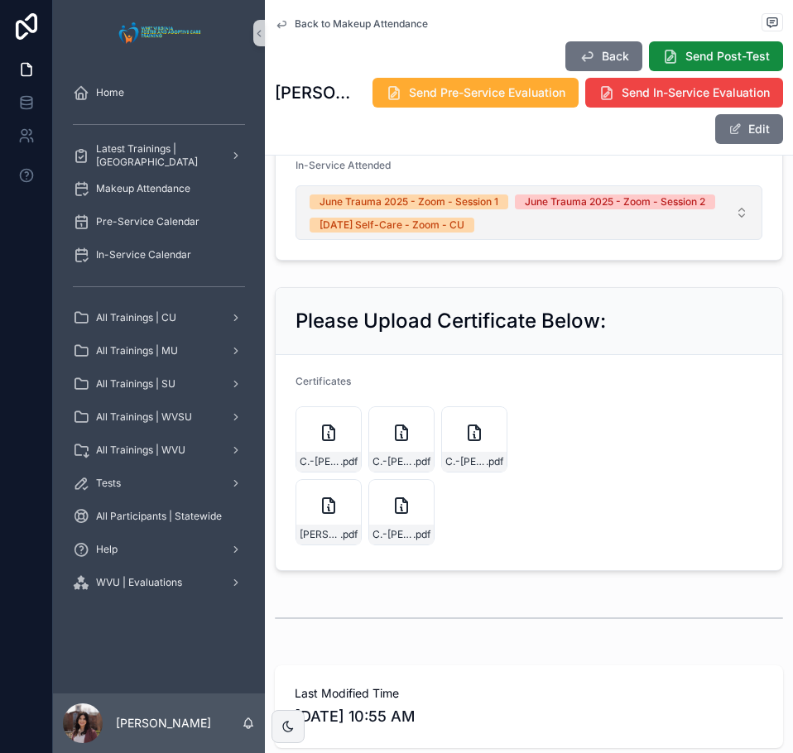
click at [726, 240] on button "June Trauma 2025 - Zoom - Session 1 June Trauma 2025 - Zoom - Session 2 08/30/2…" at bounding box center [528, 212] width 467 height 55
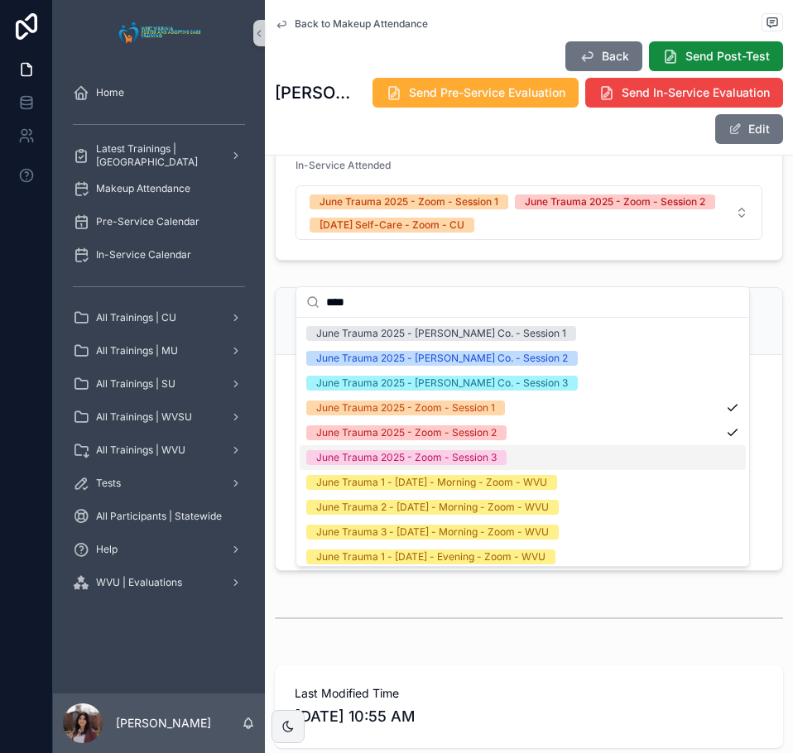
type input "****"
click at [515, 463] on div "June Trauma 2025 - Zoom - Session 3" at bounding box center [523, 457] width 446 height 25
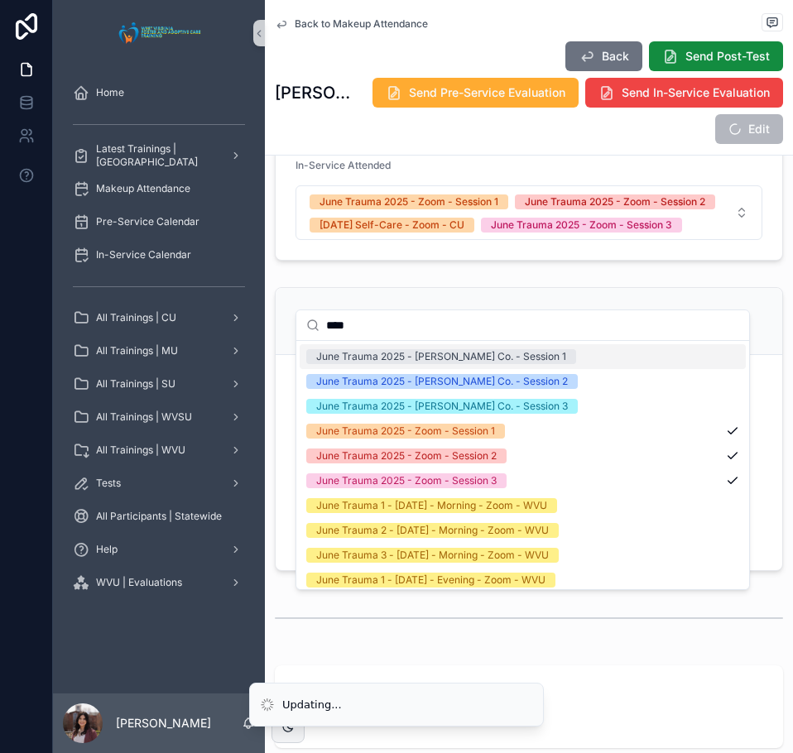
click at [655, 196] on form "In-Service Attended June Trauma 2025 - Zoom - Session 1 June Trauma 2025 - Zoom…" at bounding box center [529, 199] width 506 height 121
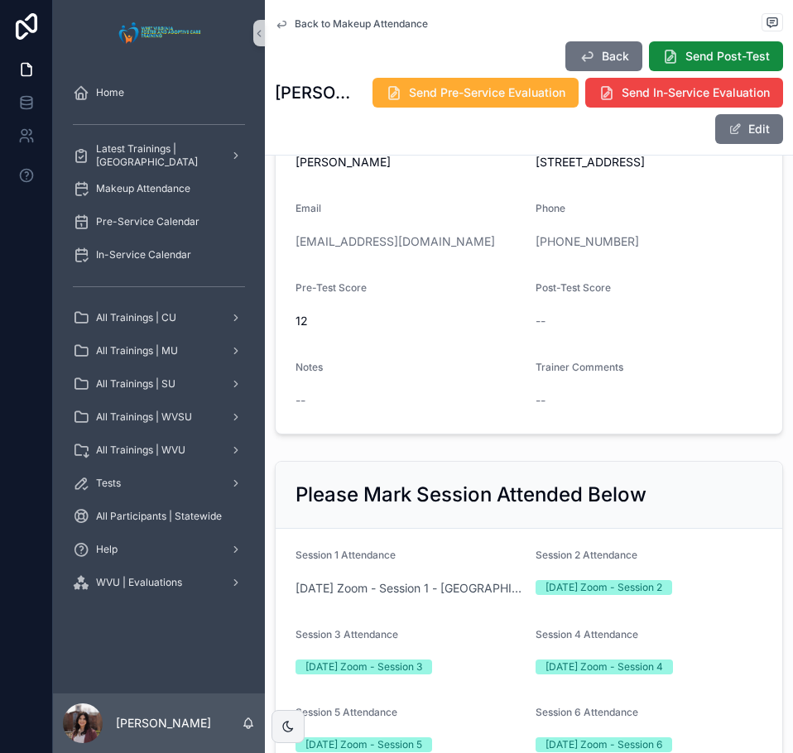
scroll to position [414, 0]
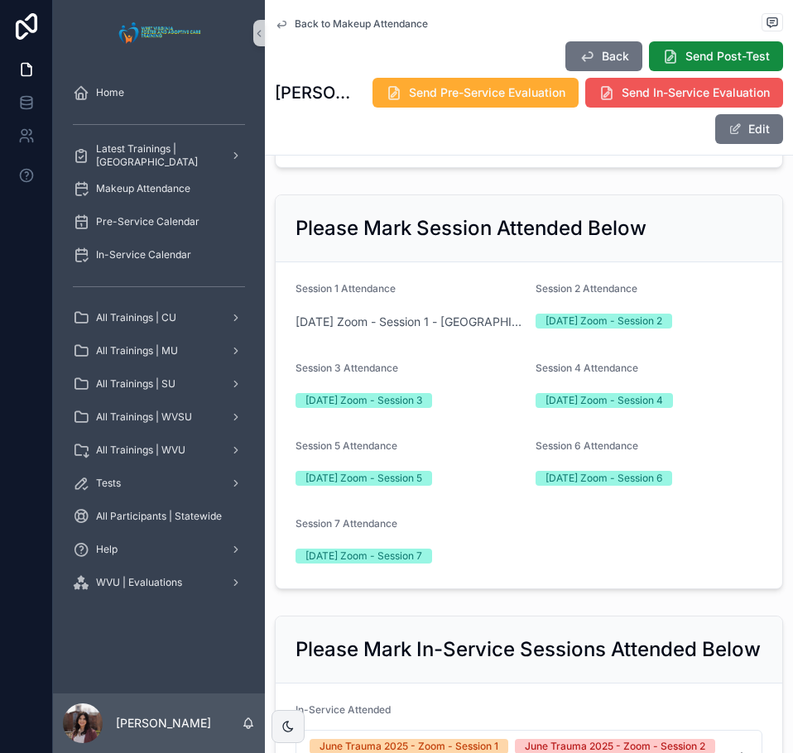
click at [621, 101] on span "Send In-Service Evaluation" at bounding box center [695, 92] width 148 height 17
click at [391, 26] on span "Back to Makeup Attendance" at bounding box center [361, 23] width 133 height 13
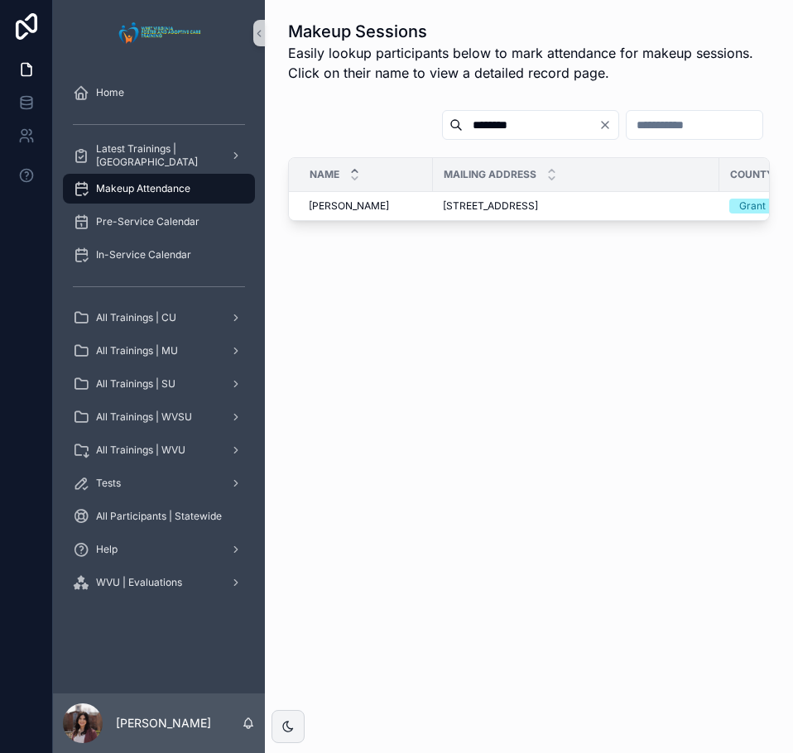
click at [598, 128] on icon "Clear" at bounding box center [604, 124] width 13 height 13
click at [499, 132] on input "********" at bounding box center [550, 124] width 136 height 23
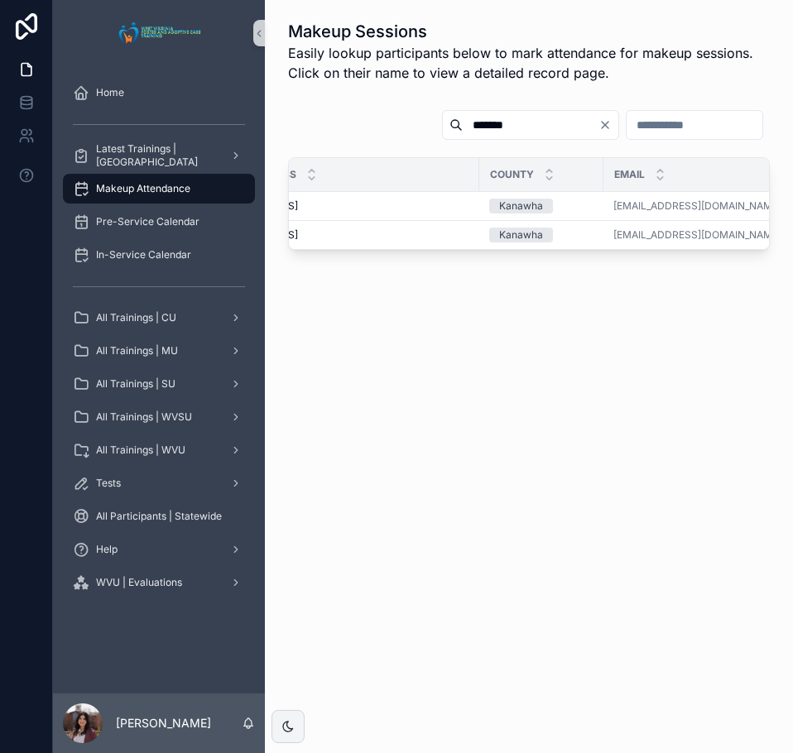
scroll to position [0, 247]
type input "*******"
click at [290, 237] on span "PO Box 1165, Saint Albans, WV 25177" at bounding box center [242, 234] width 95 height 13
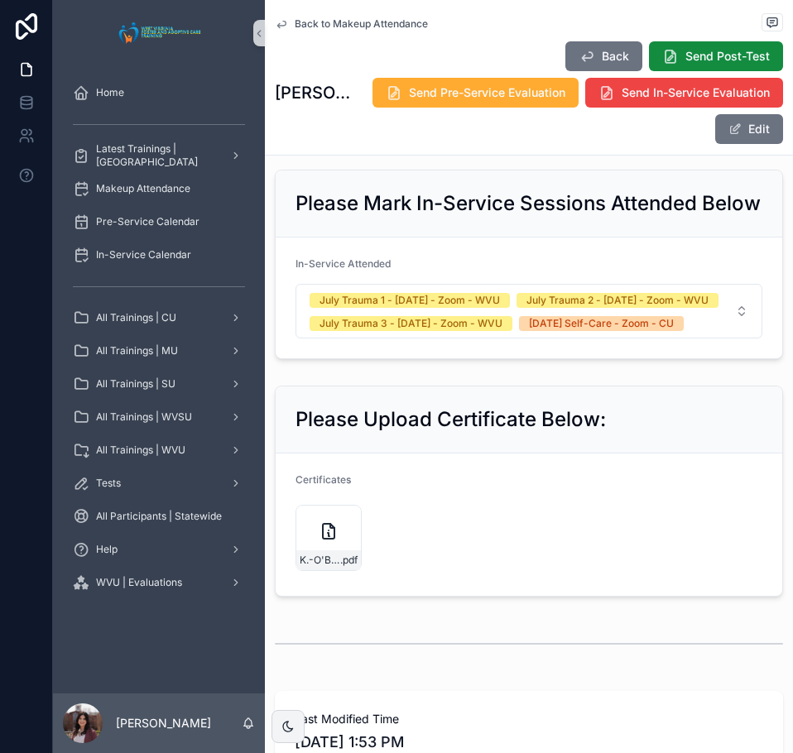
scroll to position [910, 0]
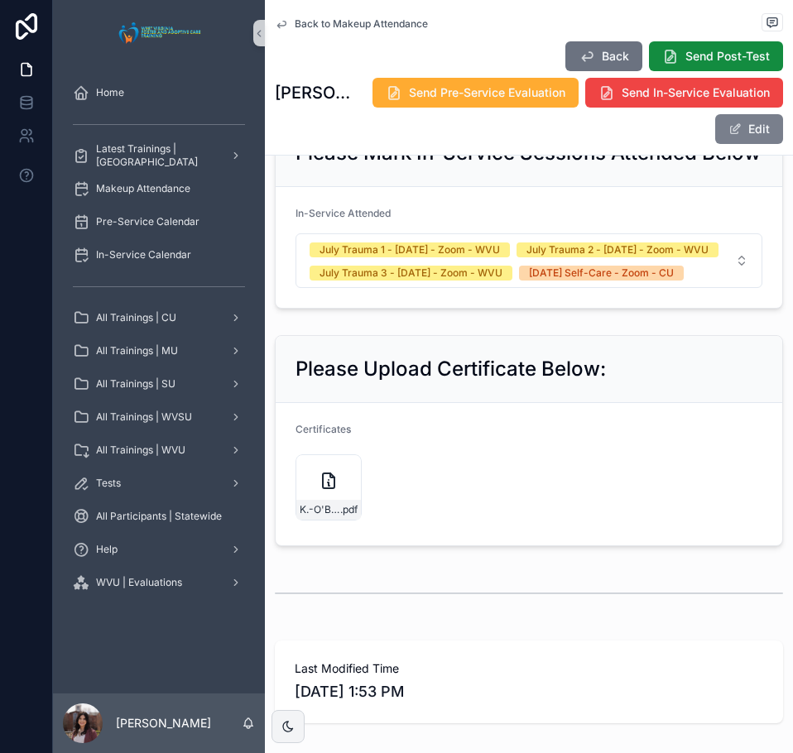
click at [732, 132] on button "Edit" at bounding box center [749, 129] width 68 height 30
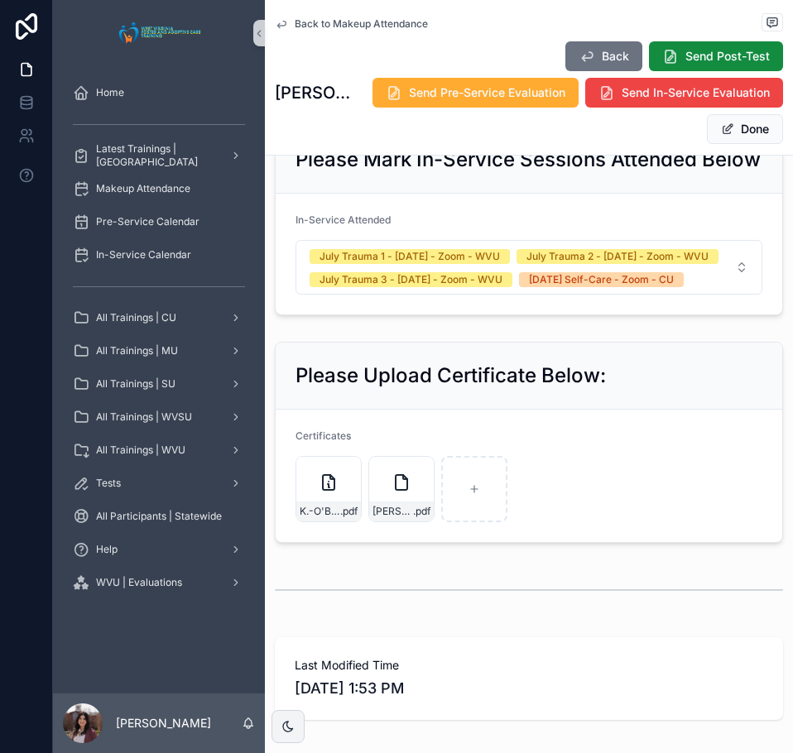
click at [729, 137] on button "Done" at bounding box center [745, 129] width 76 height 30
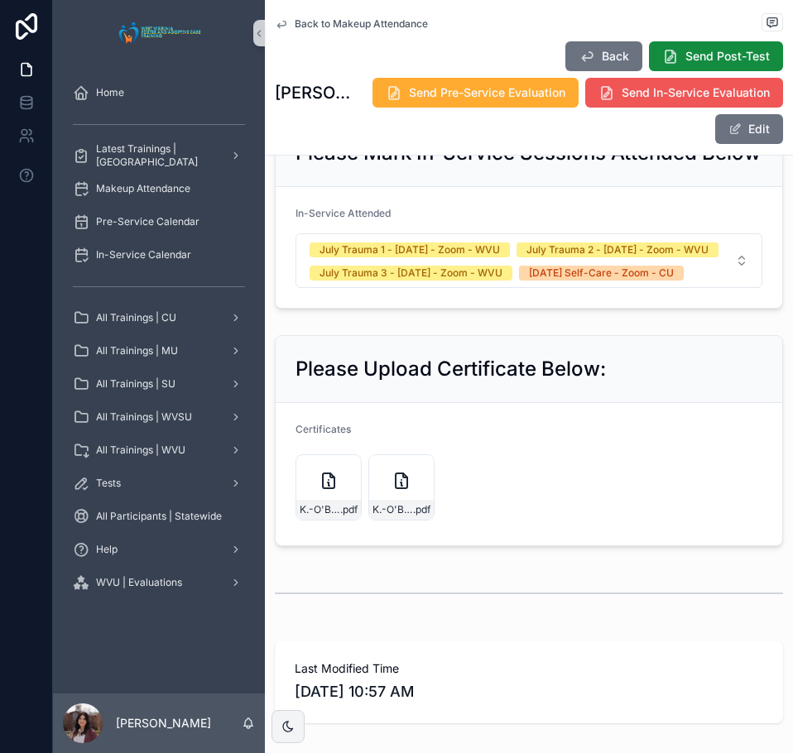
click at [635, 102] on button "Send In-Service Evaluation" at bounding box center [684, 93] width 198 height 30
click at [350, 22] on span "Back to Makeup Attendance" at bounding box center [361, 23] width 133 height 13
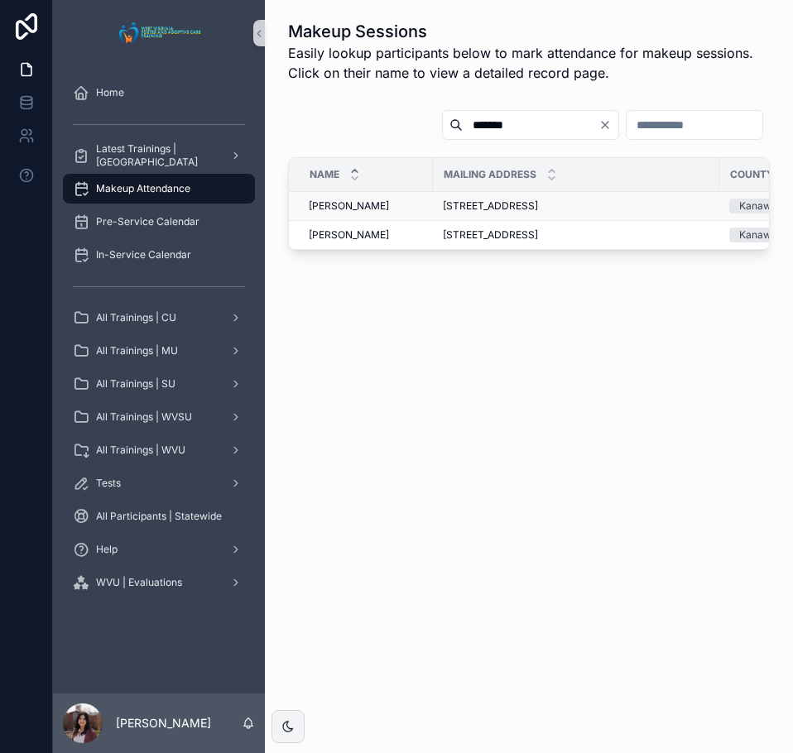
click at [334, 205] on span "Colby O'Brien" at bounding box center [349, 205] width 80 height 13
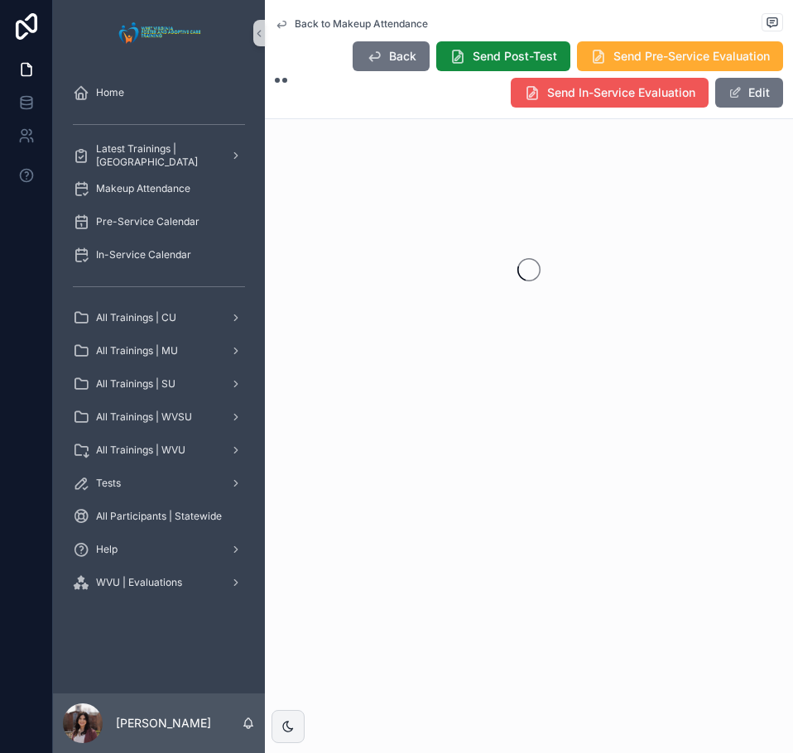
click at [615, 83] on div "Home Latest Trainings | Concord University Makeup Attendance Pre-Service Calend…" at bounding box center [423, 376] width 740 height 753
click at [605, 92] on button "Send In-Service Evaluation" at bounding box center [609, 93] width 198 height 30
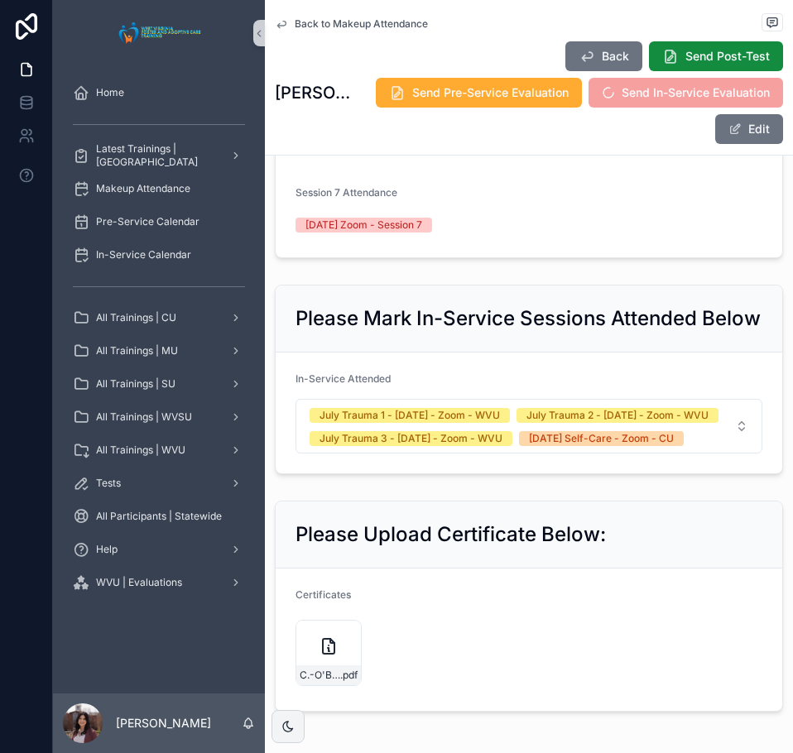
scroll to position [910, 0]
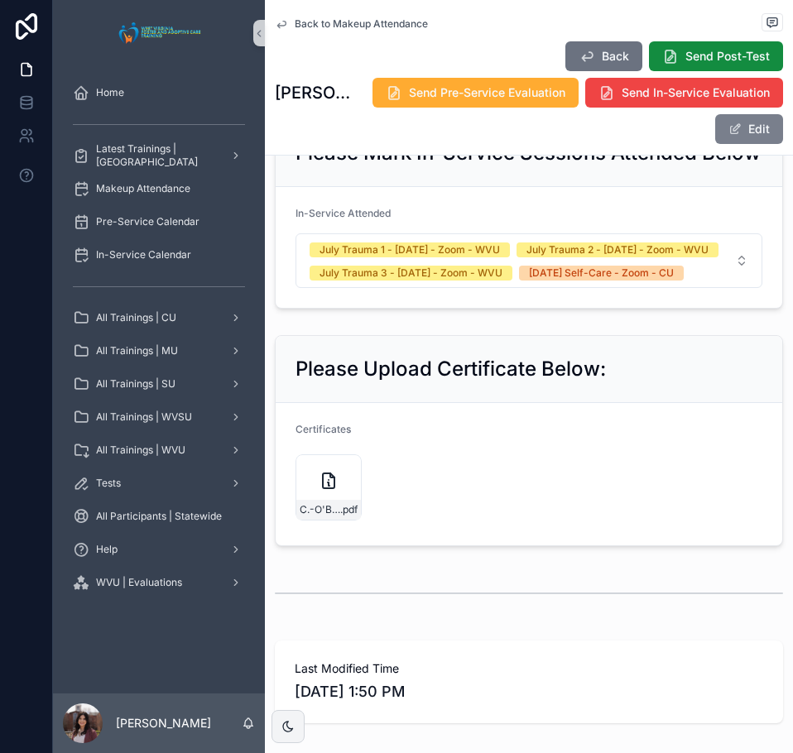
click at [736, 132] on button "Edit" at bounding box center [749, 129] width 68 height 30
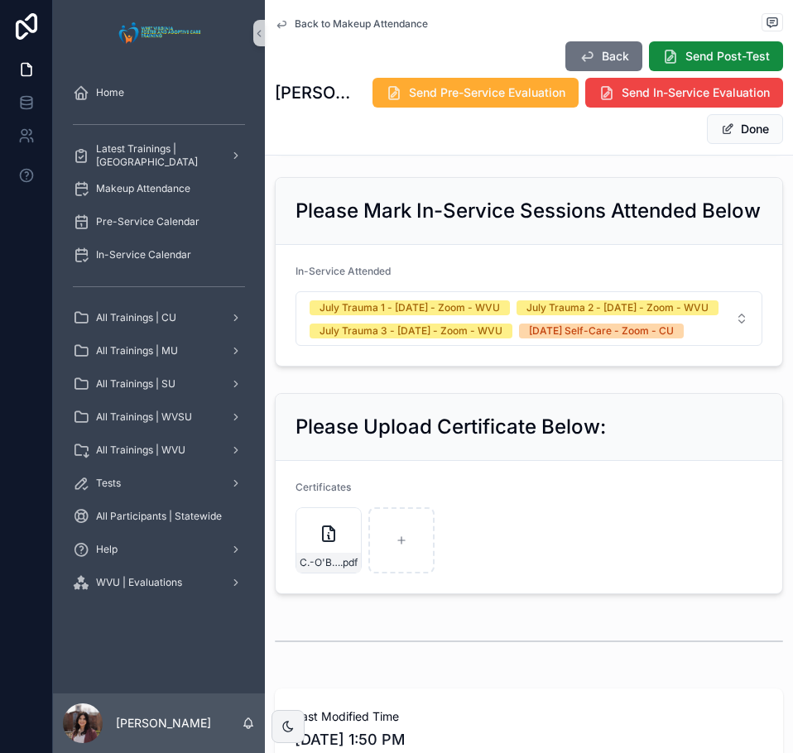
scroll to position [961, 0]
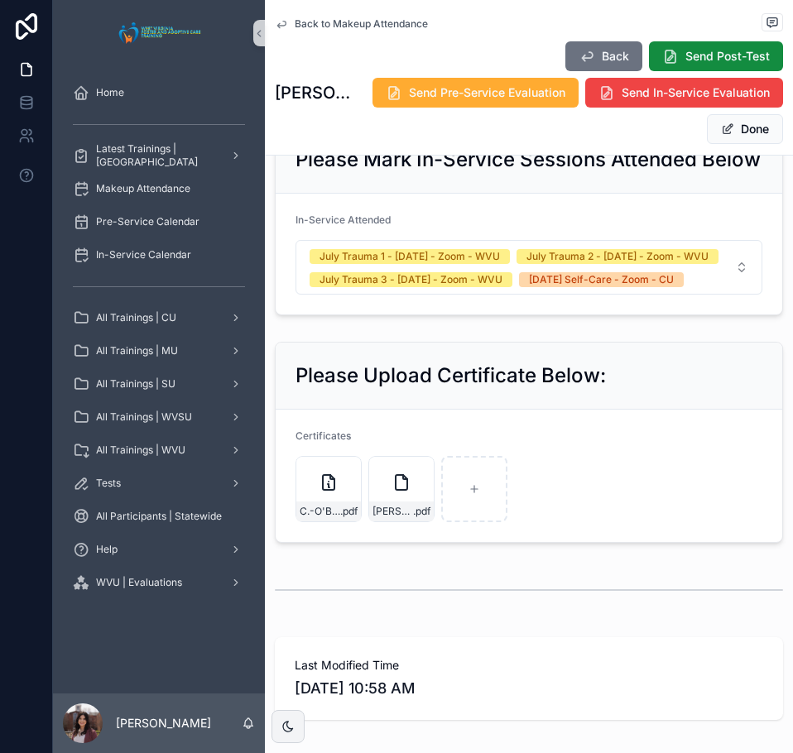
click at [743, 140] on button "Done" at bounding box center [745, 129] width 76 height 30
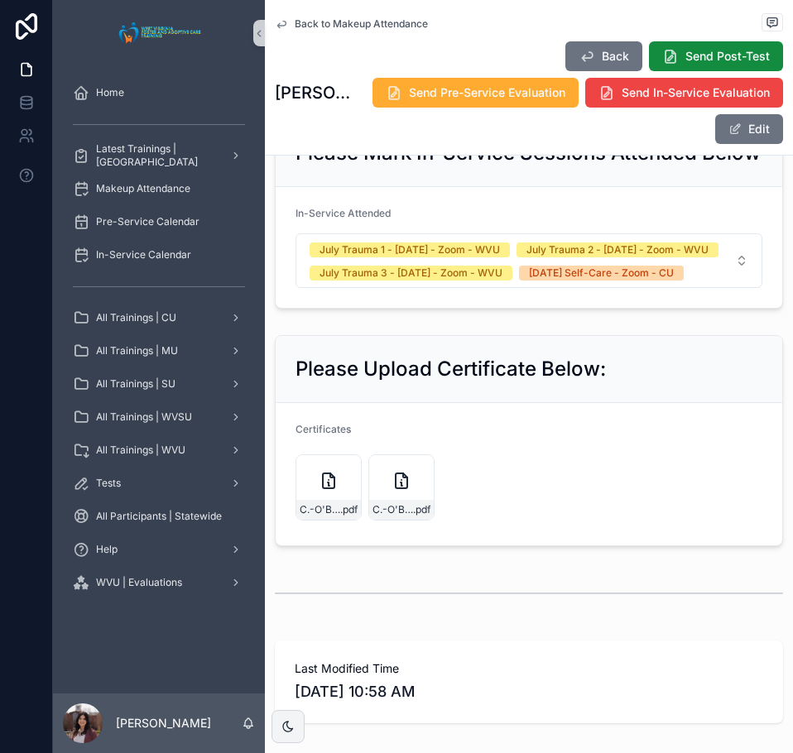
click at [391, 20] on span "Back to Makeup Attendance" at bounding box center [361, 23] width 133 height 13
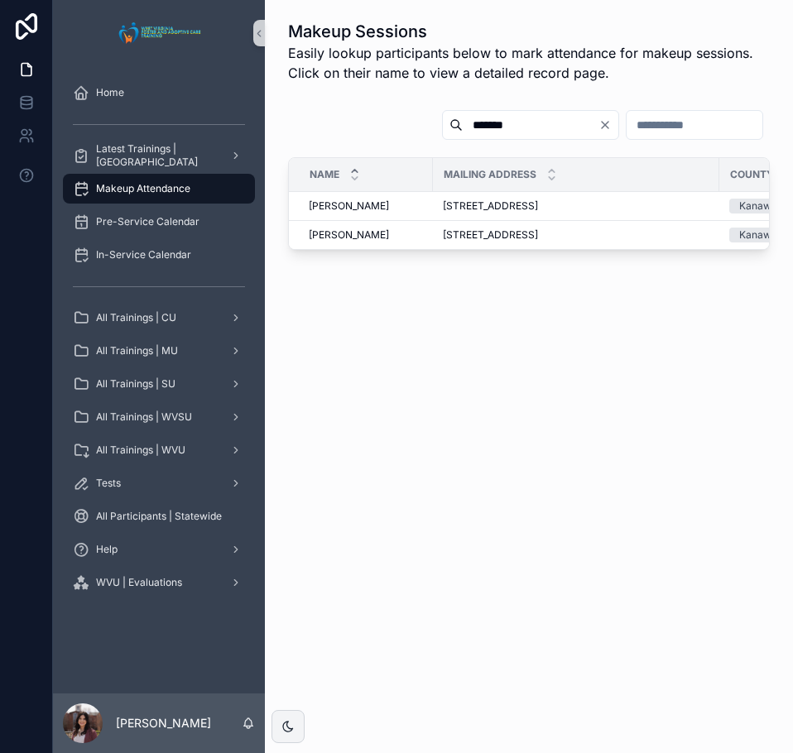
click at [463, 122] on input "*******" at bounding box center [531, 124] width 136 height 23
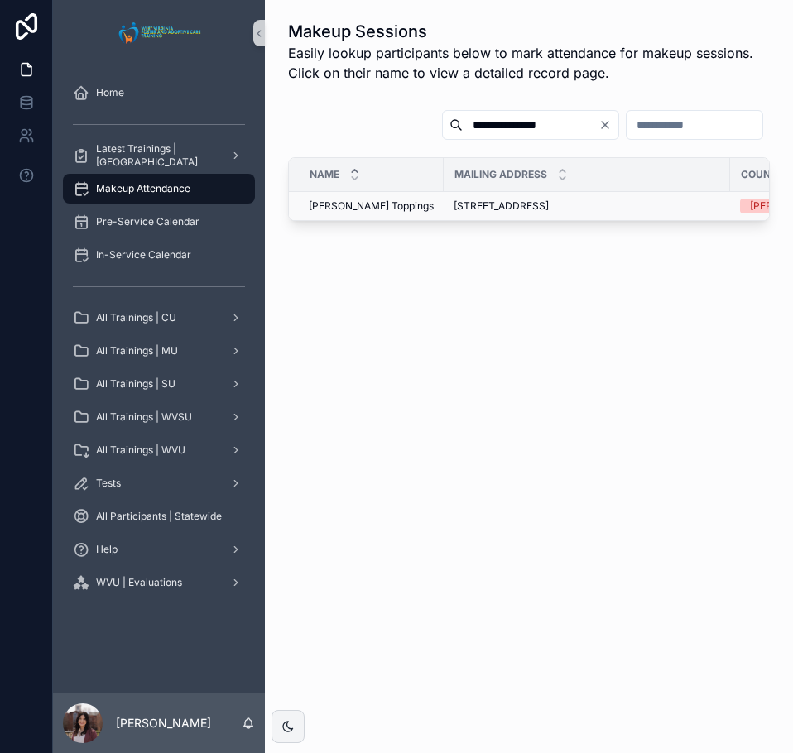
type input "**********"
click at [325, 210] on span "Connie Toppings" at bounding box center [371, 205] width 125 height 13
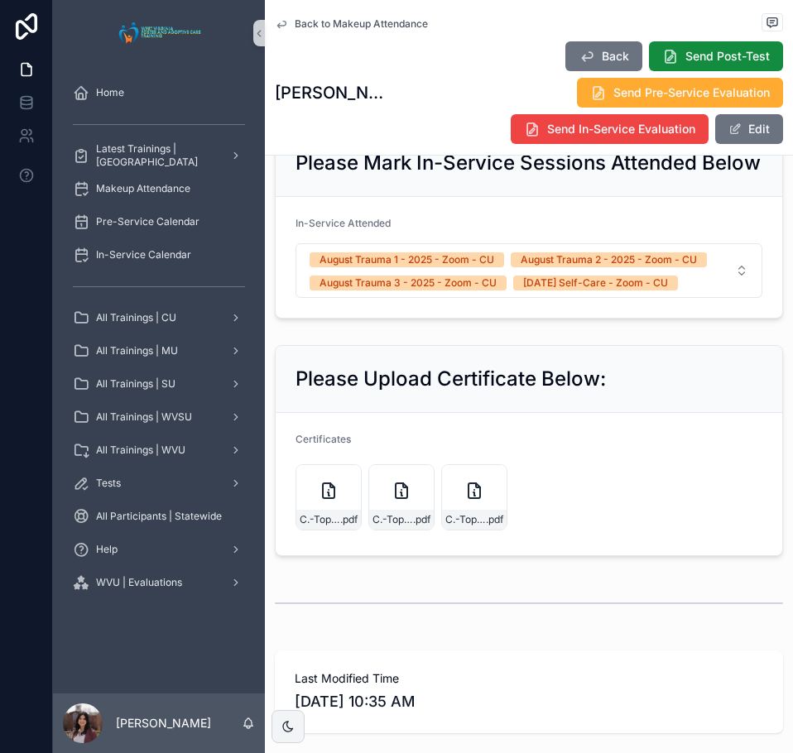
scroll to position [875, 0]
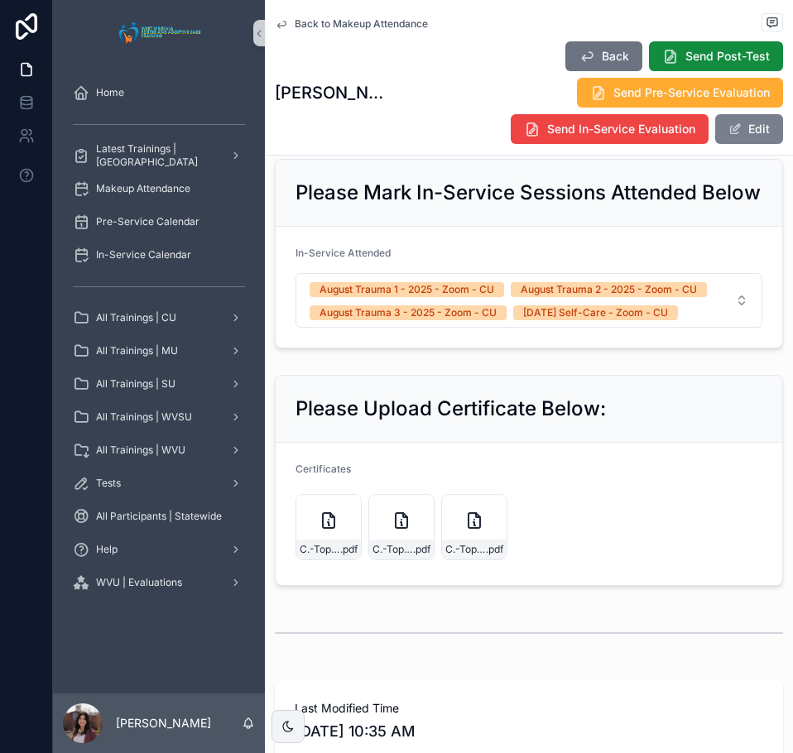
click at [752, 137] on button "Edit" at bounding box center [749, 129] width 68 height 30
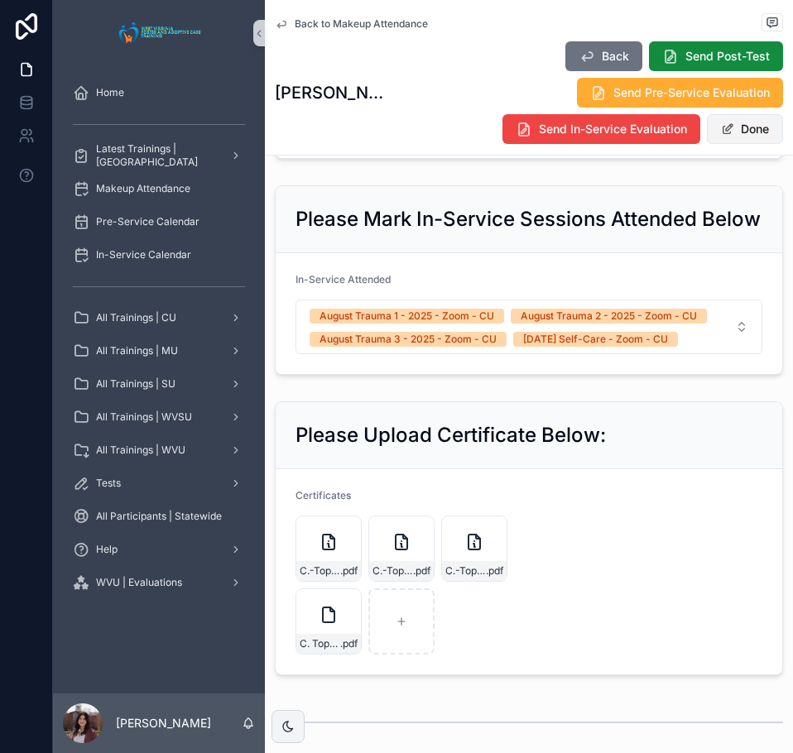
drag, startPoint x: 731, startPoint y: 132, endPoint x: 731, endPoint y: 174, distance: 42.2
click at [731, 132] on button "Done" at bounding box center [745, 129] width 76 height 30
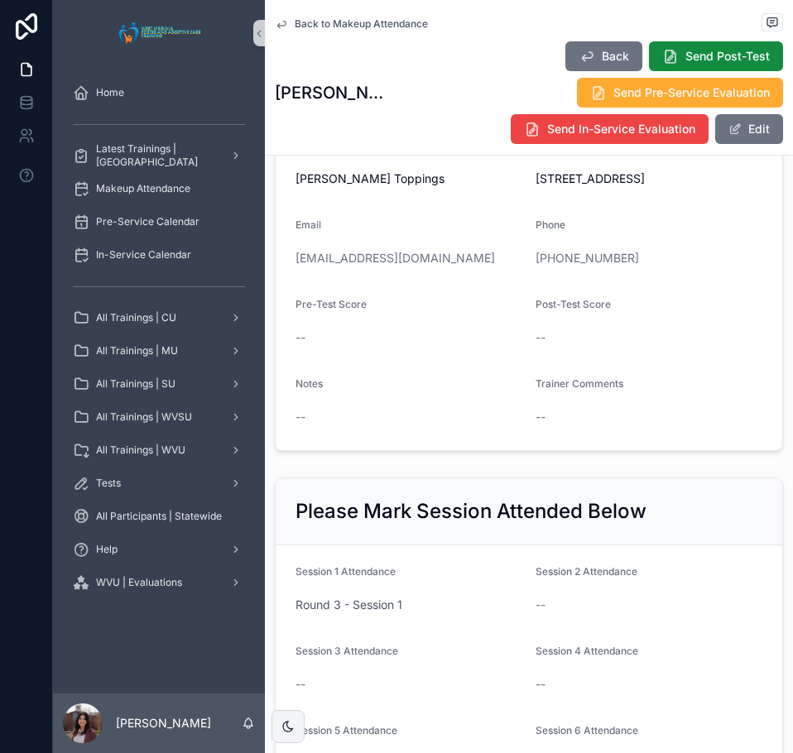
scroll to position [0, 0]
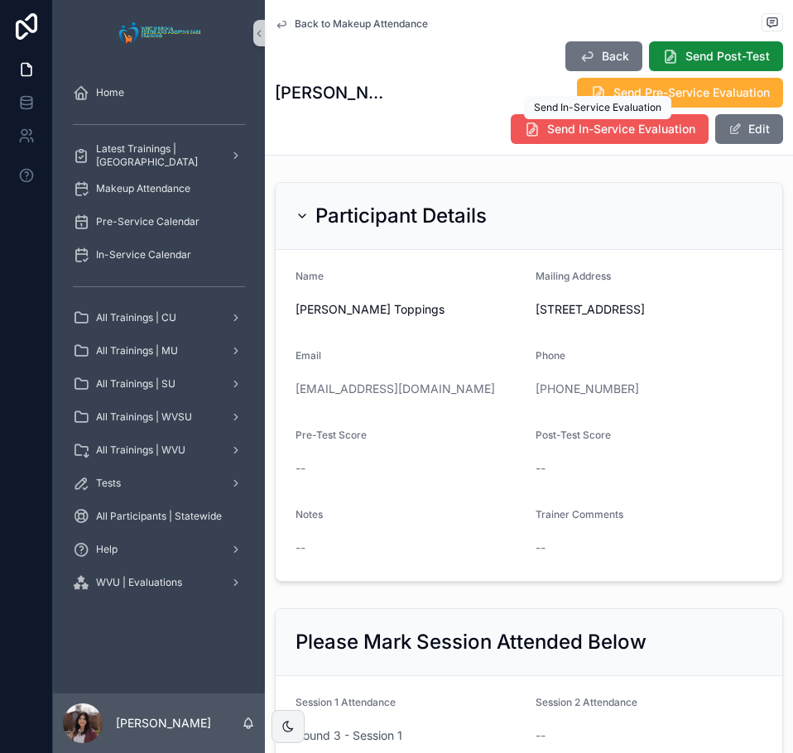
click at [527, 138] on button "Send In-Service Evaluation" at bounding box center [609, 129] width 198 height 30
click at [349, 23] on span "Back to Makeup Attendance" at bounding box center [361, 23] width 133 height 13
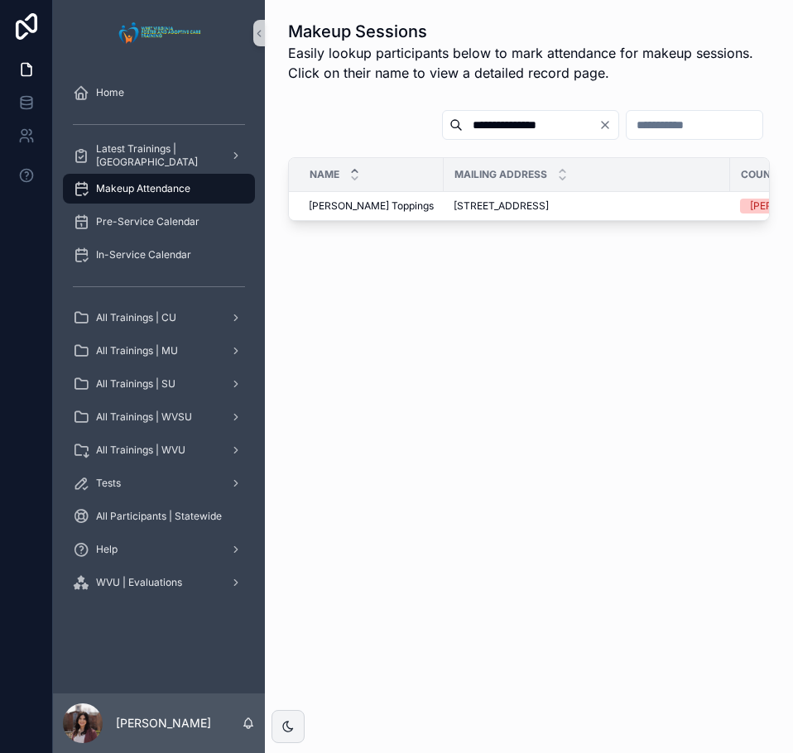
click at [489, 132] on input "**********" at bounding box center [531, 124] width 136 height 23
type input "**********"
click at [332, 211] on span "Stella Clark" at bounding box center [349, 205] width 80 height 13
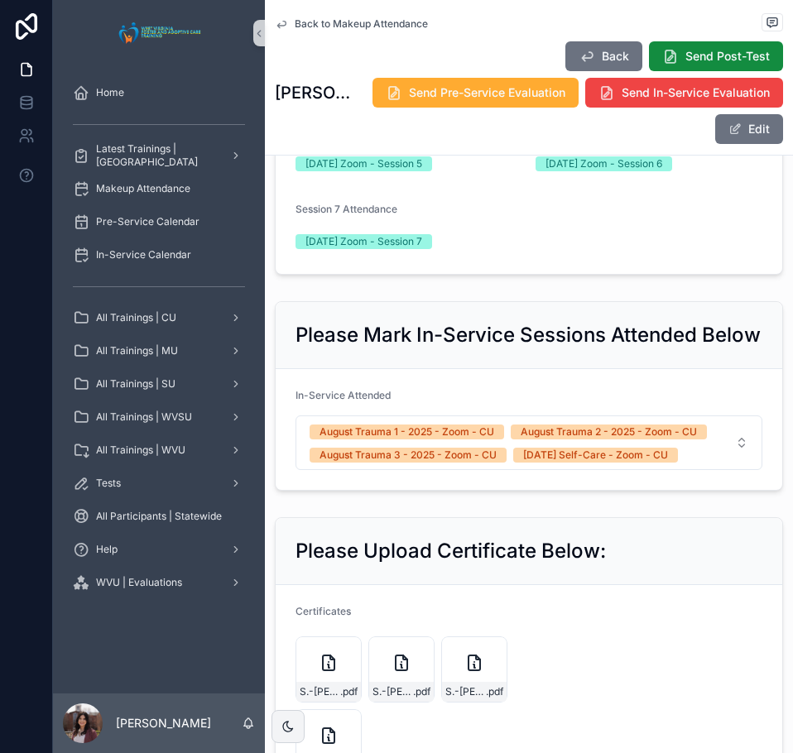
scroll to position [910, 0]
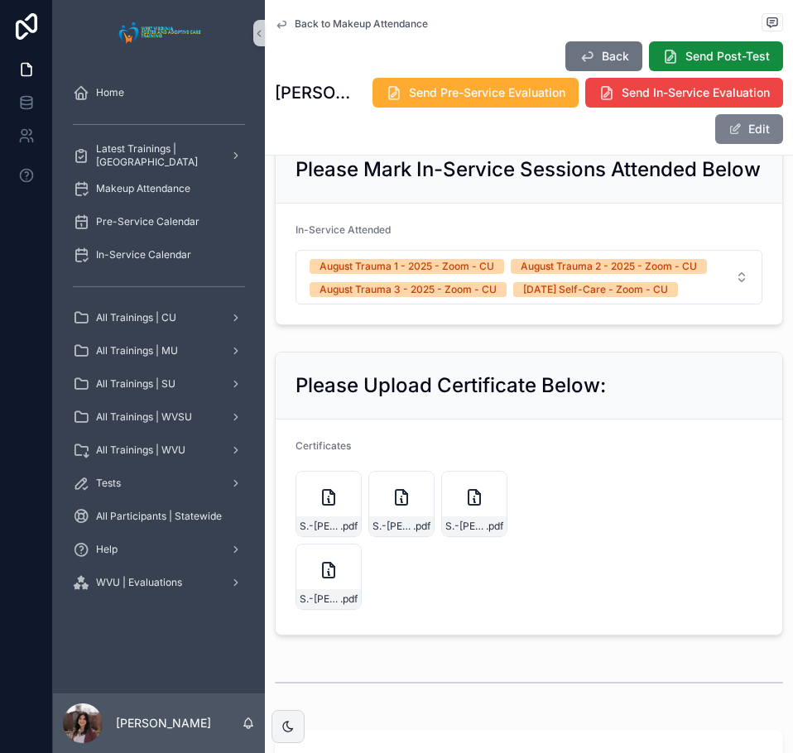
click at [745, 135] on button "Edit" at bounding box center [749, 129] width 68 height 30
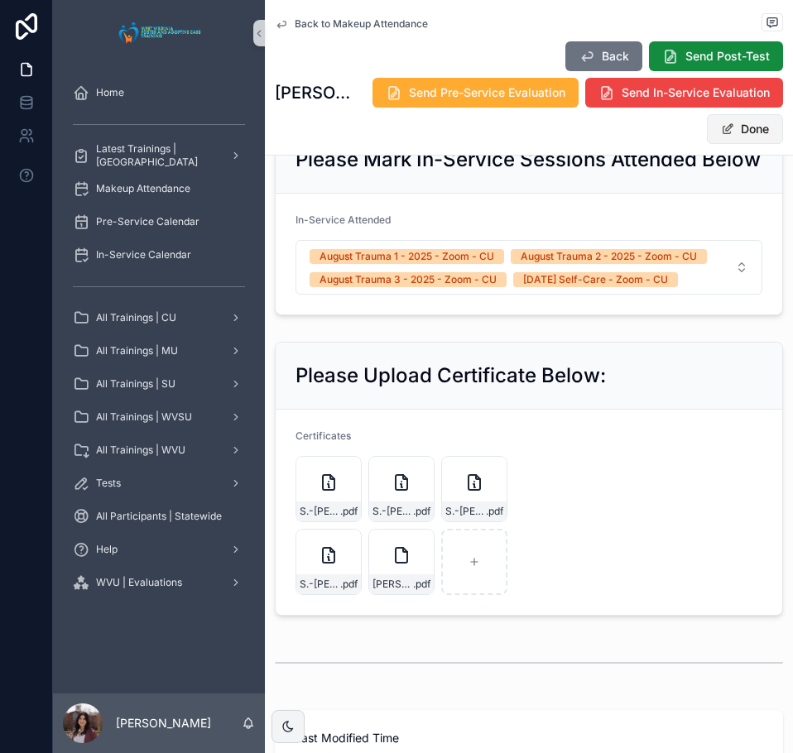
click at [735, 136] on button "Done" at bounding box center [745, 129] width 76 height 30
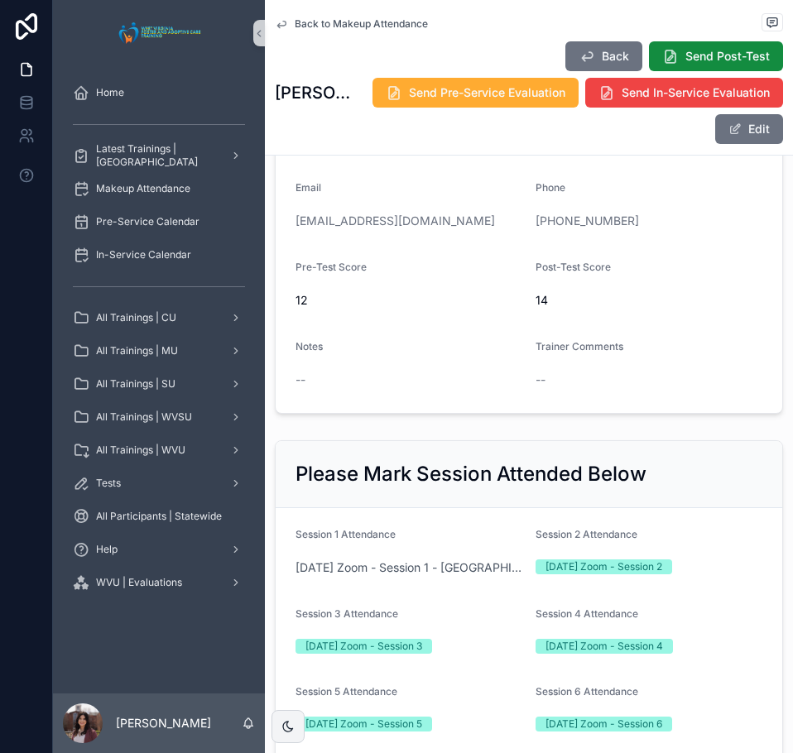
scroll to position [0, 0]
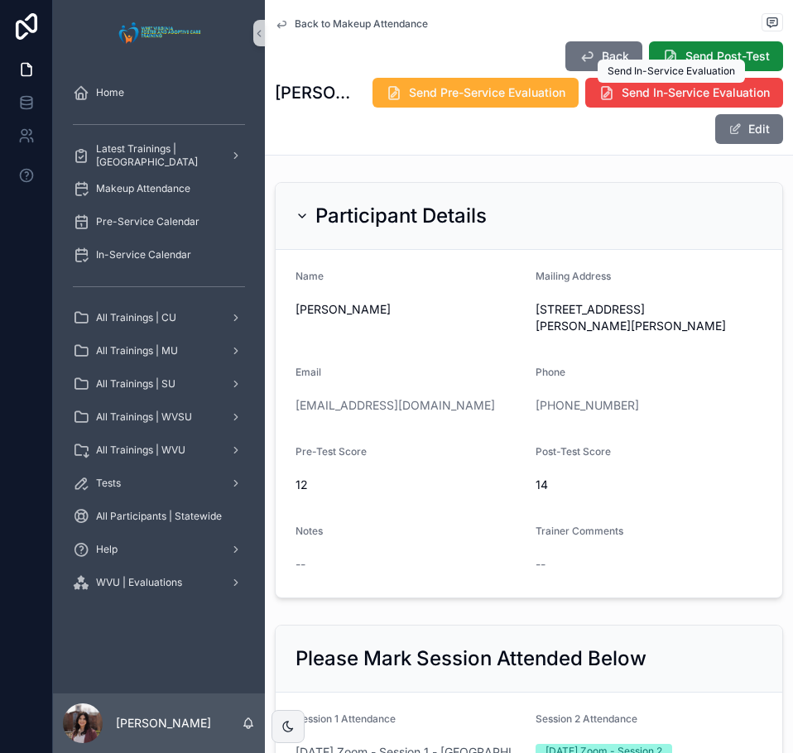
drag, startPoint x: 614, startPoint y: 94, endPoint x: 617, endPoint y: 206, distance: 111.7
click at [621, 94] on span "Send In-Service Evaluation" at bounding box center [695, 92] width 148 height 17
click at [352, 24] on span "Back to Makeup Attendance" at bounding box center [361, 23] width 133 height 13
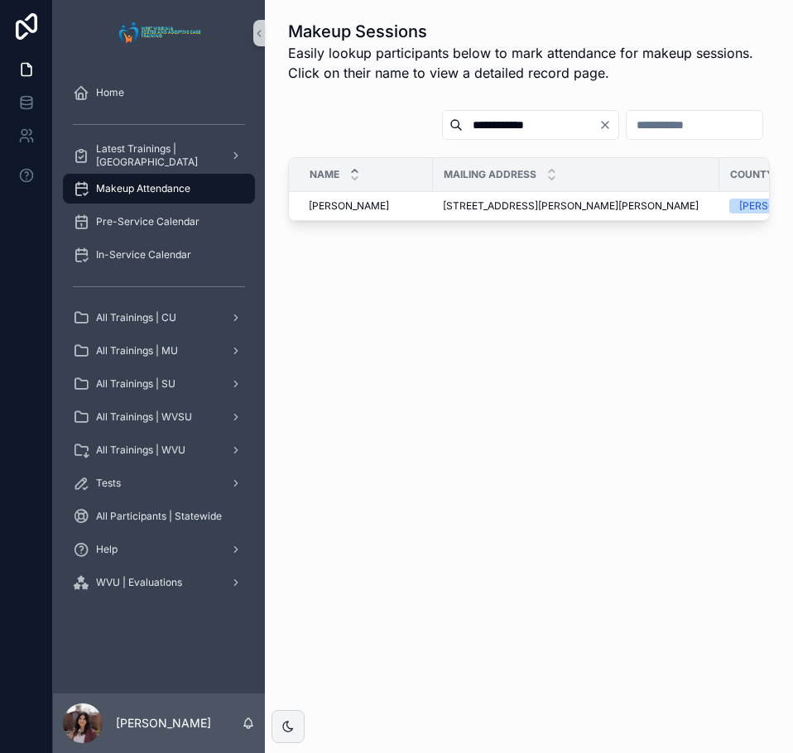
click at [463, 129] on input "**********" at bounding box center [531, 124] width 136 height 23
type input "**********"
click at [353, 210] on span "[PERSON_NAME]" at bounding box center [349, 205] width 80 height 13
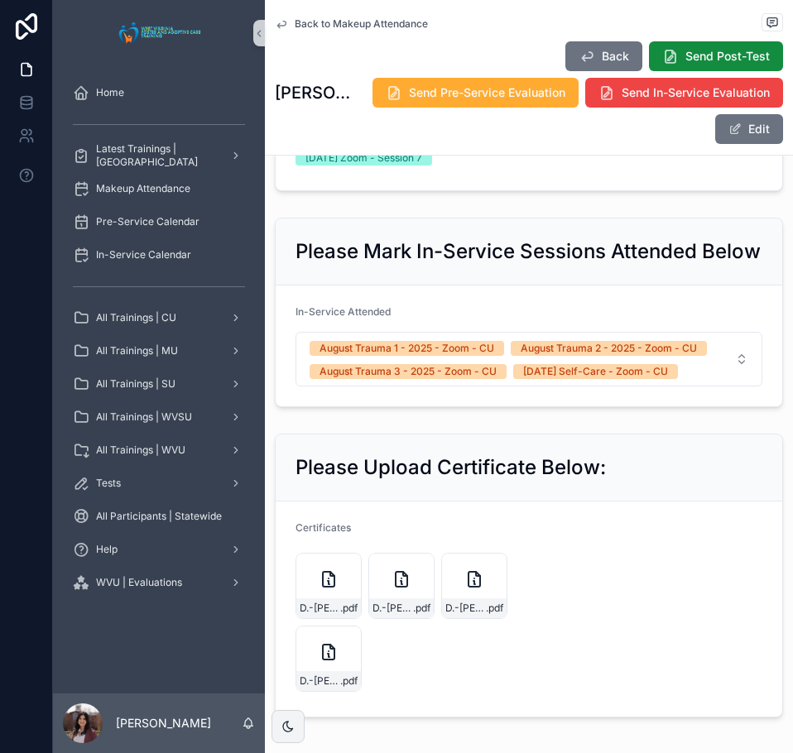
scroll to position [993, 0]
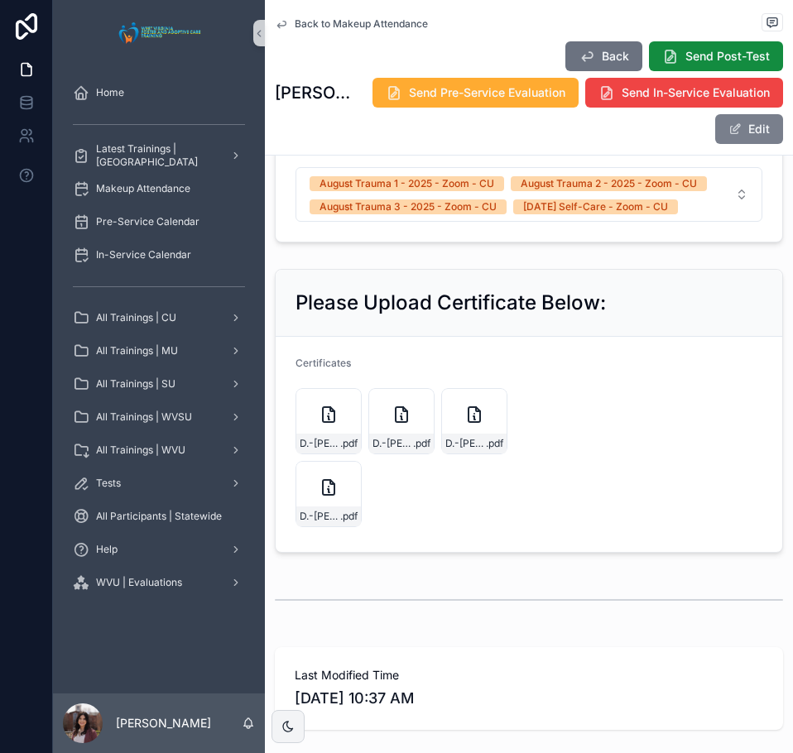
click at [751, 127] on button "Edit" at bounding box center [749, 129] width 68 height 30
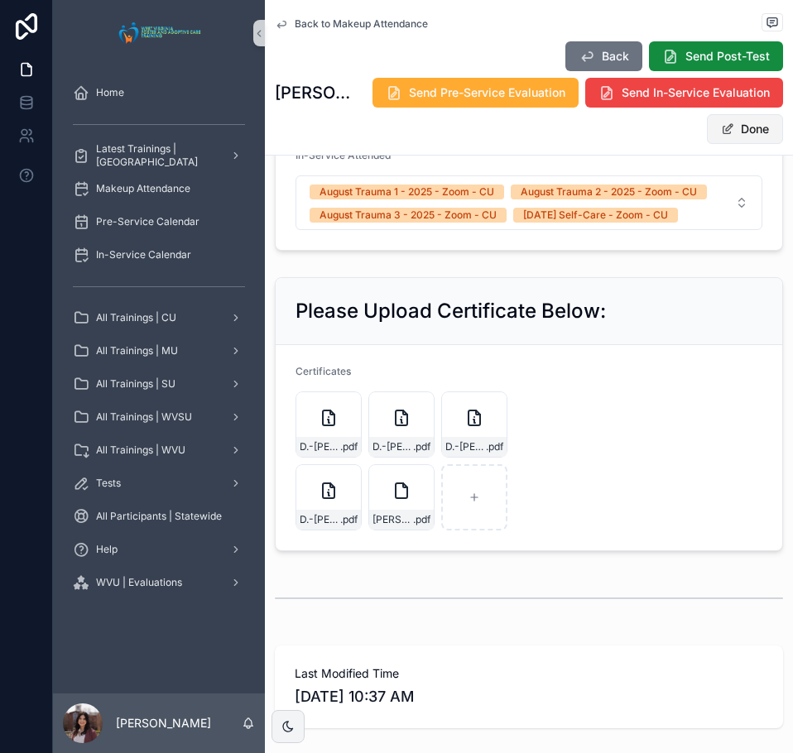
click at [732, 132] on button "Done" at bounding box center [745, 129] width 76 height 30
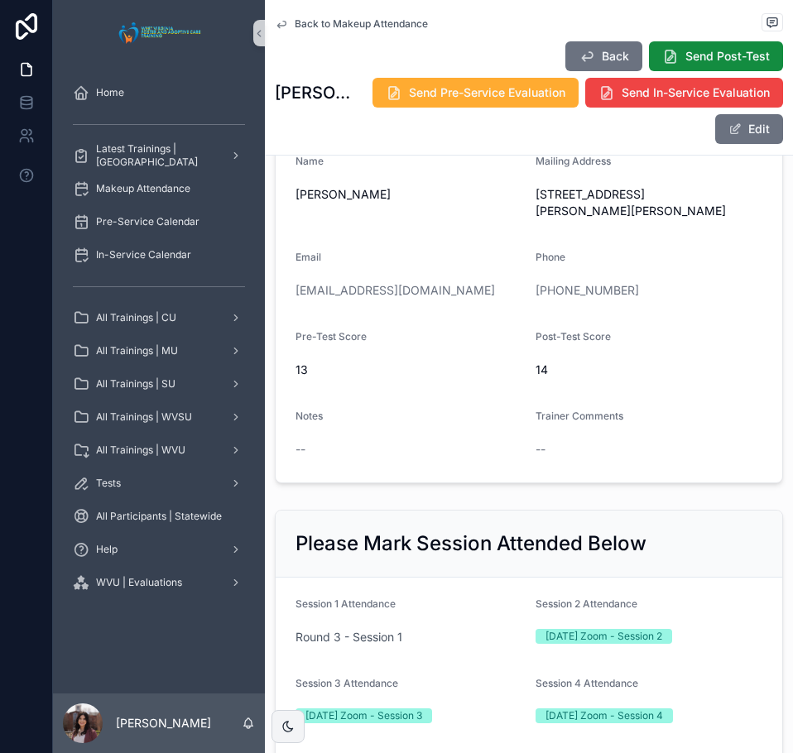
scroll to position [0, 0]
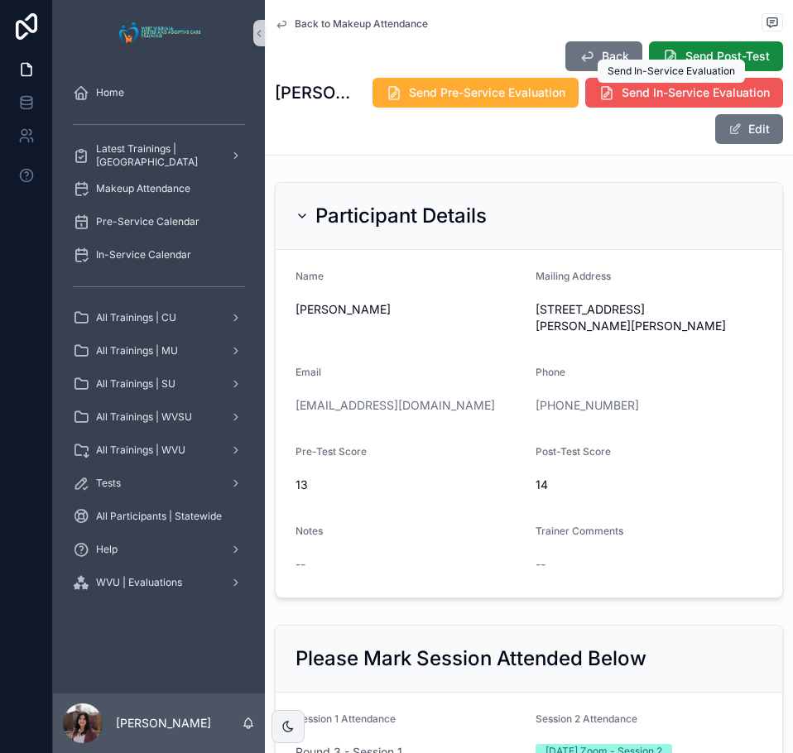
click at [624, 92] on span "Send In-Service Evaluation" at bounding box center [695, 92] width 148 height 17
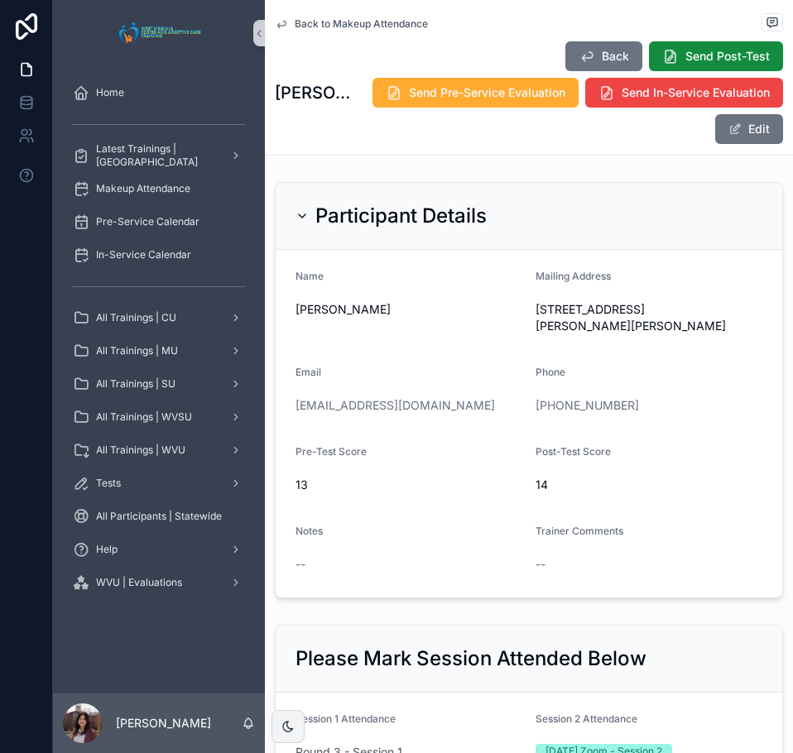
click at [385, 27] on span "Back to Makeup Attendance" at bounding box center [361, 23] width 133 height 13
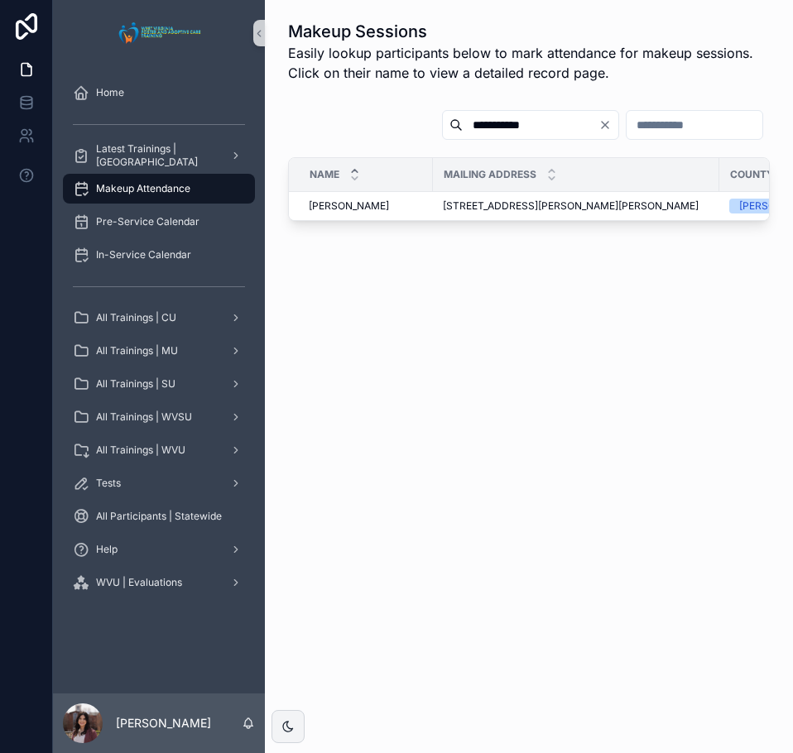
click at [598, 129] on icon "Clear" at bounding box center [604, 124] width 13 height 13
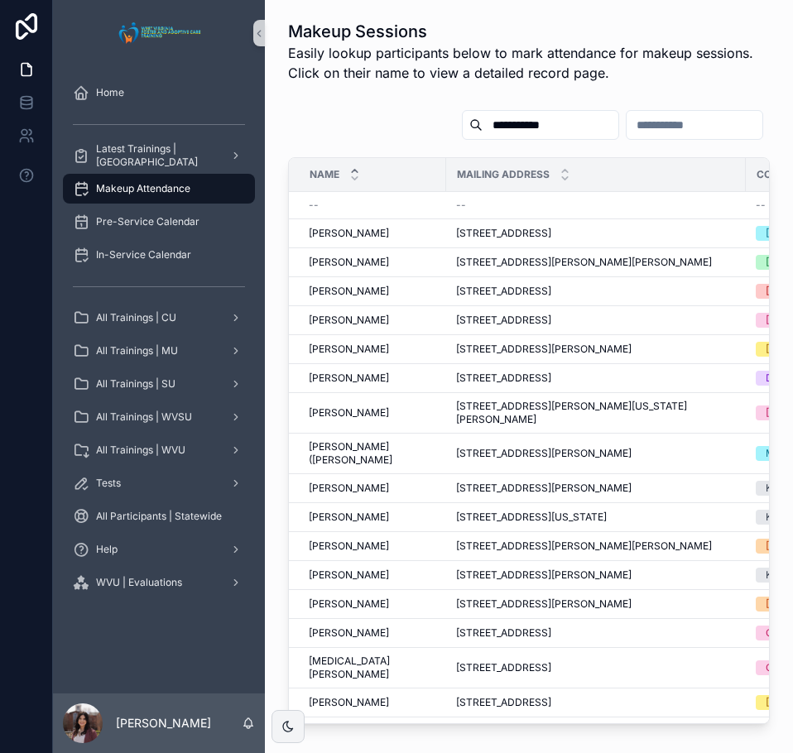
click at [482, 131] on input "**********" at bounding box center [550, 124] width 136 height 23
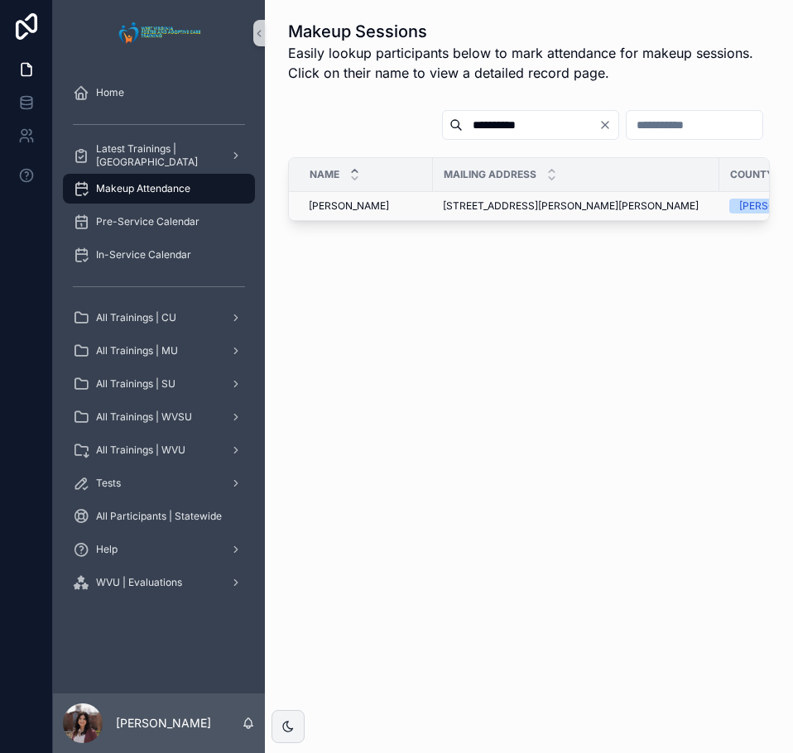
type input "**********"
click at [322, 208] on span "Howard Law" at bounding box center [349, 205] width 80 height 13
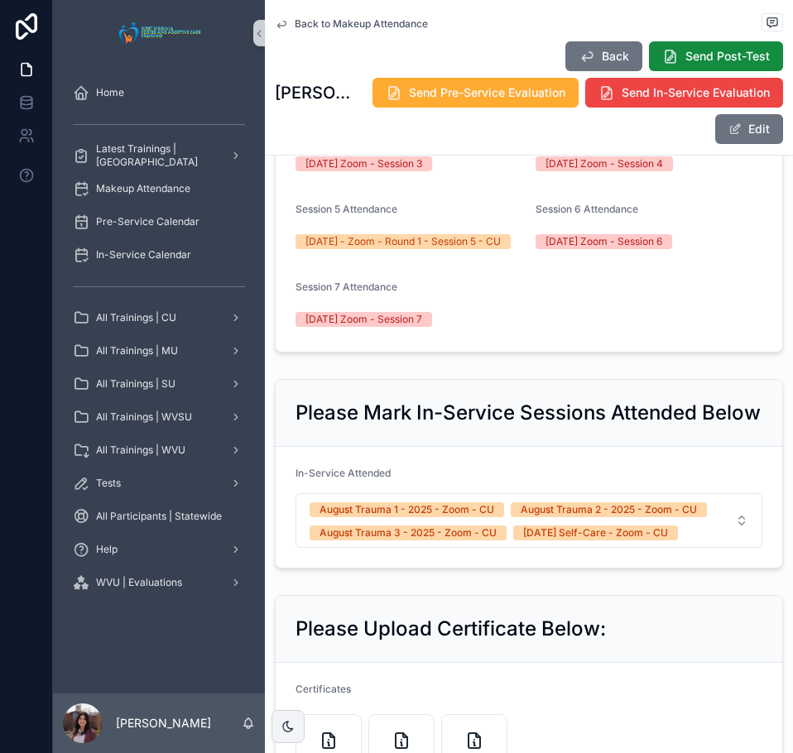
scroll to position [910, 0]
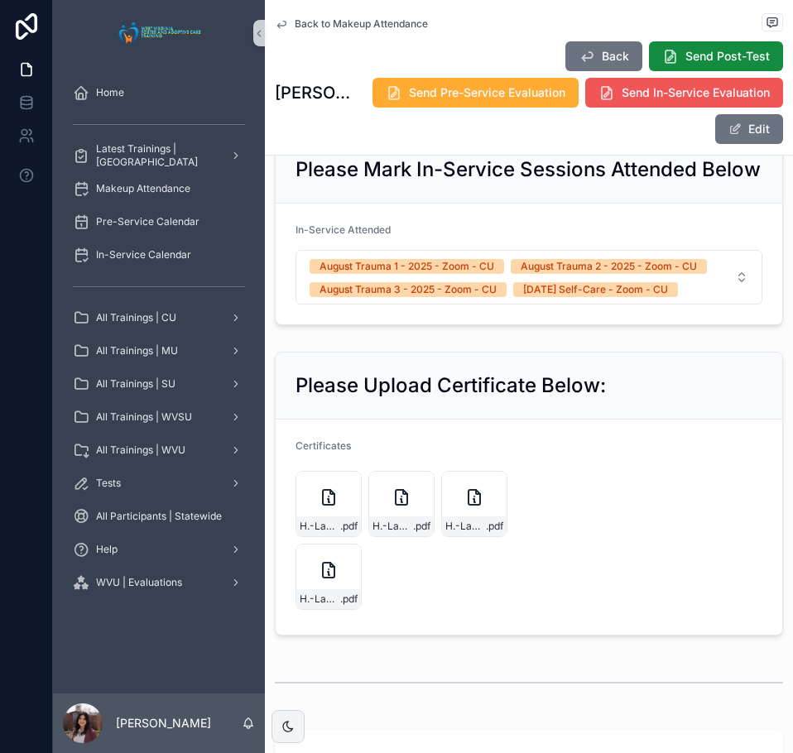
click at [630, 102] on button "Send In-Service Evaluation" at bounding box center [684, 93] width 198 height 30
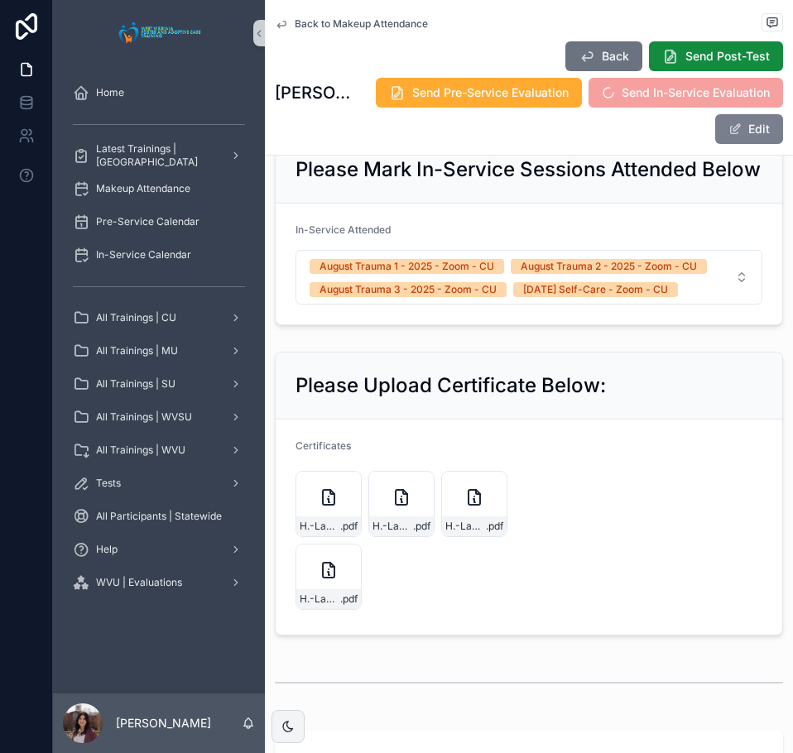
click at [728, 126] on span at bounding box center [734, 128] width 13 height 13
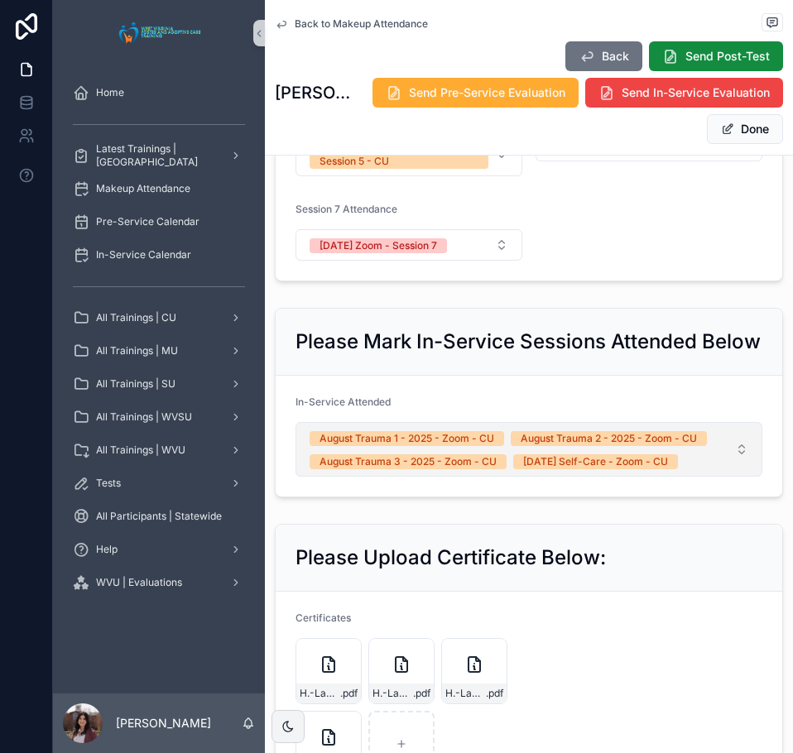
scroll to position [955, 0]
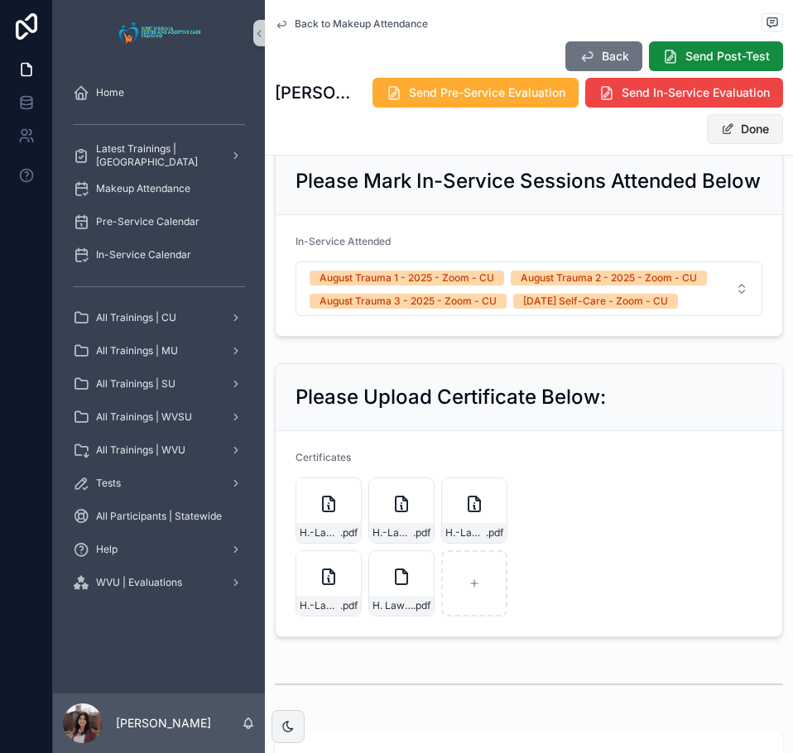
click at [718, 140] on button "Done" at bounding box center [745, 129] width 76 height 30
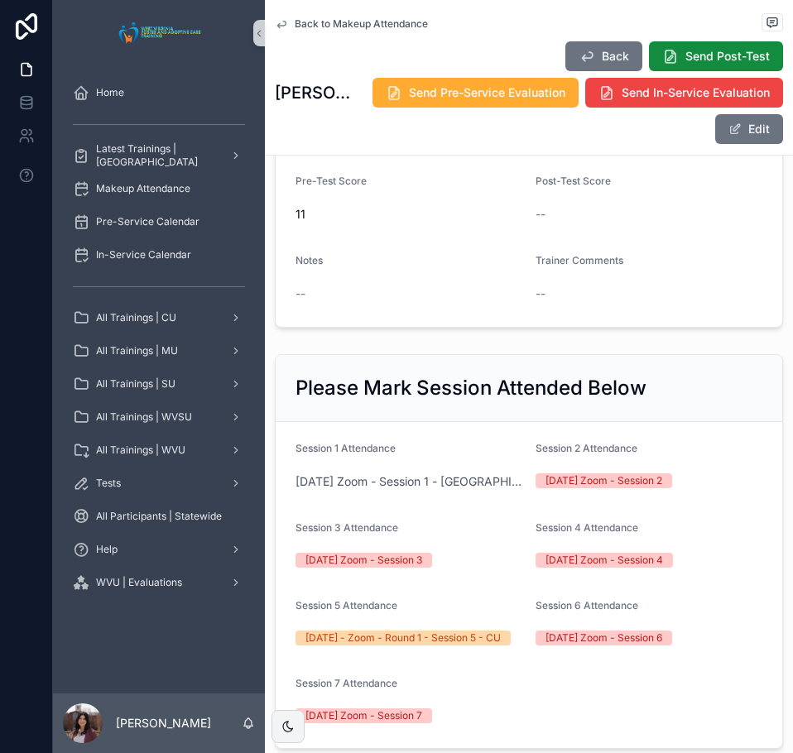
scroll to position [0, 0]
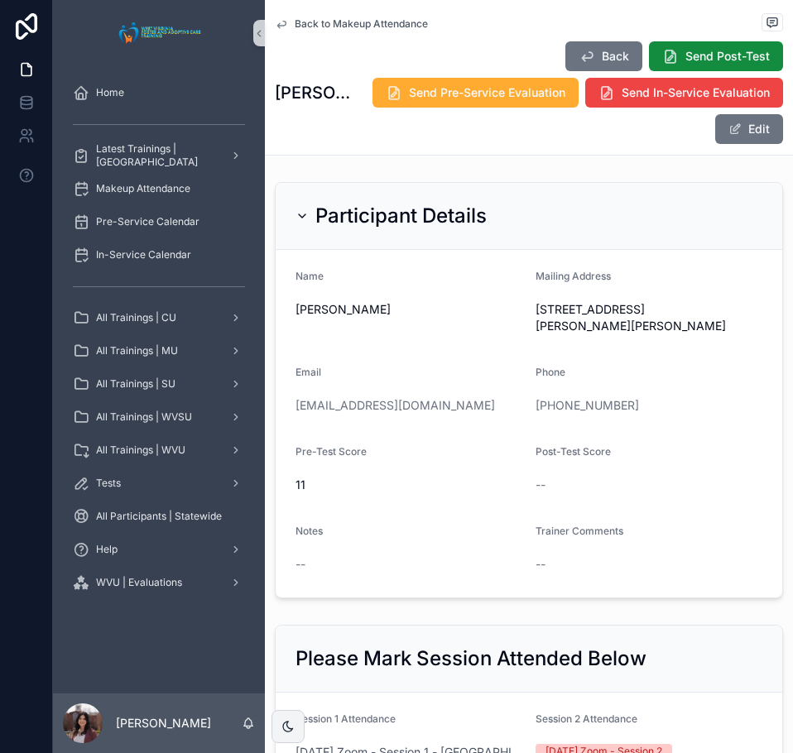
click at [394, 26] on span "Back to Makeup Attendance" at bounding box center [361, 23] width 133 height 13
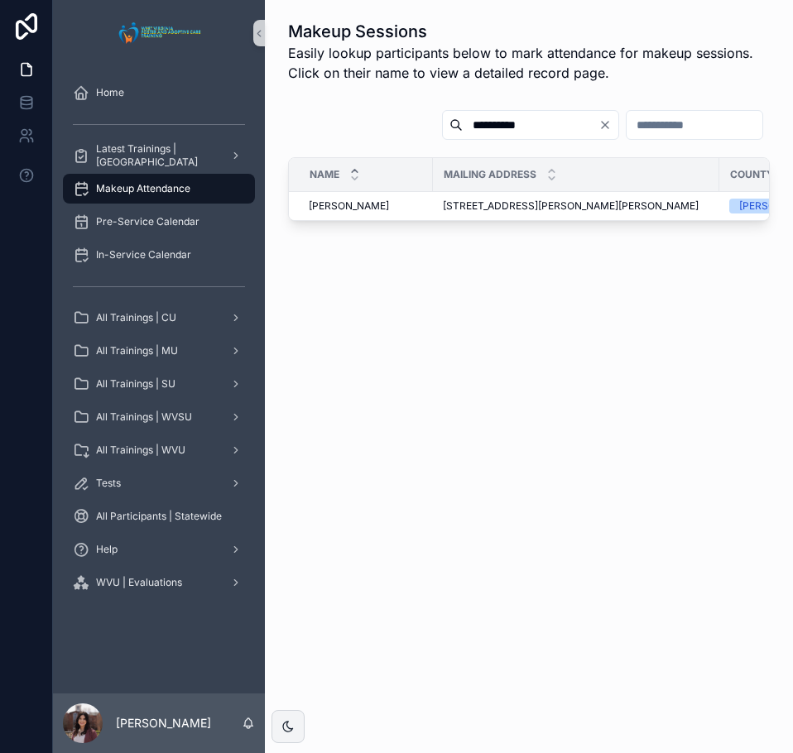
click at [463, 126] on input "**********" at bounding box center [531, 124] width 136 height 23
type input "**********"
click at [357, 209] on span "Victoria Foster" at bounding box center [349, 205] width 80 height 13
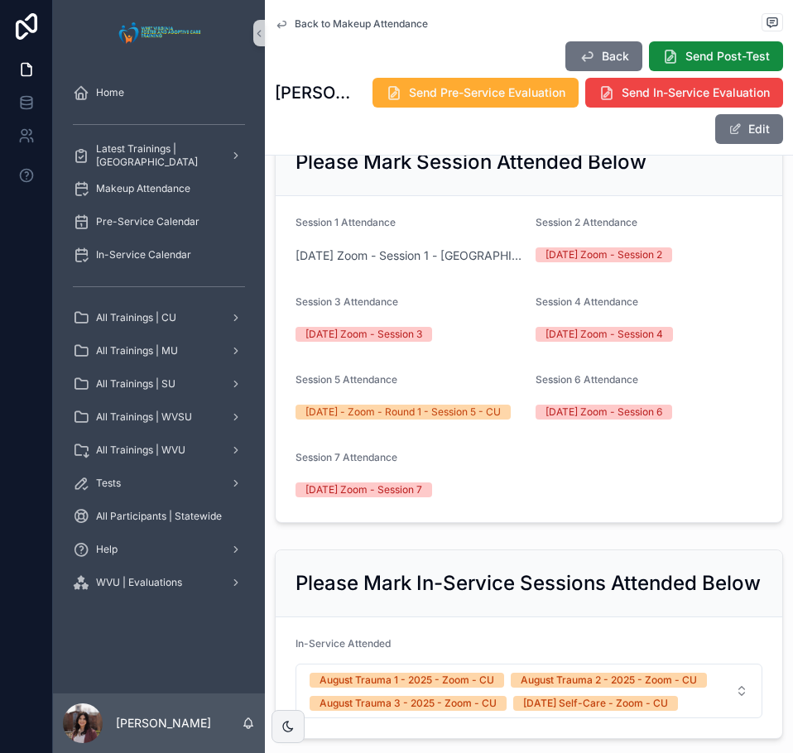
scroll to position [910, 0]
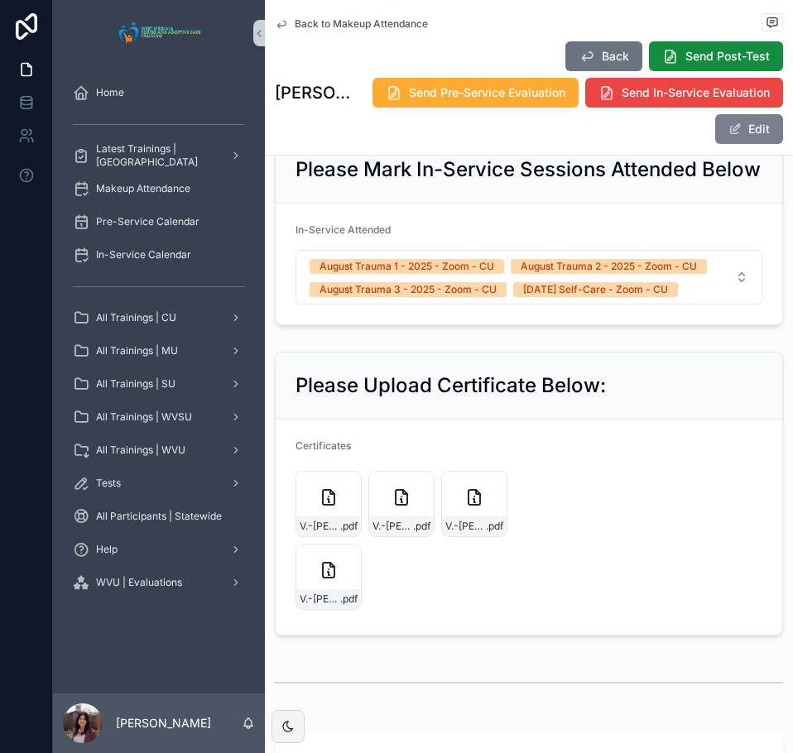
click at [736, 134] on button "Edit" at bounding box center [749, 129] width 68 height 30
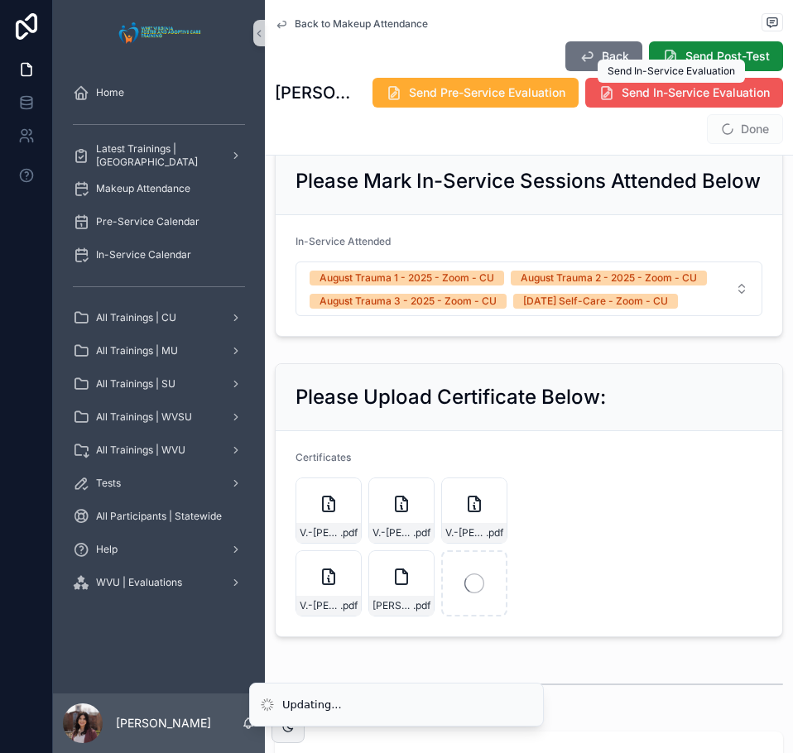
click at [640, 93] on span "Send In-Service Evaluation" at bounding box center [695, 92] width 148 height 17
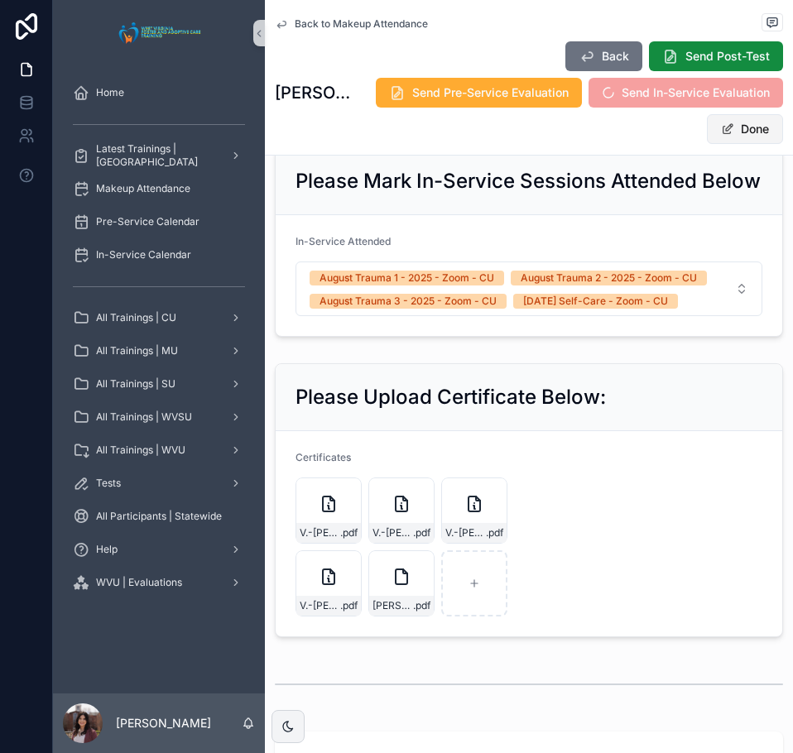
click at [725, 131] on button "Done" at bounding box center [745, 129] width 76 height 30
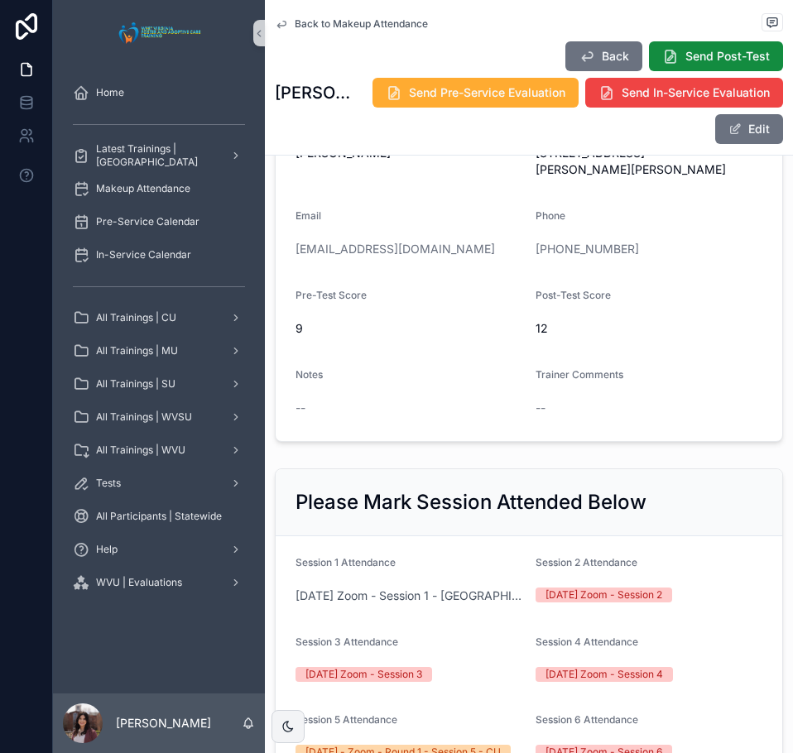
scroll to position [0, 0]
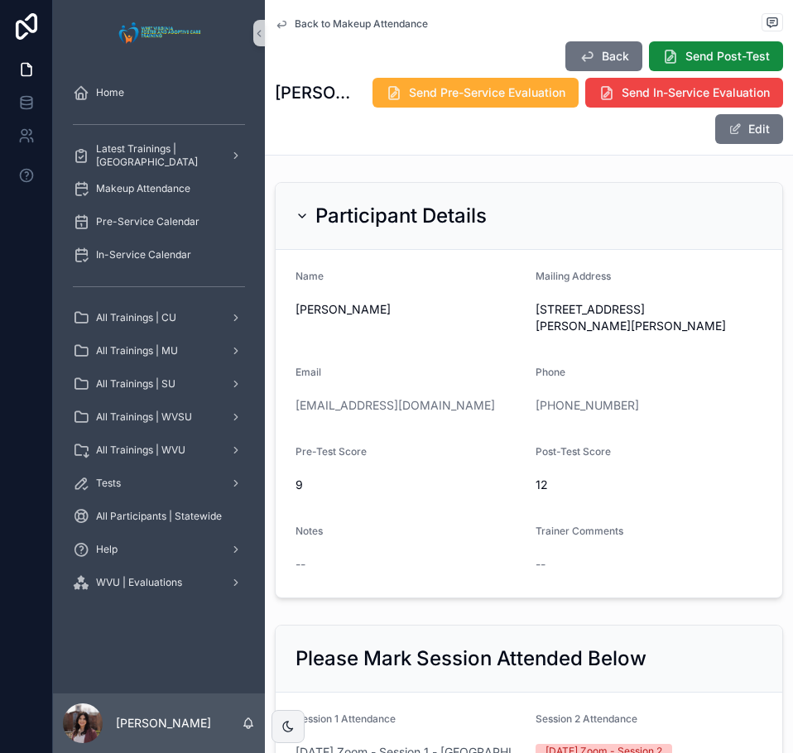
click at [340, 24] on span "Back to Makeup Attendance" at bounding box center [361, 23] width 133 height 13
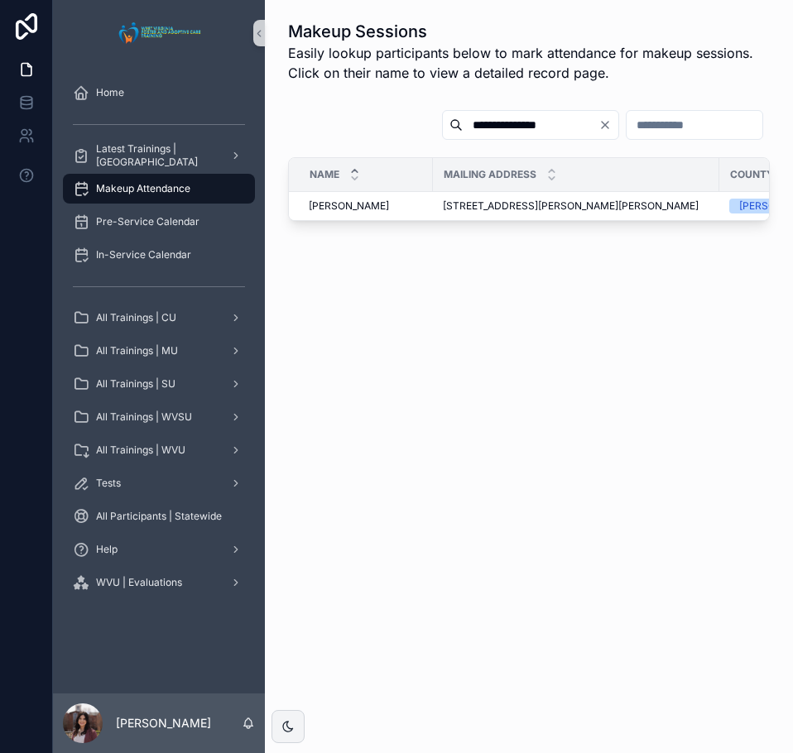
click at [482, 130] on input "**********" at bounding box center [531, 124] width 136 height 23
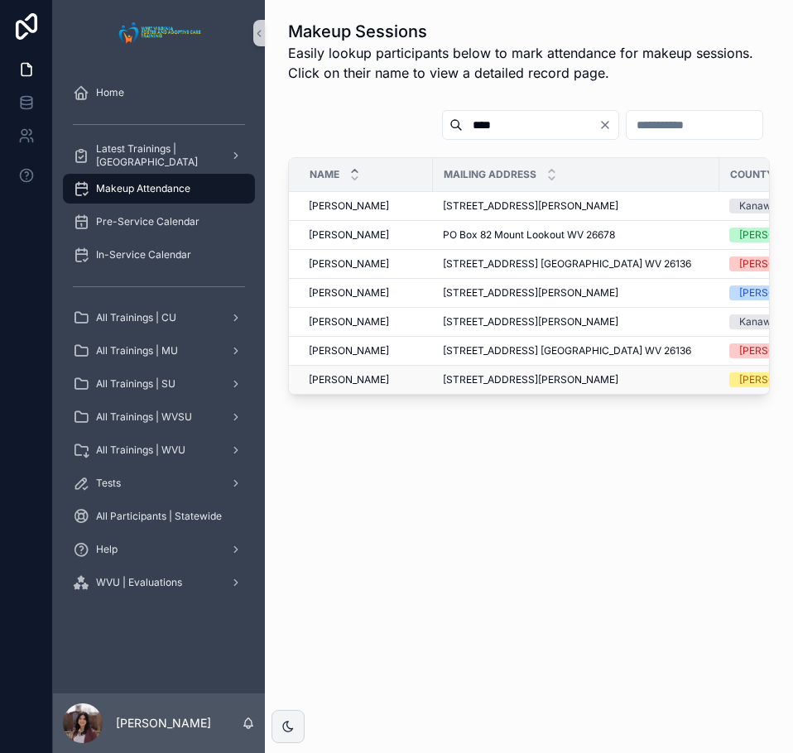
type input "****"
click at [334, 376] on span "Jessica Carr" at bounding box center [349, 379] width 80 height 13
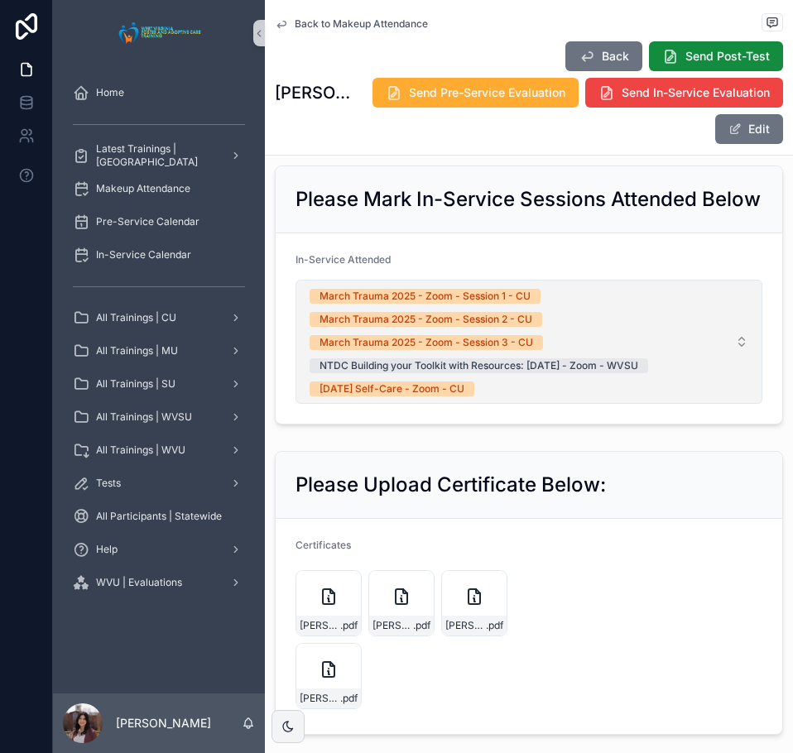
scroll to position [910, 0]
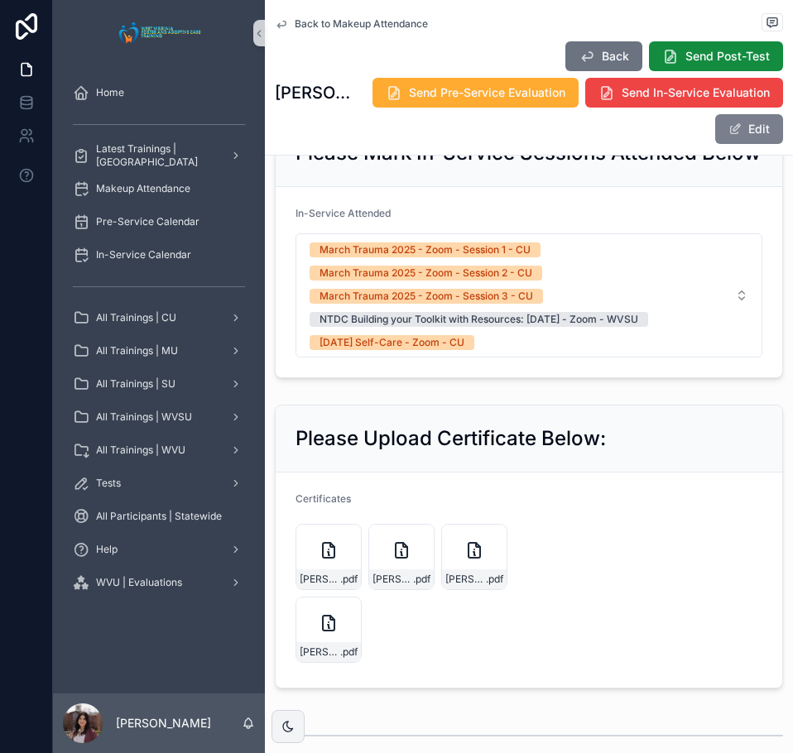
click at [741, 126] on button "Edit" at bounding box center [749, 129] width 68 height 30
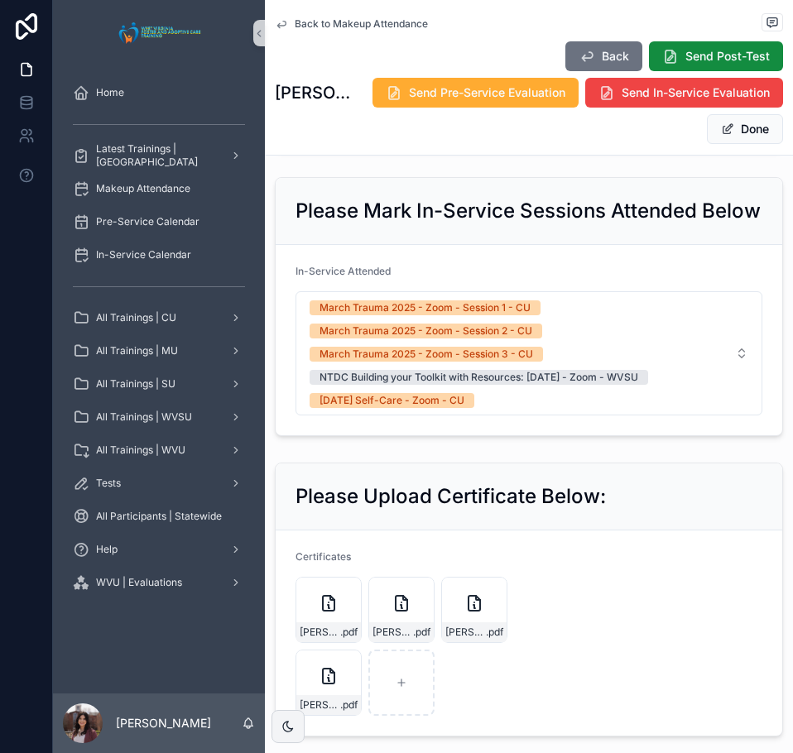
scroll to position [961, 0]
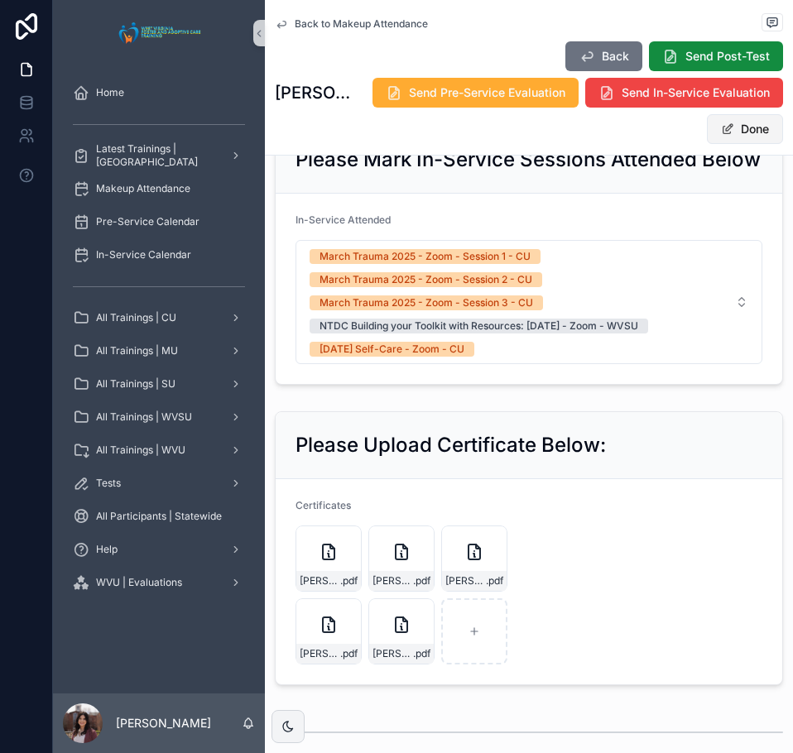
click at [747, 136] on button "Done" at bounding box center [745, 129] width 76 height 30
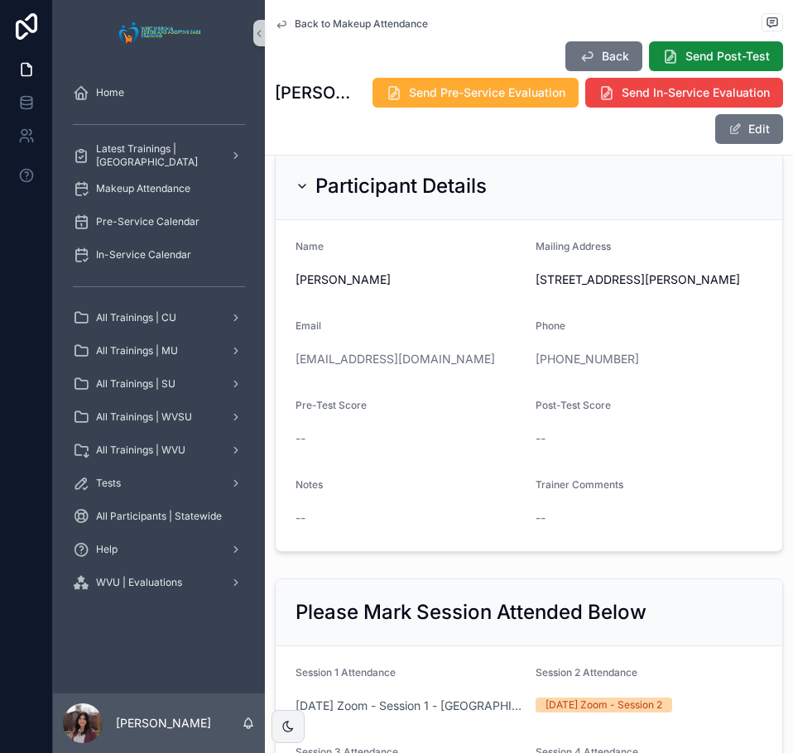
scroll to position [0, 0]
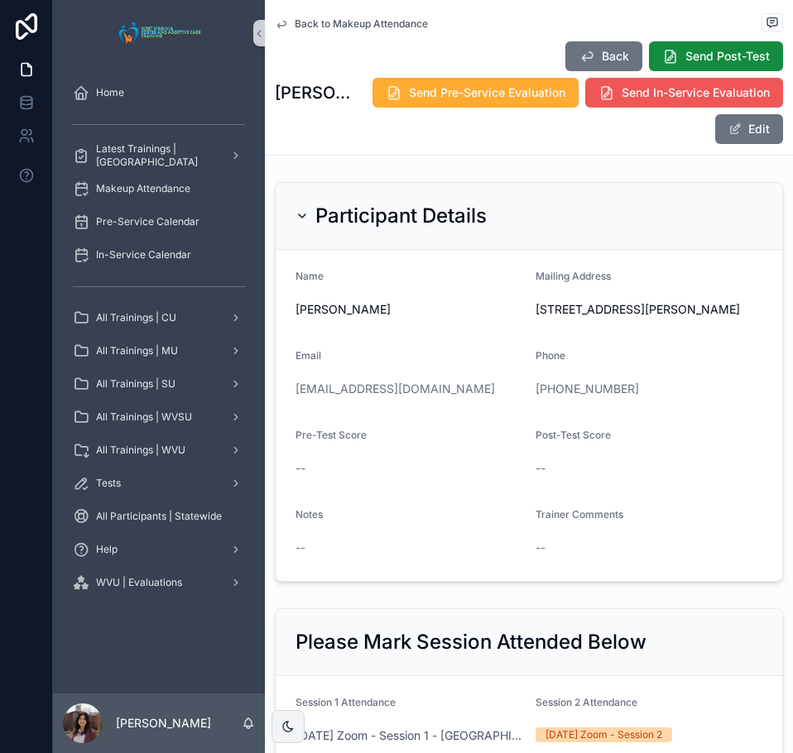
click at [628, 96] on span "Send In-Service Evaluation" at bounding box center [695, 92] width 148 height 17
click at [366, 17] on span "Back to Makeup Attendance" at bounding box center [361, 23] width 133 height 13
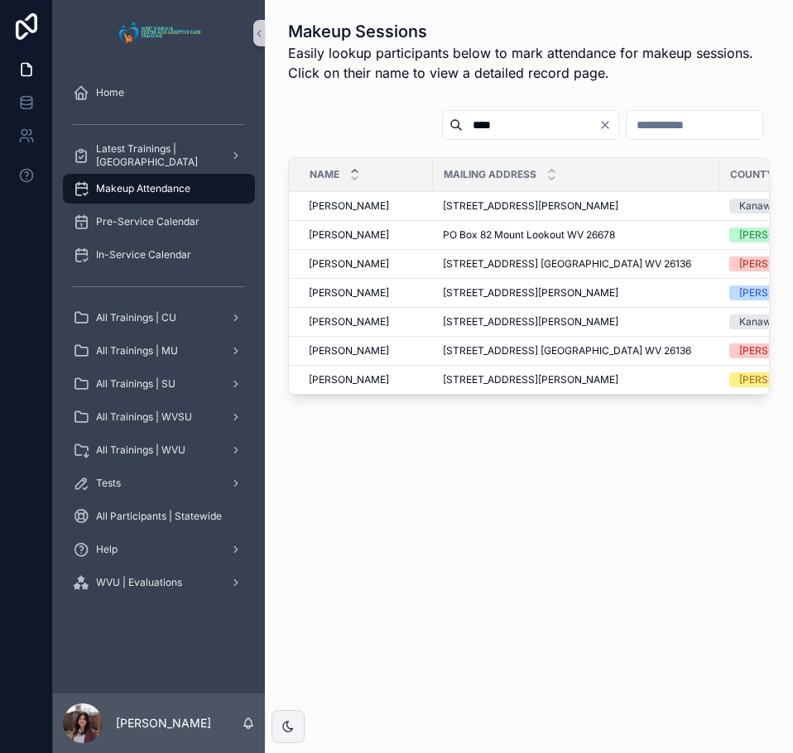
click at [463, 127] on input "****" at bounding box center [531, 124] width 136 height 23
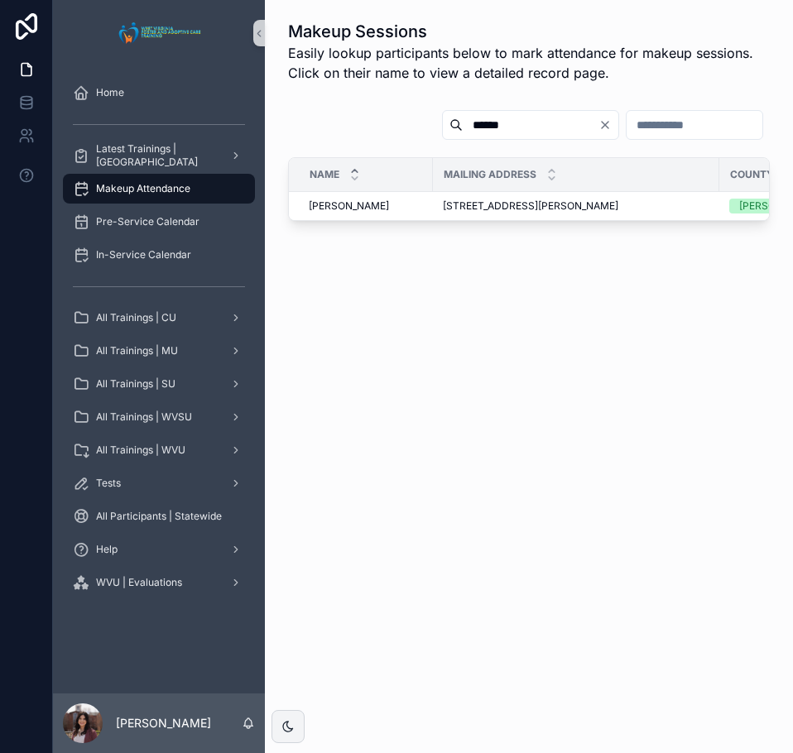
type input "******"
click at [599, 204] on span "32 Robinson Street, Summersville, WV 26651" at bounding box center [530, 205] width 175 height 13
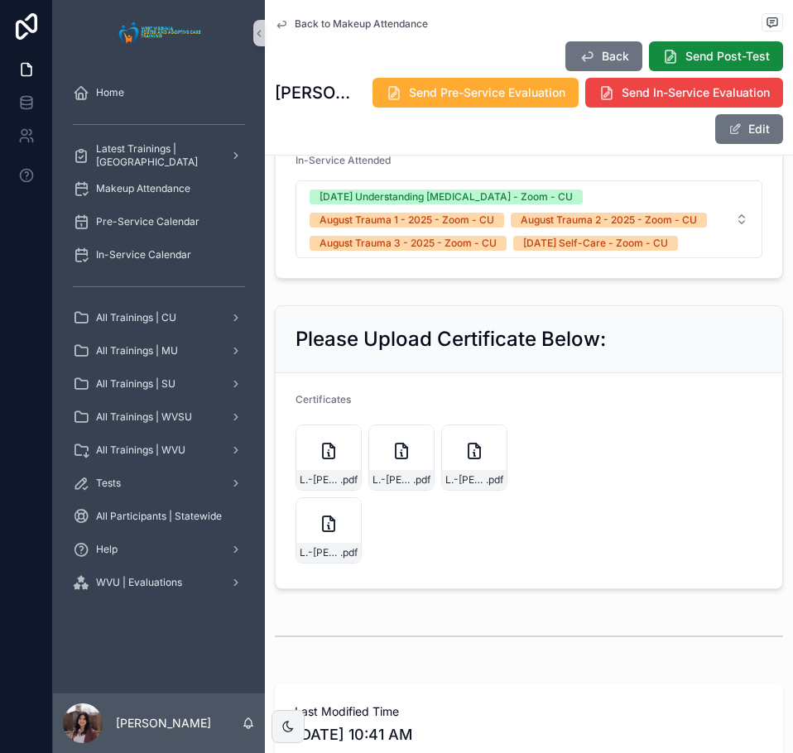
scroll to position [993, 0]
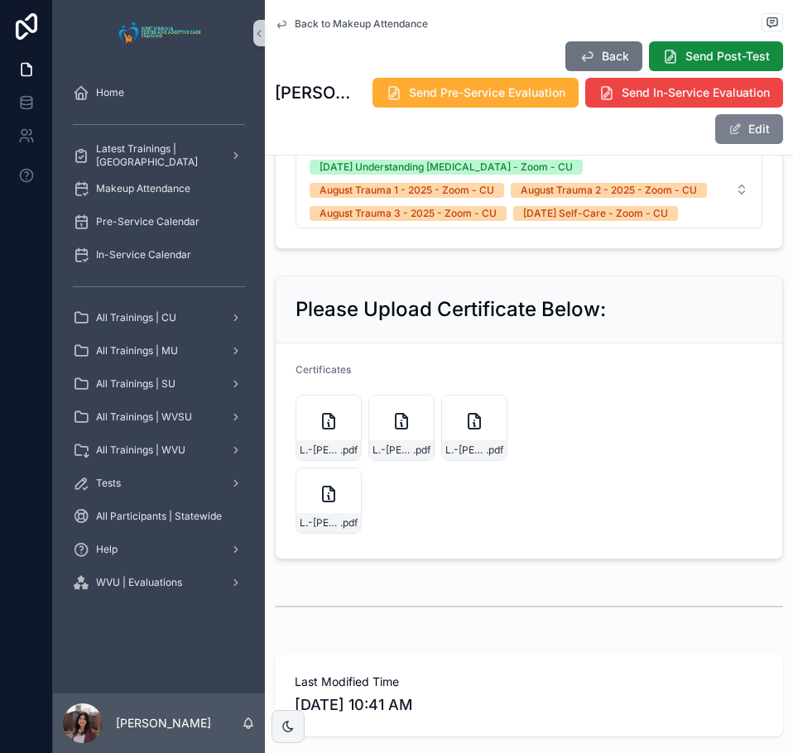
click at [733, 124] on button "Edit" at bounding box center [749, 129] width 68 height 30
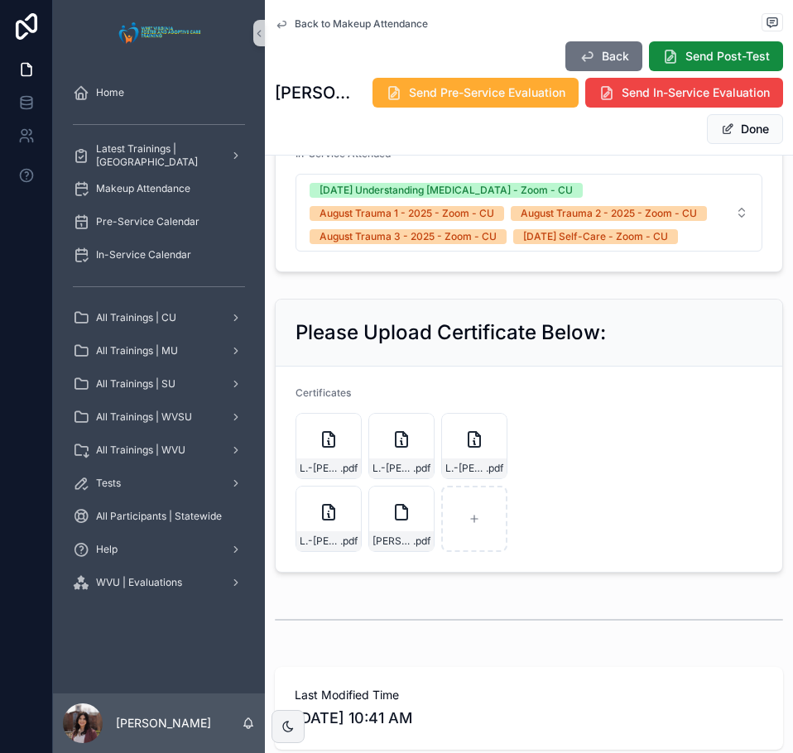
click at [733, 138] on button "Done" at bounding box center [745, 129] width 76 height 30
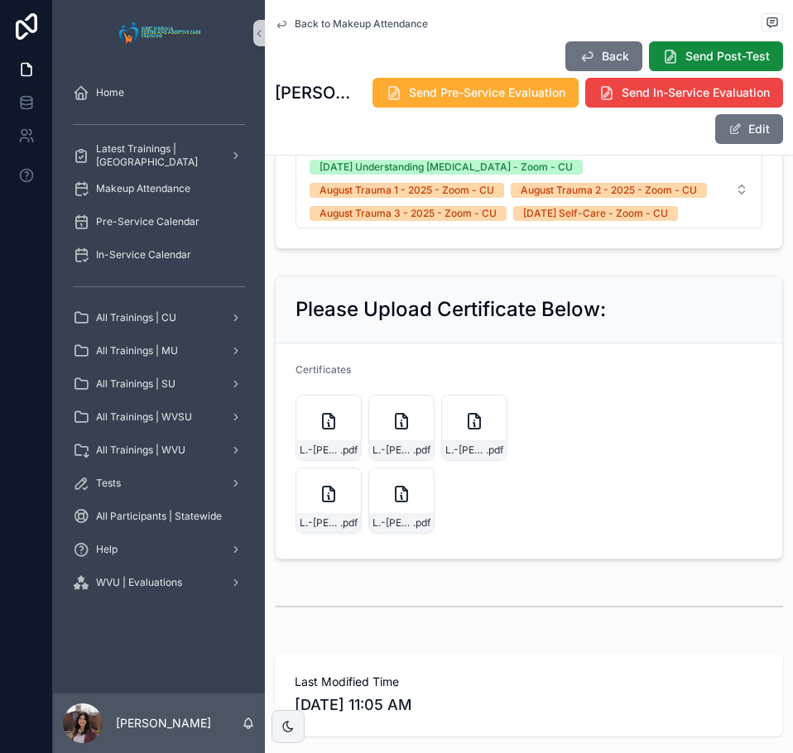
click at [635, 394] on form "Certificates L.-Sipple---Sexual-Abuse .pdf L.-Sipple---T2 .pdf L.-Sipple---T1 .…" at bounding box center [529, 450] width 506 height 215
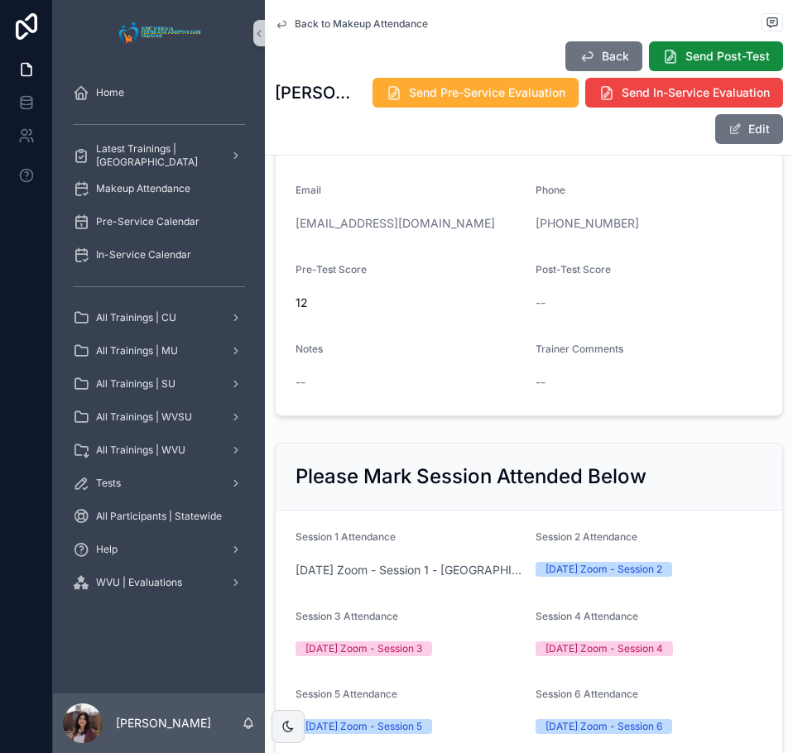
scroll to position [0, 0]
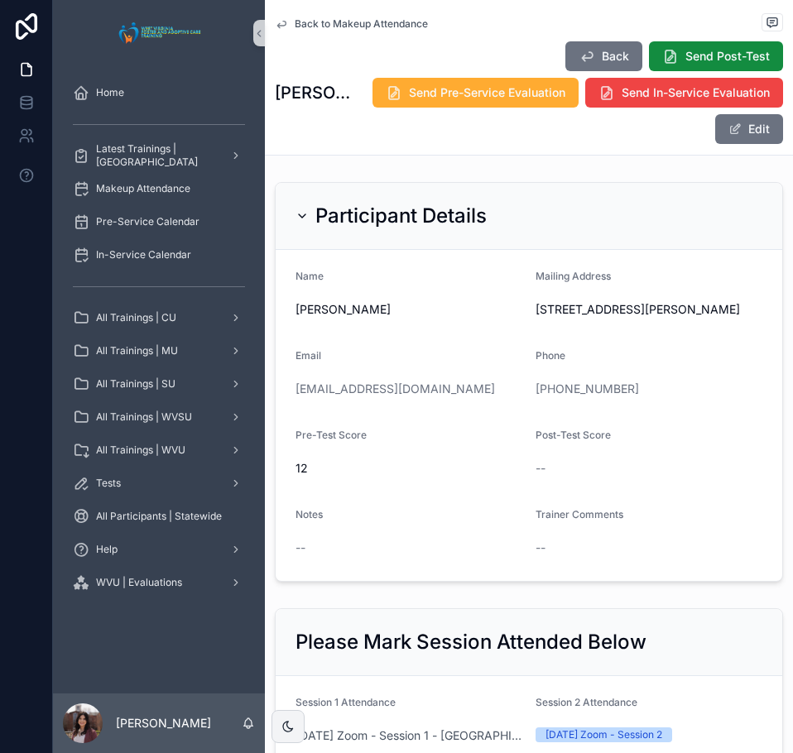
click at [607, 87] on div "Home Latest Trainings | Concord University Makeup Attendance Pre-Service Calend…" at bounding box center [423, 376] width 740 height 753
click at [598, 100] on icon at bounding box center [606, 92] width 17 height 17
click at [342, 16] on div "Back to Makeup Attendance" at bounding box center [529, 23] width 508 height 21
click at [343, 22] on span "Back to Makeup Attendance" at bounding box center [361, 23] width 133 height 13
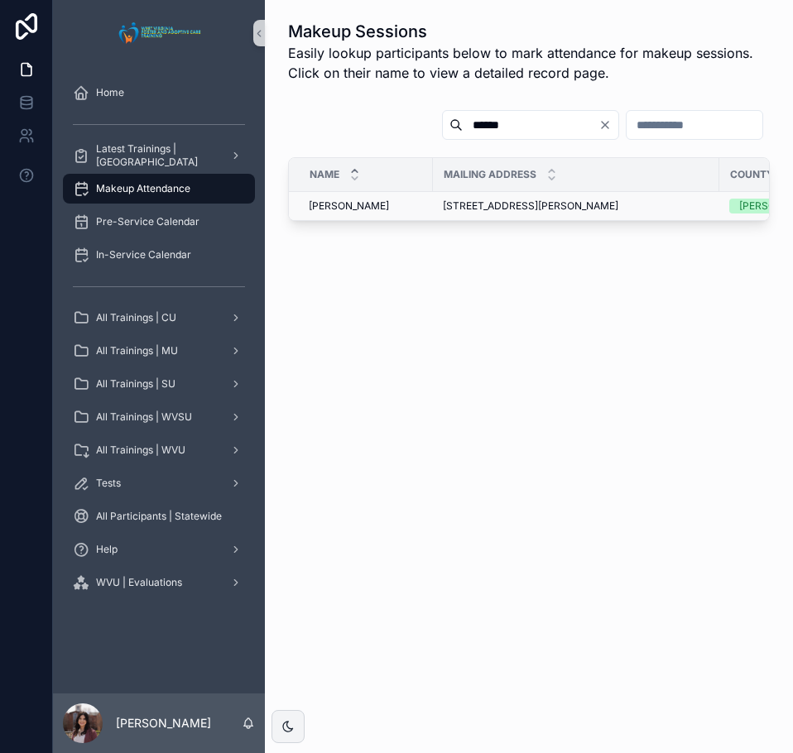
click at [342, 209] on span "Lisa Sipple" at bounding box center [349, 205] width 80 height 13
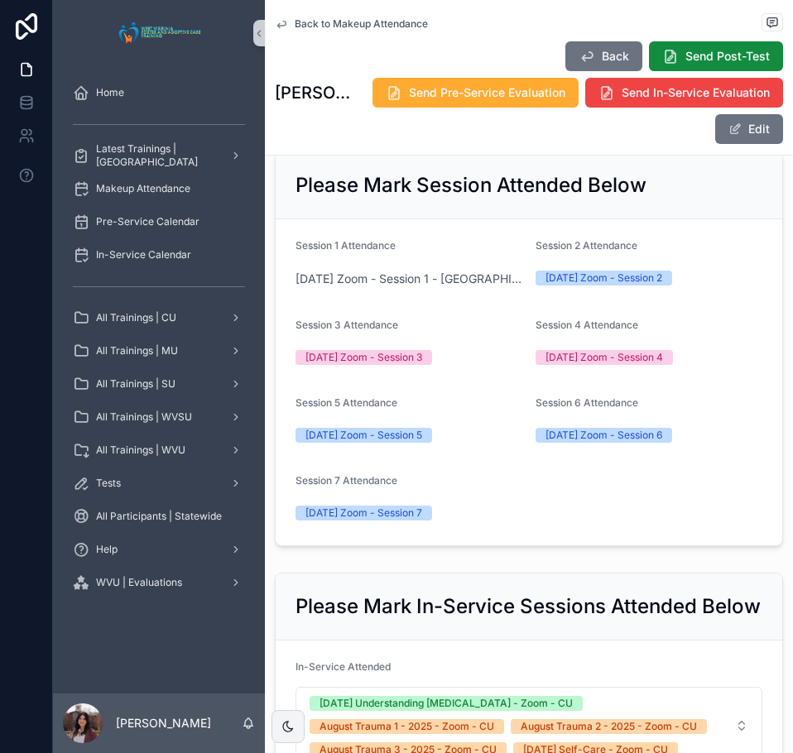
scroll to position [414, 0]
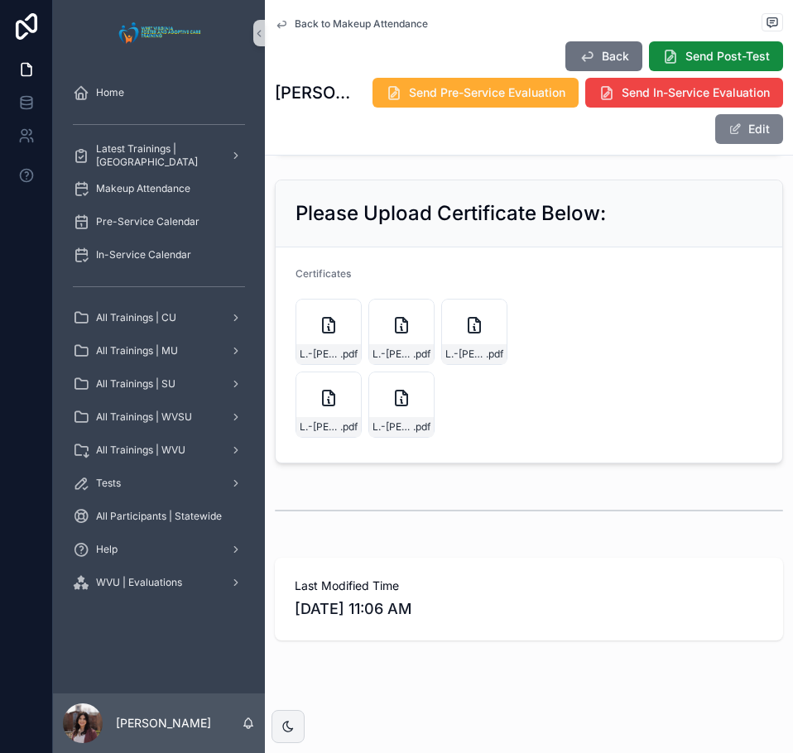
click at [737, 127] on button "Edit" at bounding box center [749, 129] width 68 height 30
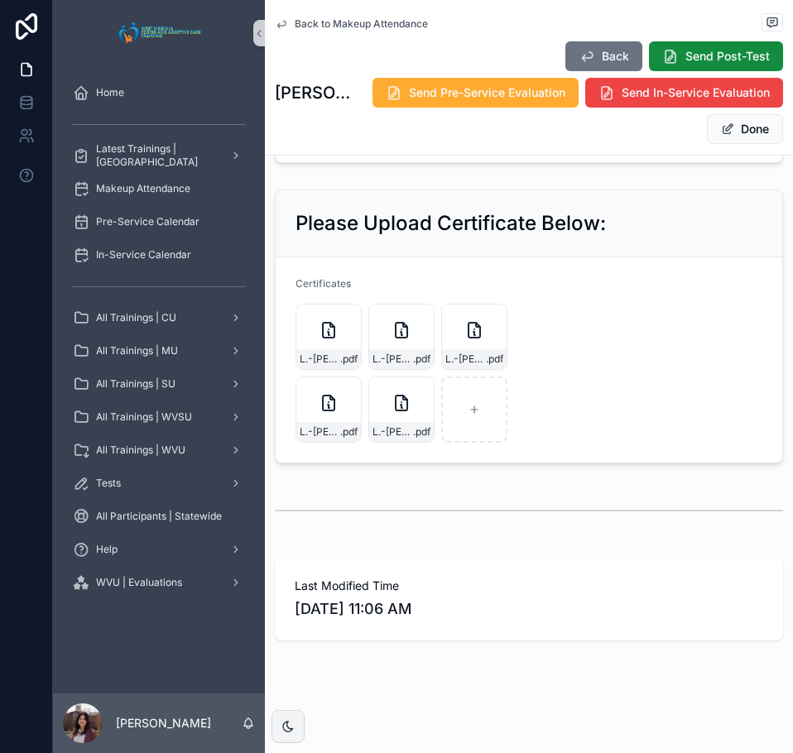
scroll to position [1173, 0]
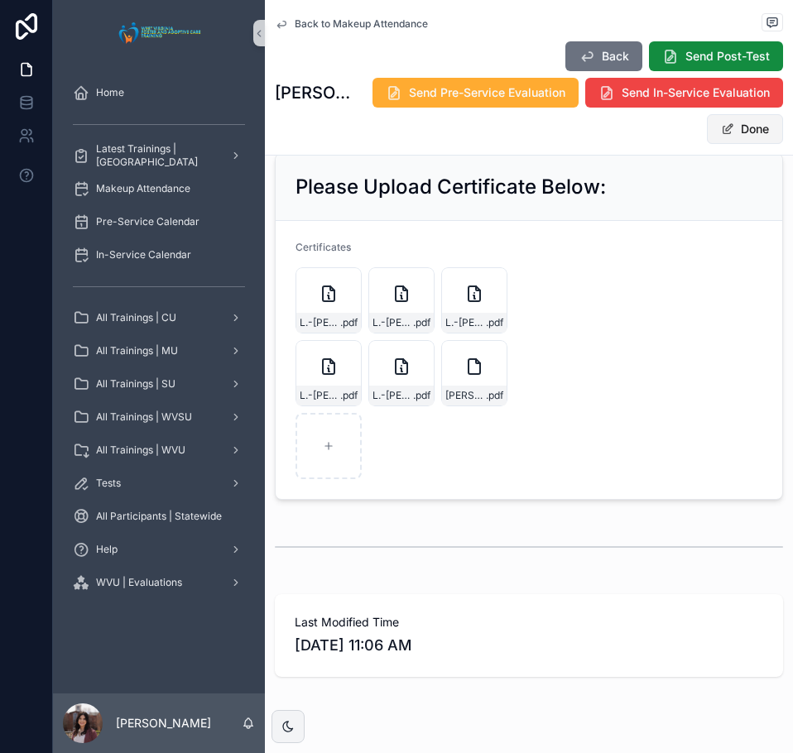
click at [727, 132] on button "Done" at bounding box center [745, 129] width 76 height 30
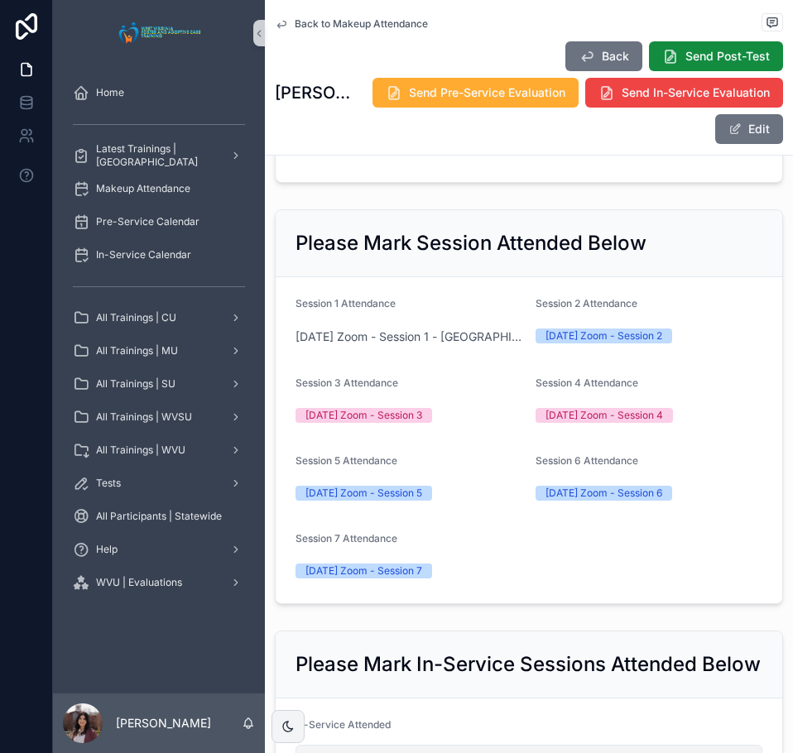
scroll to position [387, 0]
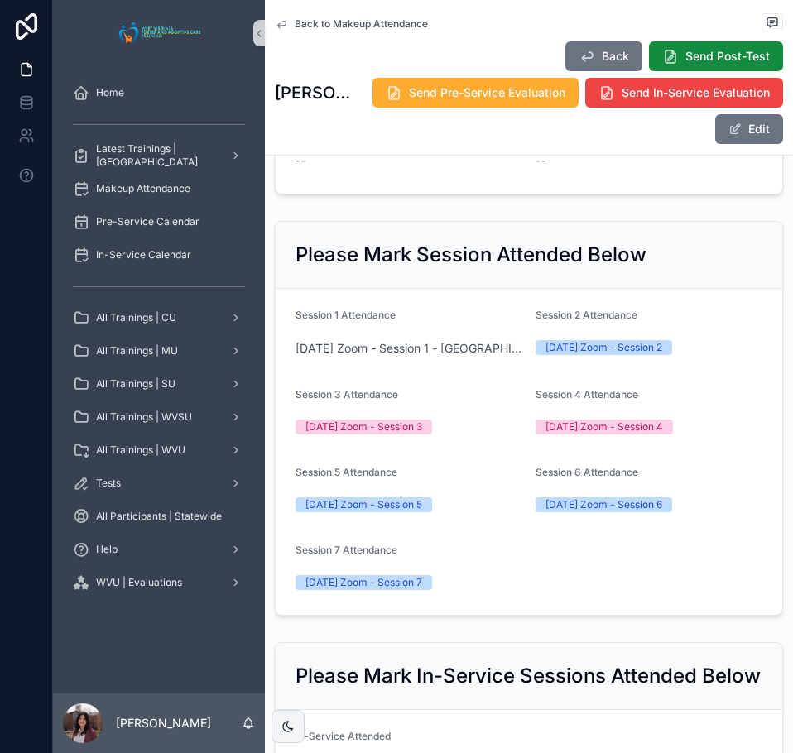
click at [375, 22] on span "Back to Makeup Attendance" at bounding box center [361, 23] width 133 height 13
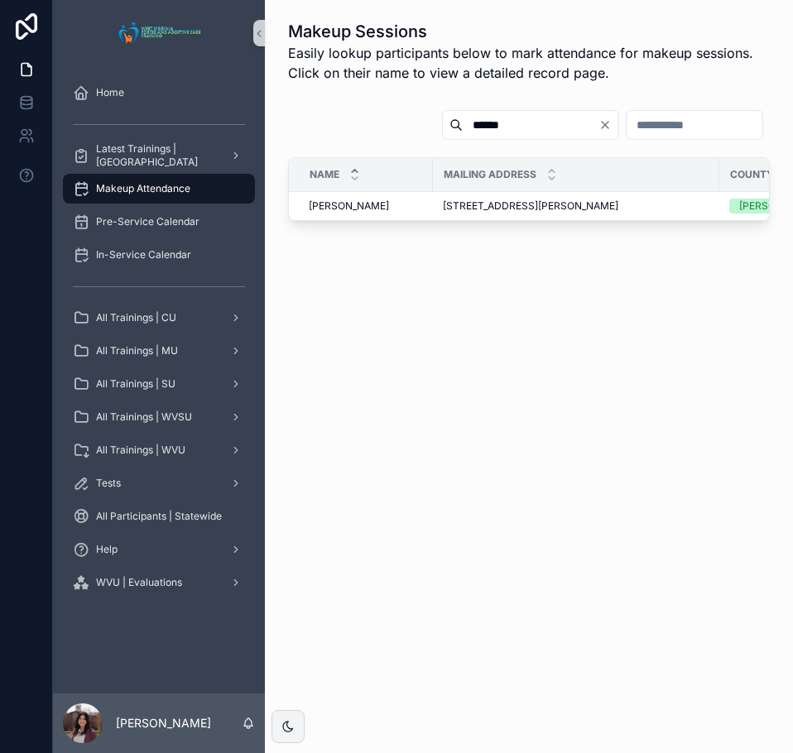
click at [463, 133] on input "******" at bounding box center [531, 124] width 136 height 23
type input "**********"
click at [530, 206] on span "44 Hurricane Branch, Dingess, WV, 25671" at bounding box center [490, 205] width 95 height 13
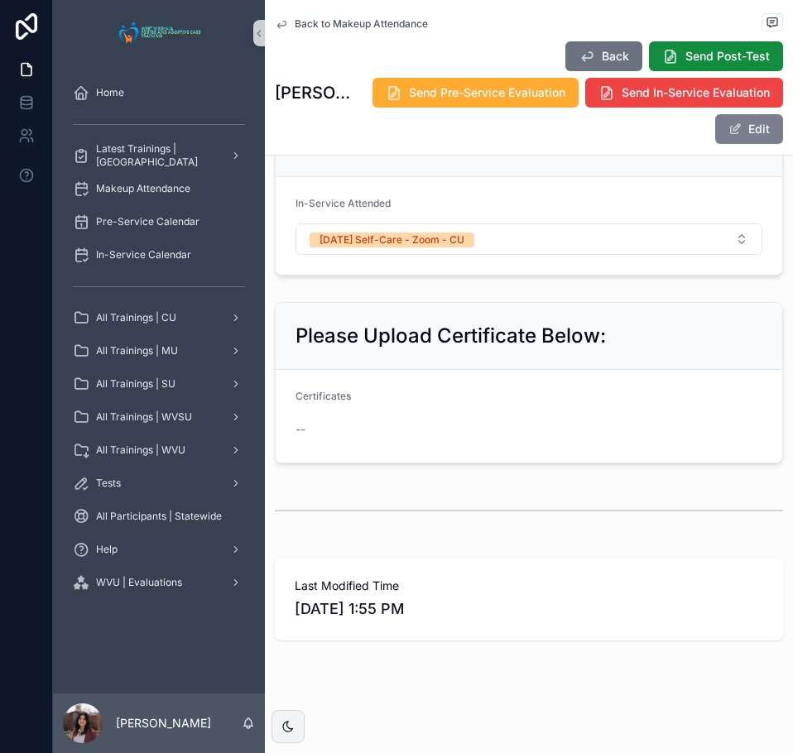
click at [753, 114] on button "Edit" at bounding box center [749, 129] width 68 height 30
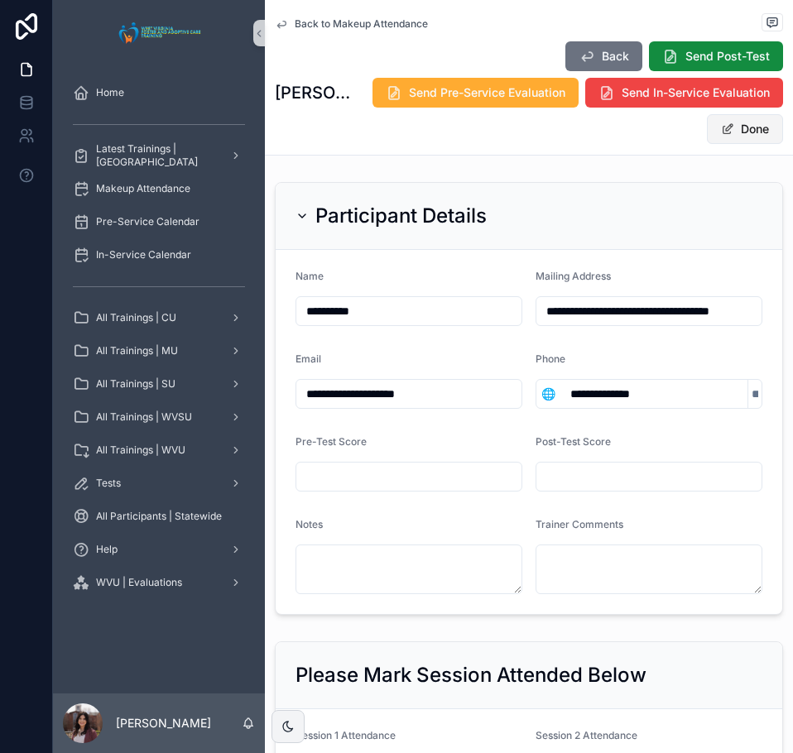
click at [737, 114] on button "Done" at bounding box center [745, 129] width 76 height 30
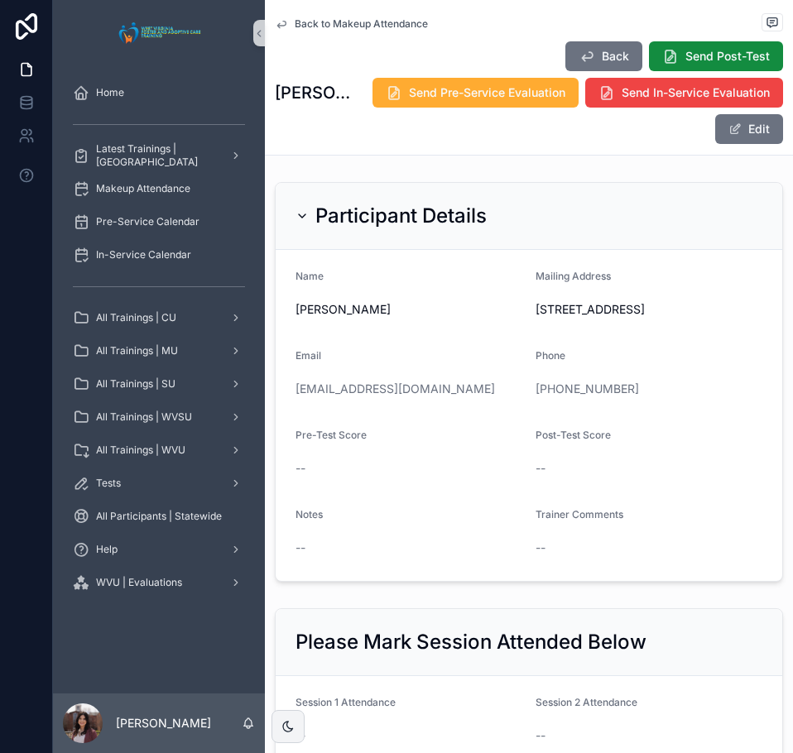
drag, startPoint x: 561, startPoint y: 93, endPoint x: 542, endPoint y: 108, distance: 24.7
click at [621, 93] on span "Send In-Service Evaluation" at bounding box center [695, 92] width 148 height 17
click at [364, 23] on span "Back to Makeup Attendance" at bounding box center [361, 23] width 133 height 13
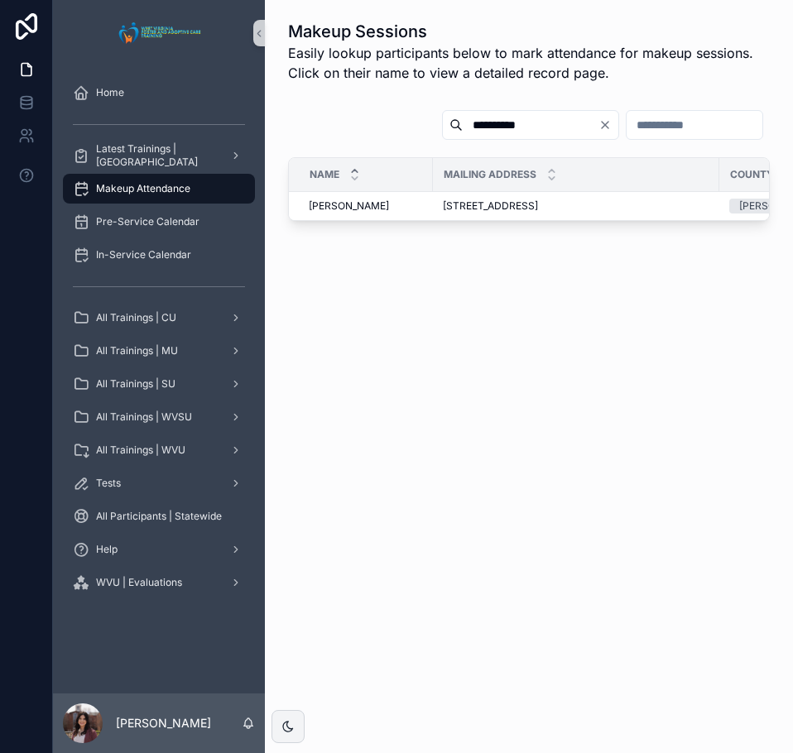
click at [483, 116] on input "**********" at bounding box center [531, 124] width 136 height 23
type input "**********"
click at [362, 209] on span "Stephanie Knight" at bounding box center [349, 205] width 80 height 13
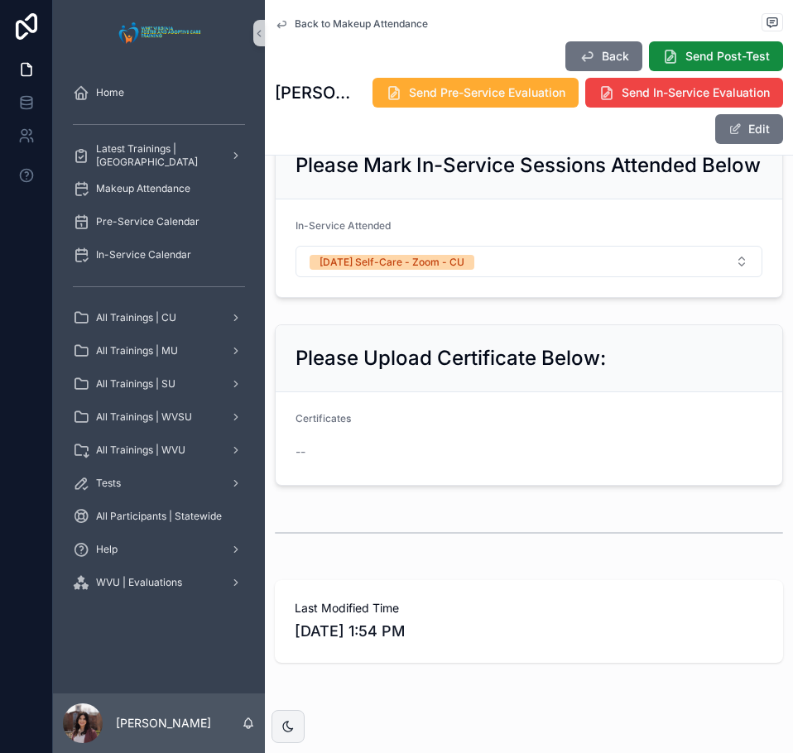
scroll to position [910, 0]
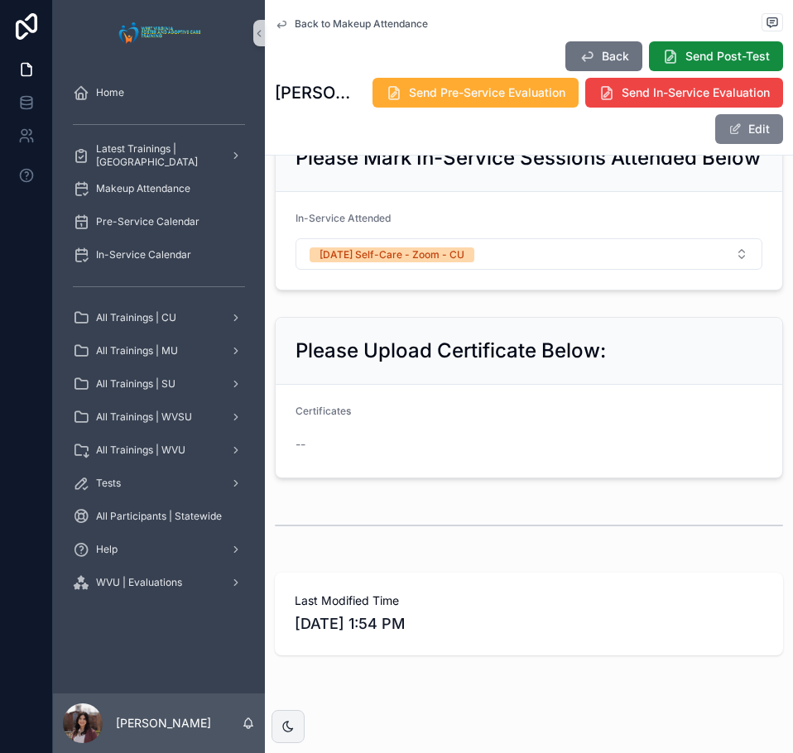
click at [726, 136] on button "Edit" at bounding box center [749, 129] width 68 height 30
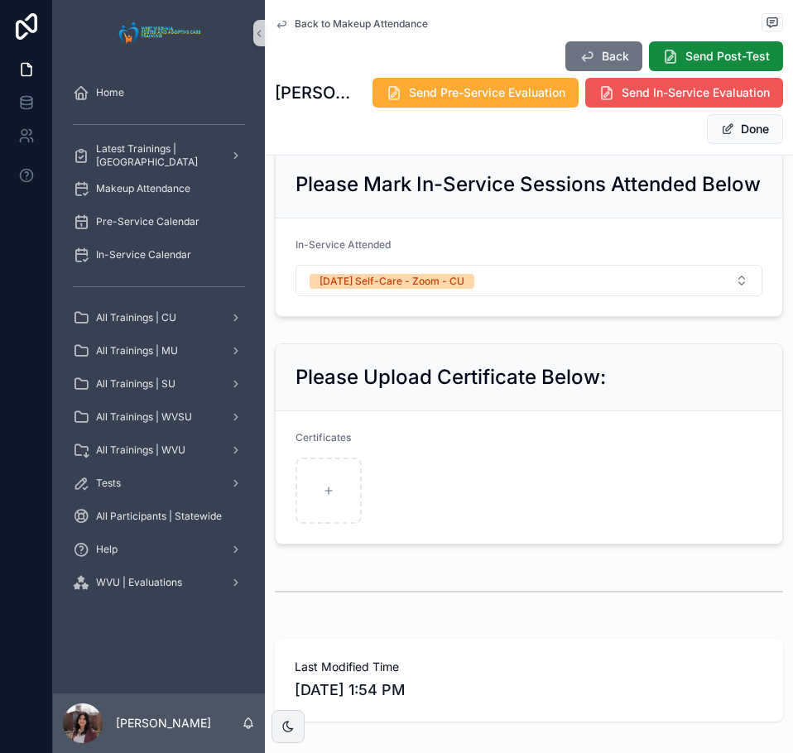
click at [639, 108] on button "Send In-Service Evaluation" at bounding box center [684, 93] width 198 height 30
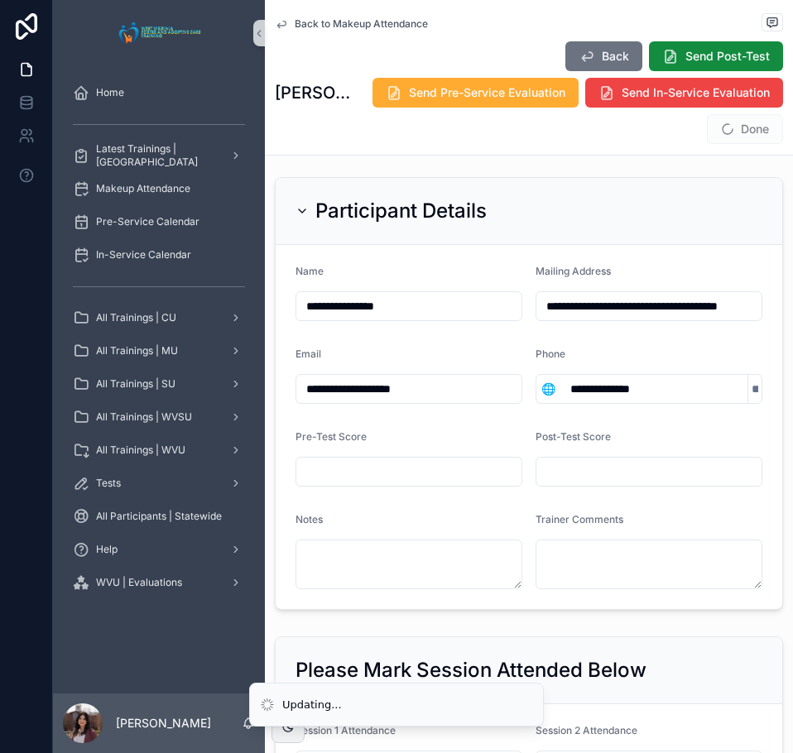
scroll to position [0, 0]
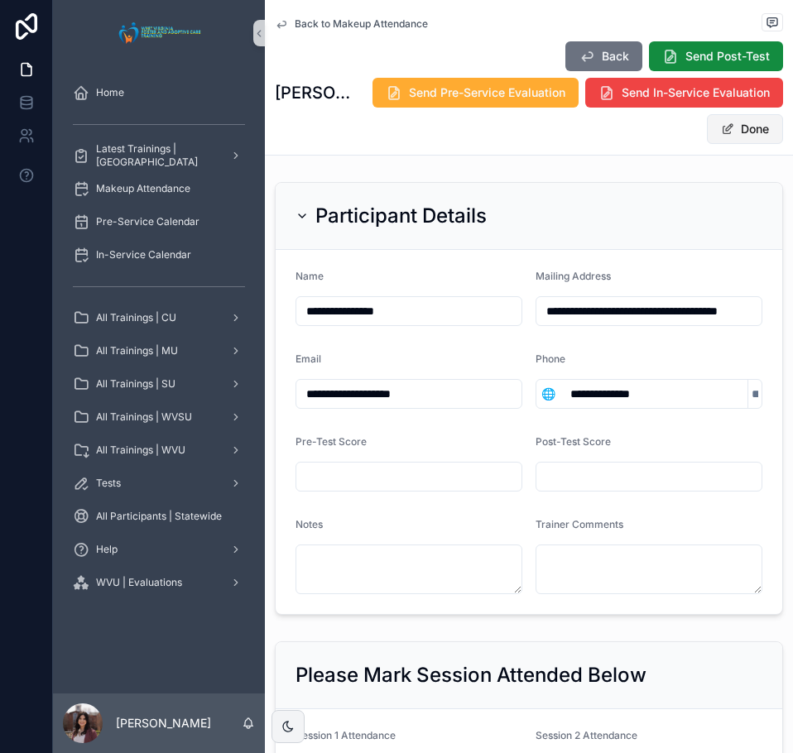
click at [721, 133] on span at bounding box center [727, 128] width 13 height 13
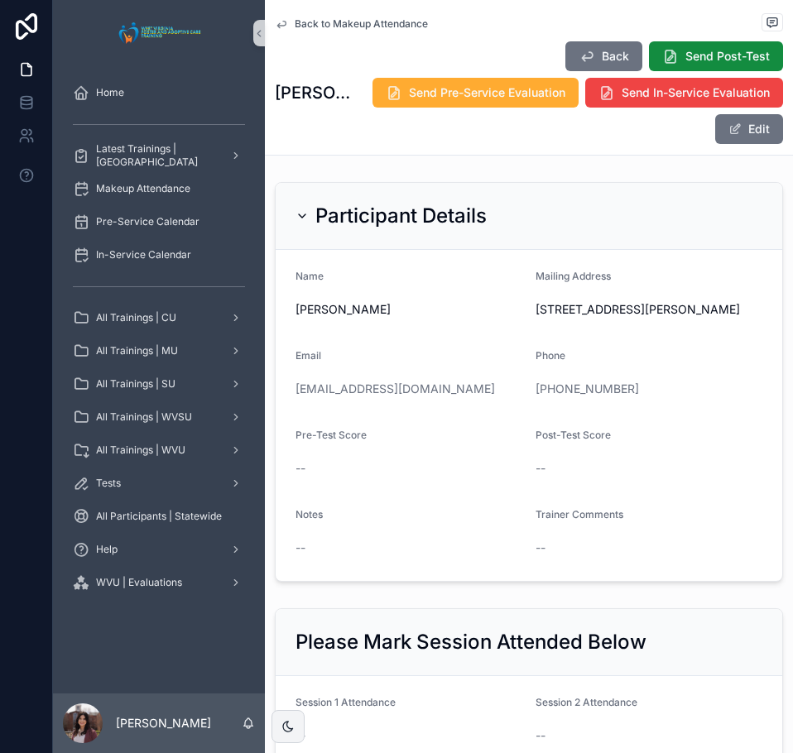
click at [357, 22] on span "Back to Makeup Attendance" at bounding box center [361, 23] width 133 height 13
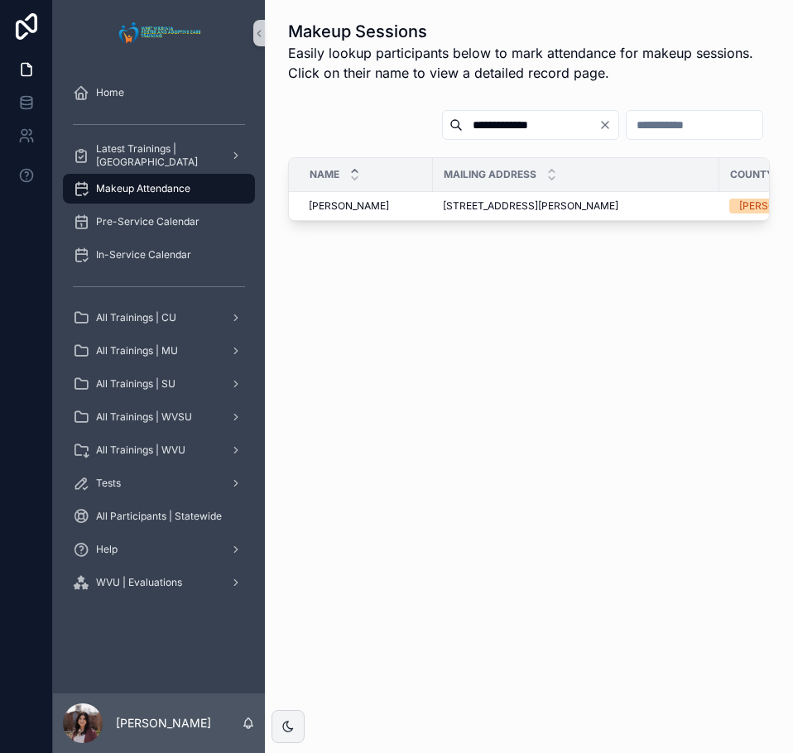
click at [477, 118] on input "**********" at bounding box center [531, 124] width 136 height 23
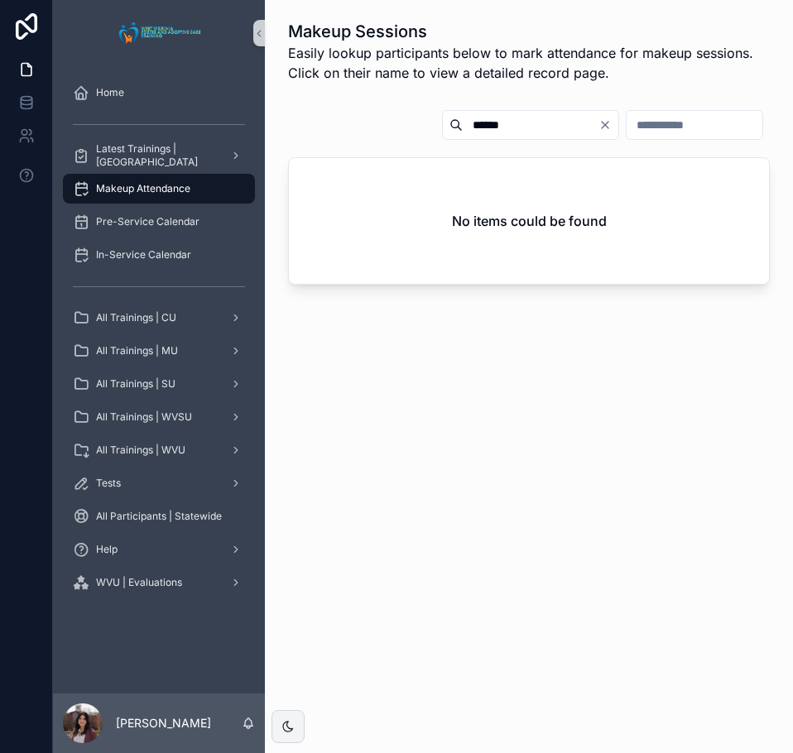
click at [463, 120] on input "******" at bounding box center [531, 124] width 136 height 23
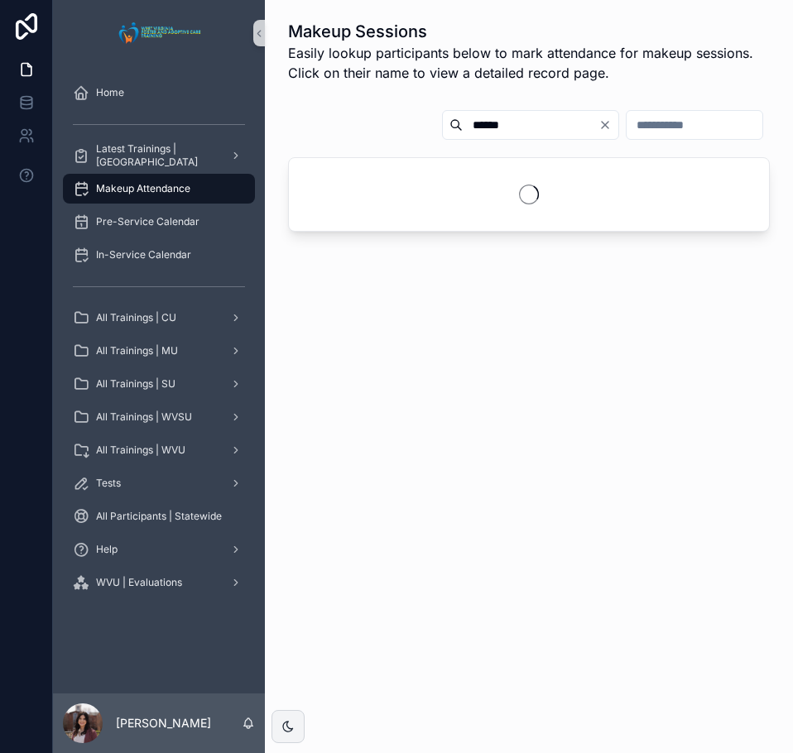
type input "******"
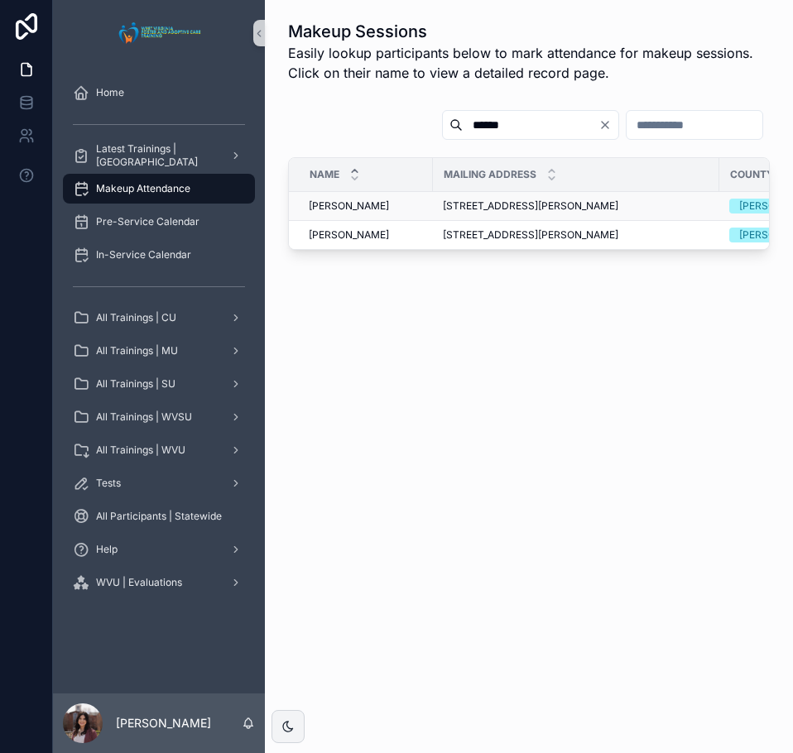
click at [372, 209] on span "Timothy Shreve" at bounding box center [349, 205] width 80 height 13
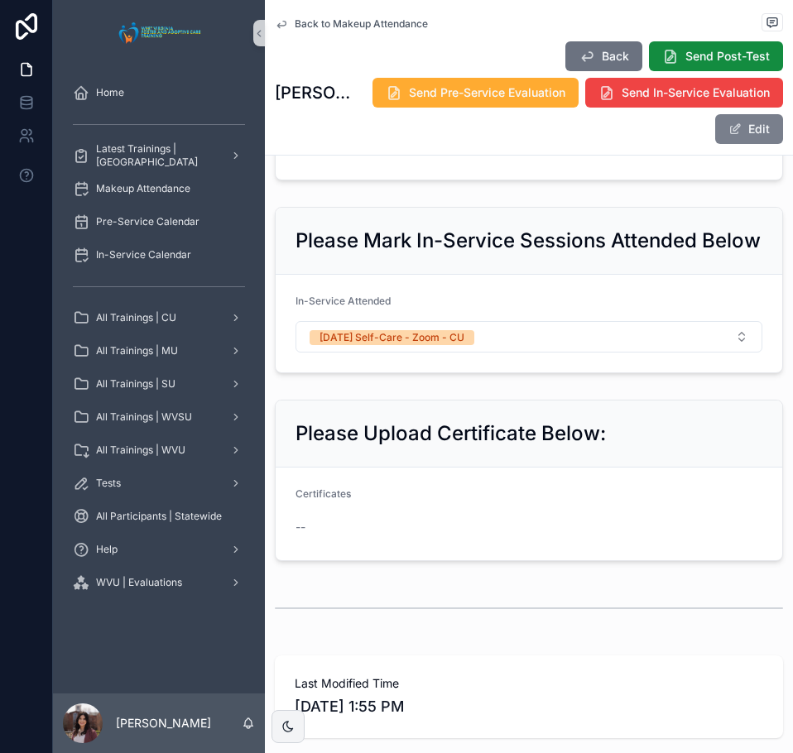
click at [748, 138] on button "Edit" at bounding box center [749, 129] width 68 height 30
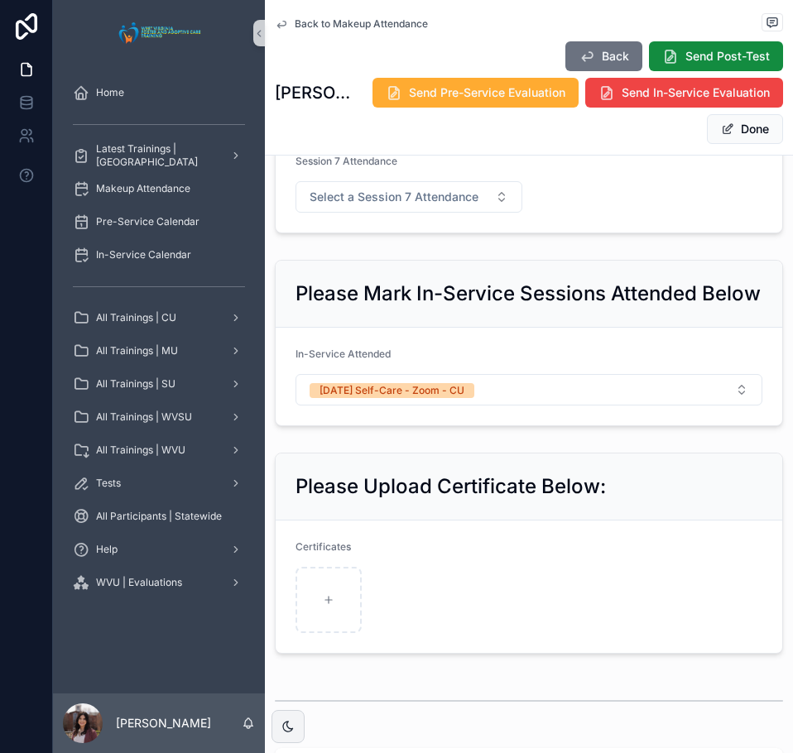
scroll to position [865, 0]
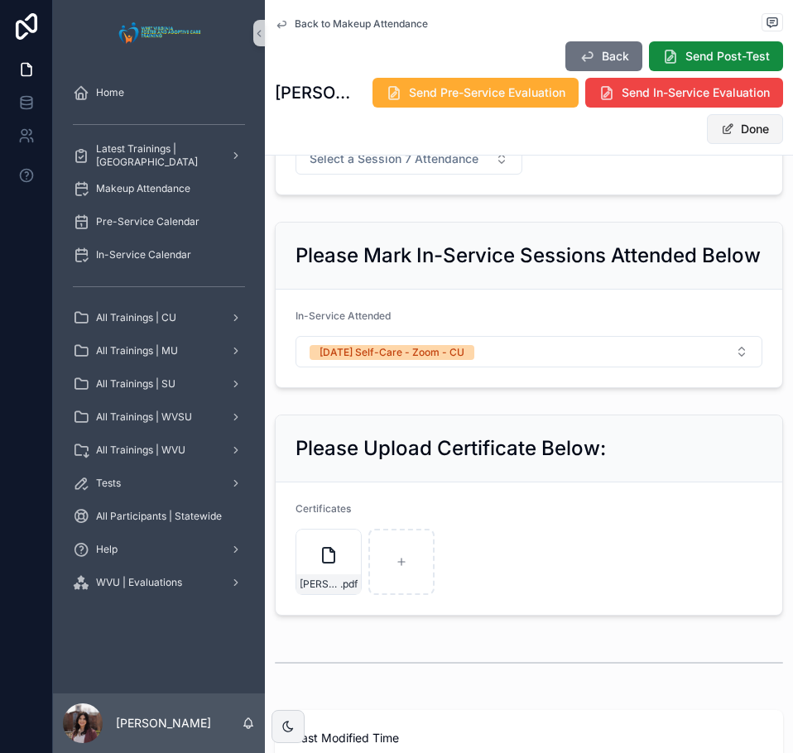
click at [733, 140] on button "Done" at bounding box center [745, 129] width 76 height 30
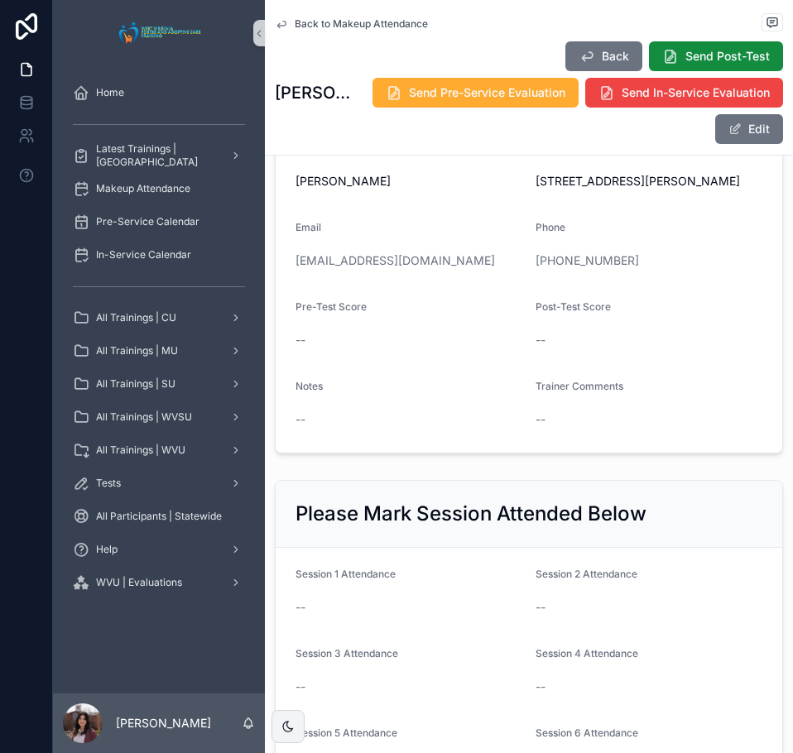
scroll to position [0, 0]
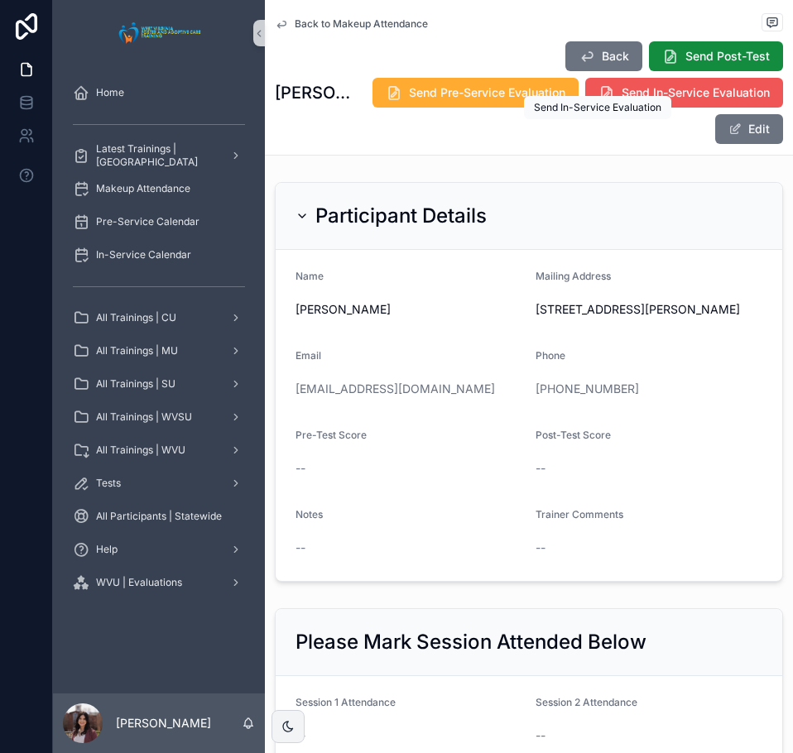
click at [635, 101] on span "Send In-Service Evaluation" at bounding box center [695, 92] width 148 height 17
click at [400, 26] on span "Back to Makeup Attendance" at bounding box center [361, 23] width 133 height 13
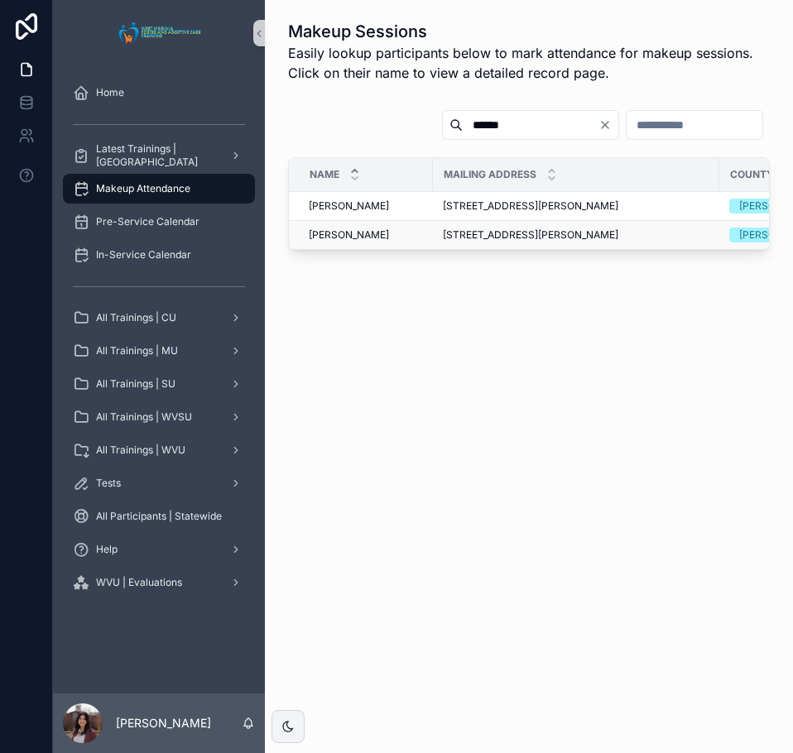
click at [350, 235] on span "Vicki Shreve" at bounding box center [349, 234] width 80 height 13
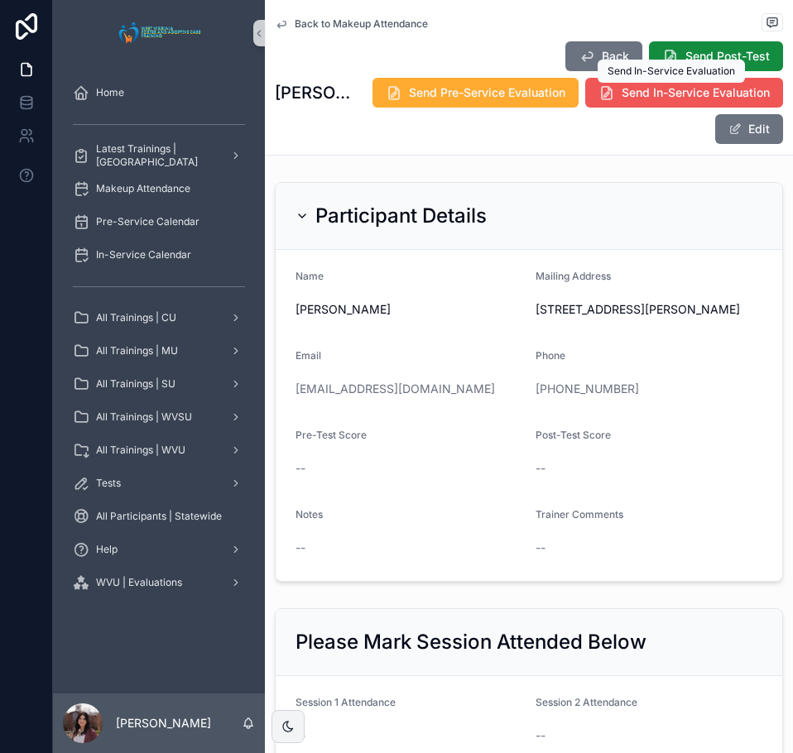
click at [649, 93] on span "Send In-Service Evaluation" at bounding box center [695, 92] width 148 height 17
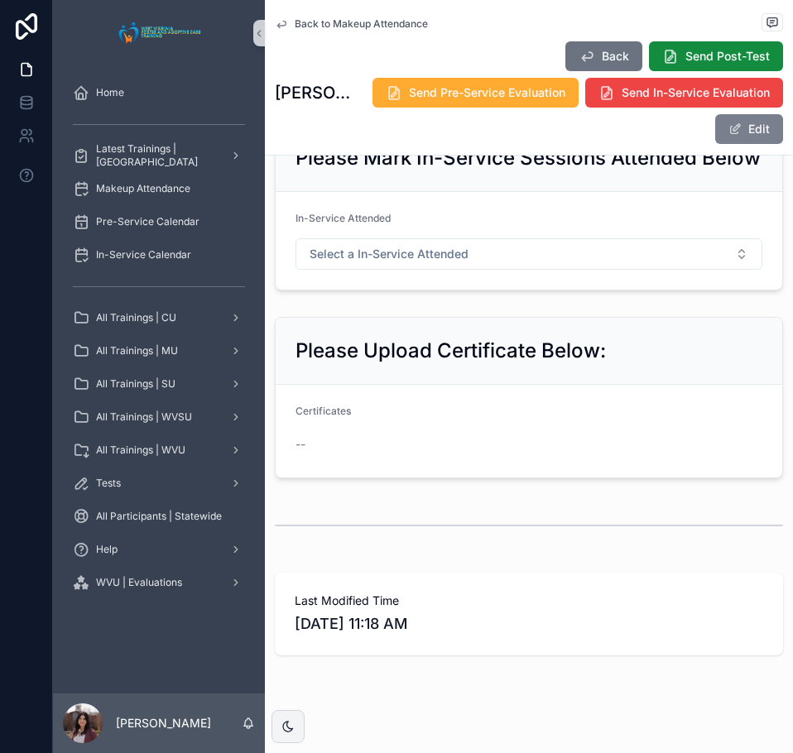
click at [747, 136] on button "Edit" at bounding box center [749, 129] width 68 height 30
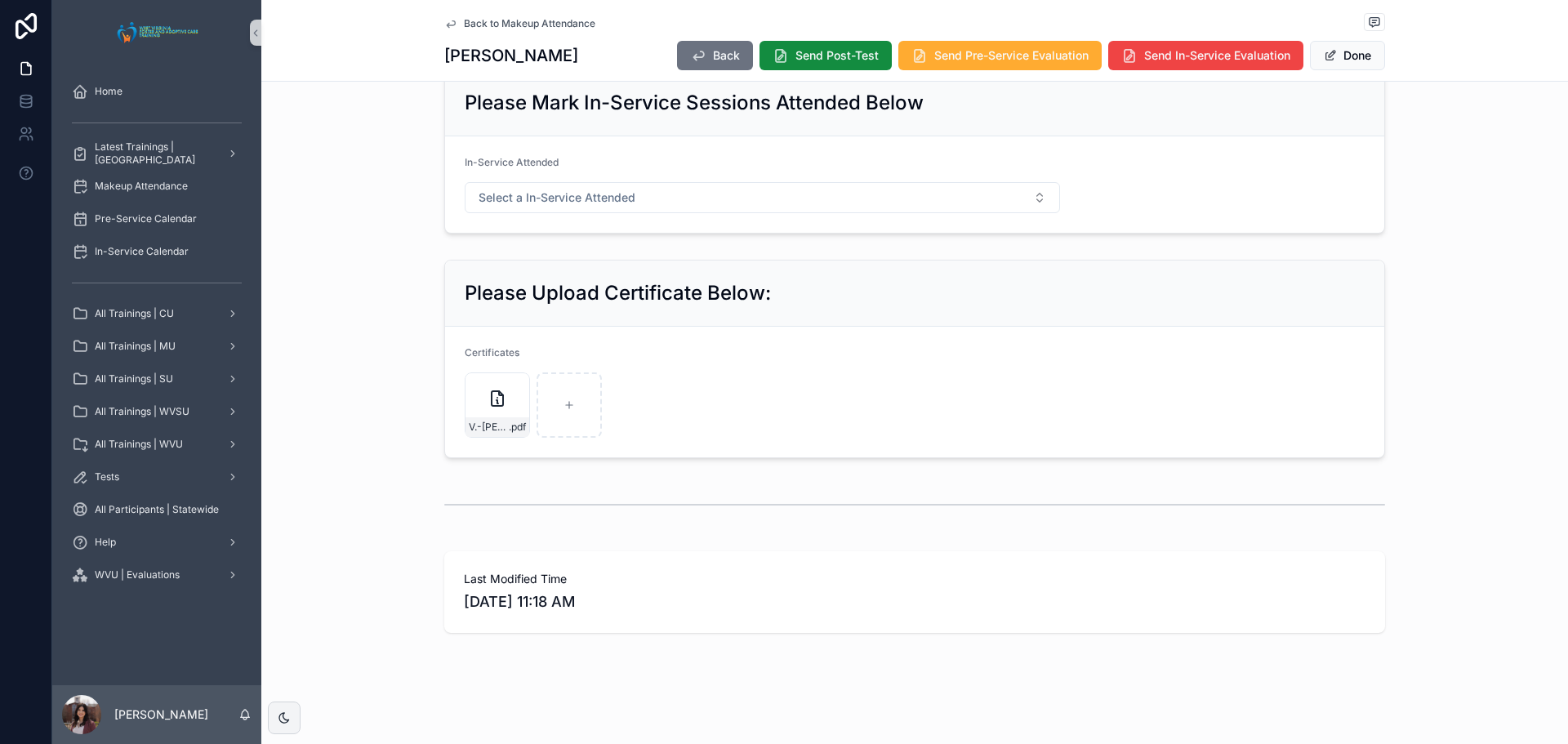
scroll to position [626, 0]
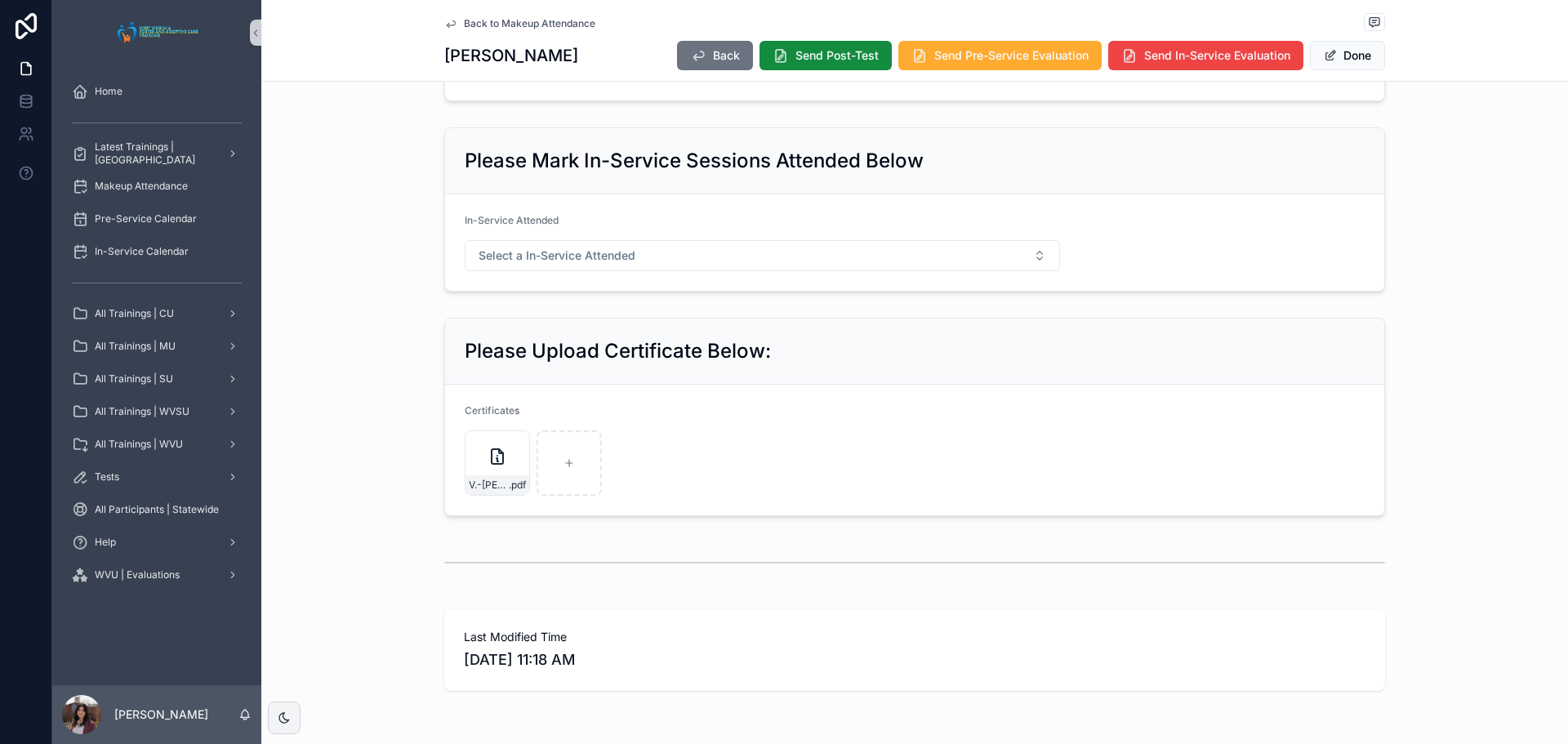
click at [542, 29] on span "Back to Makeup Attendance" at bounding box center [529, 23] width 131 height 13
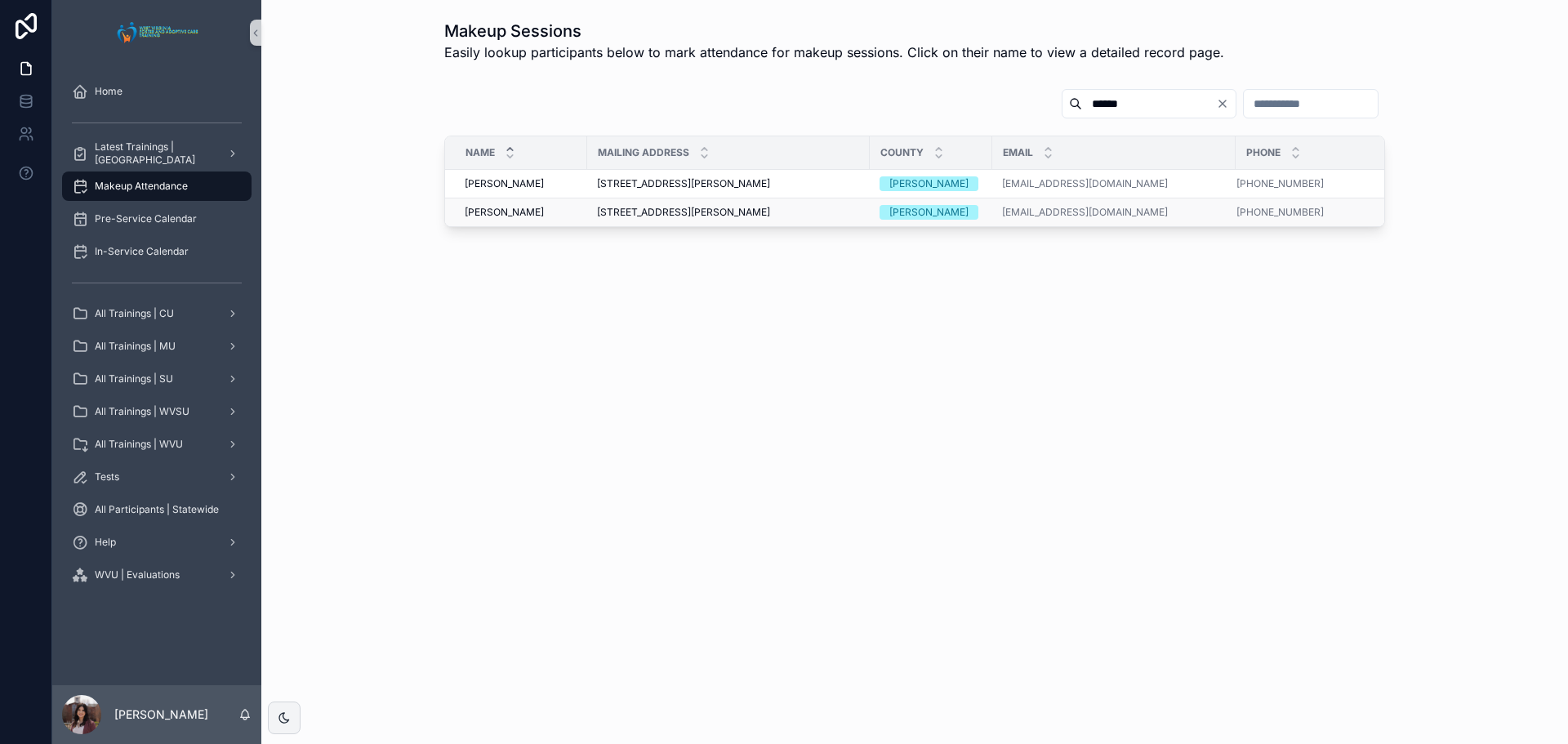
click at [504, 215] on span "Vicki Shreve" at bounding box center [504, 212] width 79 height 13
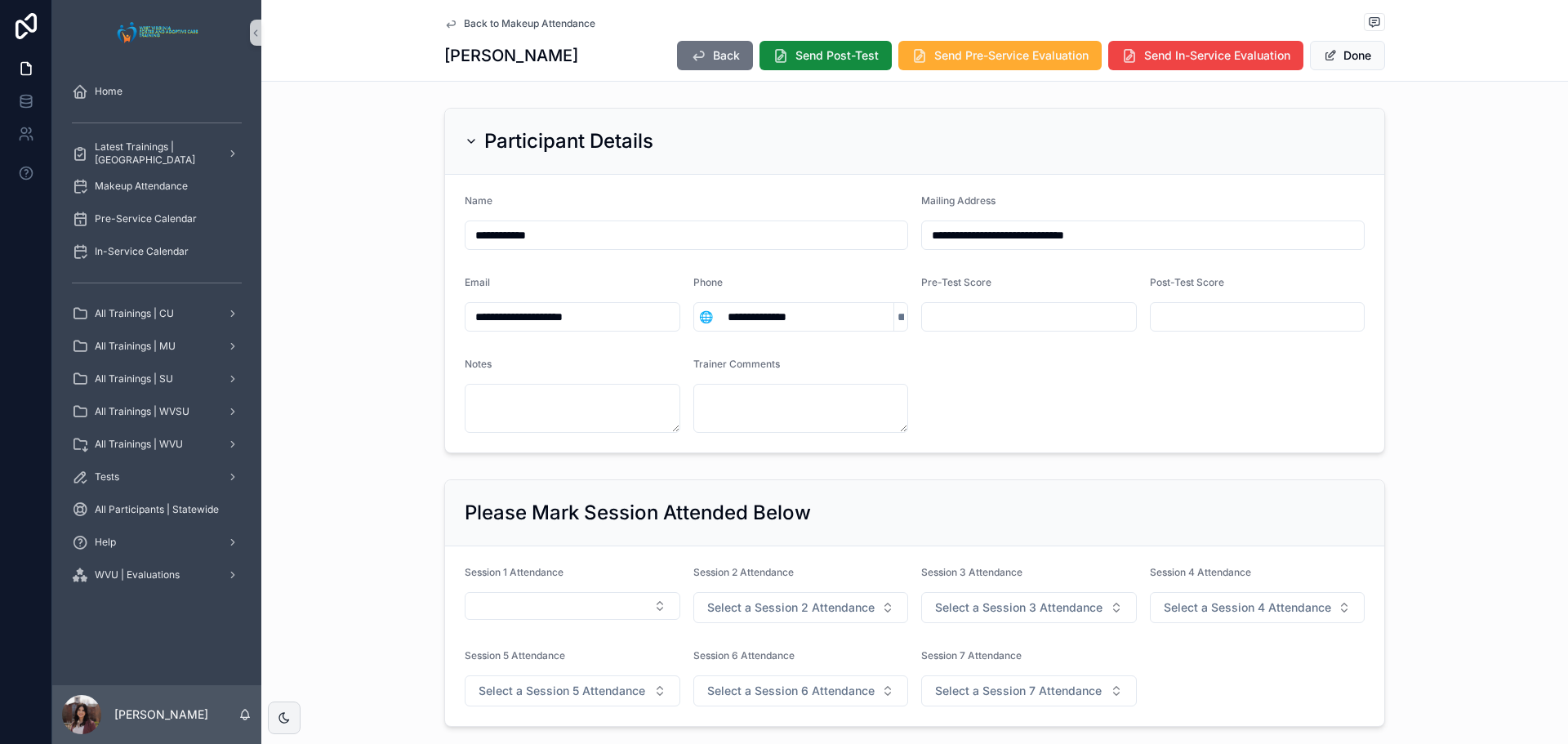
click at [556, 26] on span "Back to Makeup Attendance" at bounding box center [529, 23] width 131 height 13
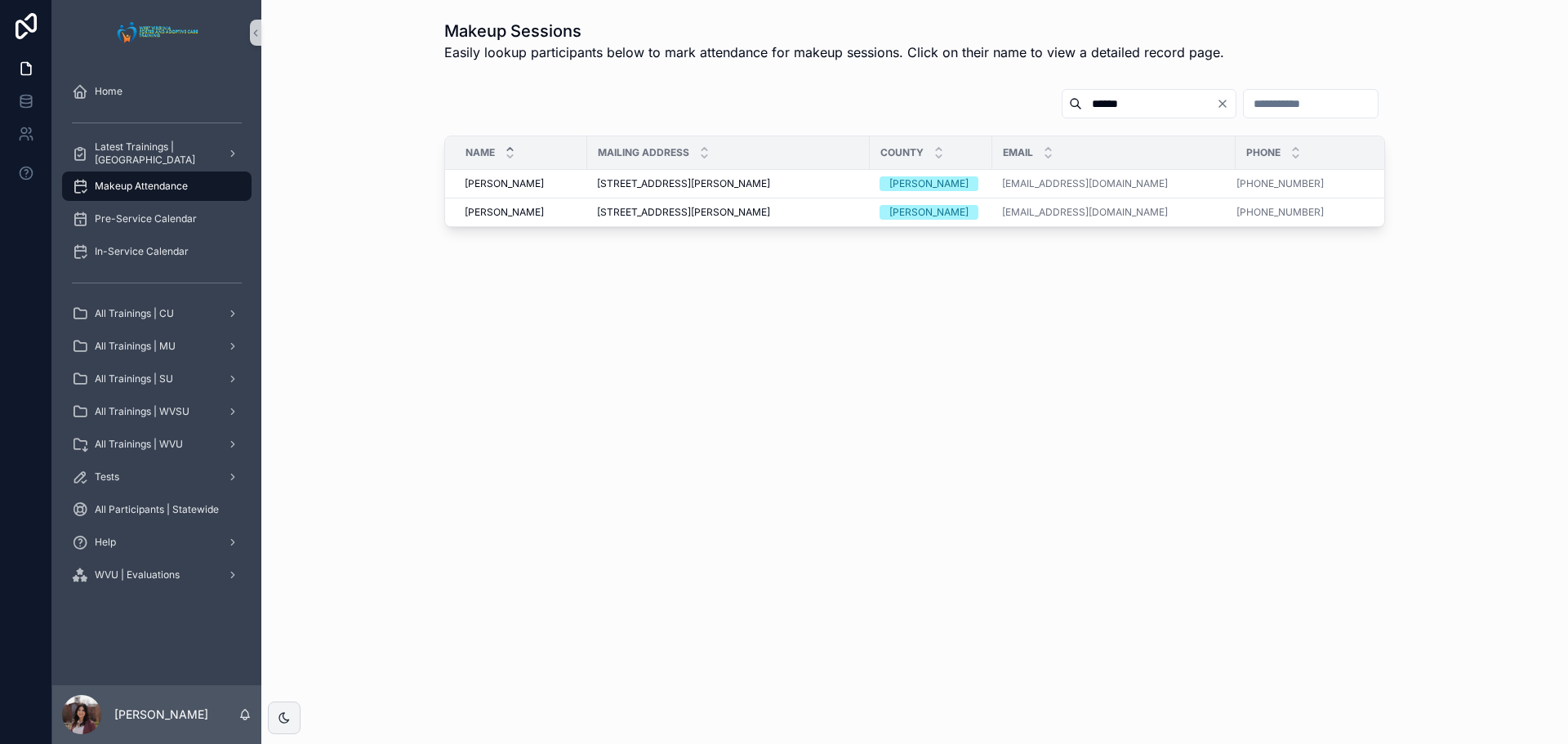
click at [782, 105] on input "******" at bounding box center [1149, 103] width 134 height 23
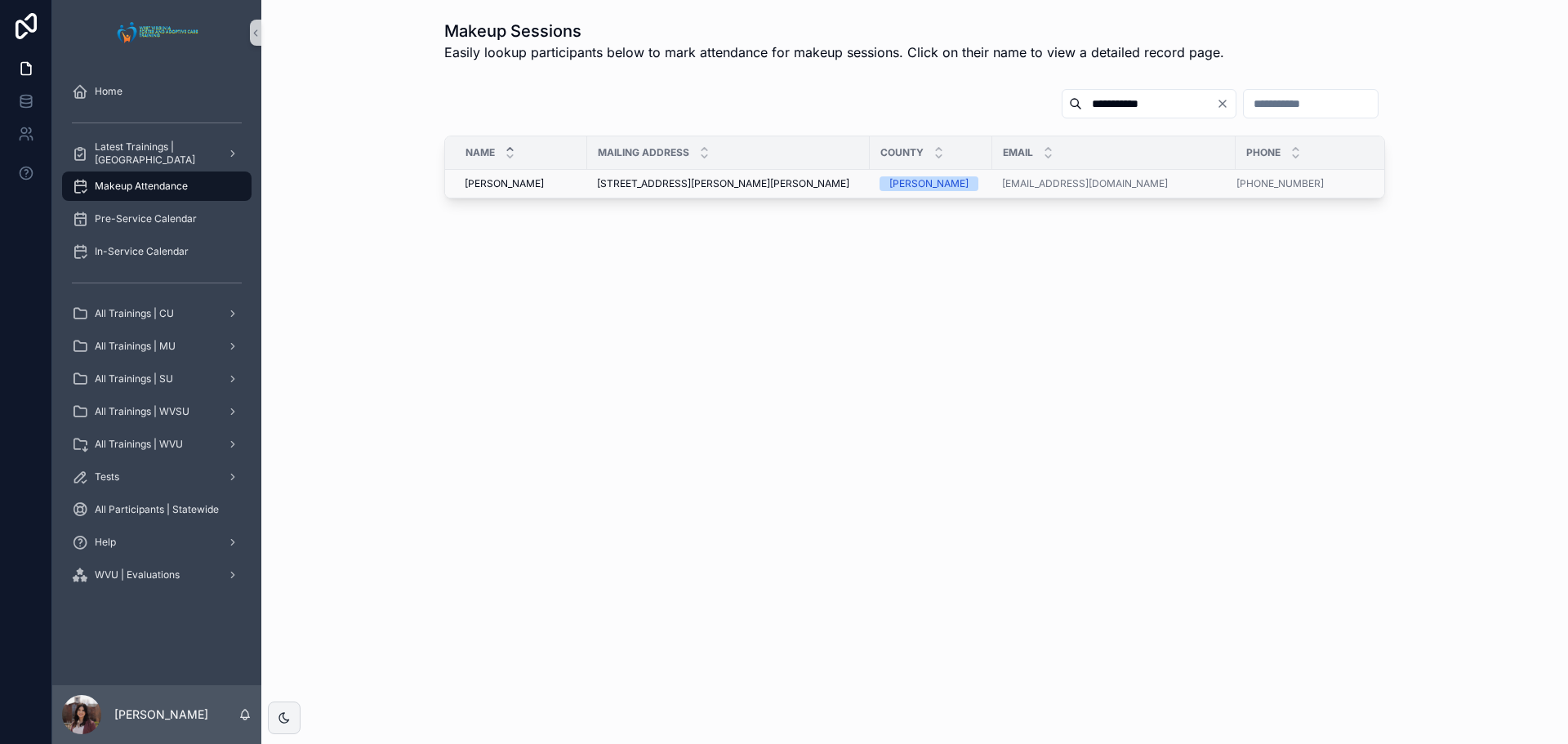
type input "**********"
click at [506, 190] on td "David Clark David Clark" at bounding box center [516, 184] width 142 height 29
click at [501, 183] on span "[PERSON_NAME]" at bounding box center [504, 184] width 79 height 13
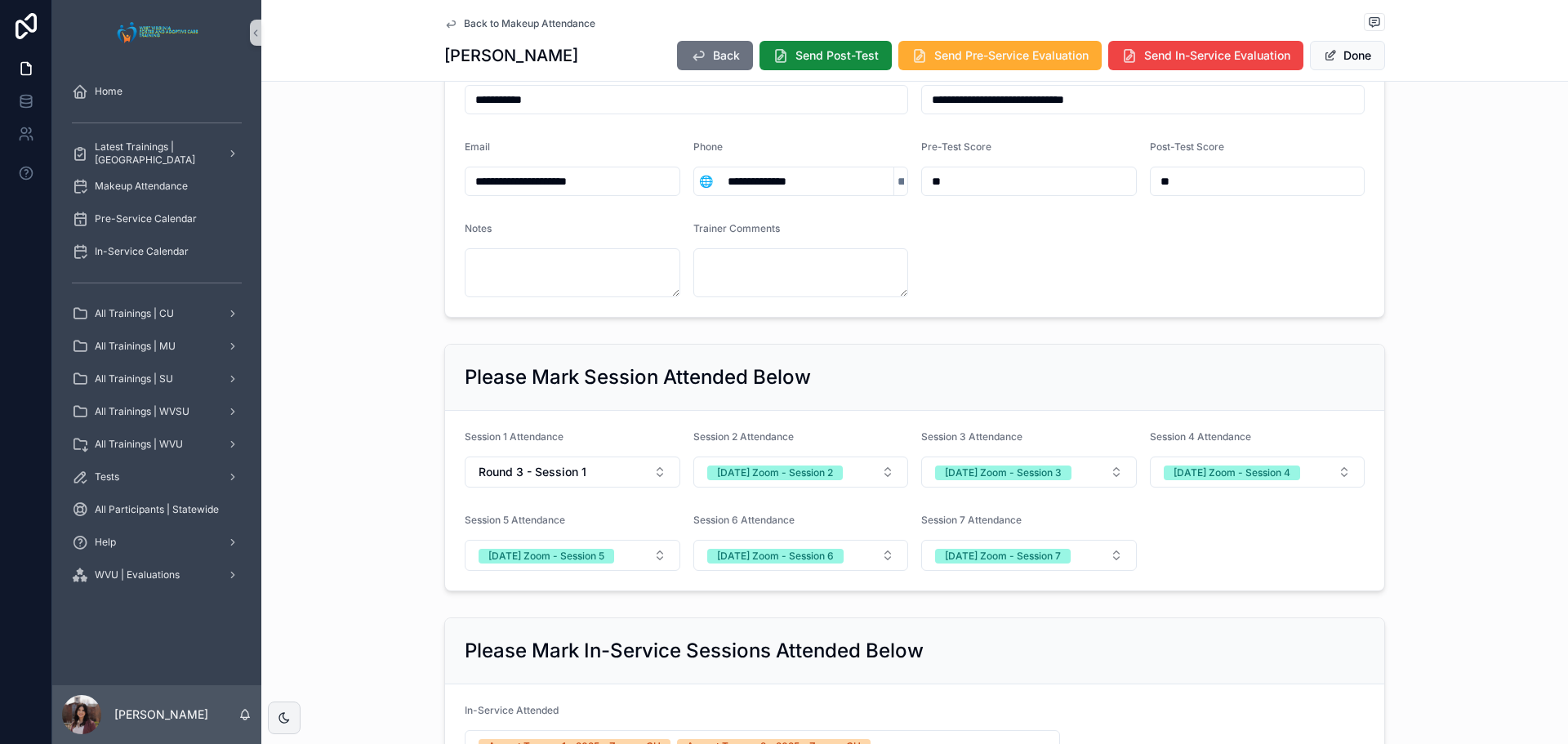
scroll to position [43, 0]
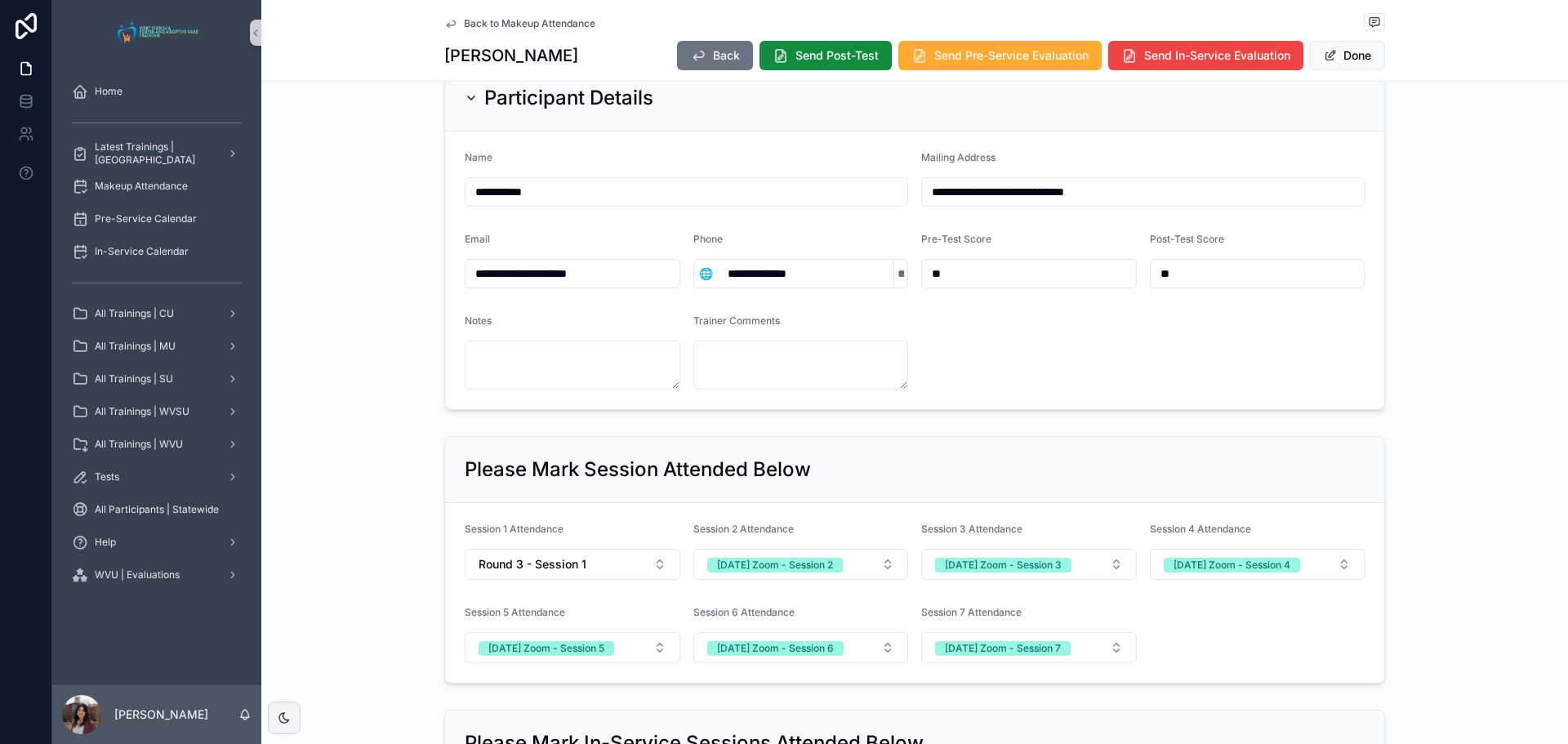
click at [507, 26] on span "Back to Makeup Attendance" at bounding box center [529, 23] width 131 height 13
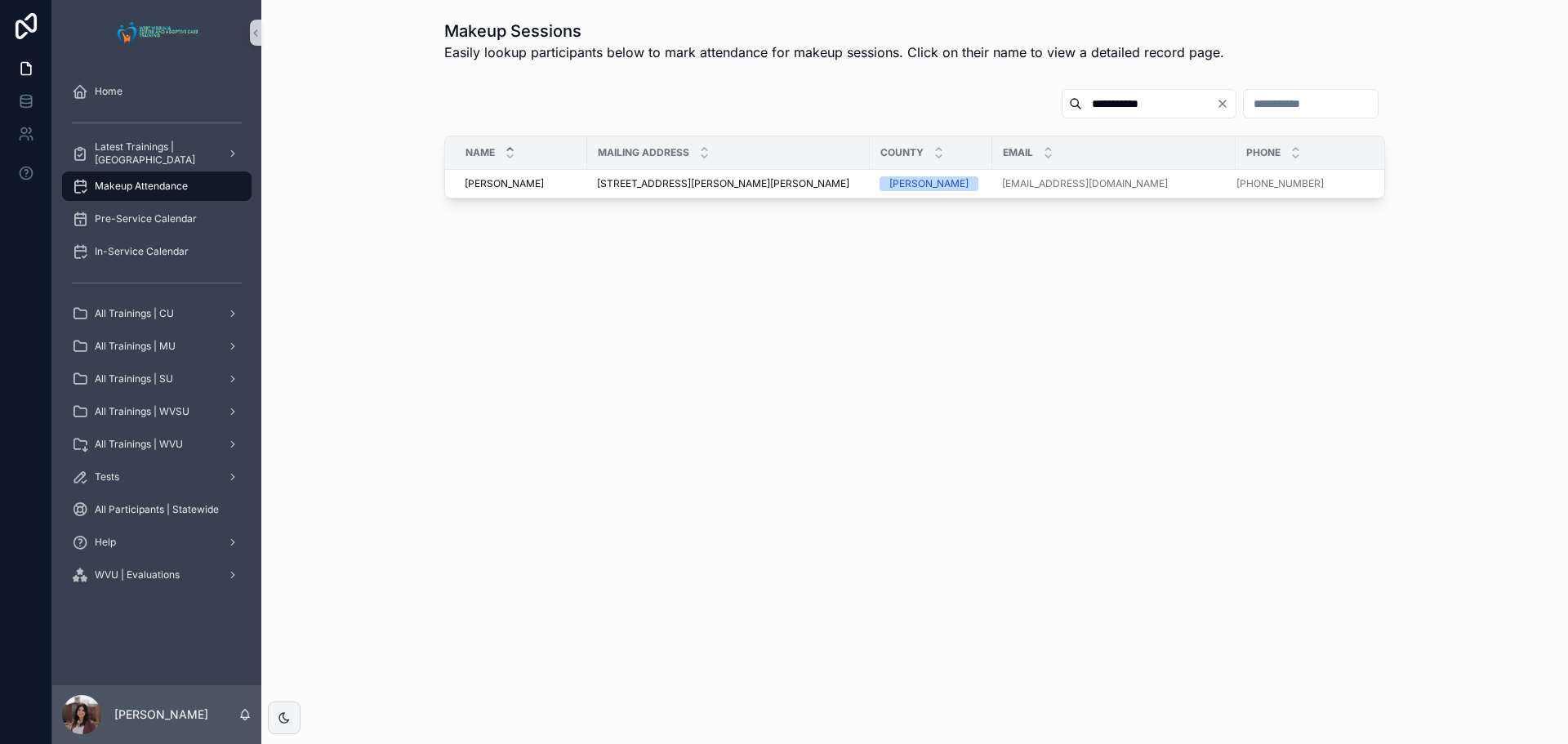
click at [782, 106] on input "**********" at bounding box center [1149, 103] width 134 height 23
click at [782, 107] on input "**********" at bounding box center [1149, 103] width 134 height 23
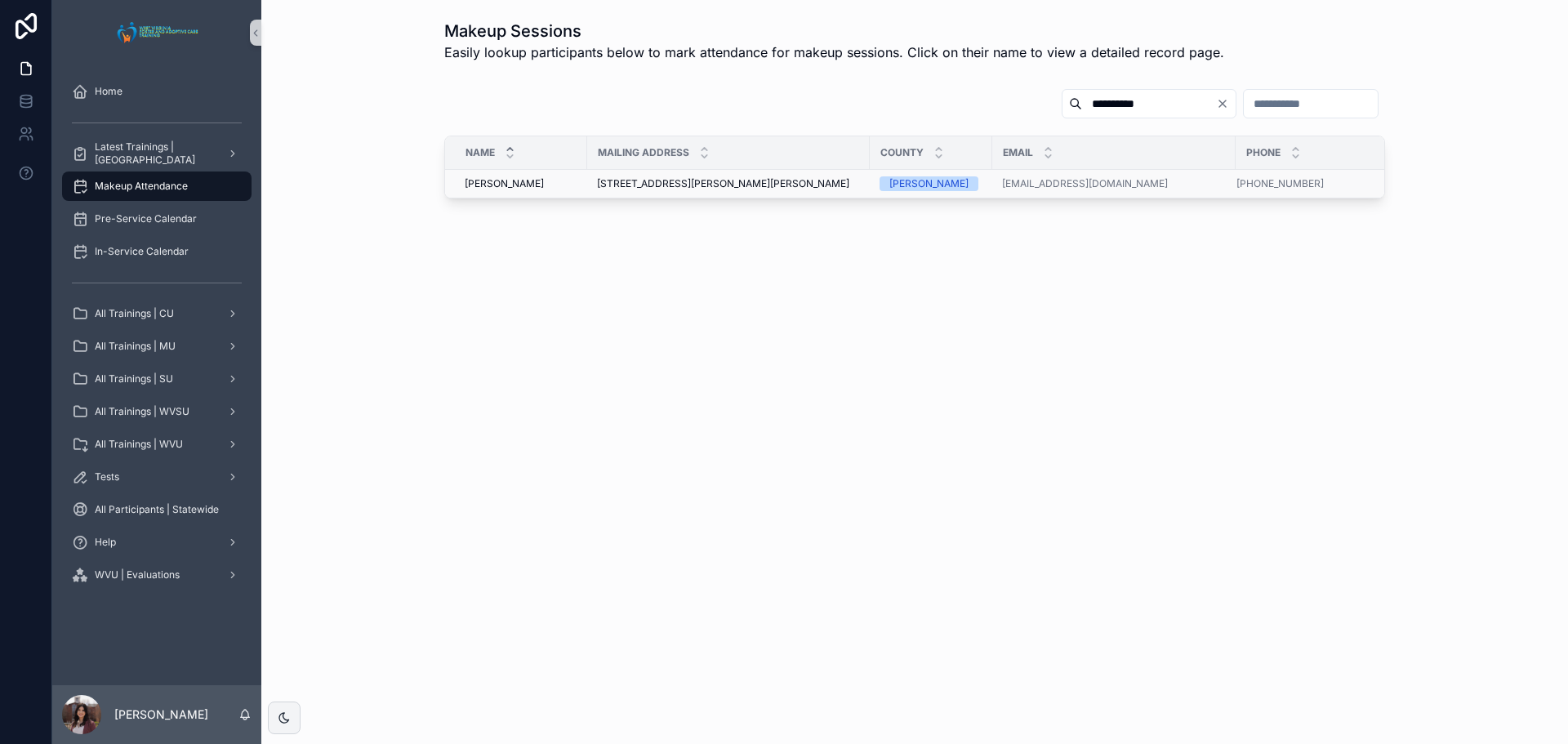
type input "**********"
click at [470, 186] on span "Howard Law" at bounding box center [504, 184] width 79 height 13
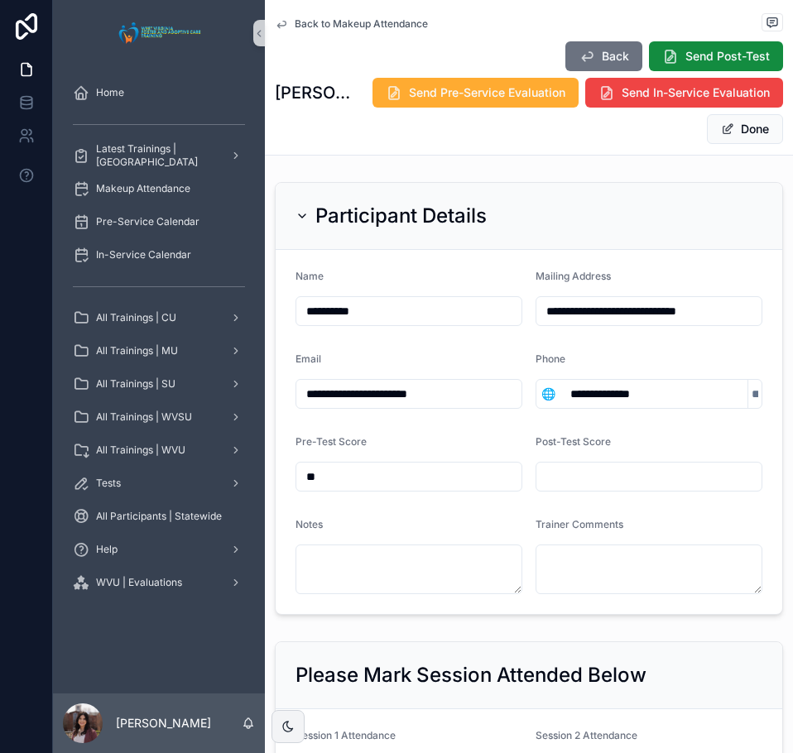
click at [349, 23] on span "Back to Makeup Attendance" at bounding box center [361, 23] width 133 height 13
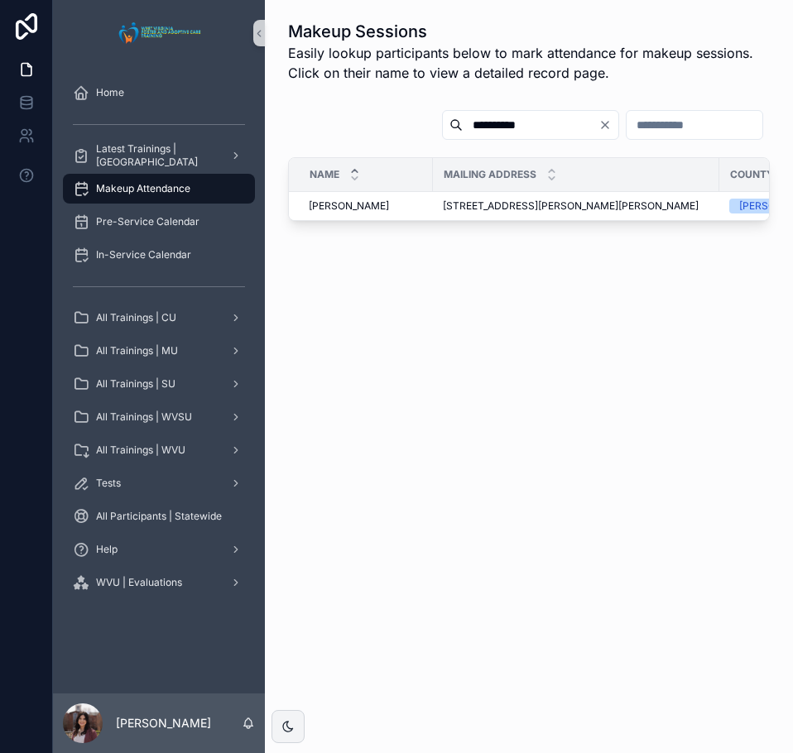
click at [506, 119] on input "**********" at bounding box center [531, 124] width 136 height 23
click at [506, 118] on input "**********" at bounding box center [531, 124] width 136 height 23
click at [598, 131] on icon "Clear" at bounding box center [604, 124] width 13 height 13
click at [510, 135] on input "**********" at bounding box center [550, 124] width 136 height 23
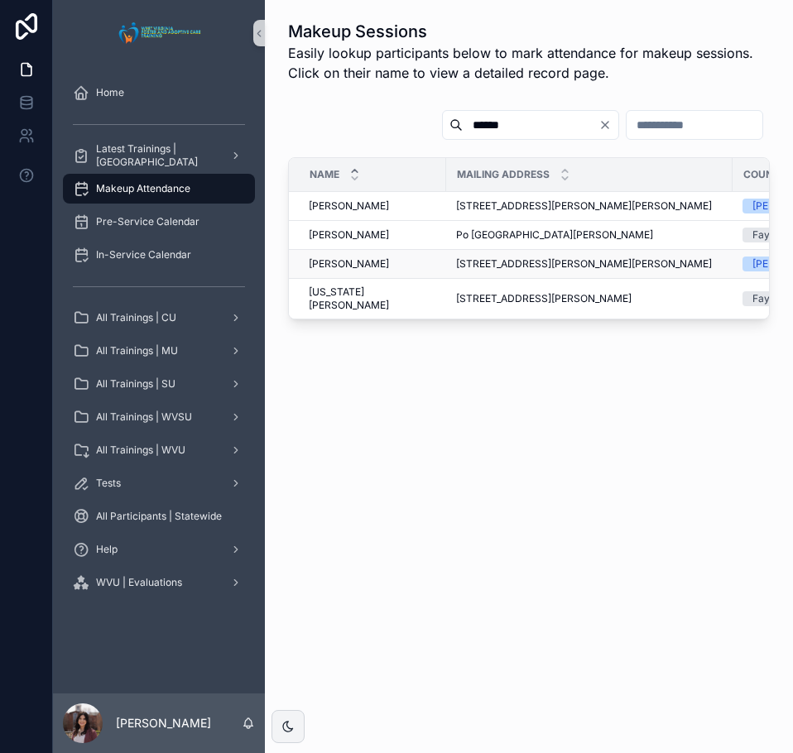
type input "******"
click at [346, 263] on span "Victoria Foster" at bounding box center [349, 263] width 80 height 13
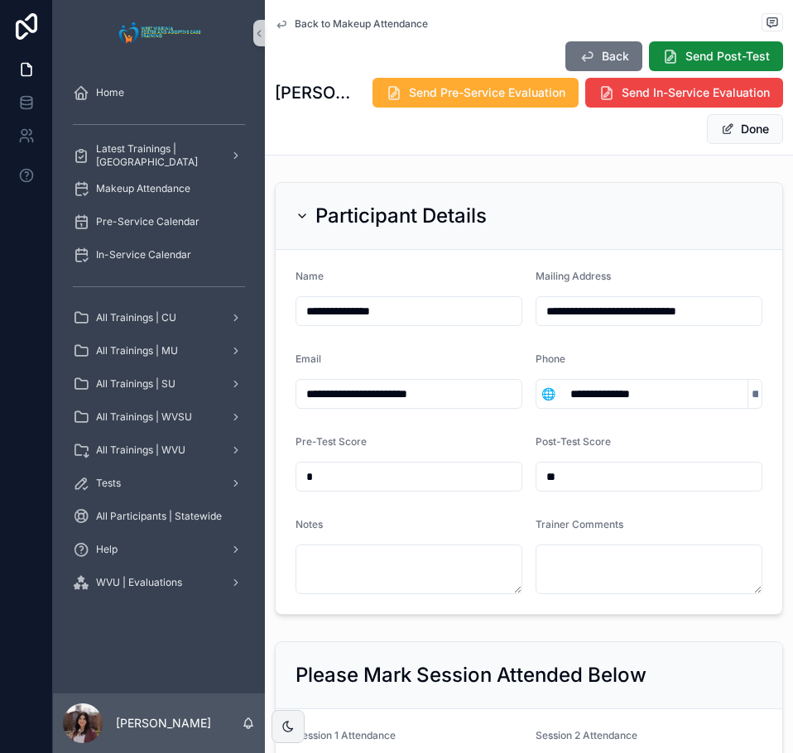
click at [343, 22] on span "Back to Makeup Attendance" at bounding box center [361, 23] width 133 height 13
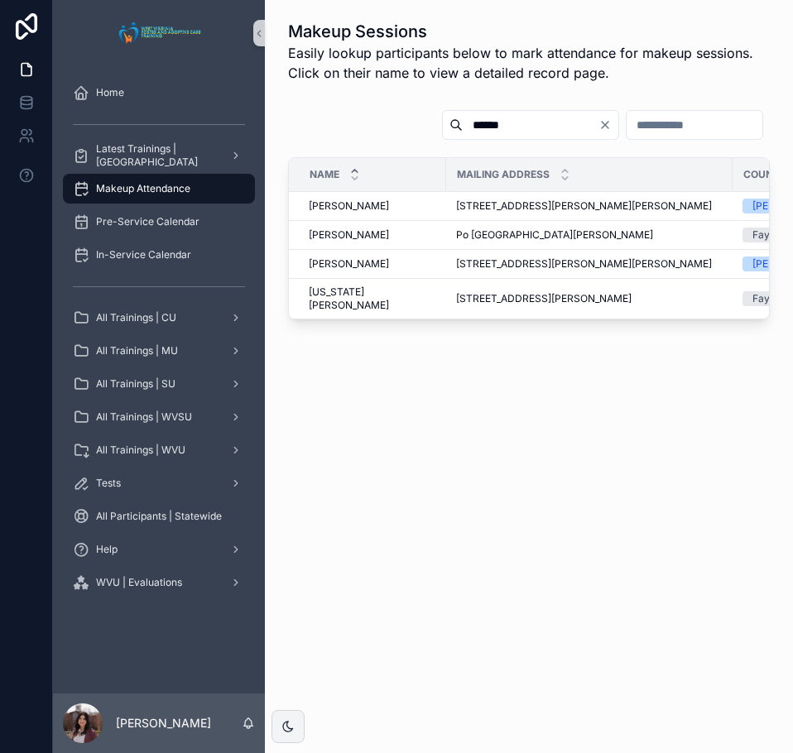
click at [598, 123] on icon "Clear" at bounding box center [604, 124] width 13 height 13
click at [482, 116] on input "******" at bounding box center [550, 124] width 136 height 23
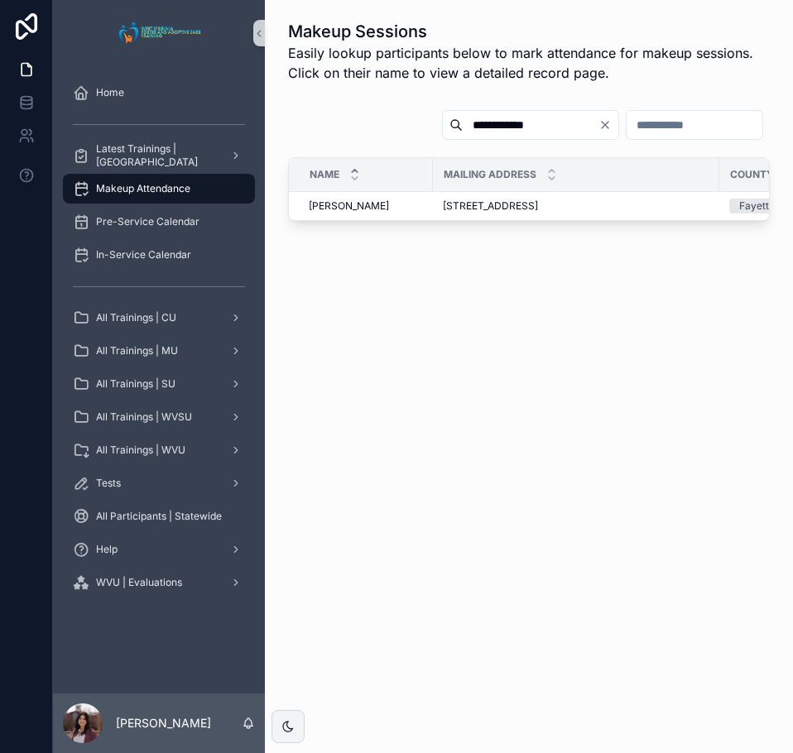
type input "**********"
click at [338, 213] on td "William Vass William Vass" at bounding box center [361, 206] width 144 height 29
click at [338, 208] on span "William Vass" at bounding box center [349, 205] width 80 height 13
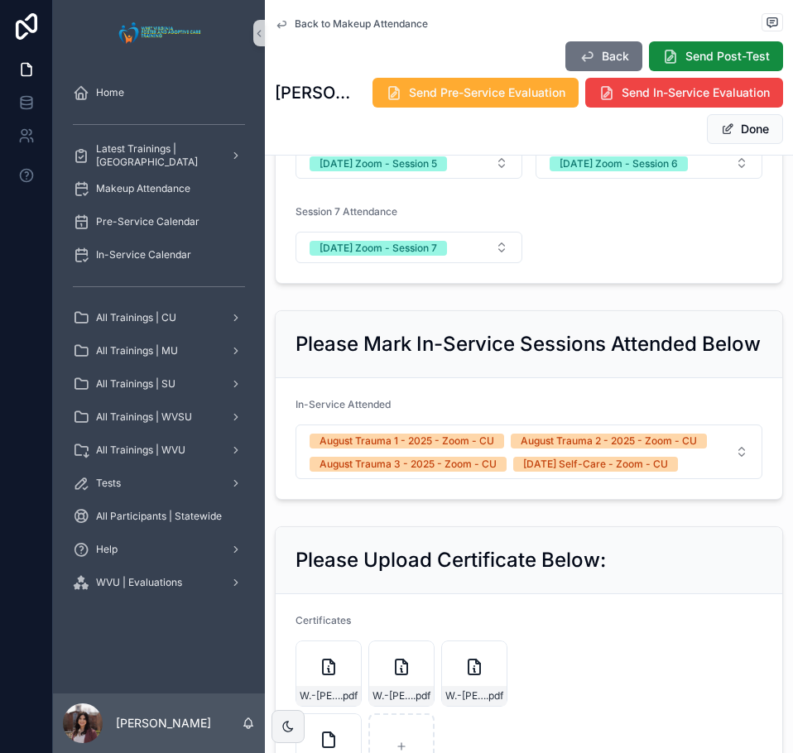
scroll to position [827, 0]
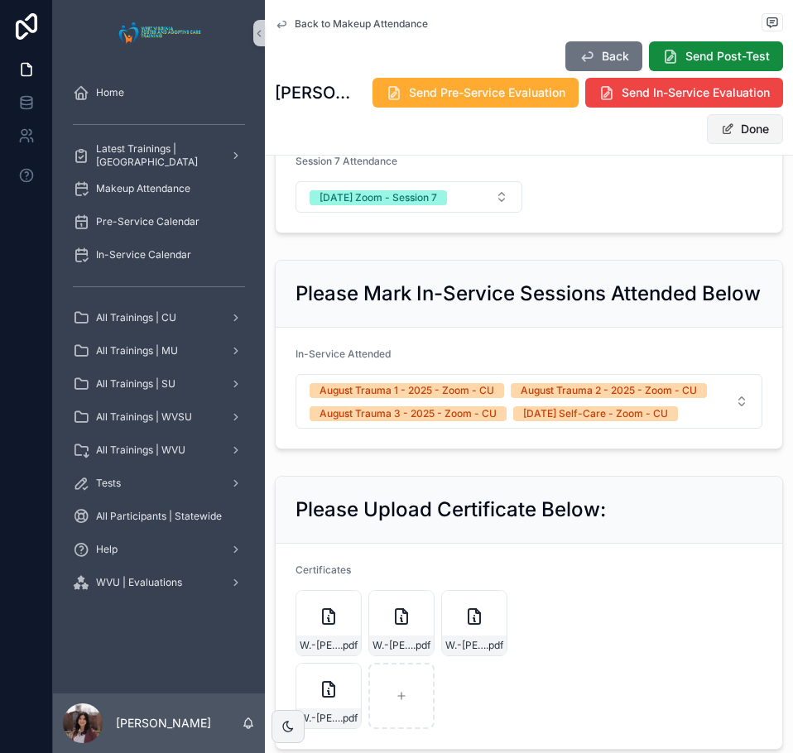
click at [722, 141] on button "Done" at bounding box center [745, 129] width 76 height 30
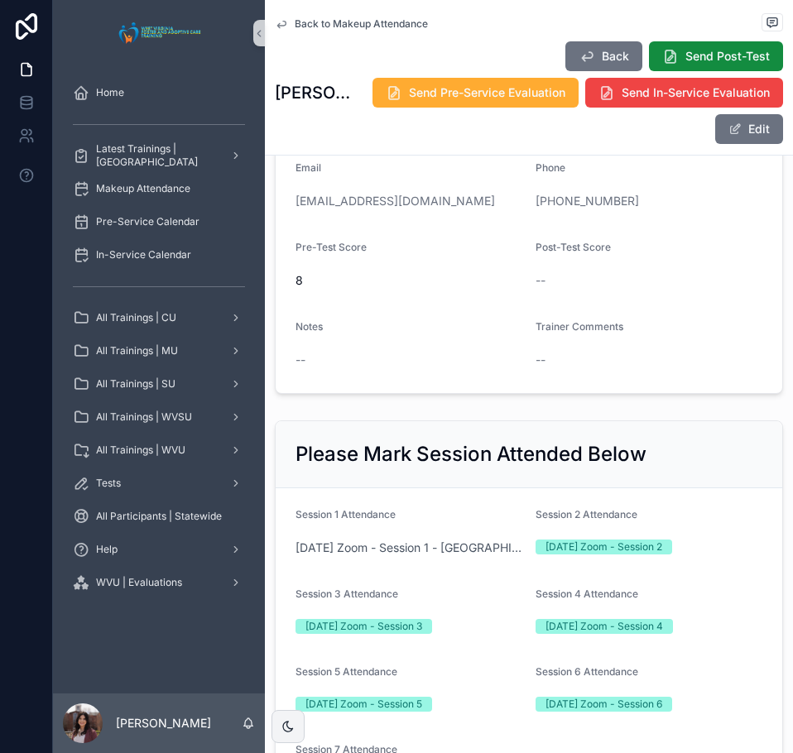
scroll to position [0, 0]
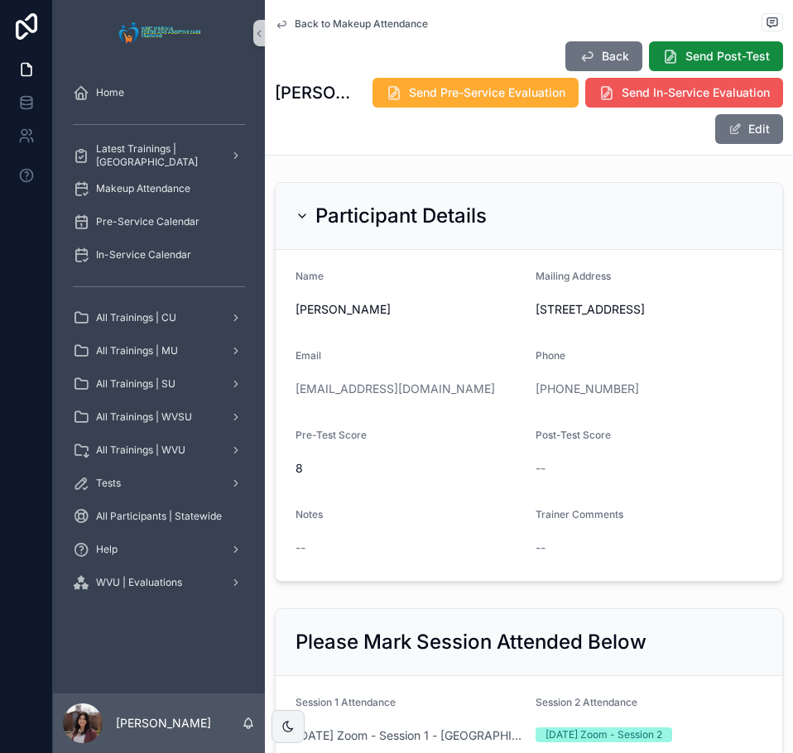
click at [621, 99] on span "Send In-Service Evaluation" at bounding box center [695, 92] width 148 height 17
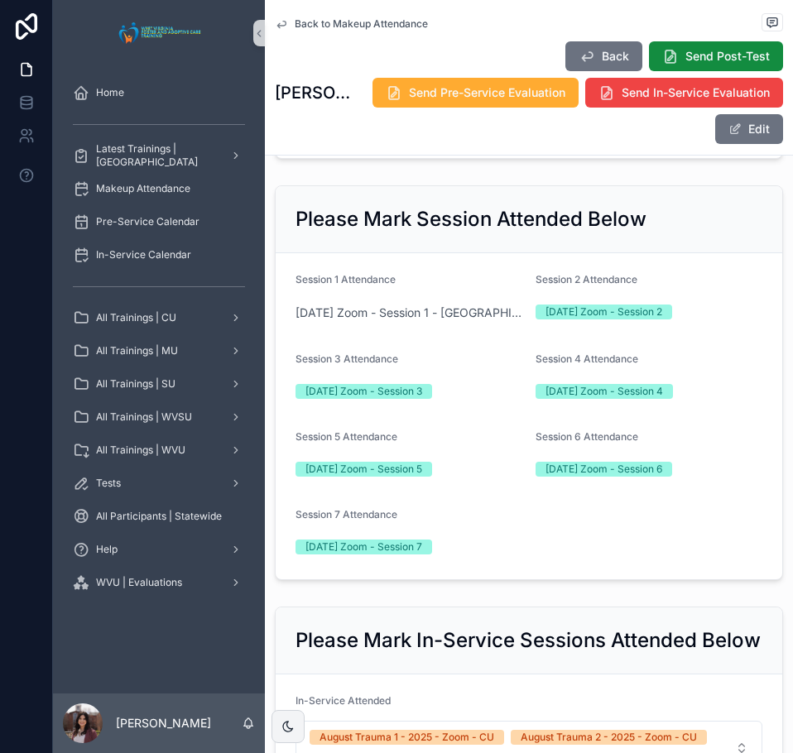
scroll to position [414, 0]
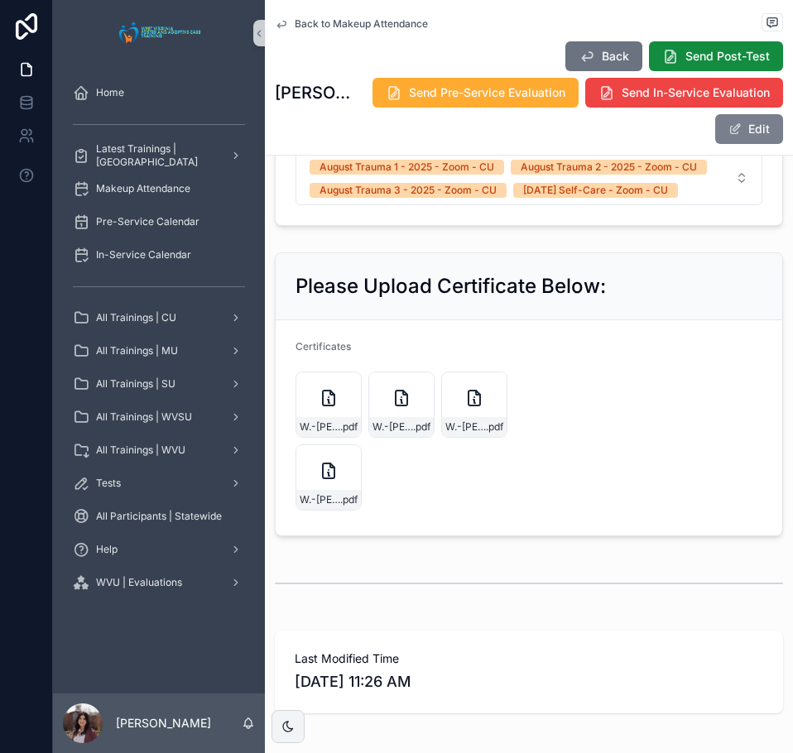
click at [729, 143] on button "Edit" at bounding box center [749, 129] width 68 height 30
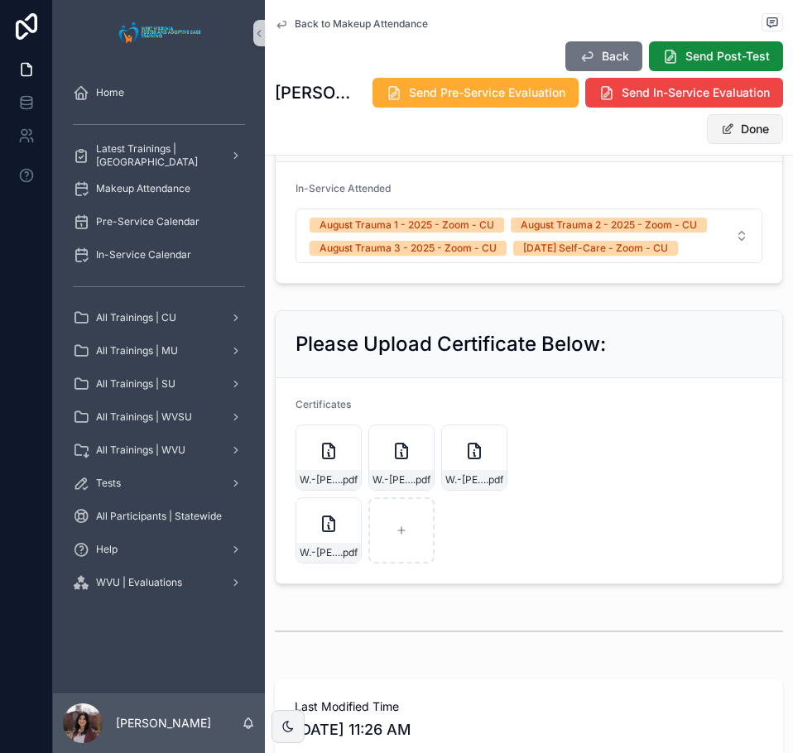
scroll to position [1026, 0]
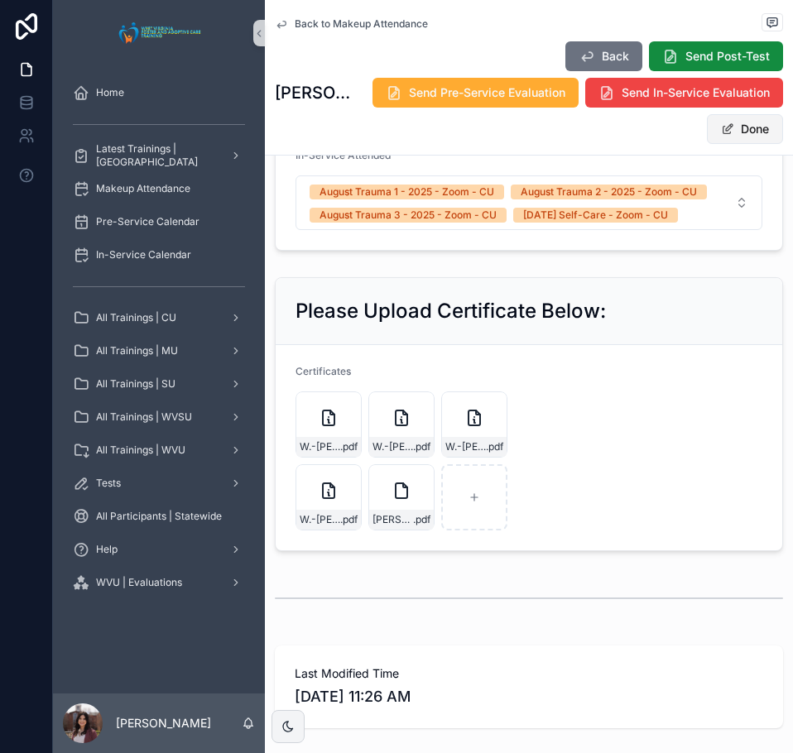
click at [731, 127] on button "Done" at bounding box center [745, 129] width 76 height 30
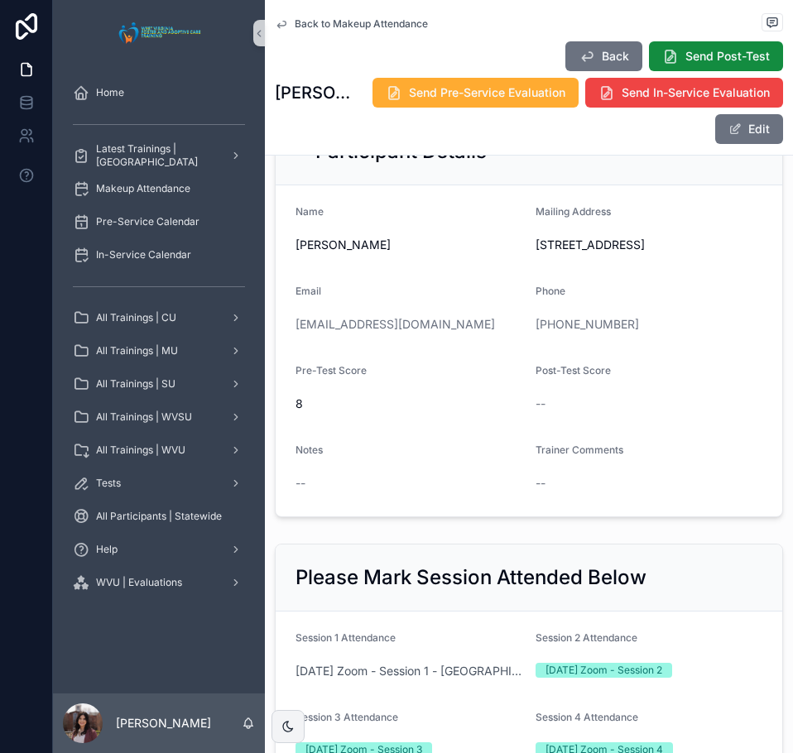
scroll to position [0, 0]
